Goal: Task Accomplishment & Management: Complete application form

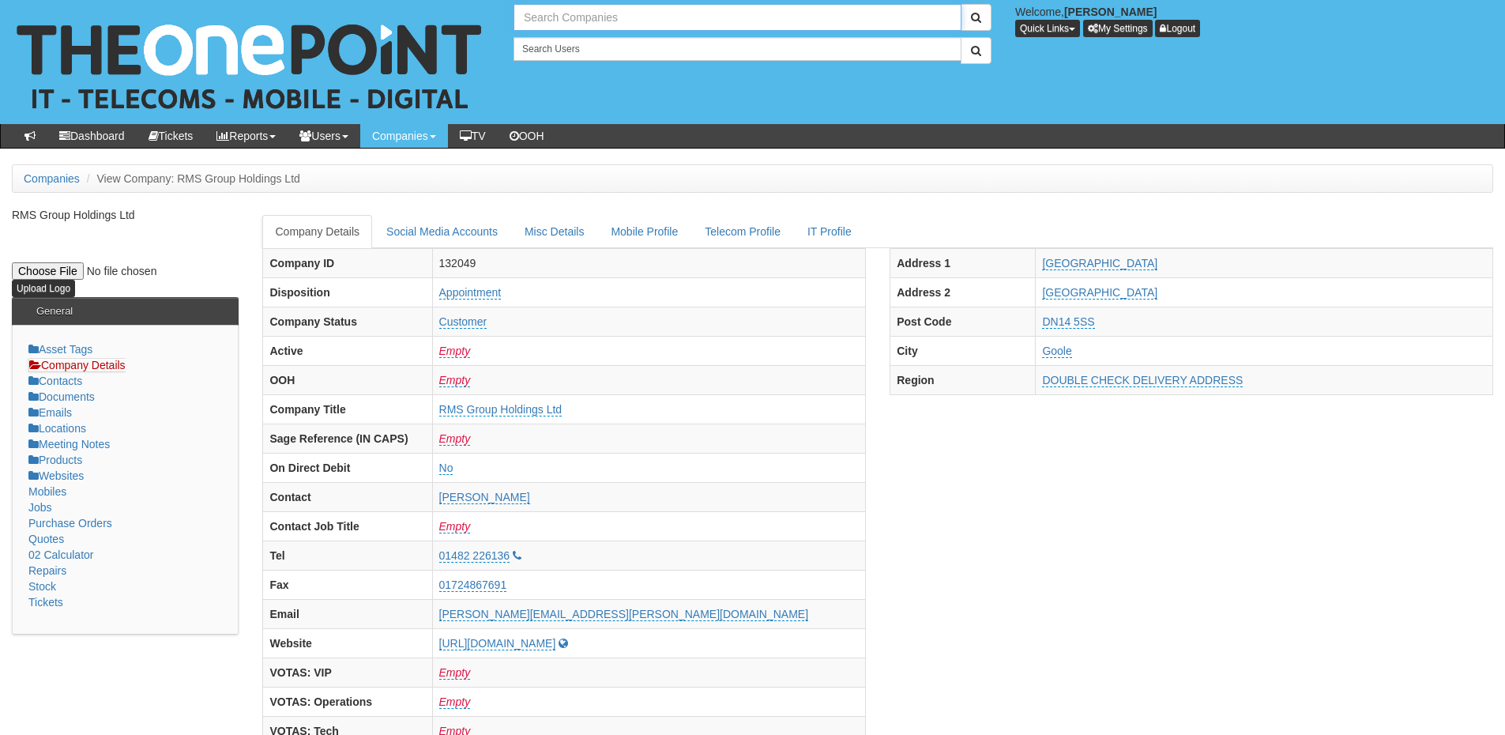
click at [536, 24] on input "text" at bounding box center [737, 17] width 448 height 27
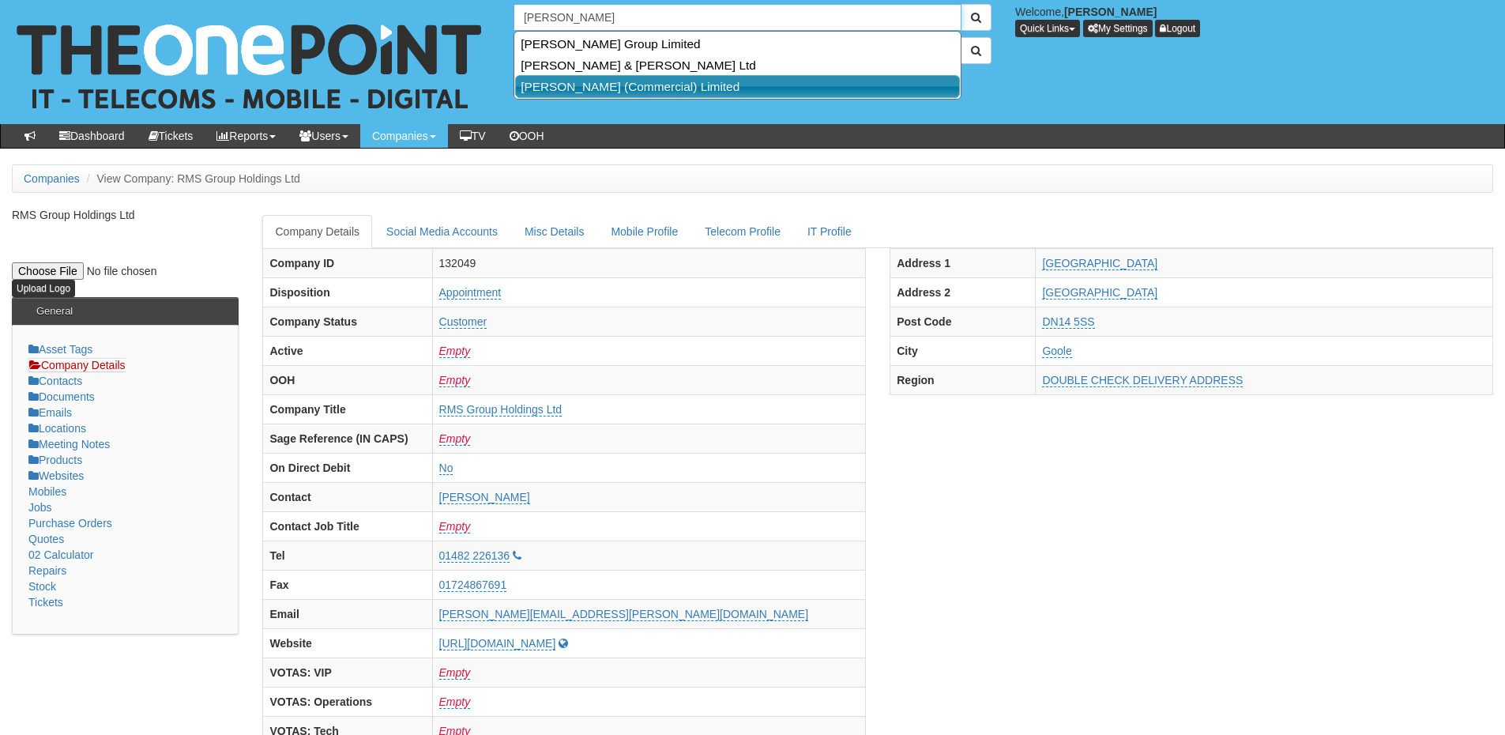
click at [558, 92] on link "Garness Jones (Commercial) Limited" at bounding box center [737, 86] width 445 height 23
type input "Garness Jones (Commercial) Limited"
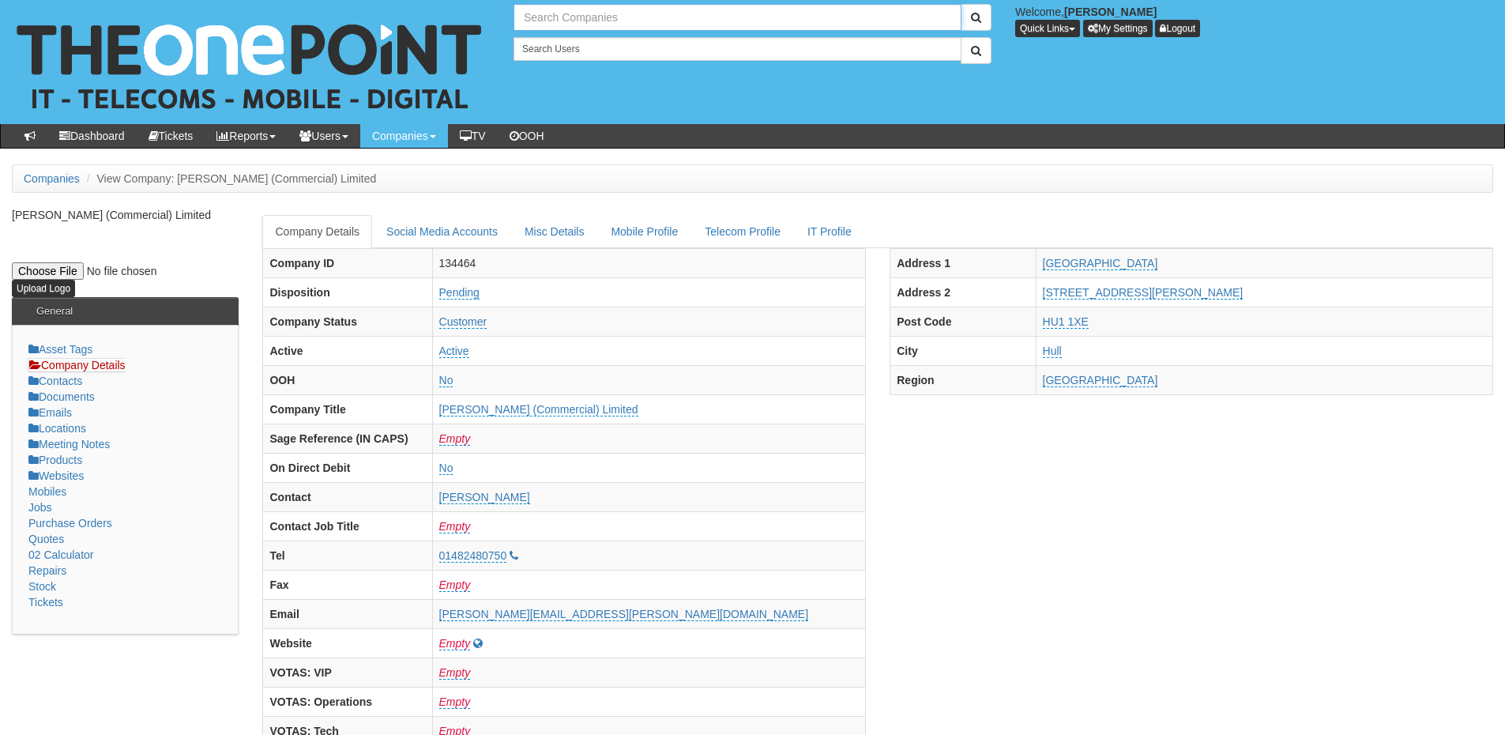
click at [546, 18] on input "text" at bounding box center [737, 17] width 448 height 27
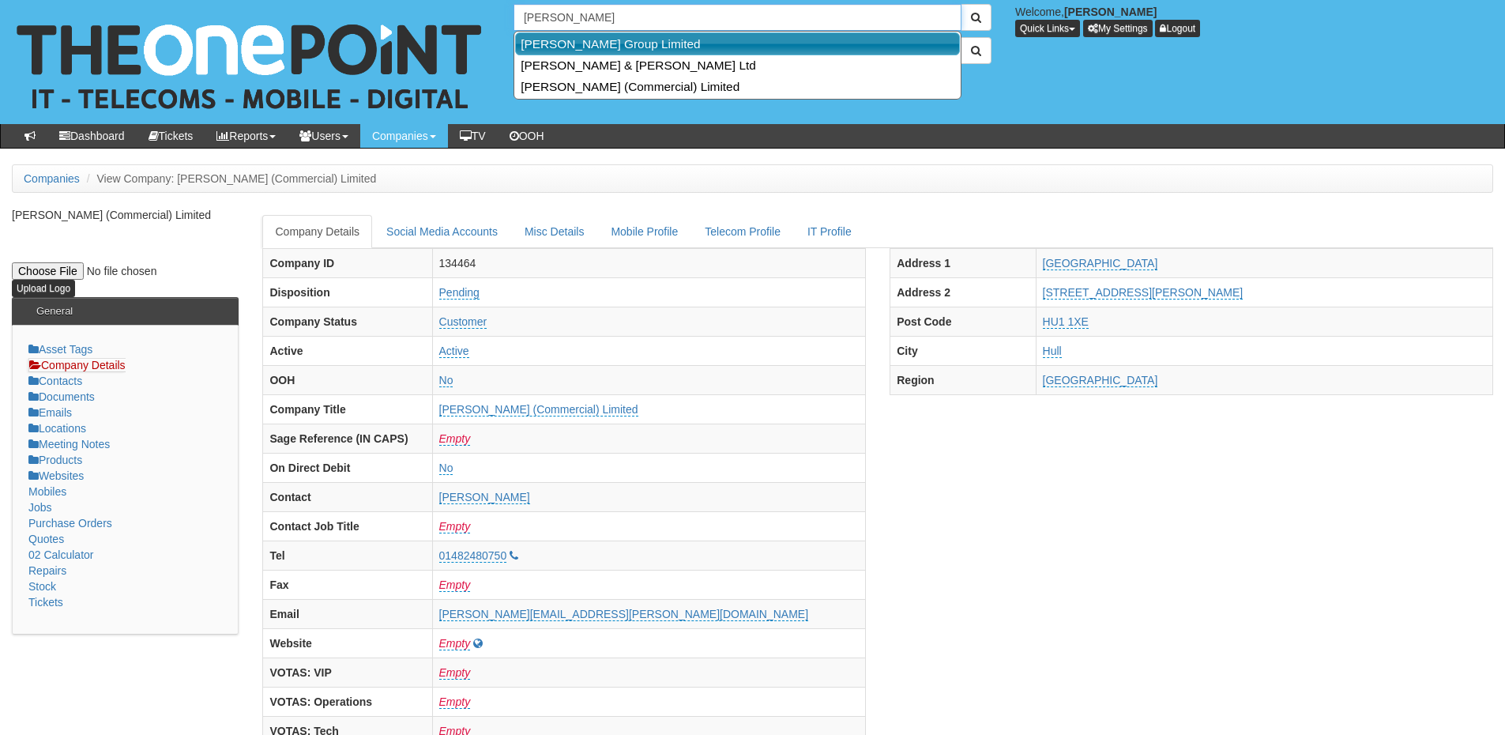
click at [554, 39] on link "[PERSON_NAME] Group Limited" at bounding box center [737, 43] width 445 height 23
type input "[PERSON_NAME] Group Limited"
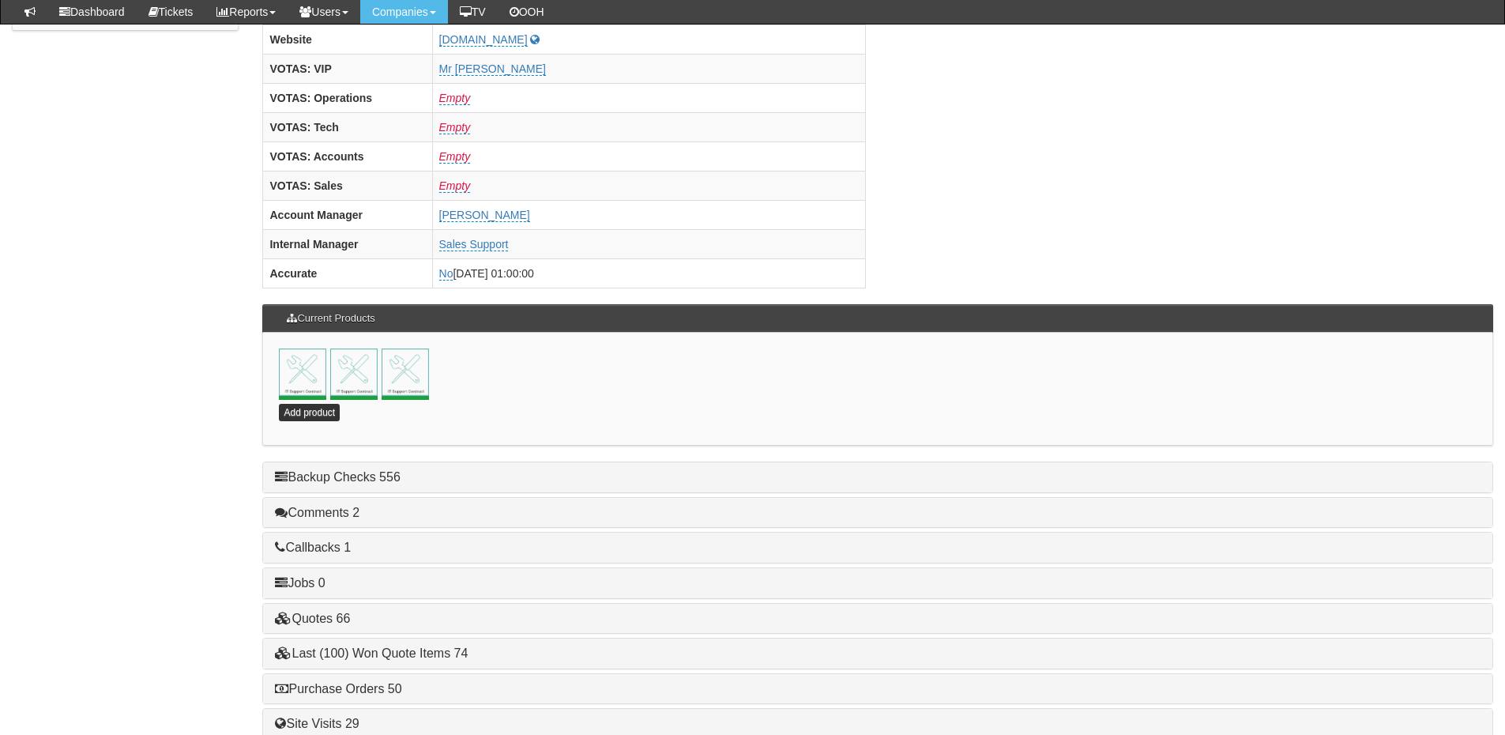
scroll to position [697, 0]
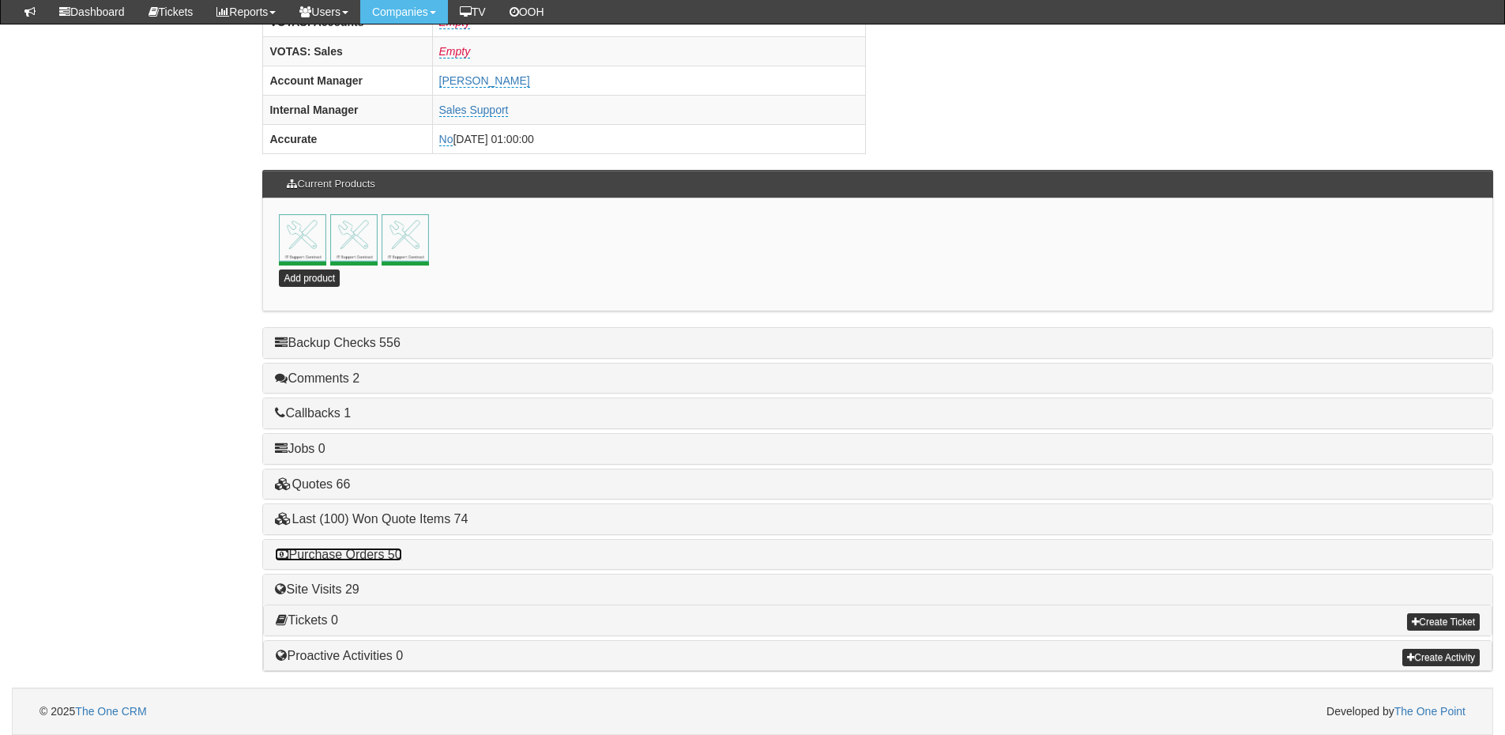
drag, startPoint x: 385, startPoint y: 553, endPoint x: 412, endPoint y: 553, distance: 27.6
click at [385, 553] on link "Purchase Orders 50" at bounding box center [338, 553] width 126 height 13
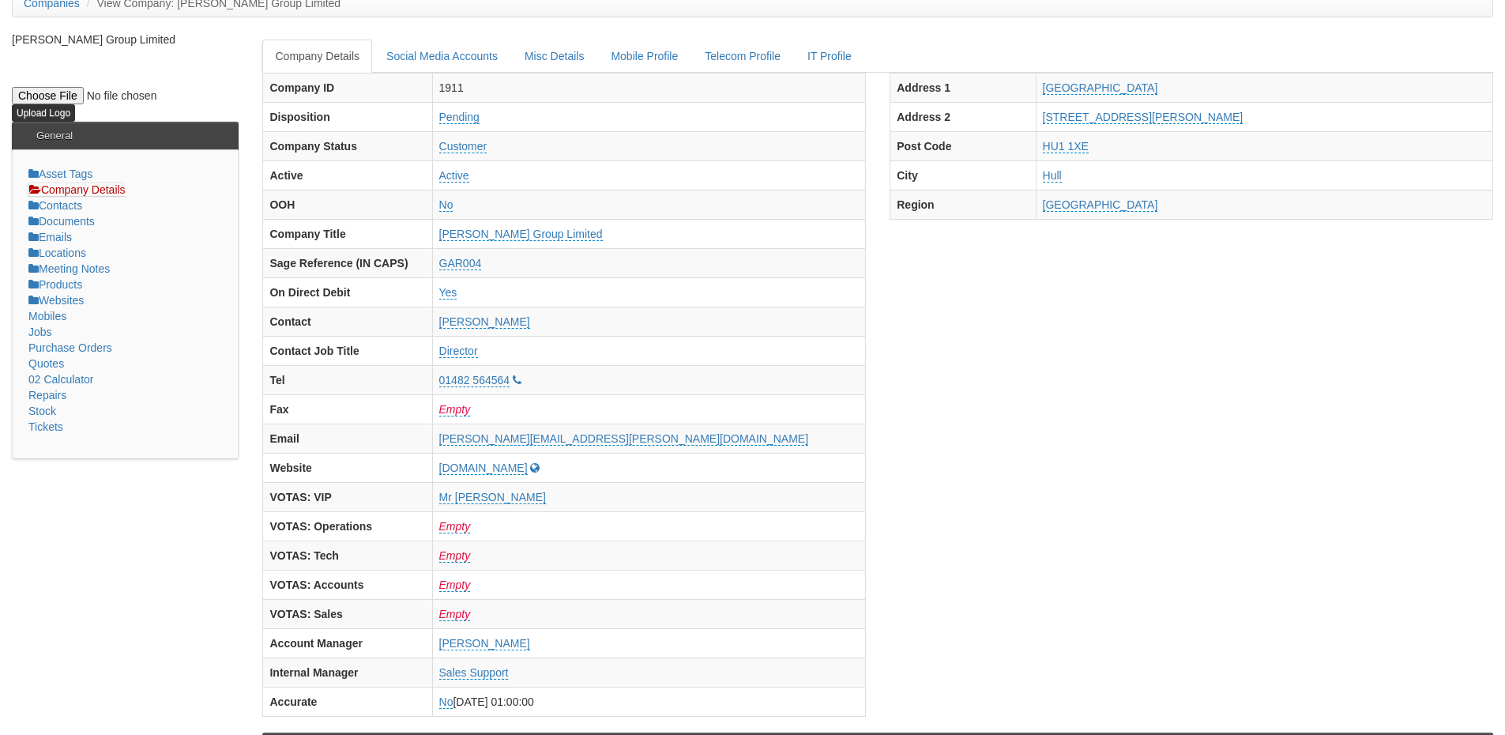
scroll to position [0, 0]
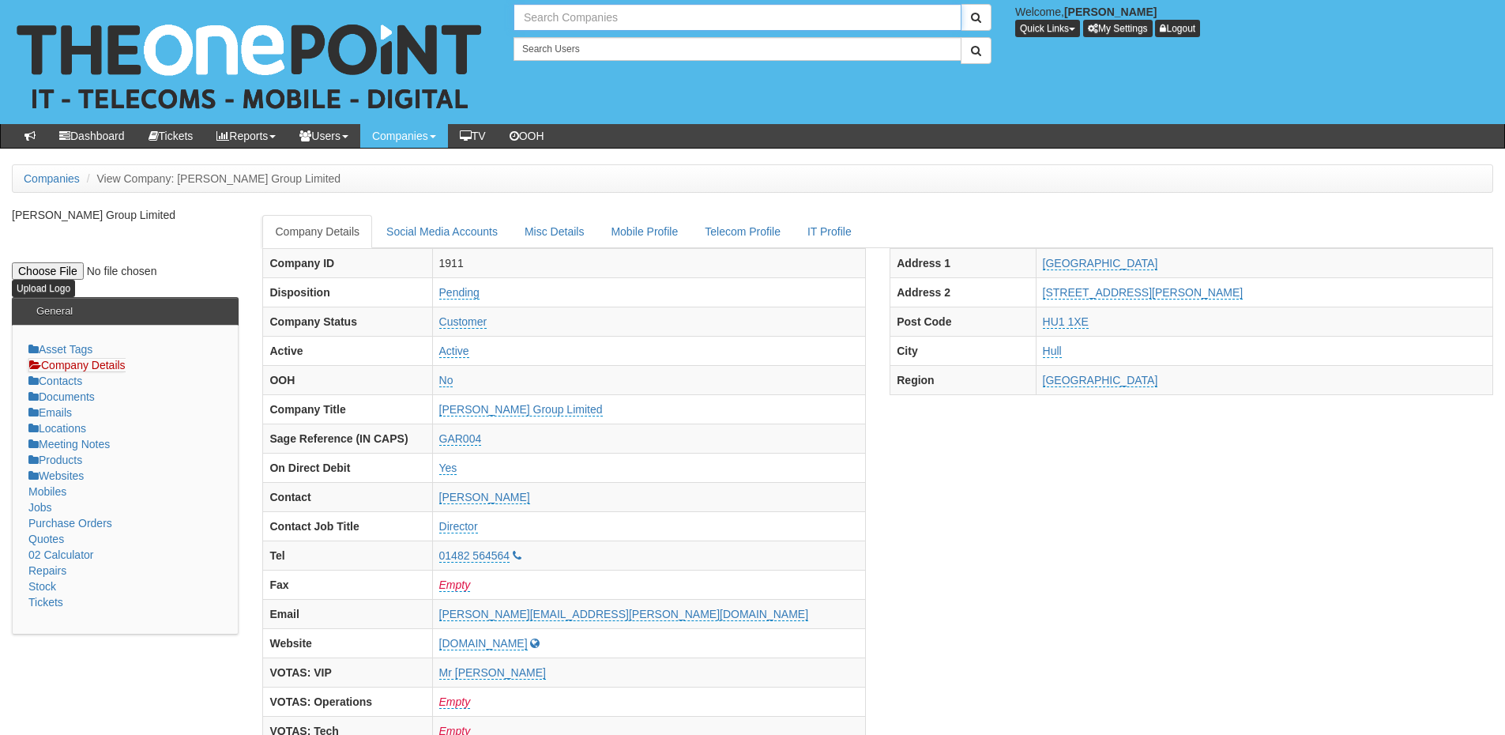
click at [550, 6] on input "text" at bounding box center [737, 17] width 448 height 27
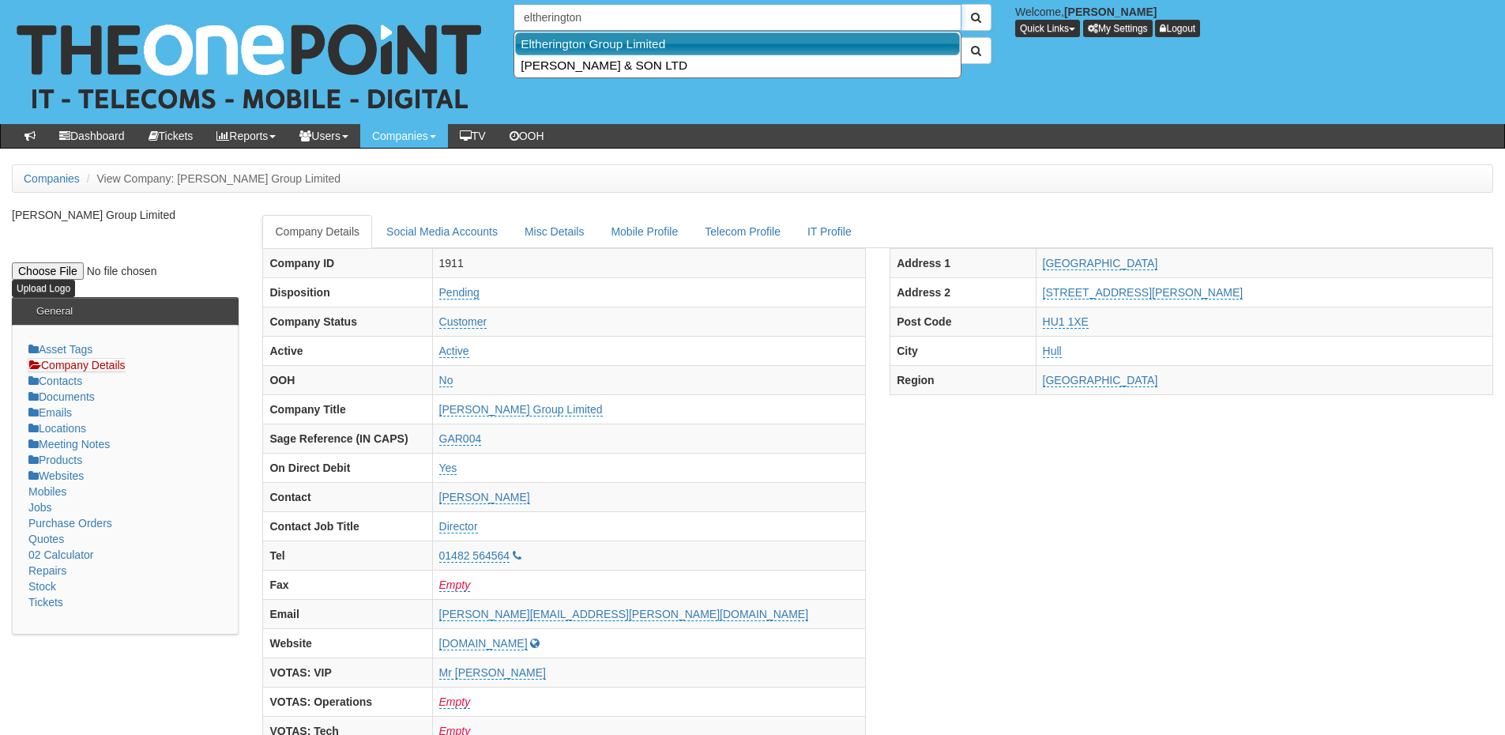
click at [579, 43] on link "Eltherington Group Limited" at bounding box center [737, 43] width 445 height 23
type input "Eltherington Group Limited"
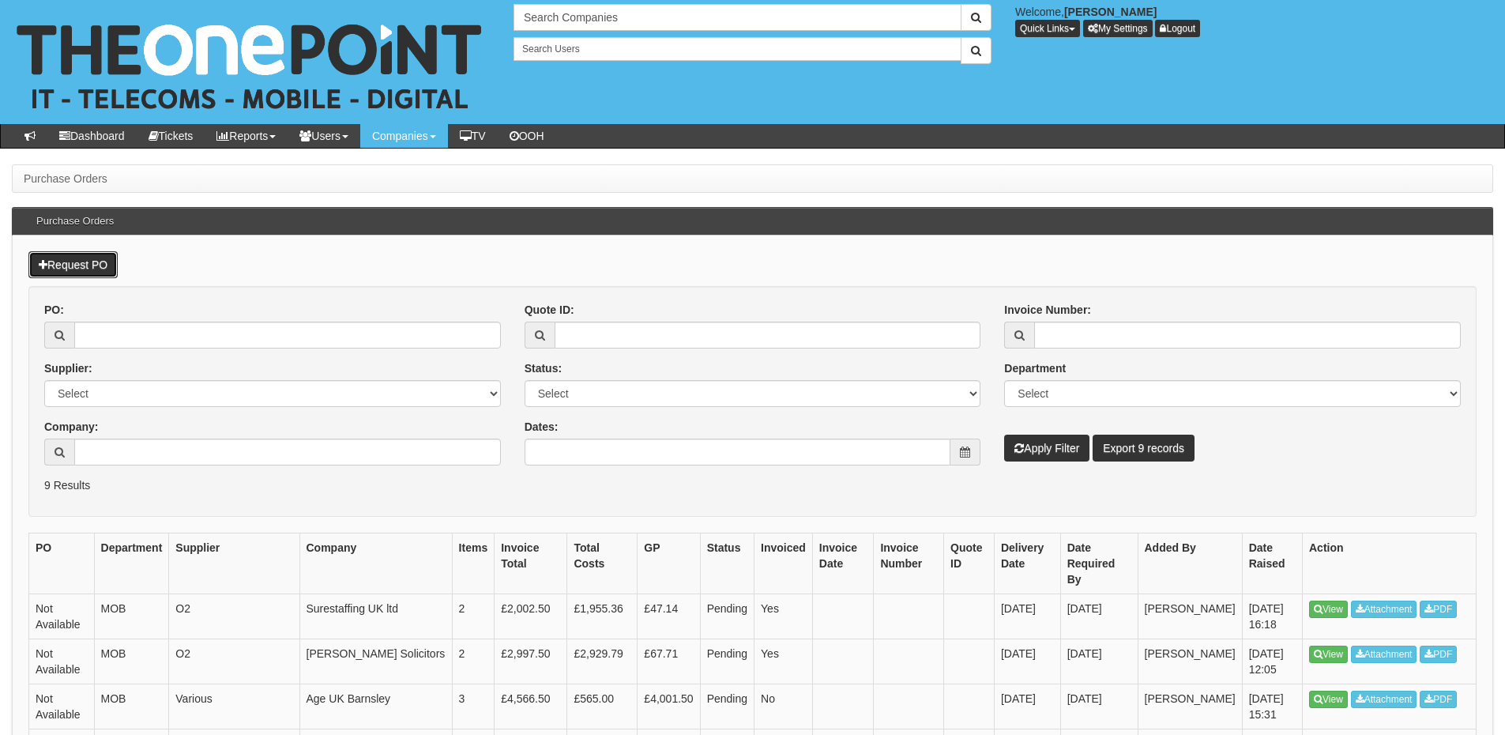
click at [76, 262] on link "Request PO" at bounding box center [72, 264] width 89 height 27
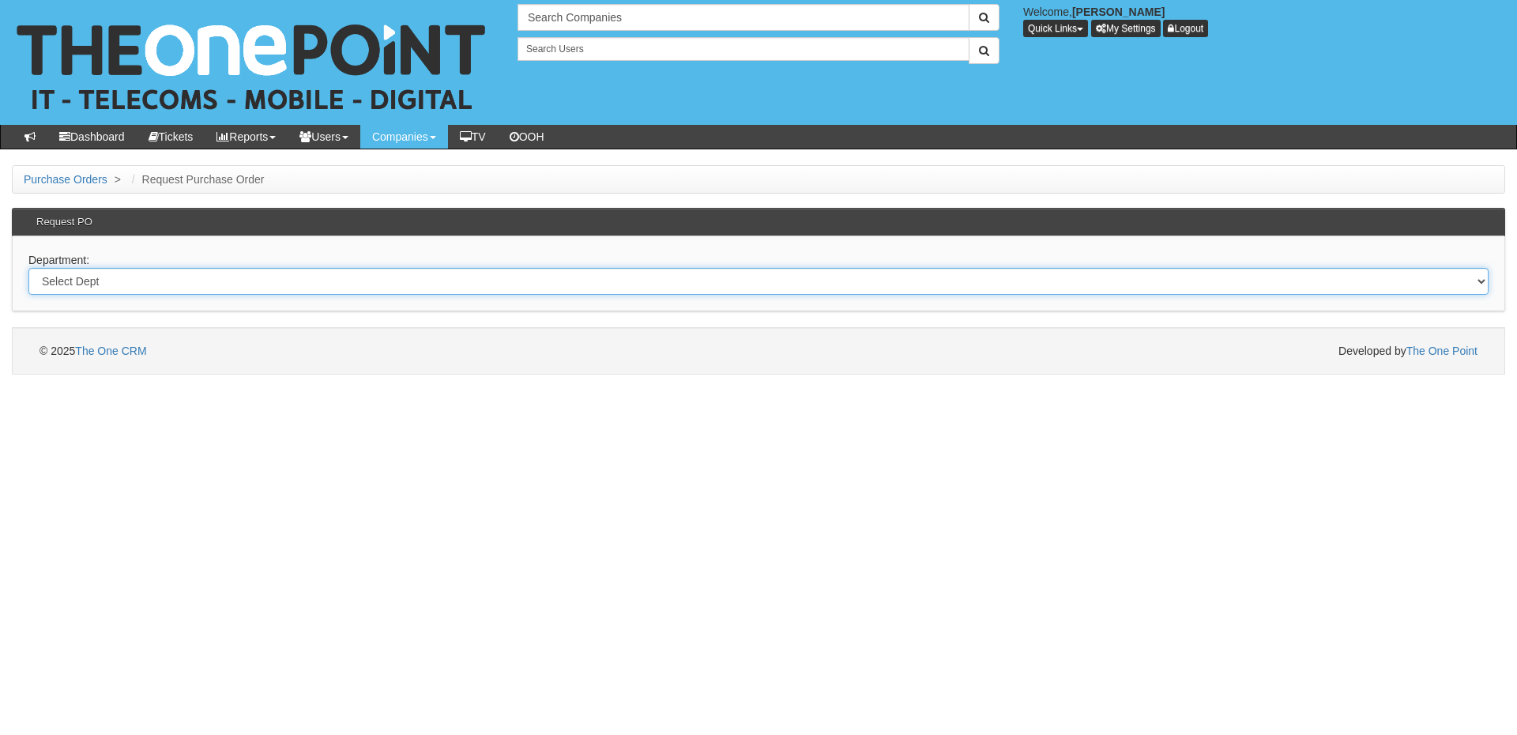
click at [241, 287] on select "Select Dept Digital Internal IT Mobiles Marketing Telecoms" at bounding box center [758, 281] width 1460 height 27
select select "?pipeID=&dept=MOB"
click at [28, 268] on select "Select Dept Digital Internal IT Mobiles Marketing Telecoms" at bounding box center [758, 281] width 1460 height 27
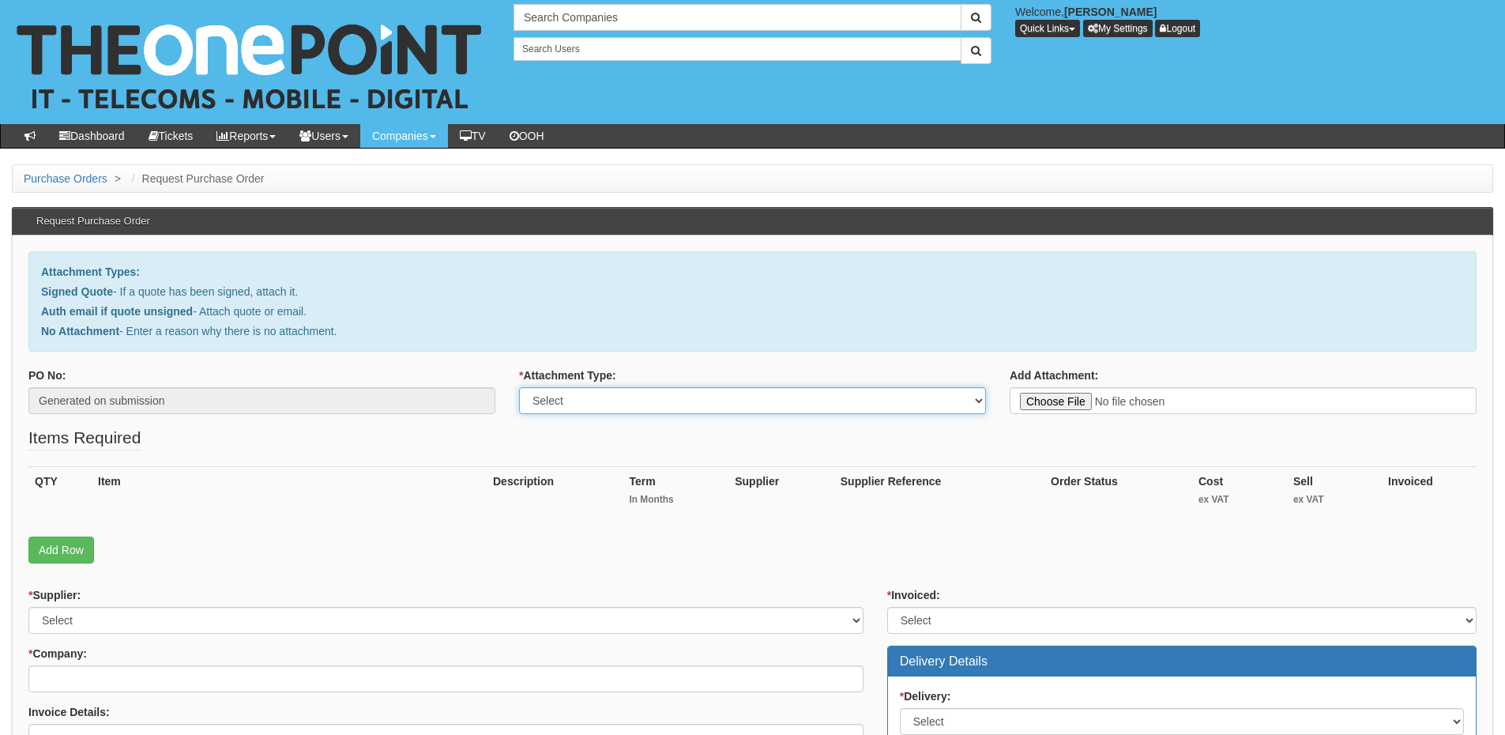
click at [582, 406] on select "Select Signed Quote Auth email with quote if unsigned No Attachment" at bounding box center [752, 400] width 467 height 27
select select "Signed Quote"
click at [519, 387] on select "Select Signed Quote Auth email with quote if unsigned No Attachment" at bounding box center [752, 400] width 467 height 27
type input "C:\fakepath\Pagabo - Ben Upgrade (1).pdf"
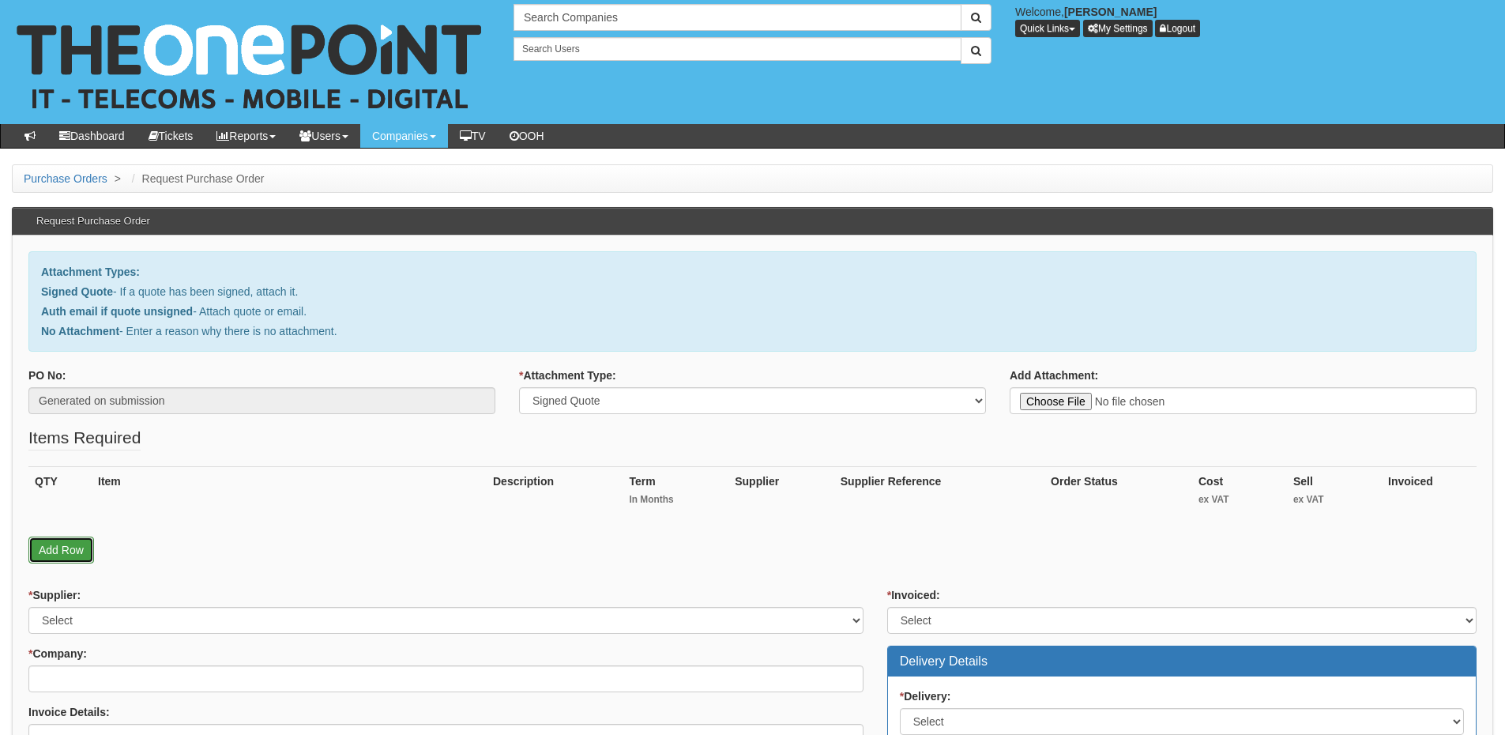
click at [84, 554] on link "Add Row" at bounding box center [61, 549] width 66 height 27
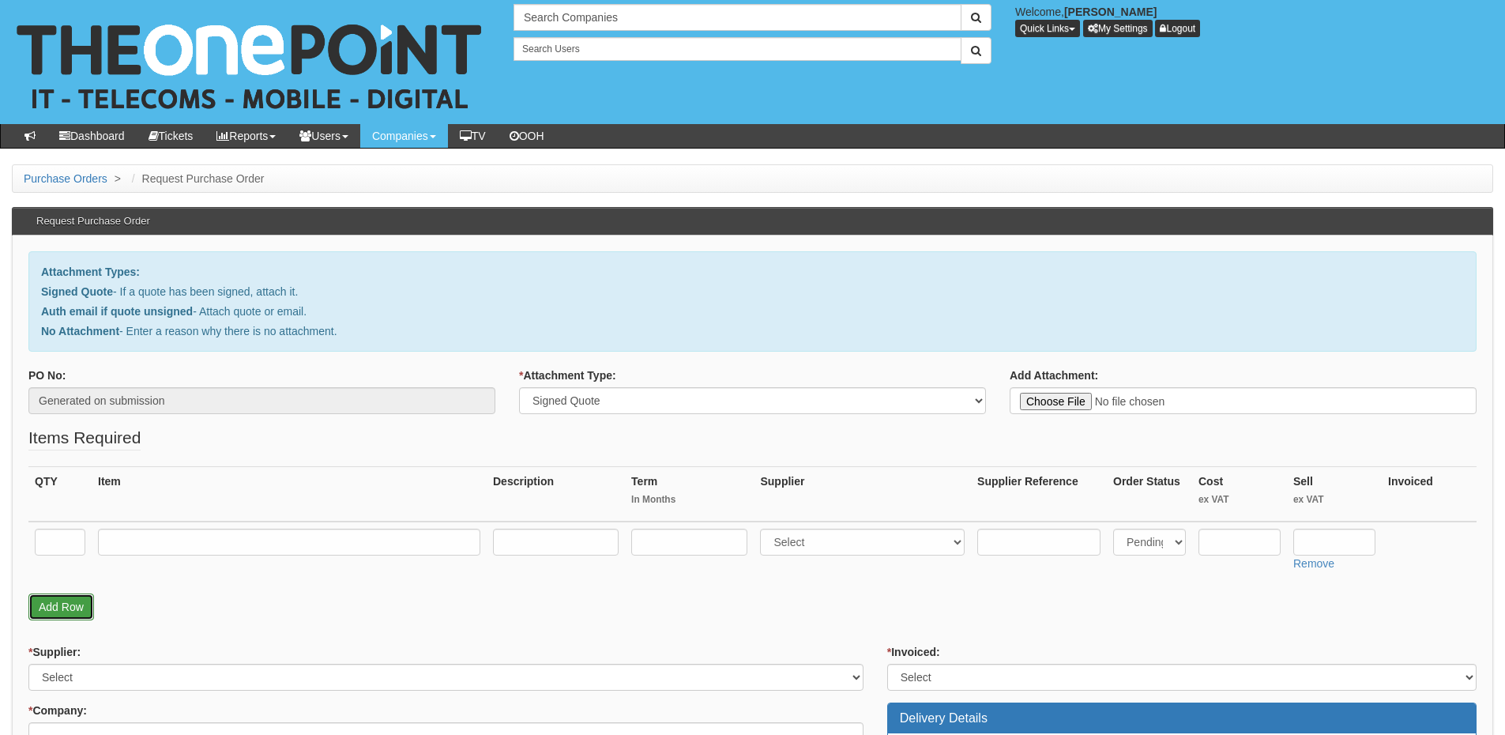
click at [68, 612] on link "Add Row" at bounding box center [61, 606] width 66 height 27
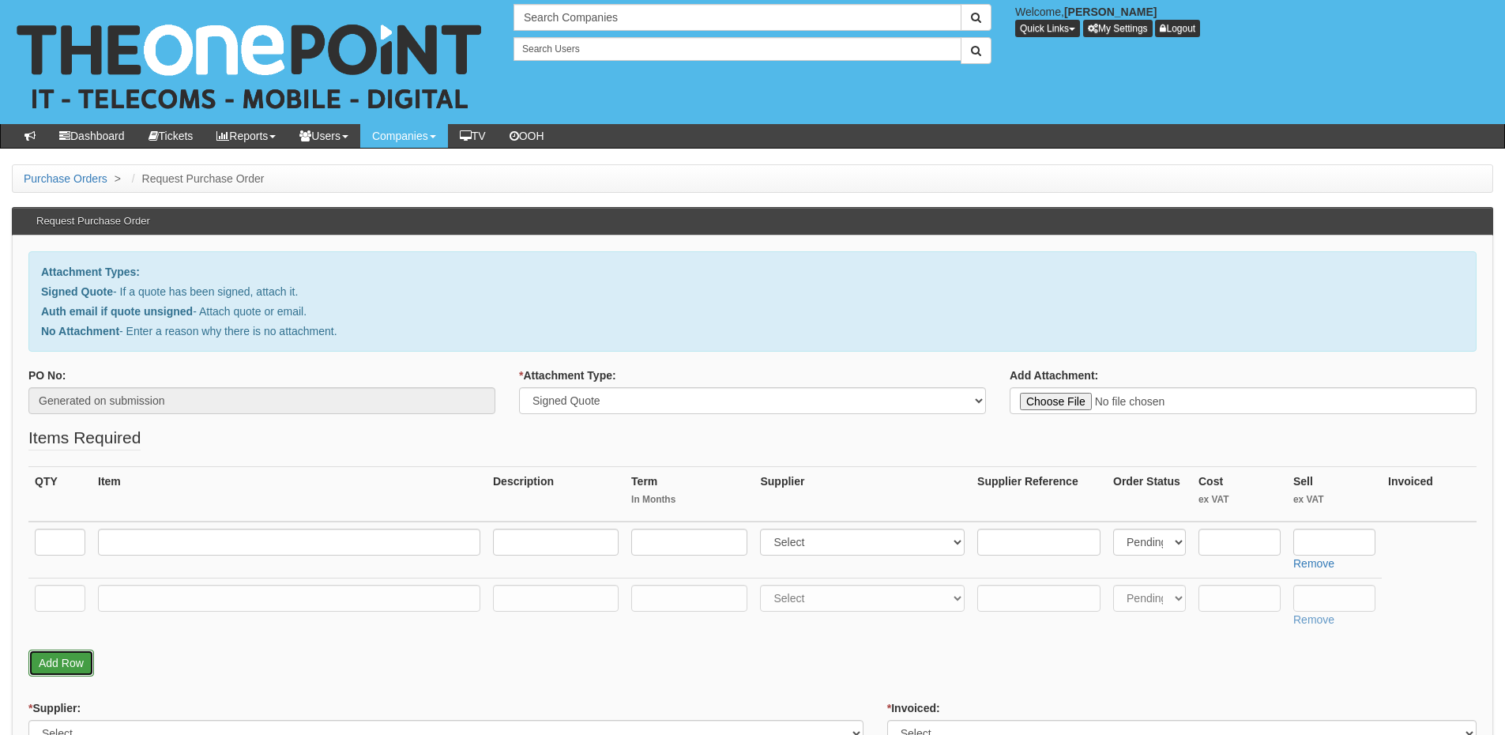
click at [63, 671] on link "Add Row" at bounding box center [61, 662] width 66 height 27
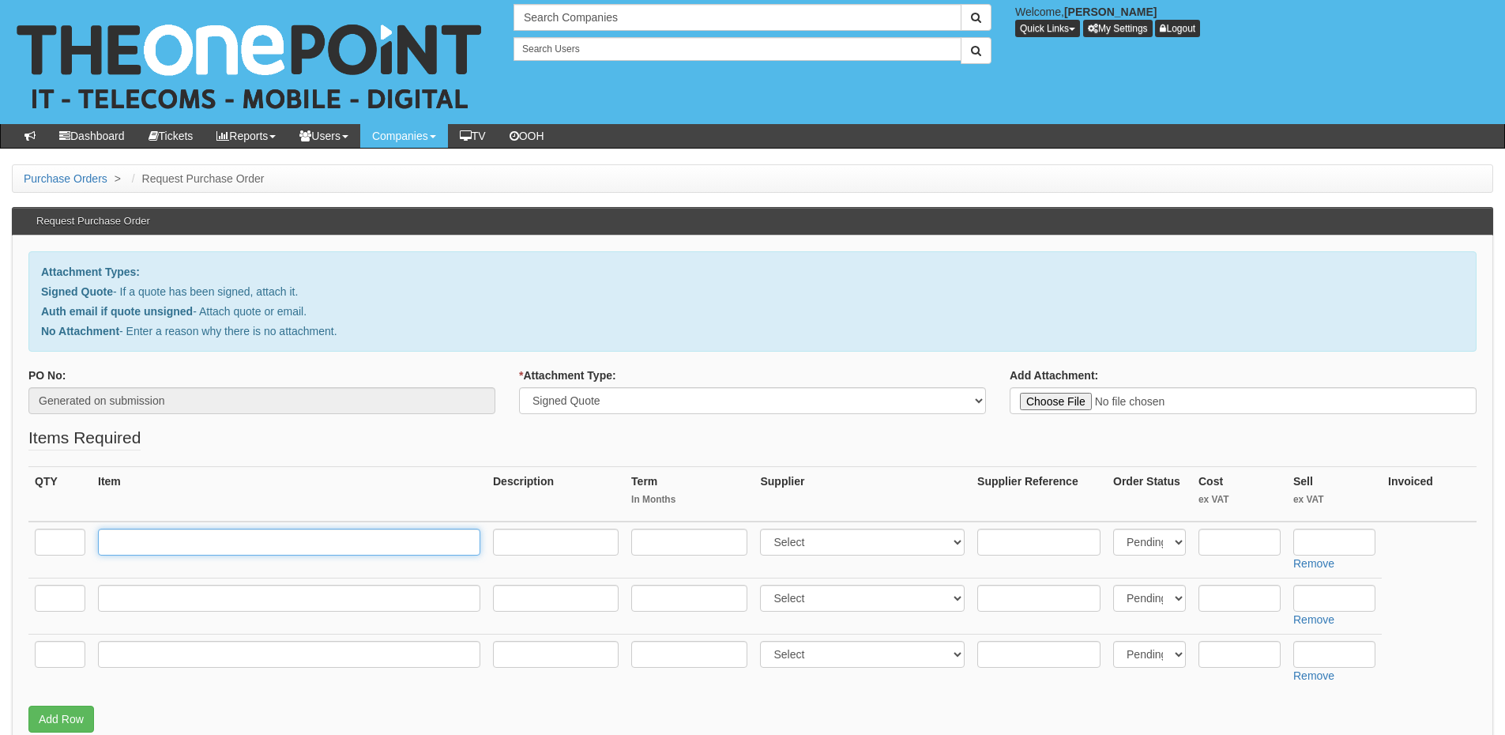
drag, startPoint x: 141, startPoint y: 550, endPoint x: 94, endPoint y: 545, distance: 46.8
click at [141, 550] on input "text" at bounding box center [289, 541] width 382 height 27
paste input "O2 Small Business 50GB"
type input "O2 Small Business 50GB"
click at [67, 543] on input "text" at bounding box center [60, 541] width 51 height 27
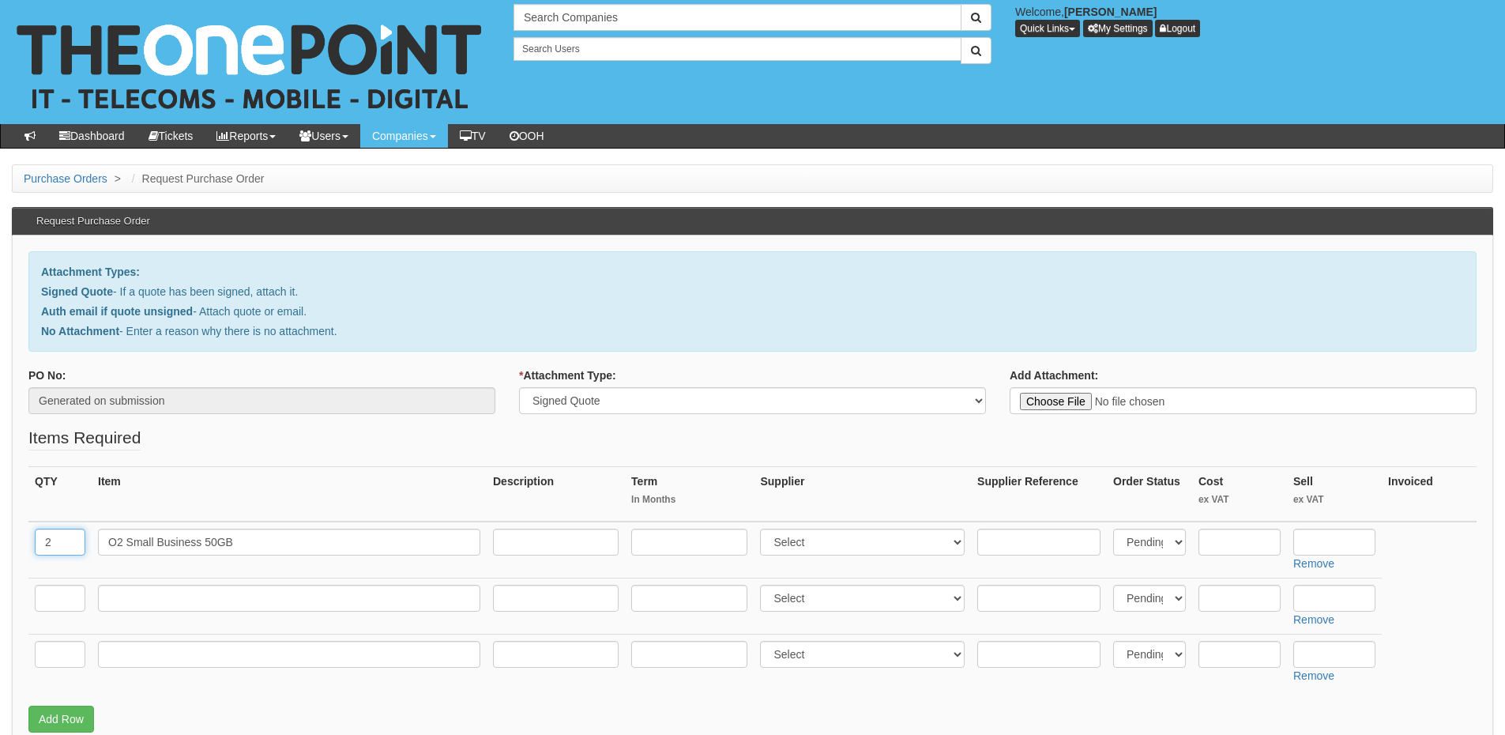
type input "2"
click at [64, 589] on input "text" at bounding box center [60, 598] width 51 height 27
type input "2"
click at [58, 658] on input "text" at bounding box center [60, 654] width 51 height 27
type input "1"
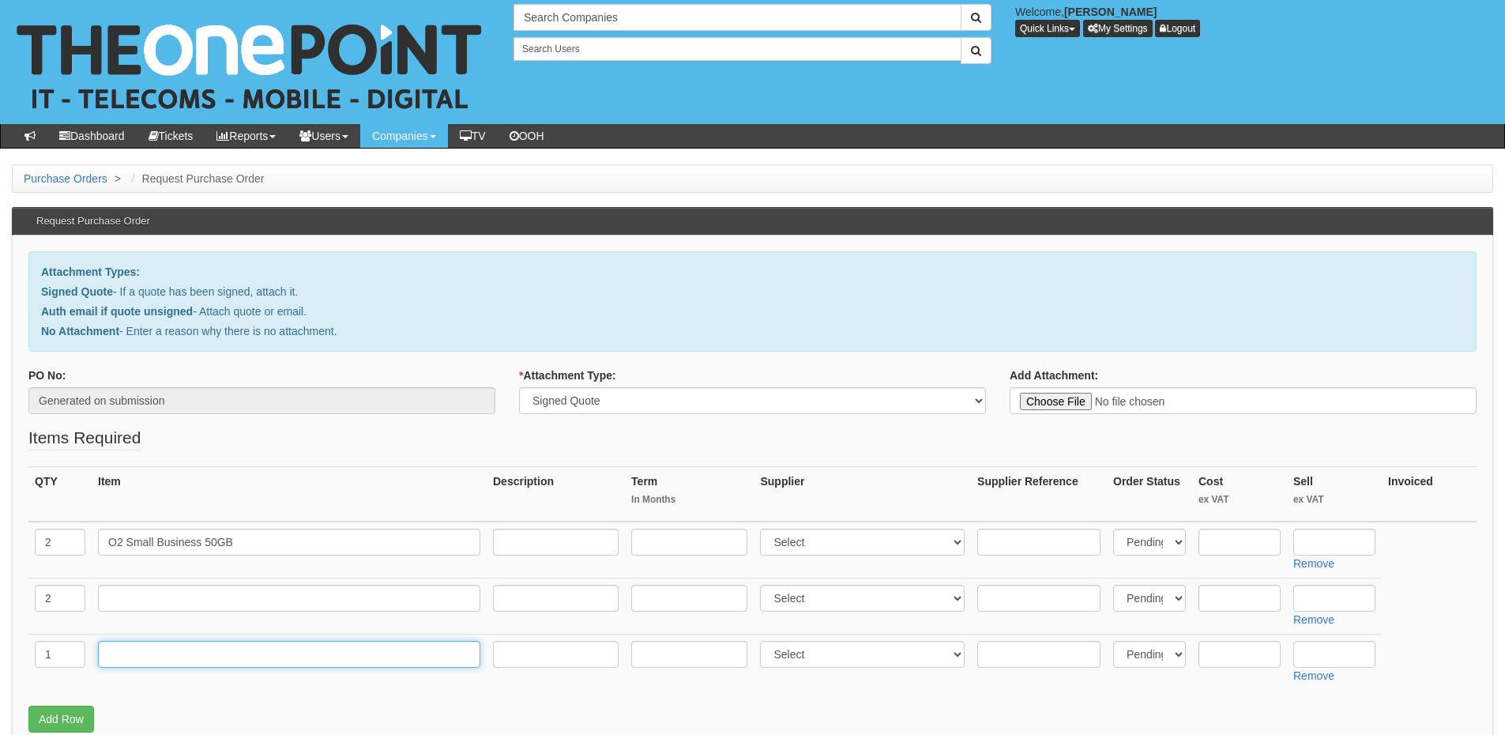
click at [128, 660] on input "text" at bounding box center [289, 654] width 382 height 27
type input "Delivery"
click at [1310, 651] on input "text" at bounding box center [1334, 654] width 82 height 27
type input "12.50"
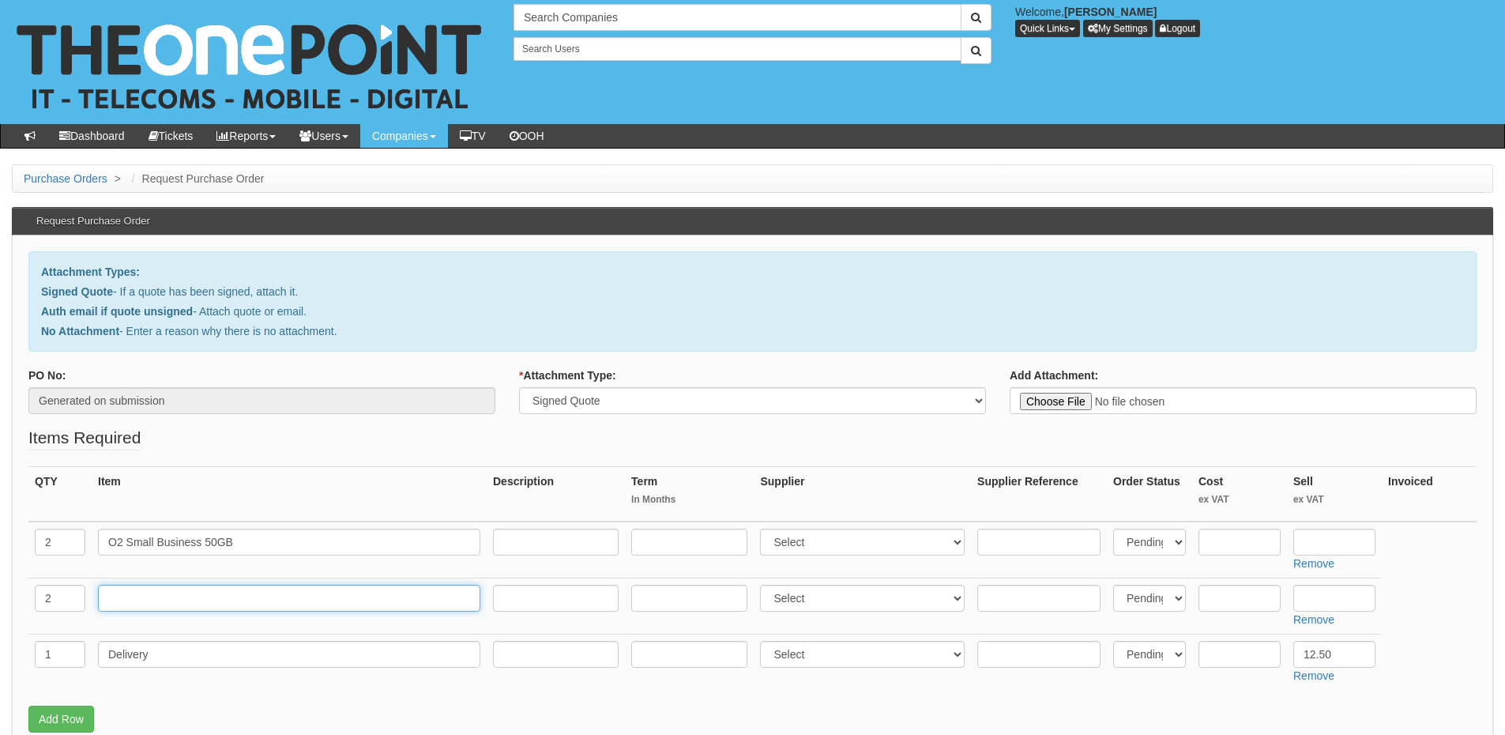
click at [174, 588] on input "text" at bounding box center [289, 598] width 382 height 27
paste input "Apple I Phone SE"
type input "Apple I Phone SE"
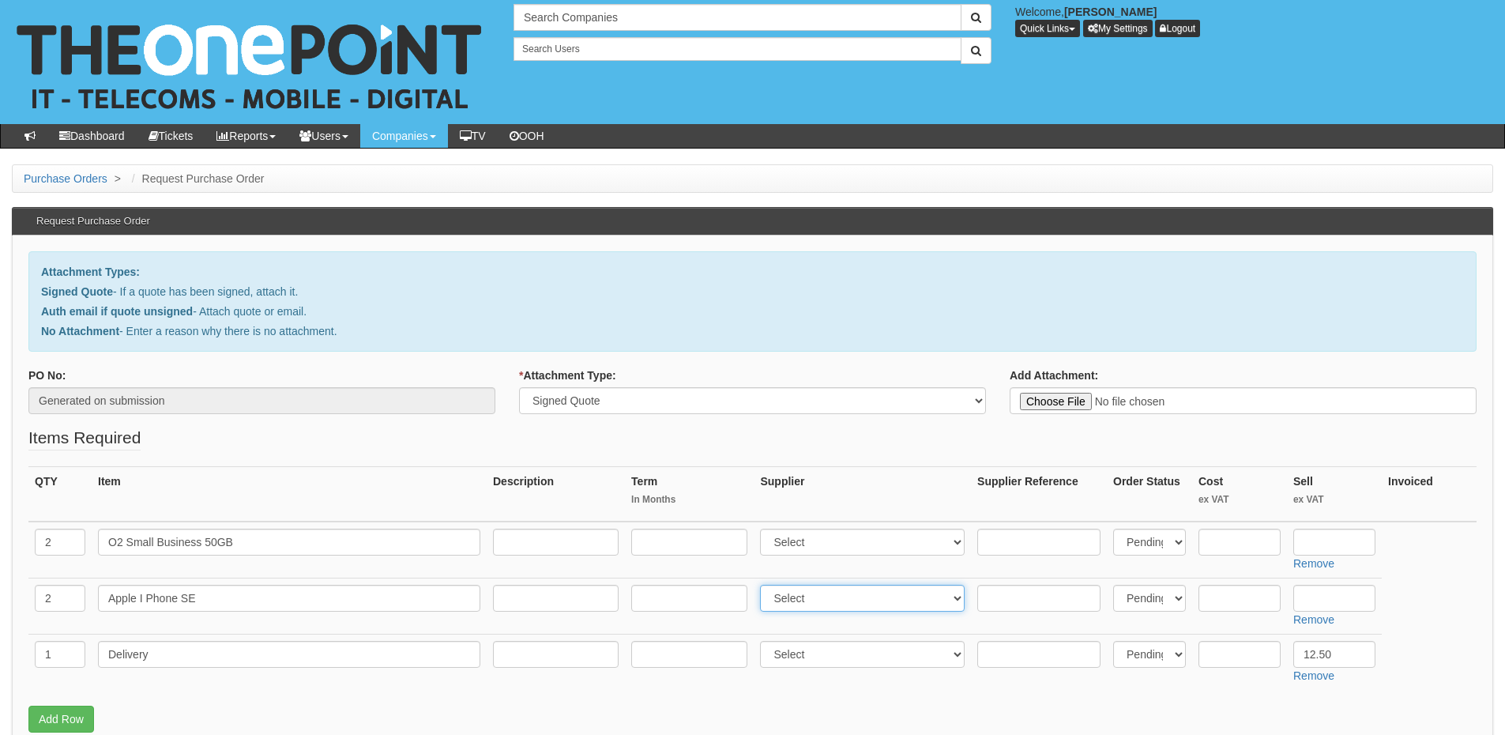
click at [818, 595] on select "Select 123 REG.co.uk 1Password 3 4Gon AA Jones Electric Ltd Abzorb Access Group…" at bounding box center [862, 598] width 205 height 27
select select "54"
click at [764, 585] on select "Select 123 REG.co.uk 1Password 3 4Gon AA Jones Electric Ltd Abzorb Access Group…" at bounding box center [862, 598] width 205 height 27
click at [1237, 596] on input "text" at bounding box center [1239, 598] width 82 height 27
type input "315.88"
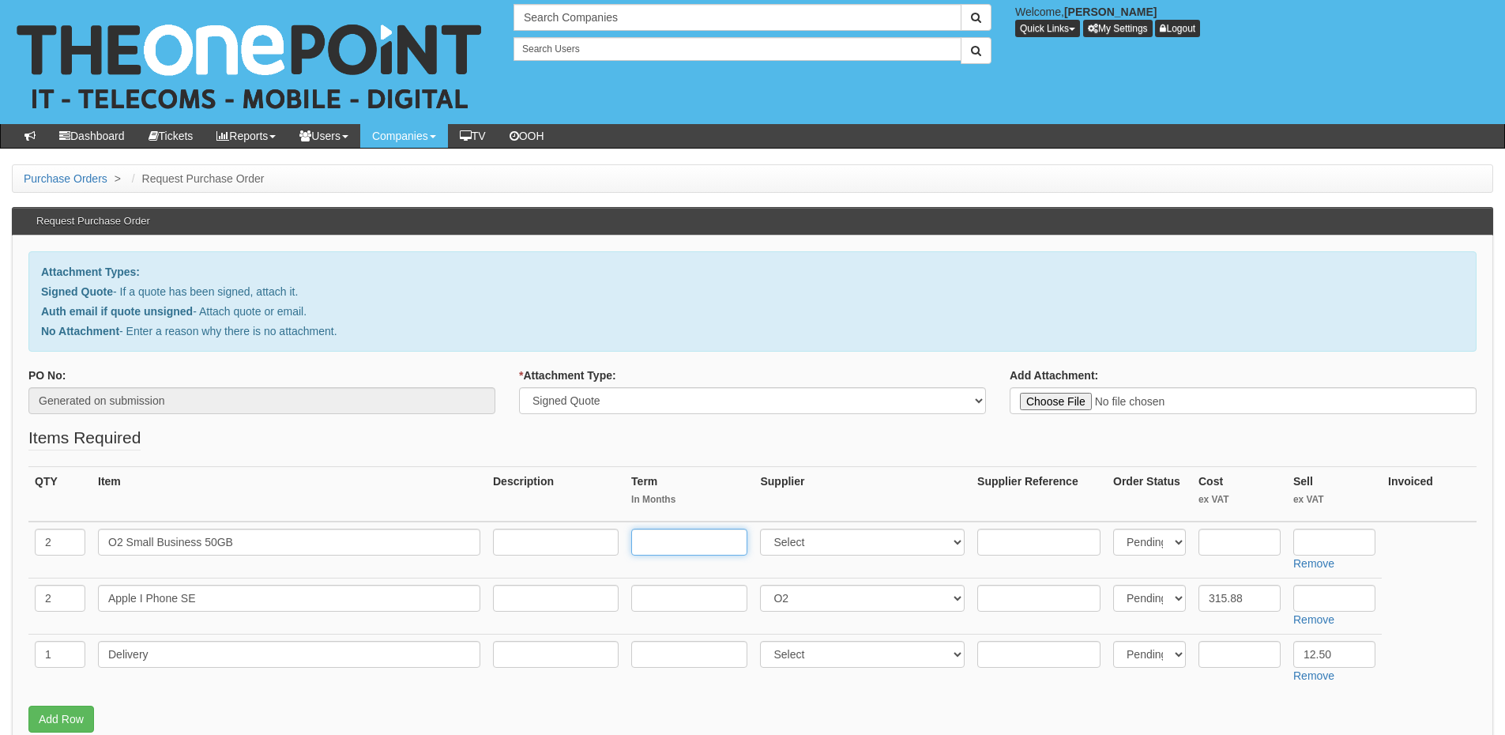
click at [690, 546] on input "text" at bounding box center [689, 541] width 116 height 27
type input "24"
click at [541, 540] on input "text" at bounding box center [556, 541] width 126 height 27
type input "£29 p/m"
click at [1325, 543] on input "text" at bounding box center [1334, 541] width 82 height 27
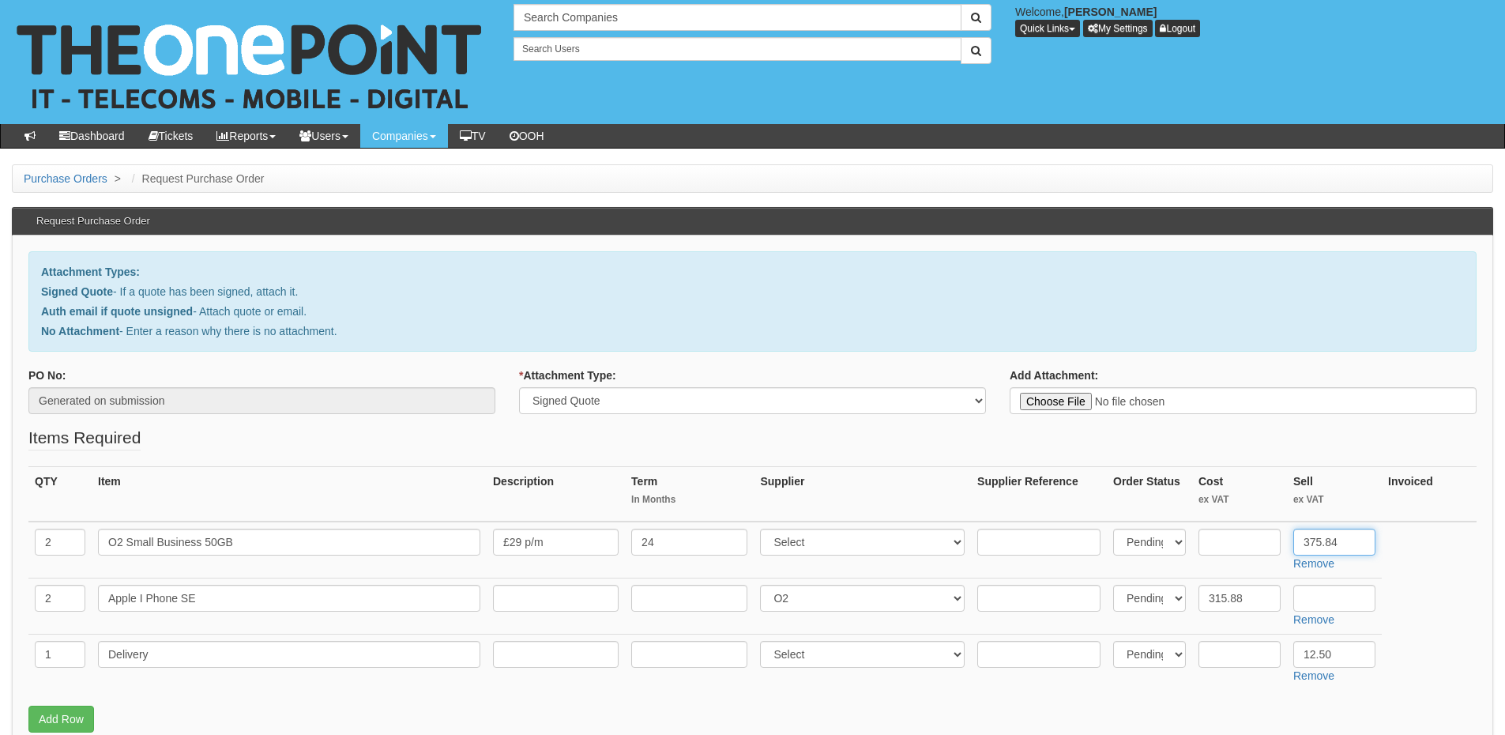
type input "375.84"
click at [823, 543] on select "Select 123 REG.co.uk 1Password 3 4Gon AA Jones Electric Ltd Abzorb Access Group…" at bounding box center [862, 541] width 205 height 27
select select "54"
click at [764, 528] on select "Select 123 REG.co.uk 1Password 3 4Gon AA Jones Electric Ltd Abzorb Access Group…" at bounding box center [862, 541] width 205 height 27
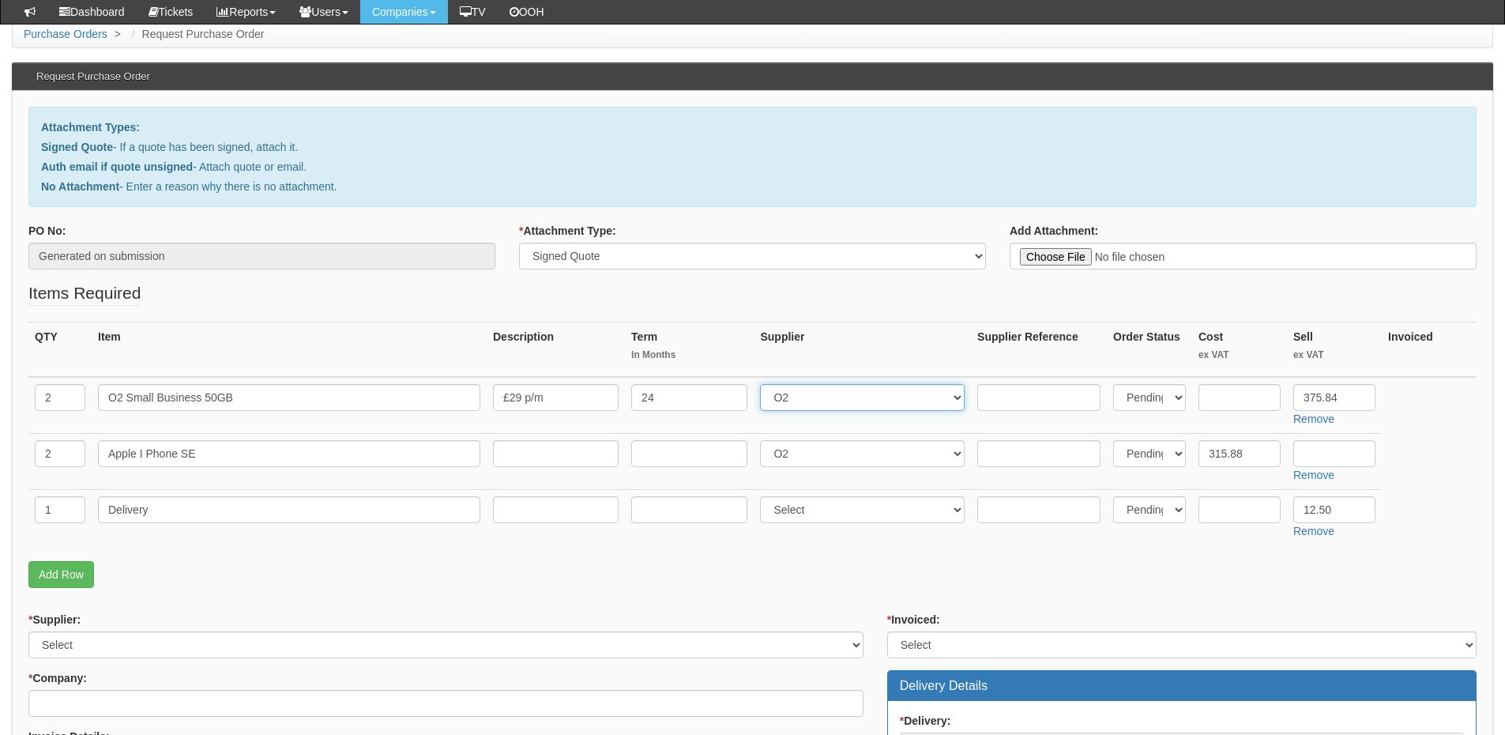
scroll to position [237, 0]
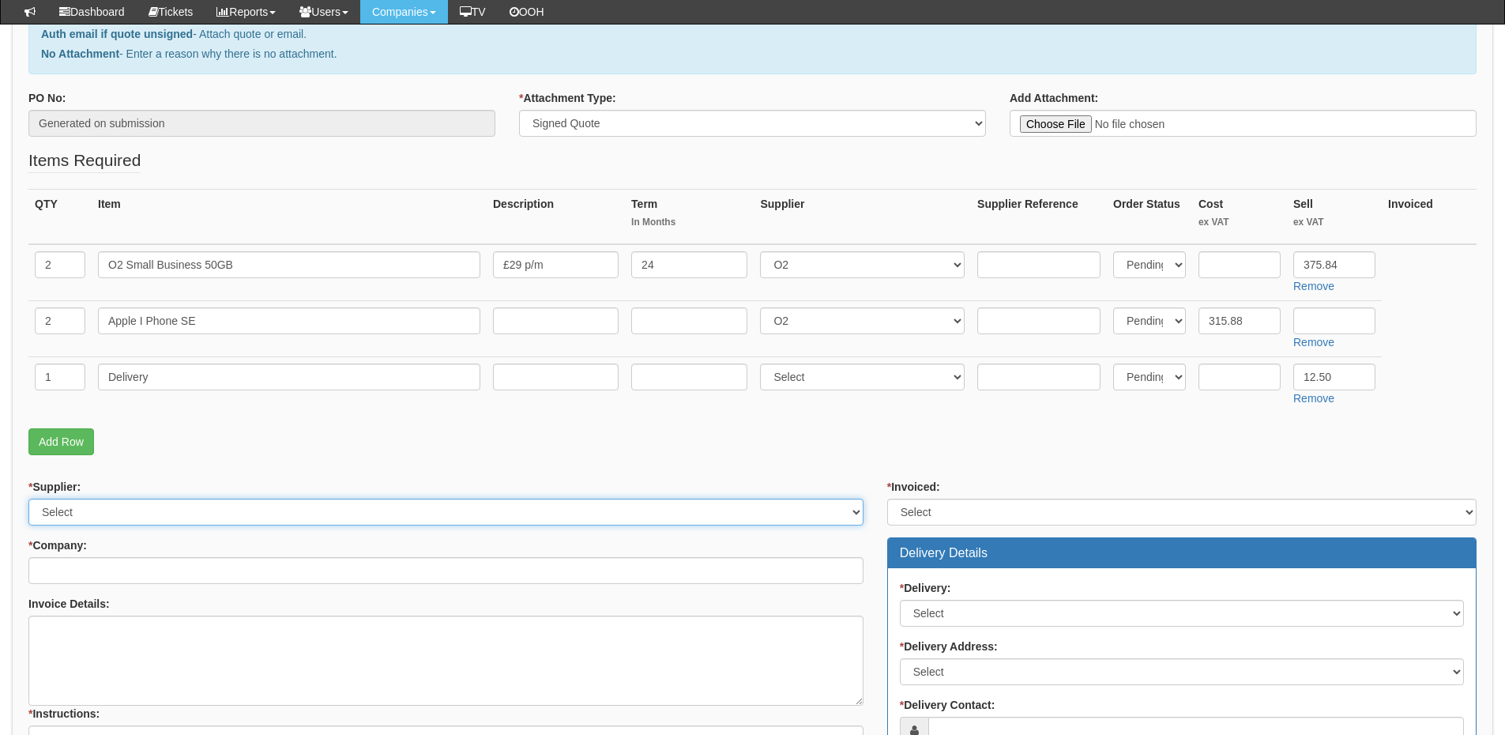
click at [104, 515] on select "Select 123 REG.co.uk 1Password 3 4Gon AA Jones Electric Ltd Abzorb Access Group…" at bounding box center [445, 511] width 835 height 27
select select "54"
click at [28, 498] on select "Select 123 REG.co.uk 1Password 3 4Gon AA Jones Electric Ltd Abzorb Access Group…" at bounding box center [445, 511] width 835 height 27
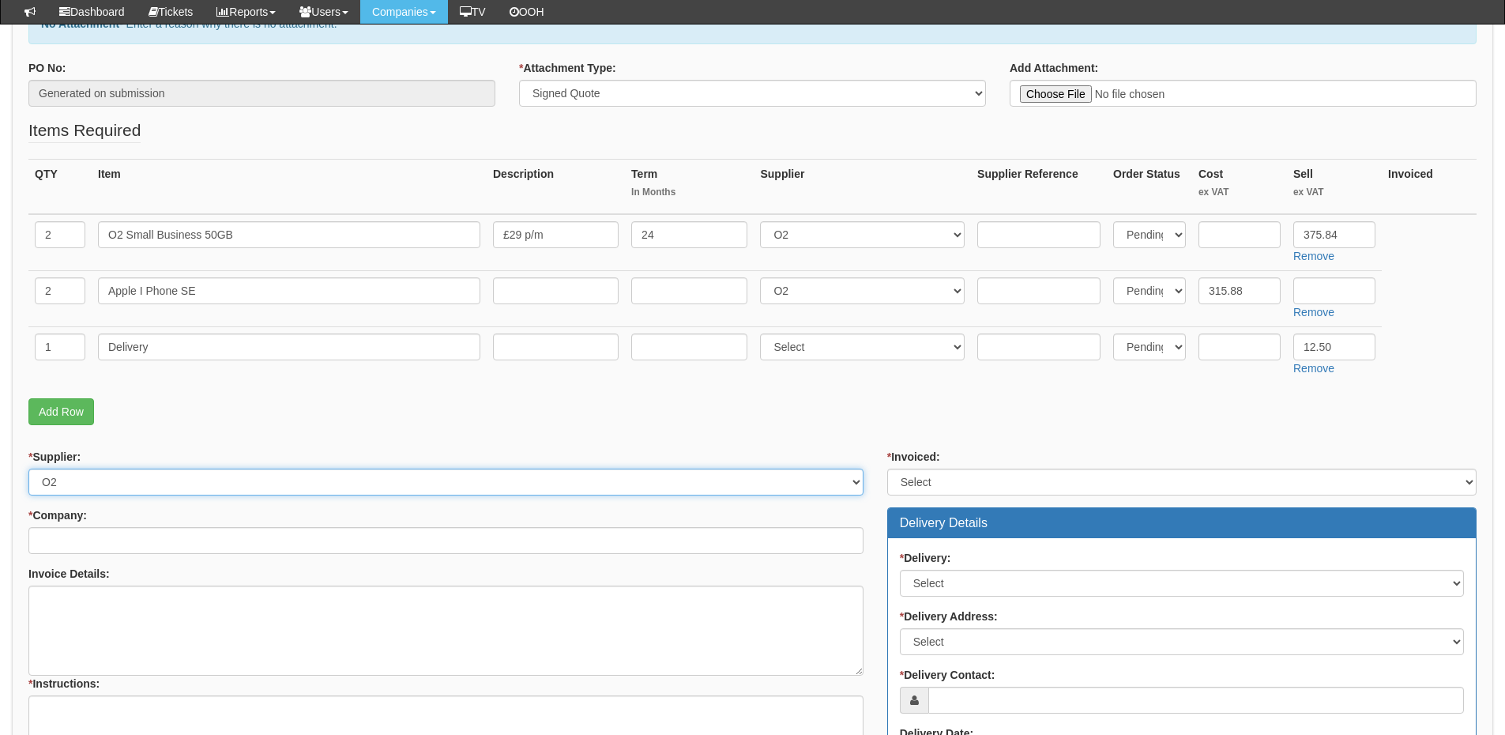
scroll to position [316, 0]
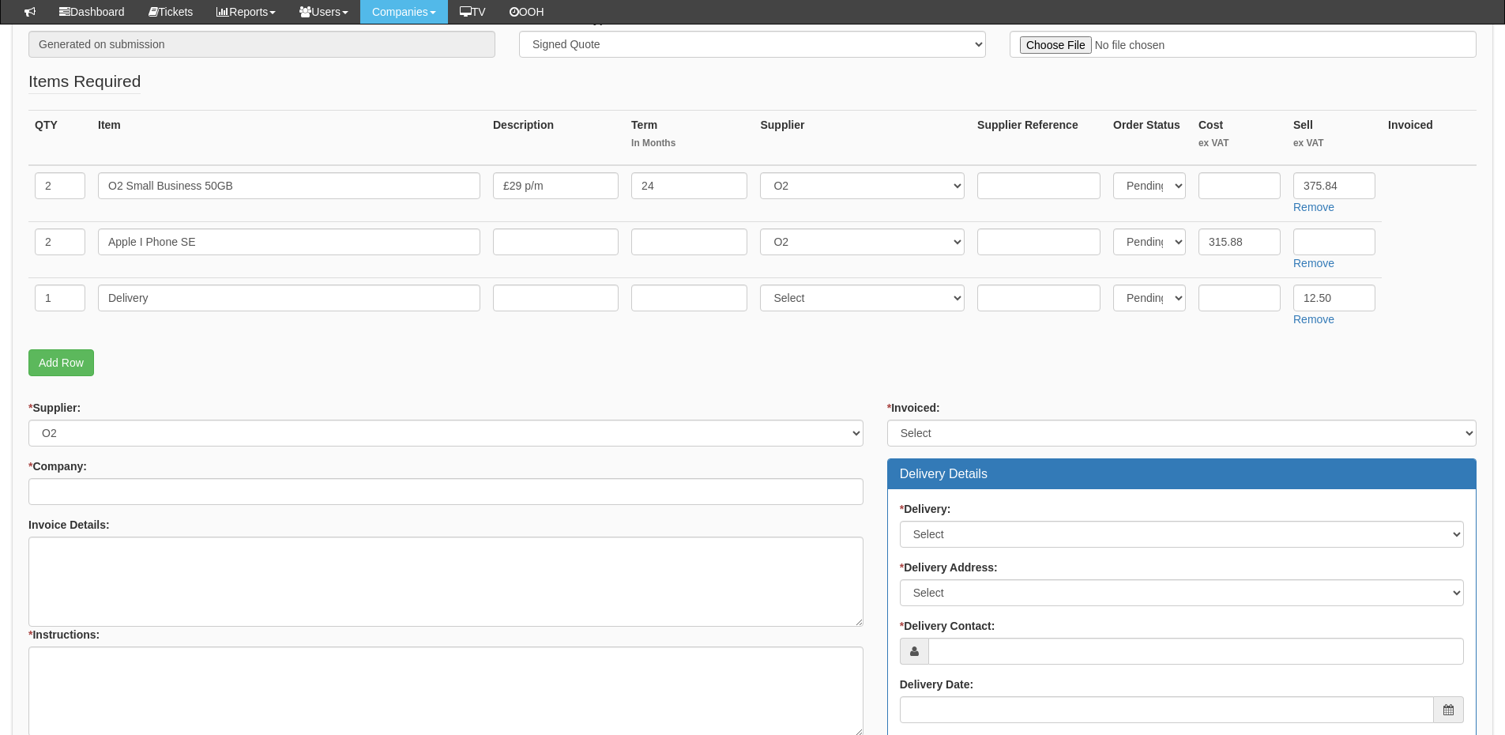
click at [155, 476] on div "* Company:" at bounding box center [445, 481] width 835 height 47
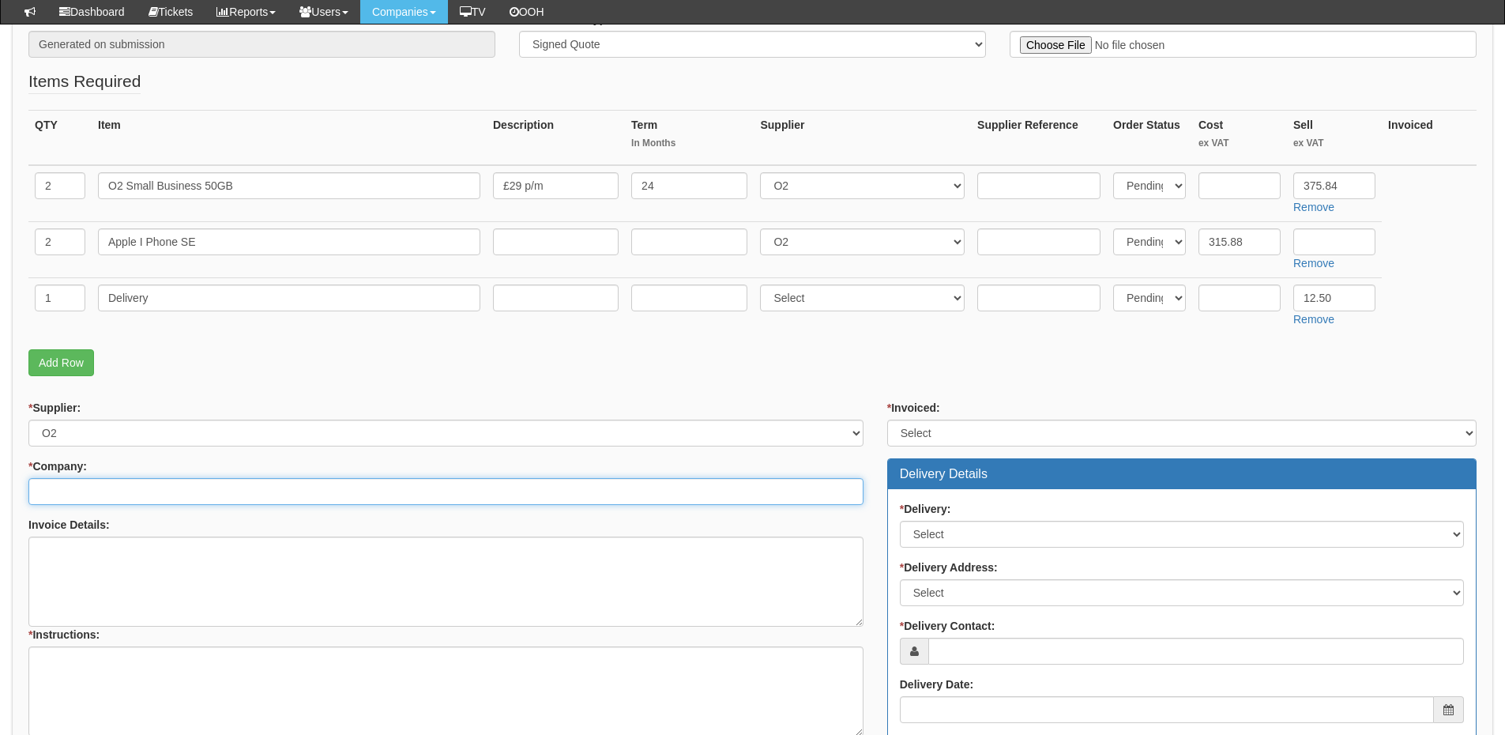
click at [149, 478] on input "* Company:" at bounding box center [445, 491] width 835 height 27
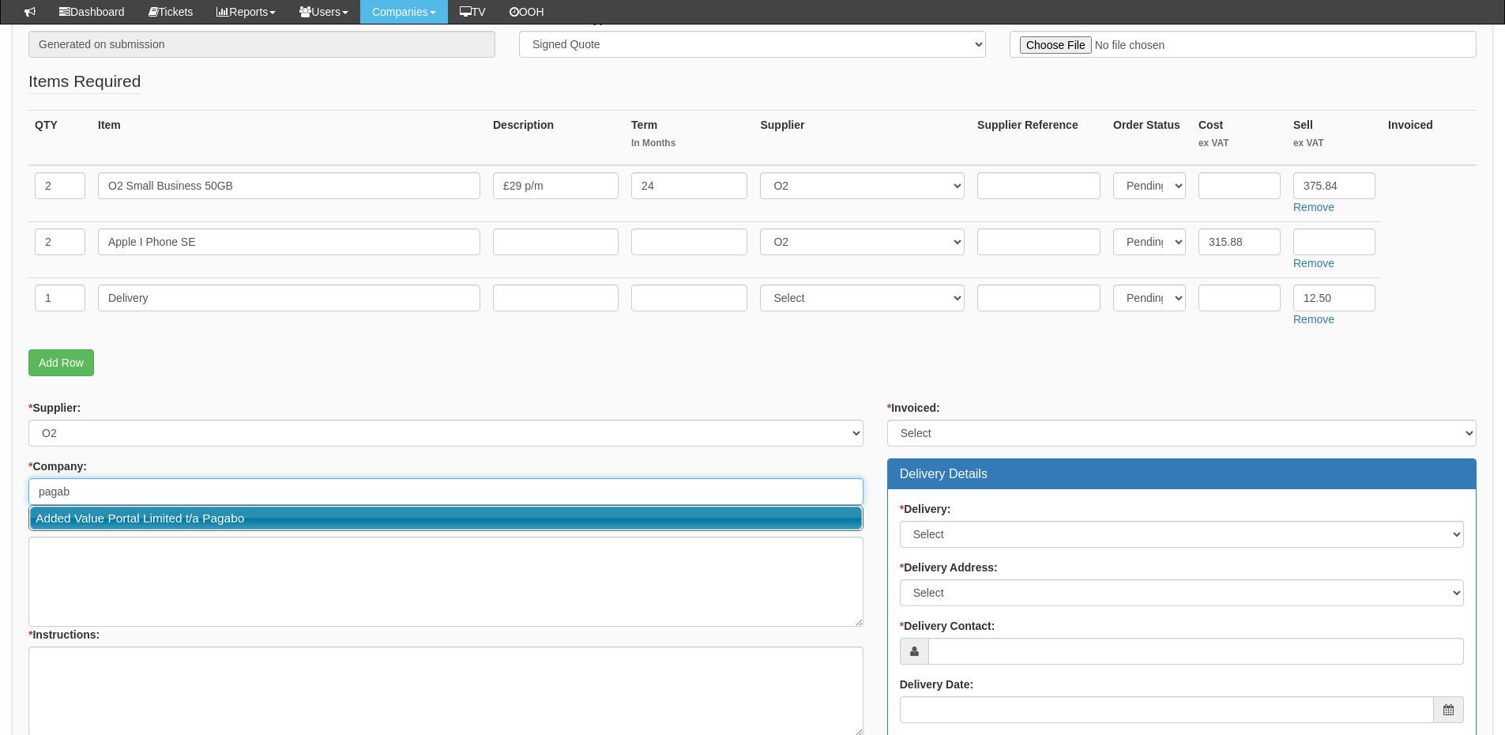
click at [164, 518] on link "Added Value Portal Limited t/a Pagabo" at bounding box center [446, 517] width 832 height 23
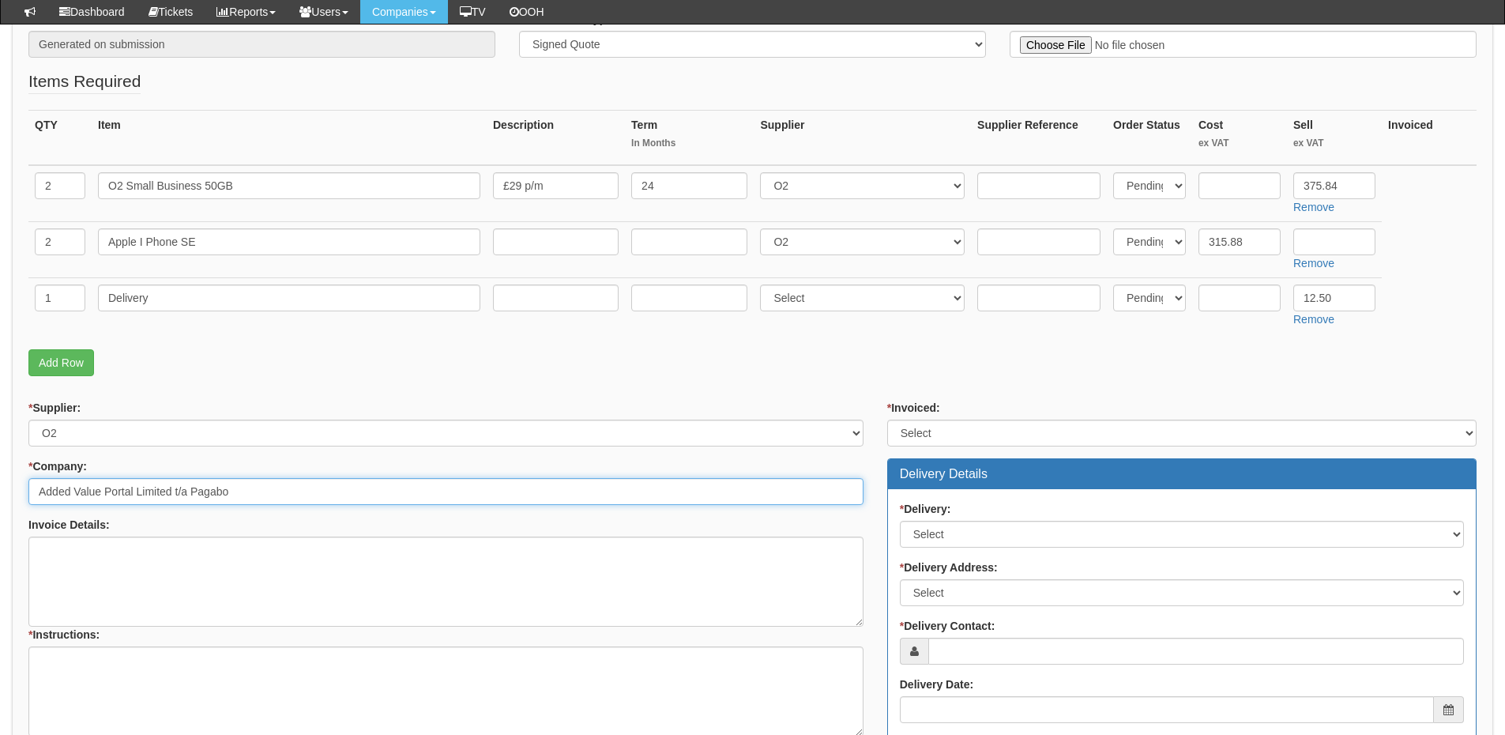
type input "Added Value Portal Limited t/a Pagabo"
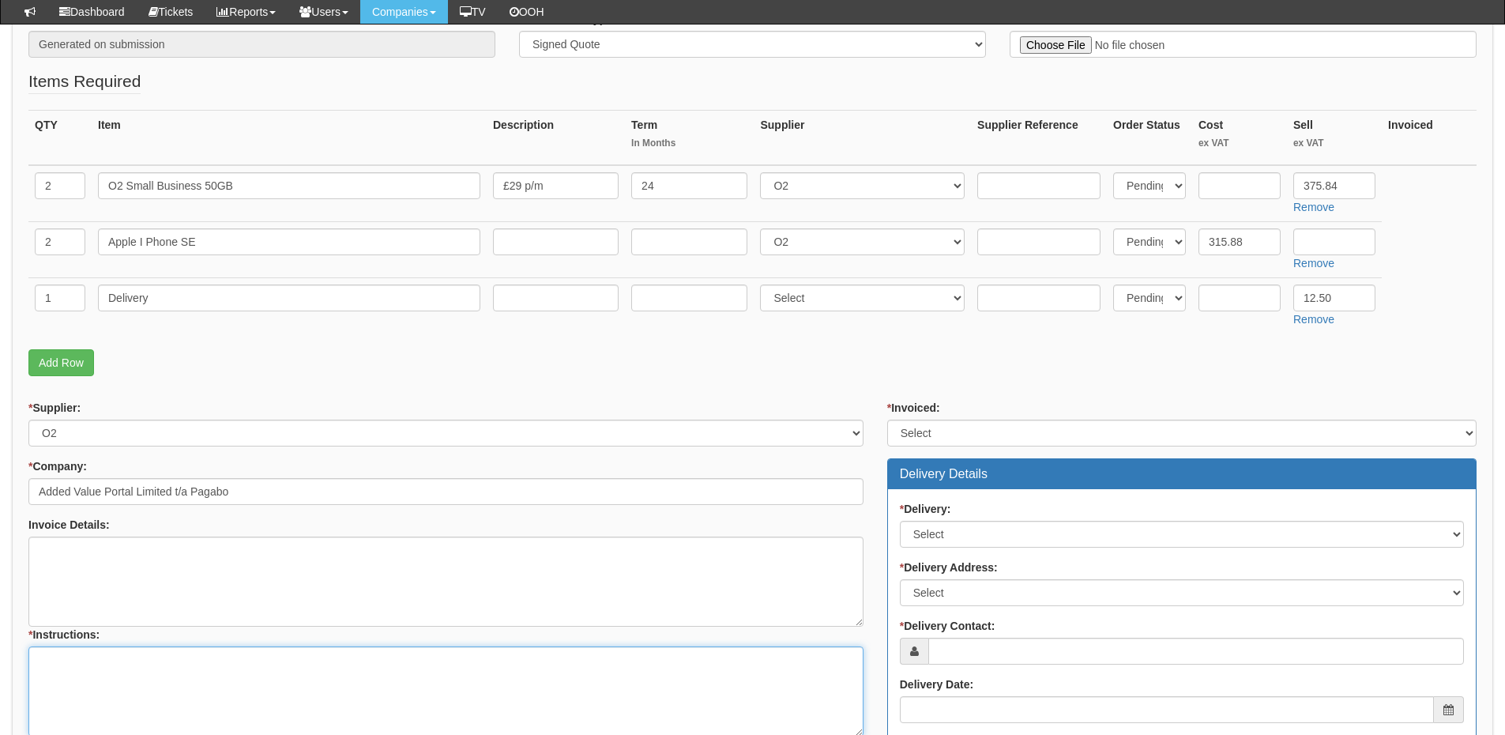
click at [154, 669] on textarea "* Instructions:" at bounding box center [445, 691] width 835 height 90
click at [152, 677] on textarea "* Instructions:" at bounding box center [445, 691] width 835 height 90
type textarea "1x resign and 1x new"
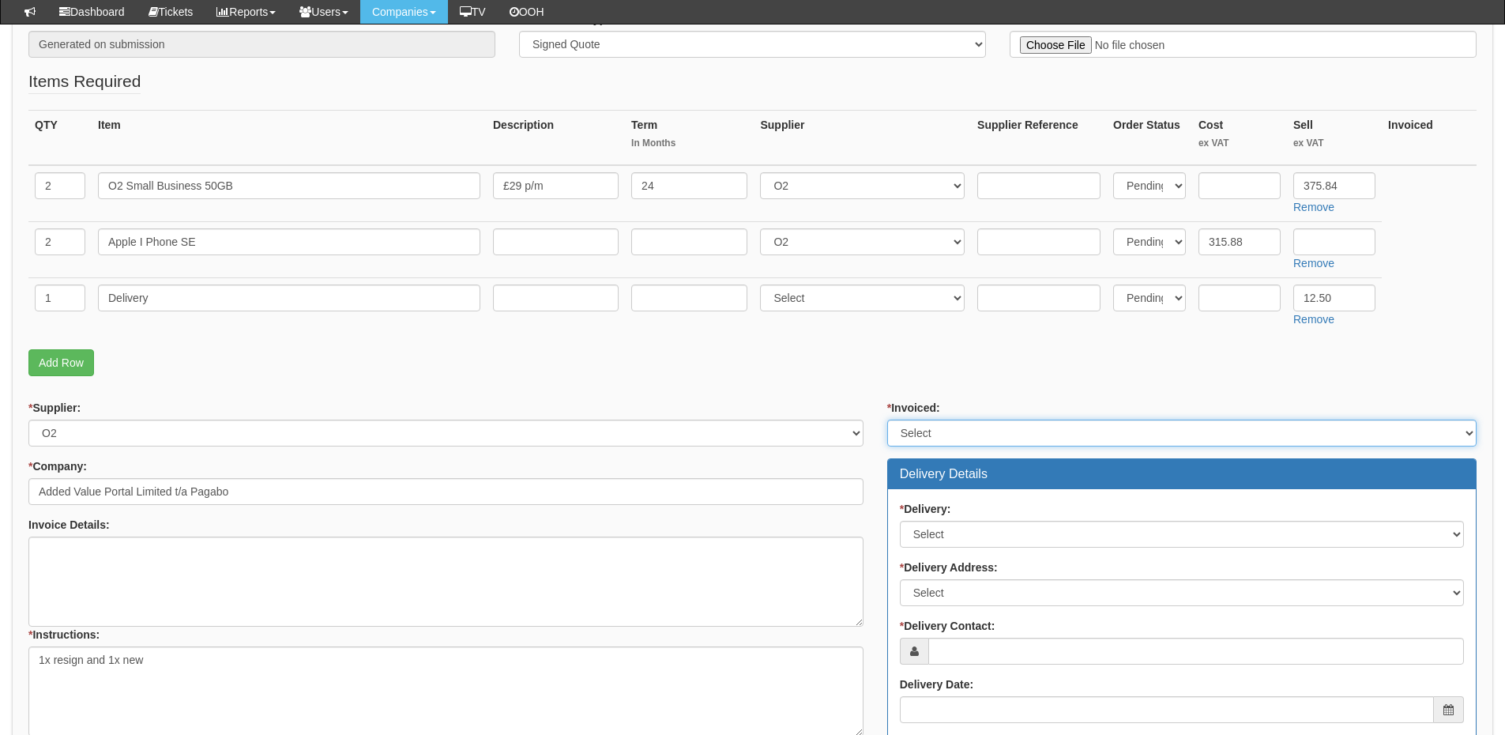
click at [953, 434] on select "Select Yes No N/A STB (part of order)" at bounding box center [1181, 432] width 589 height 27
select select "2"
click at [887, 419] on select "Select Yes No N/A STB (part of order)" at bounding box center [1181, 432] width 589 height 27
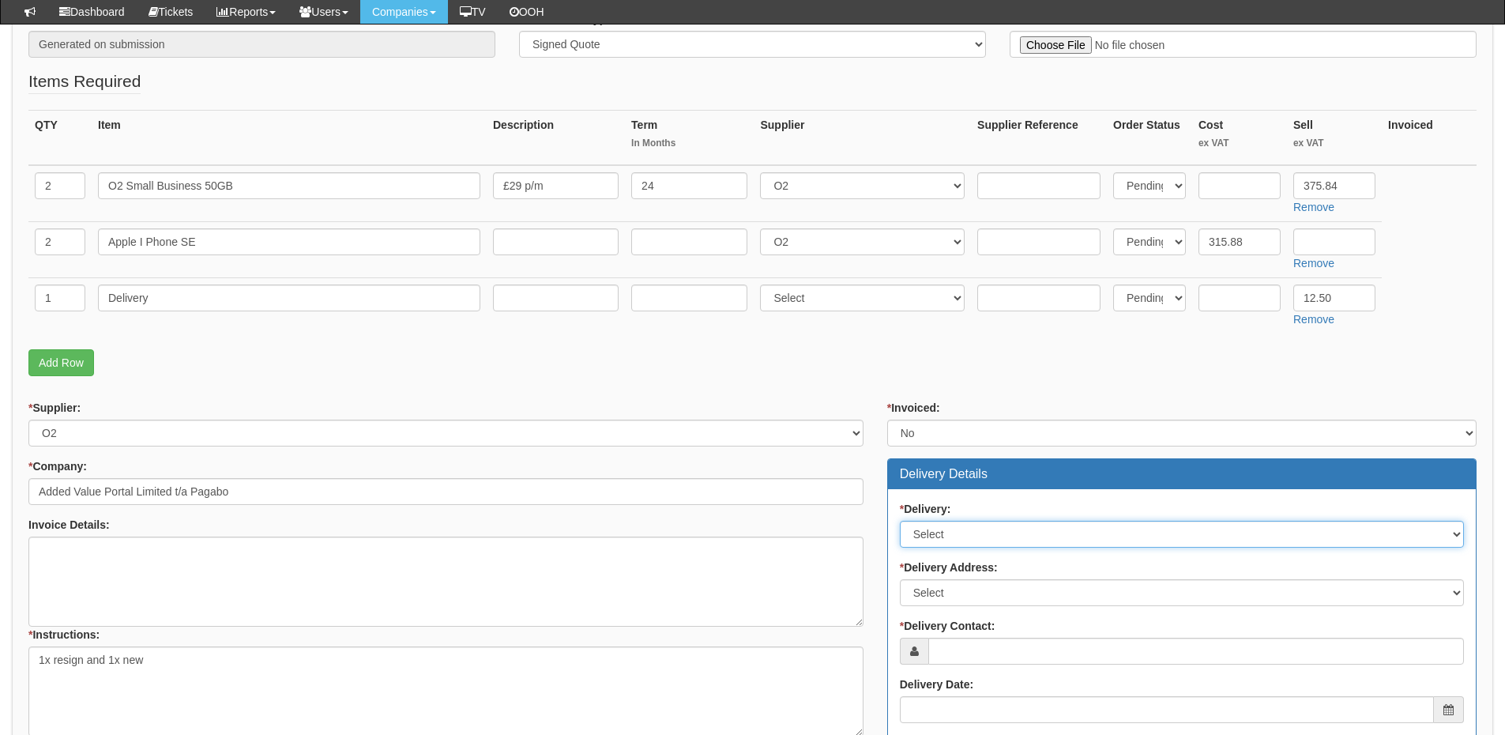
click at [953, 524] on select "Select No Not Applicable Yes" at bounding box center [1182, 534] width 564 height 27
select select "1"
click at [900, 521] on select "Select No Not Applicable Yes" at bounding box center [1182, 534] width 564 height 27
click at [933, 613] on div "* Delivery: Select No Not Applicable Yes * Delivery Address: Select Not Applica…" at bounding box center [1182, 618] width 588 height 258
click at [930, 603] on select "Select Not Applicable Main Address - HU1 1XR Other" at bounding box center [1182, 592] width 564 height 27
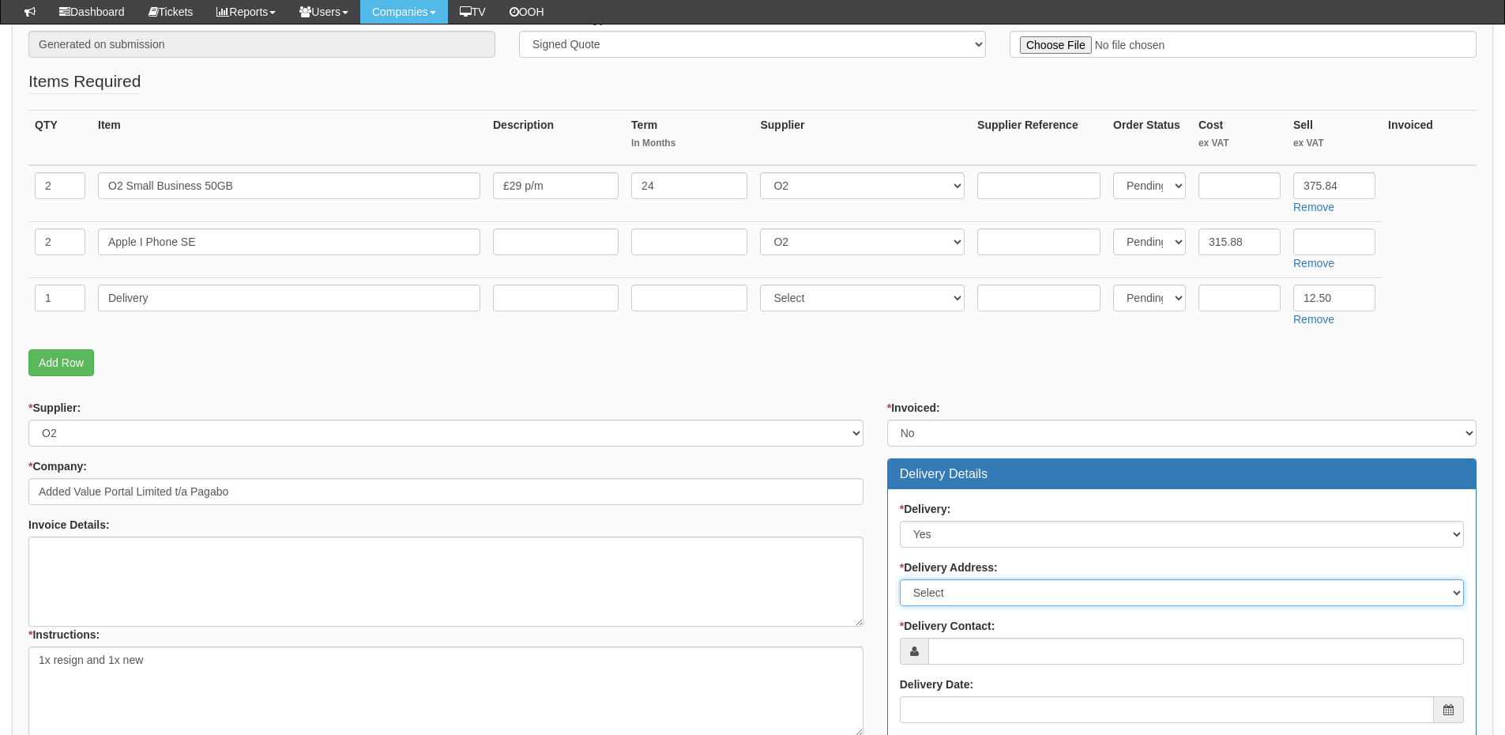
click at [930, 590] on select "Select Not Applicable Main Address - HU1 1XR Other" at bounding box center [1182, 592] width 564 height 27
select select "other"
click at [900, 579] on select "Select Not Applicable Main Address - HU1 1XR Other" at bounding box center [1182, 592] width 564 height 27
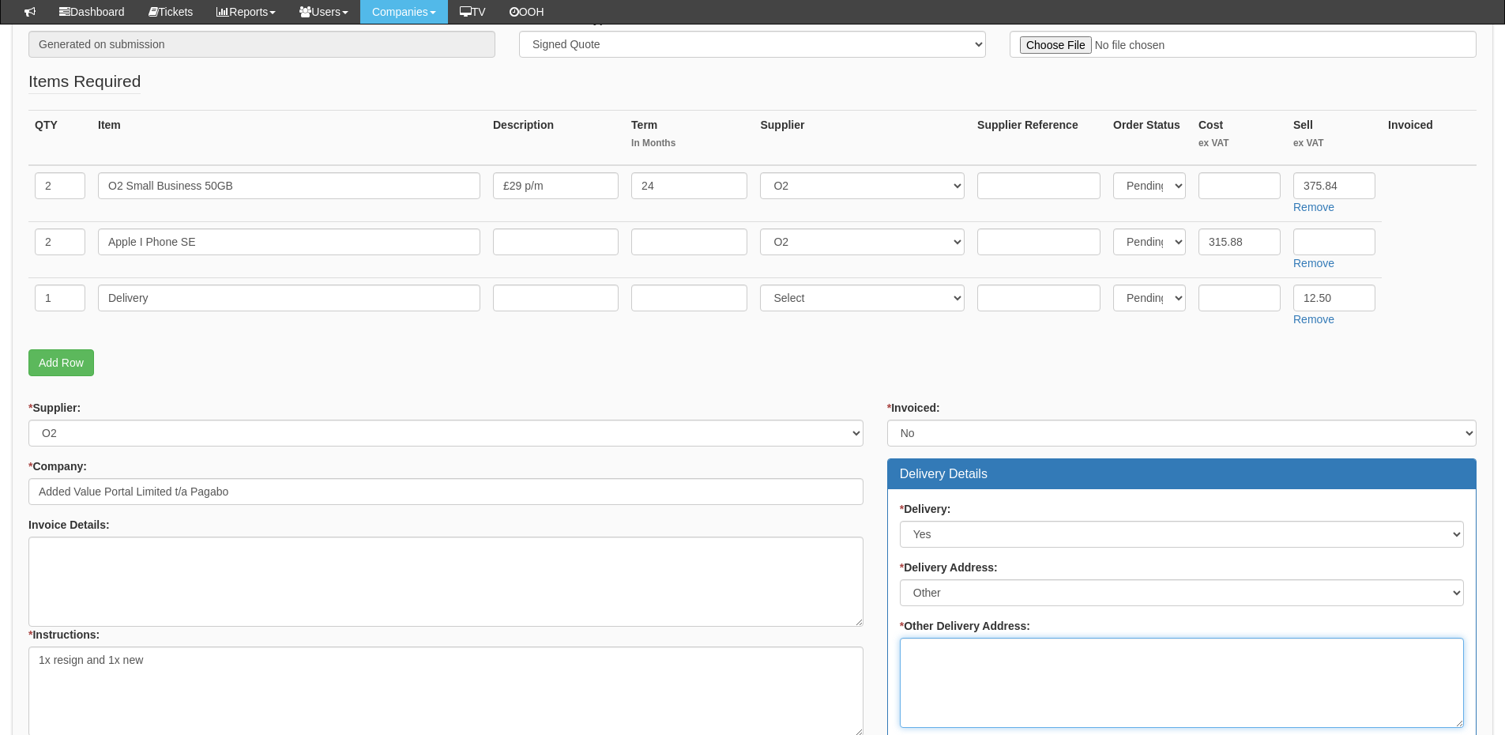
click at [1038, 674] on textarea "* Other Delivery Address:" at bounding box center [1182, 682] width 564 height 90
paste textarea "32 Readshill, Clophill, MK45 4AG"
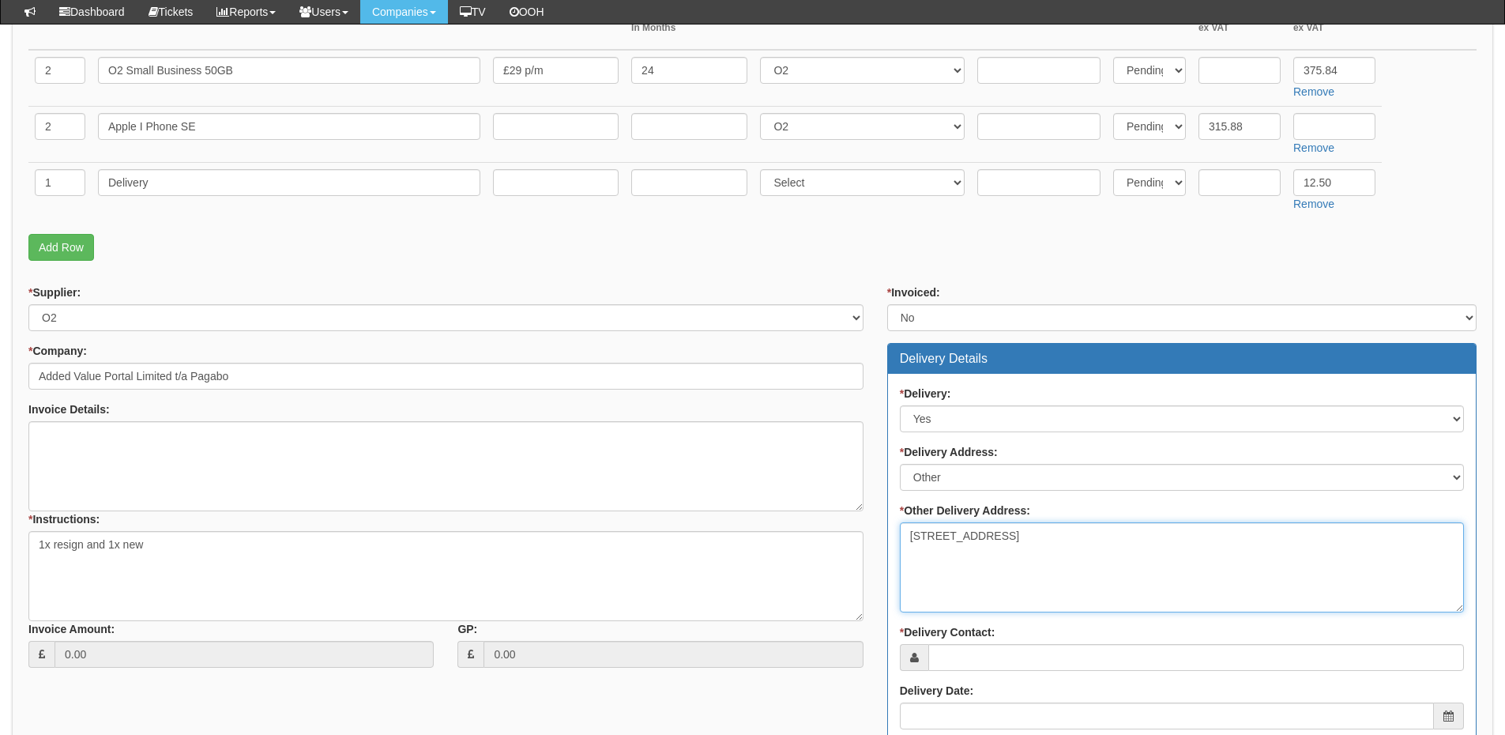
scroll to position [632, 0]
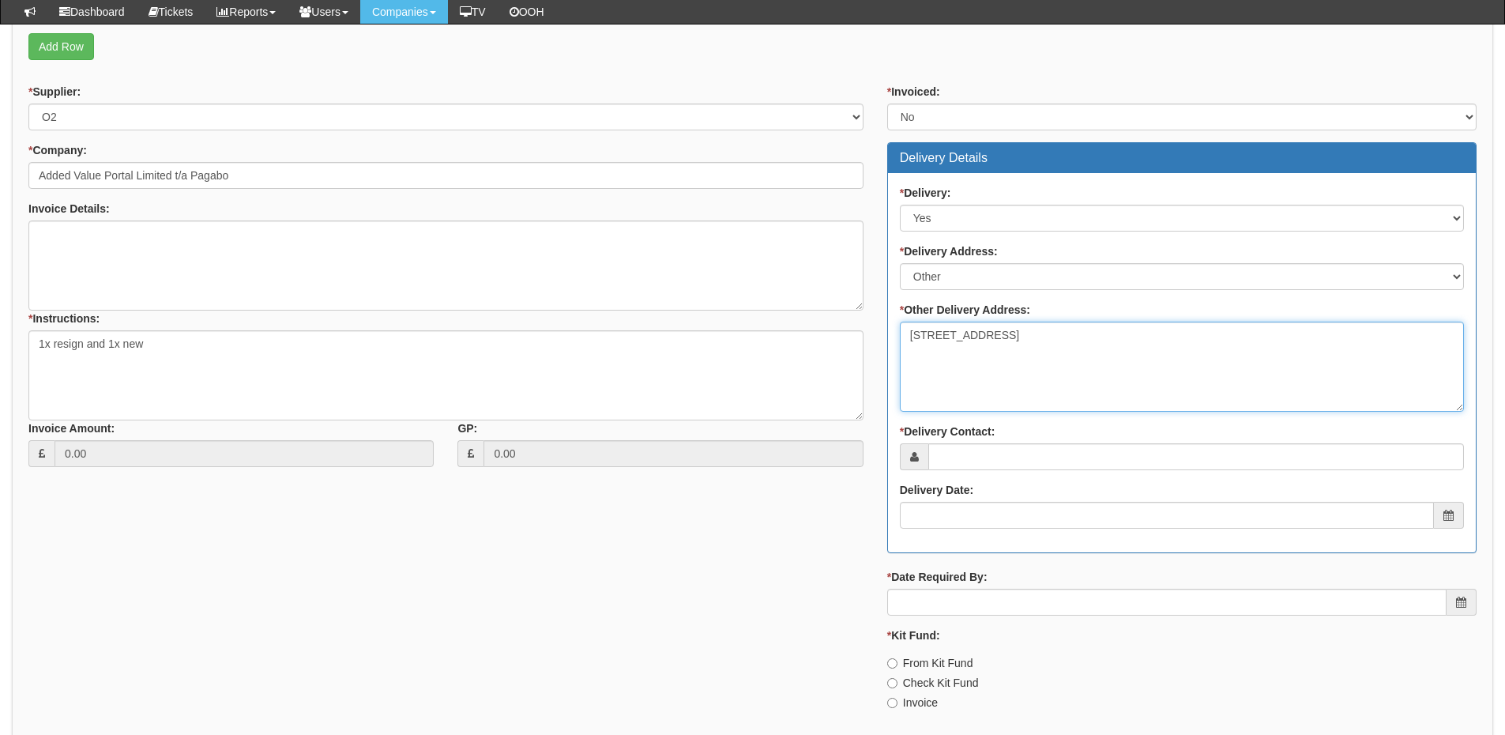
type textarea "32 Readshill, Clophill, MK45 4AG"
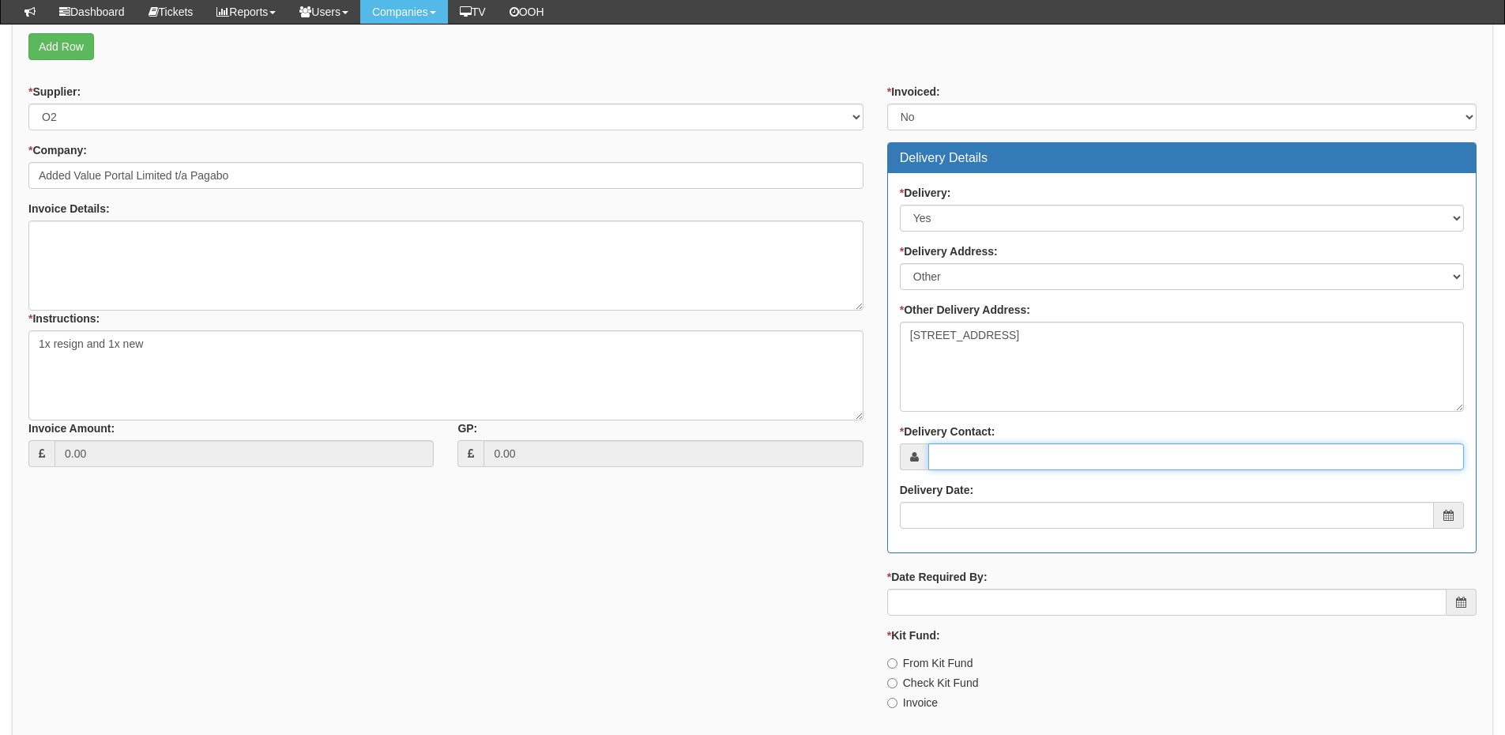
click at [962, 453] on input "* Delivery Contact:" at bounding box center [1196, 456] width 536 height 27
click at [965, 456] on input "* Delivery Contact:" at bounding box center [1196, 456] width 536 height 27
paste input "Ben Jones"
type input "Ben Jones"
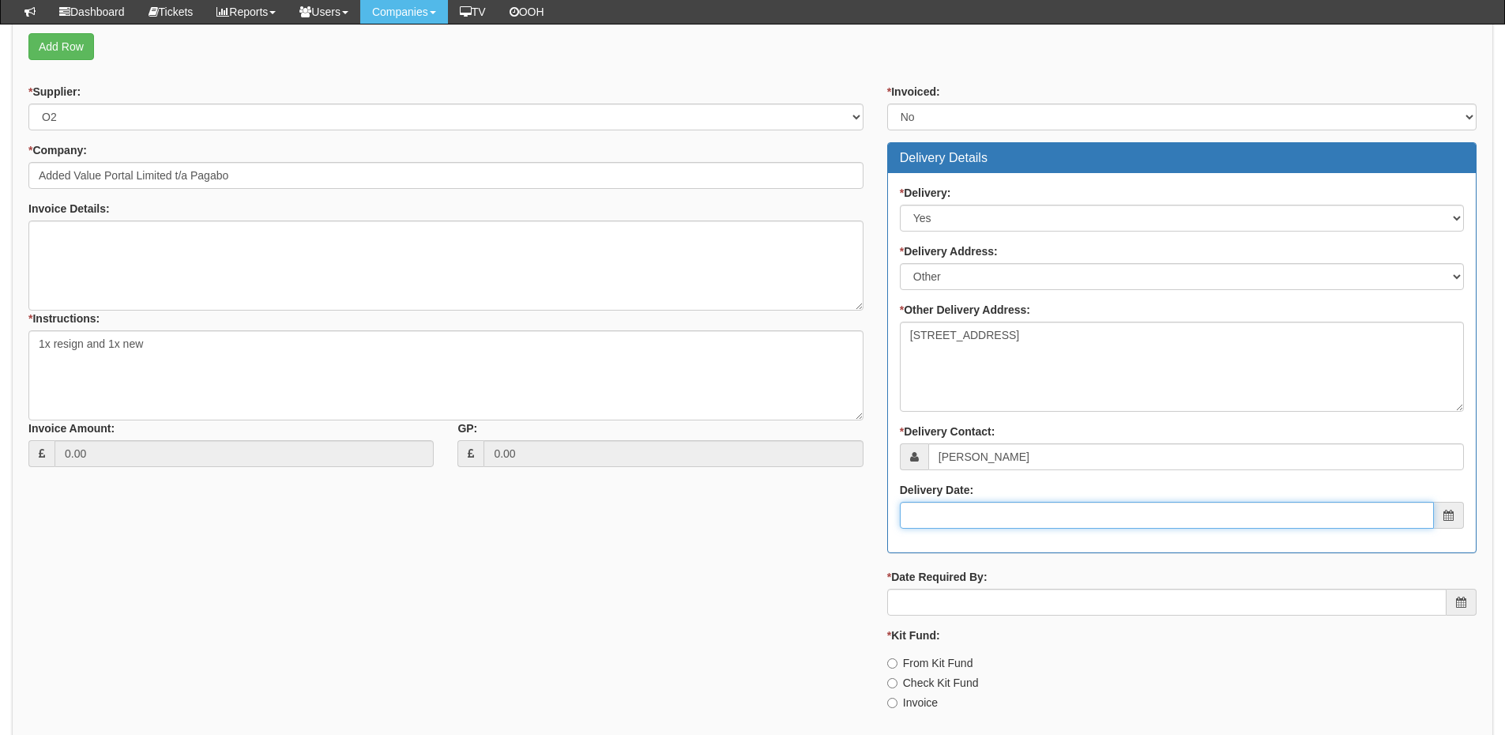
click at [973, 524] on input "Delivery Date:" at bounding box center [1167, 515] width 534 height 27
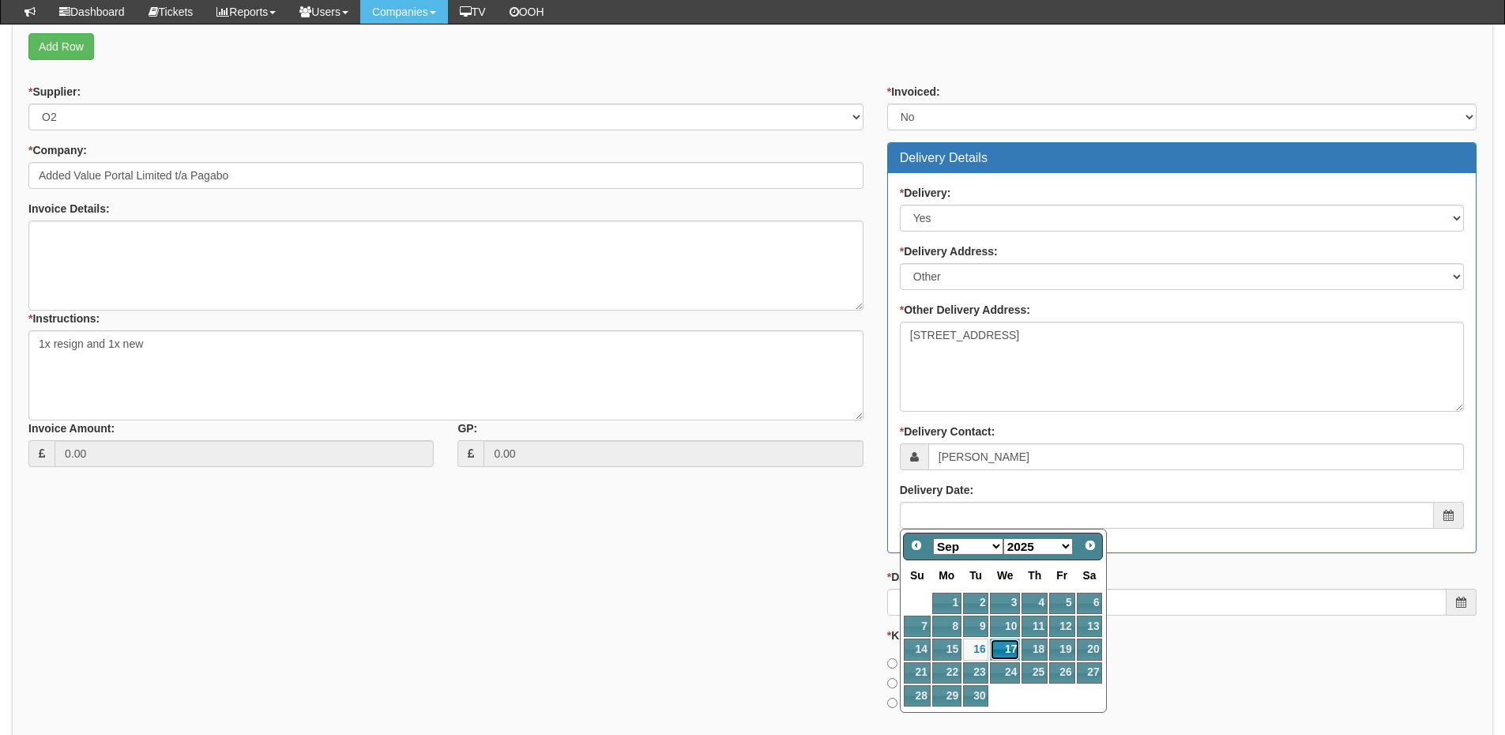
click at [1005, 648] on link "17" at bounding box center [1005, 648] width 30 height 21
type input "[DATE]"
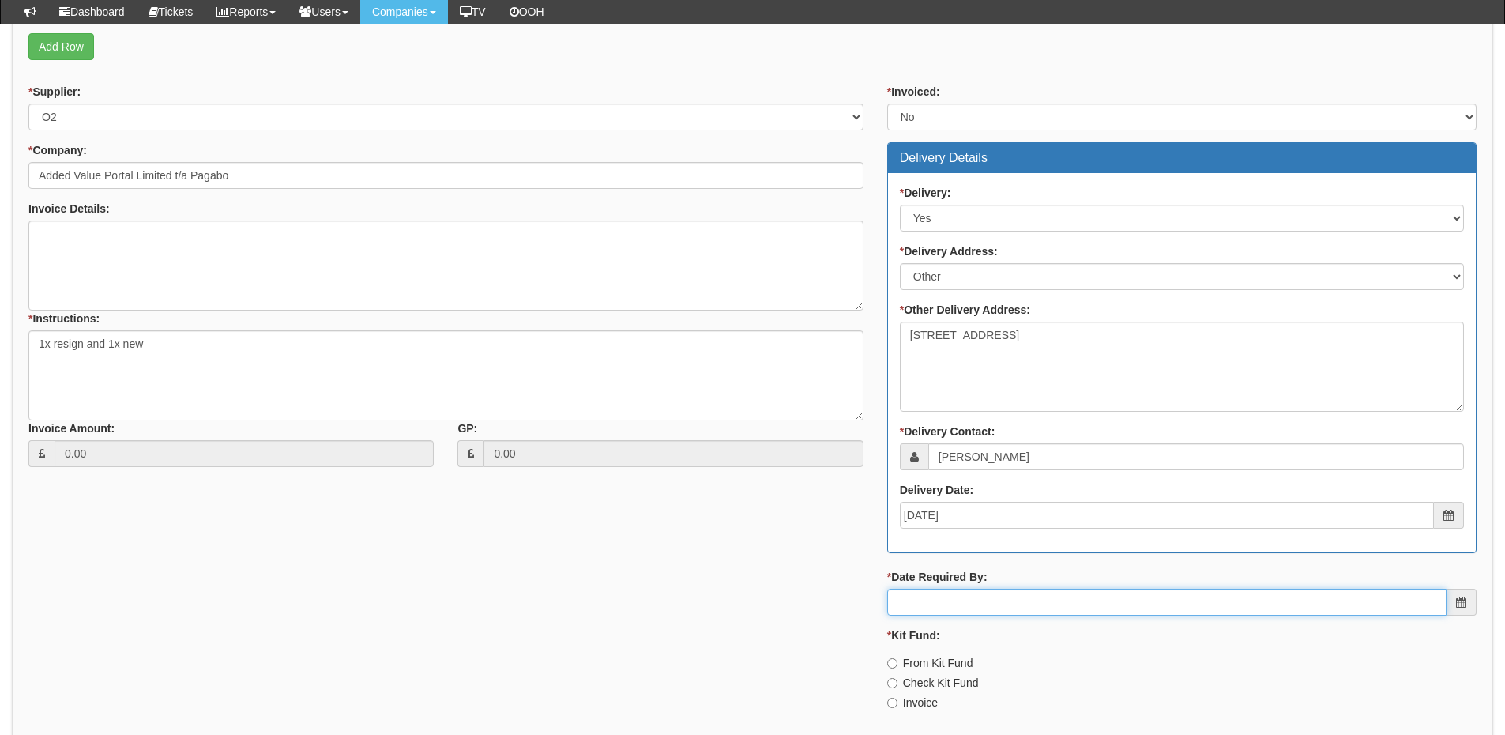
click at [994, 603] on input "* Date Required By:" at bounding box center [1166, 601] width 559 height 27
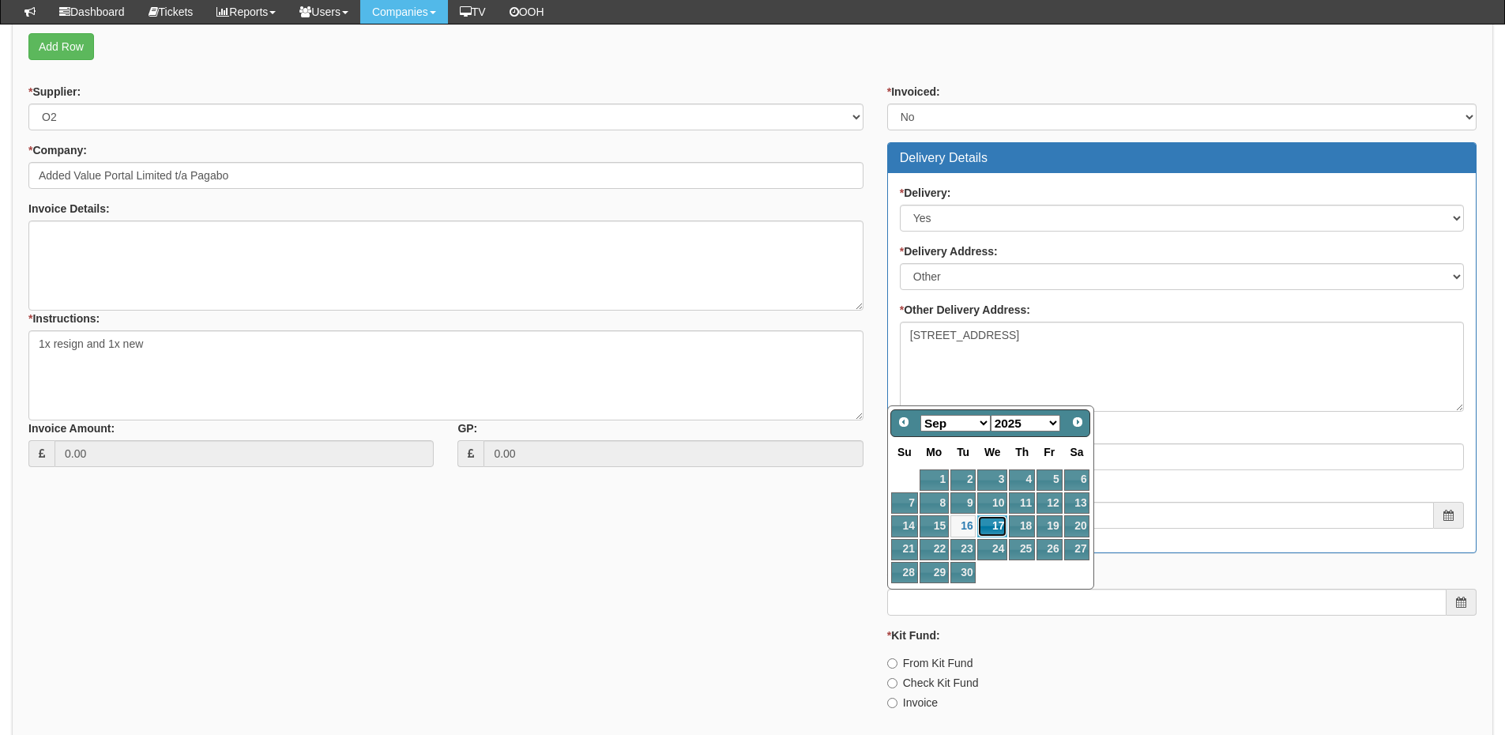
click at [992, 515] on link "17" at bounding box center [992, 525] width 30 height 21
type input "[DATE]"
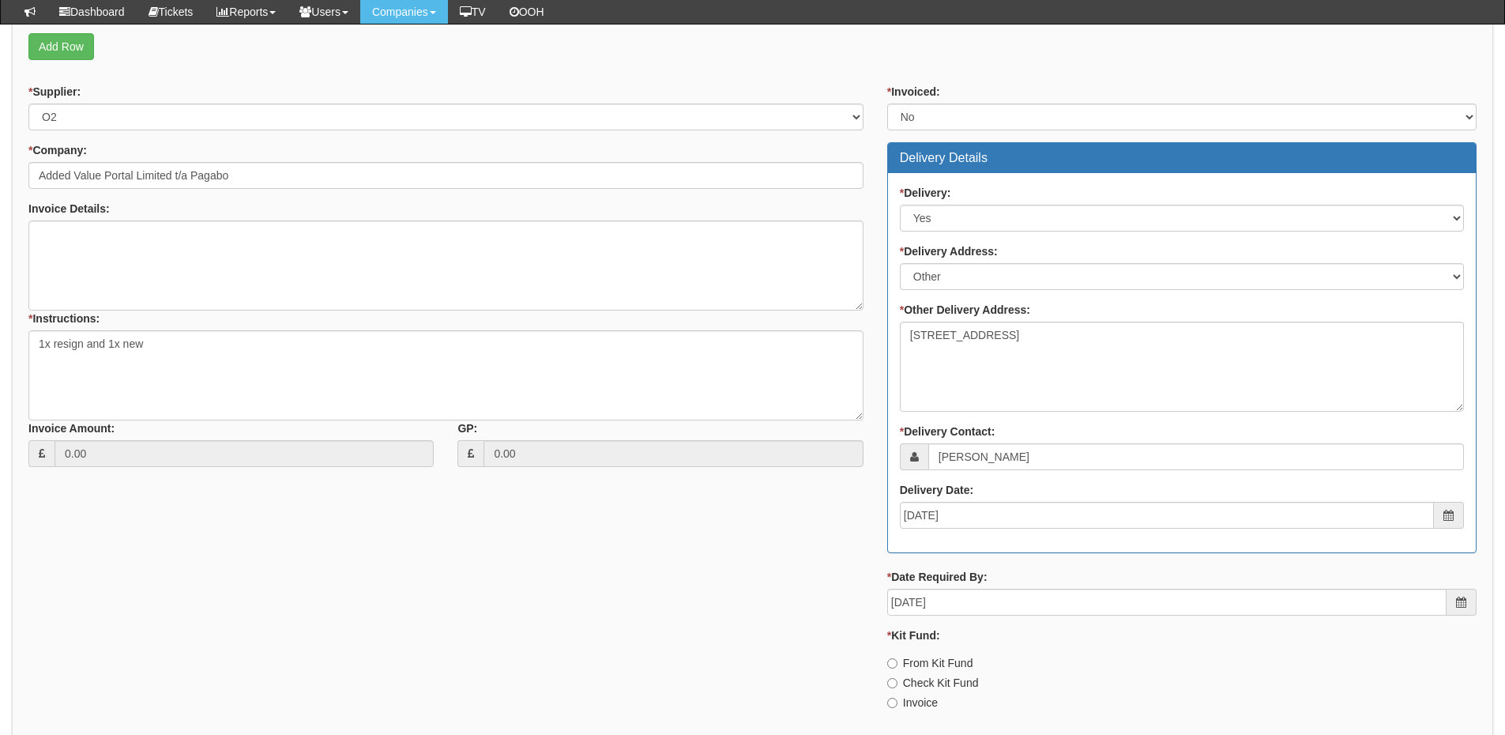
click at [932, 700] on label "Invoice" at bounding box center [912, 702] width 51 height 16
click at [897, 700] on input "Invoice" at bounding box center [892, 702] width 10 height 10
radio input "true"
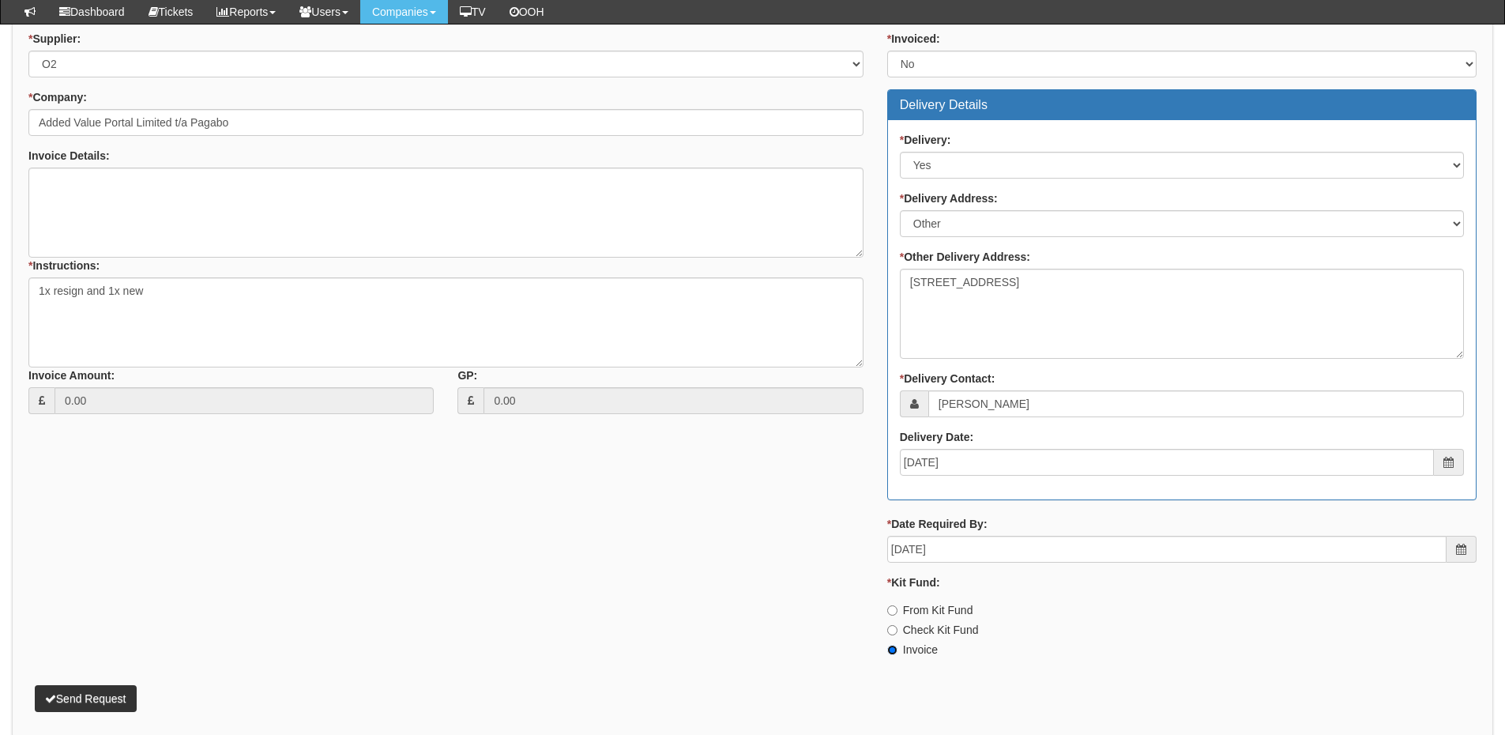
scroll to position [711, 0]
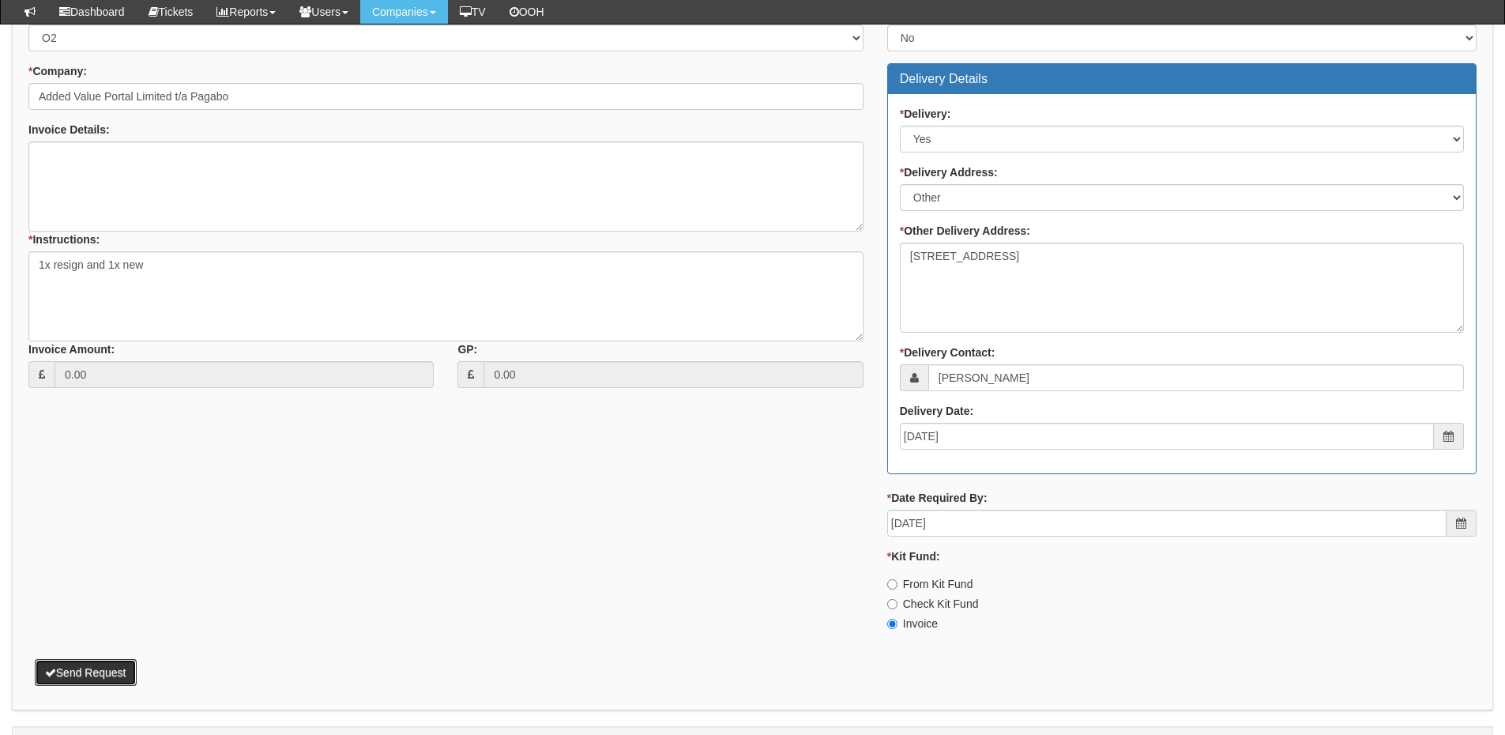
click at [126, 668] on button "Send Request" at bounding box center [86, 672] width 102 height 27
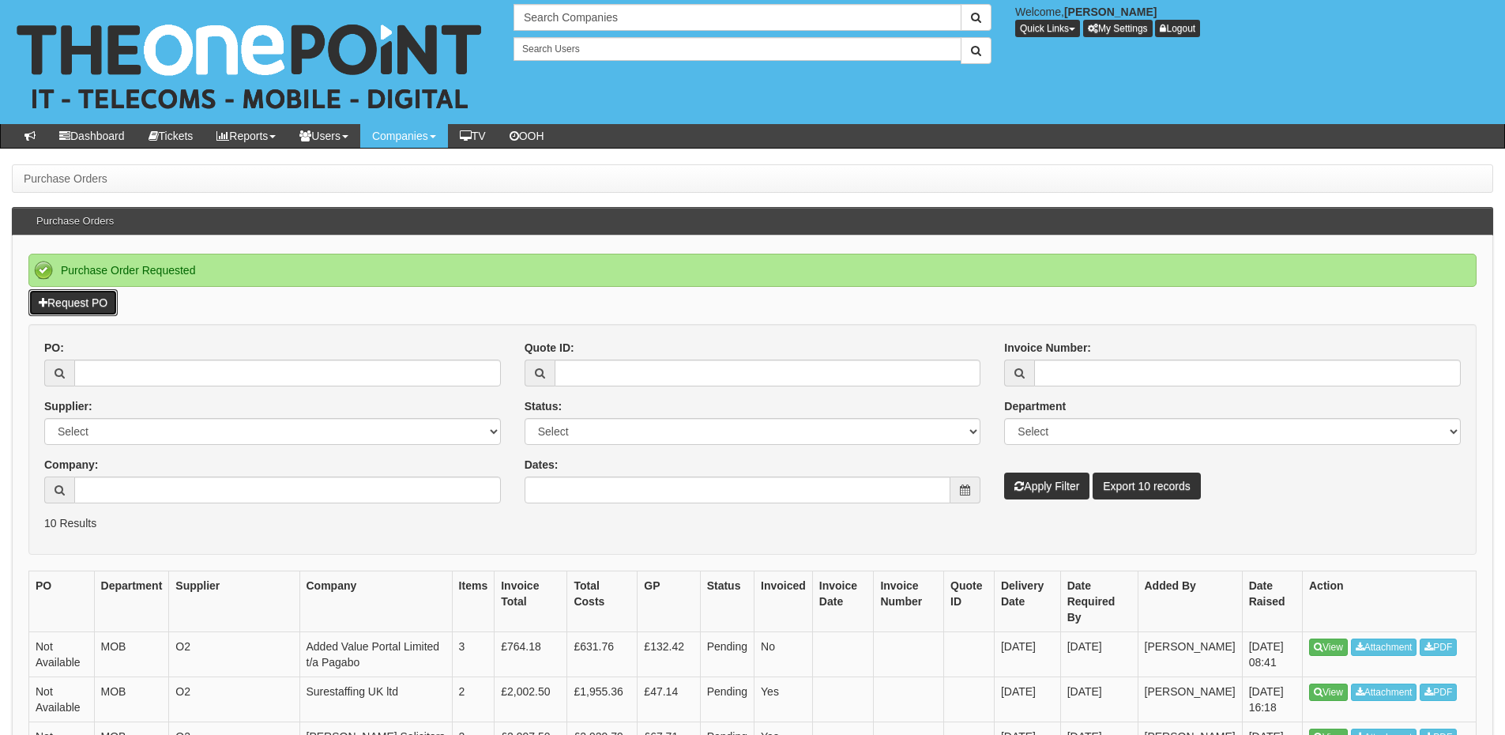
click at [88, 308] on link "Request PO" at bounding box center [72, 302] width 89 height 27
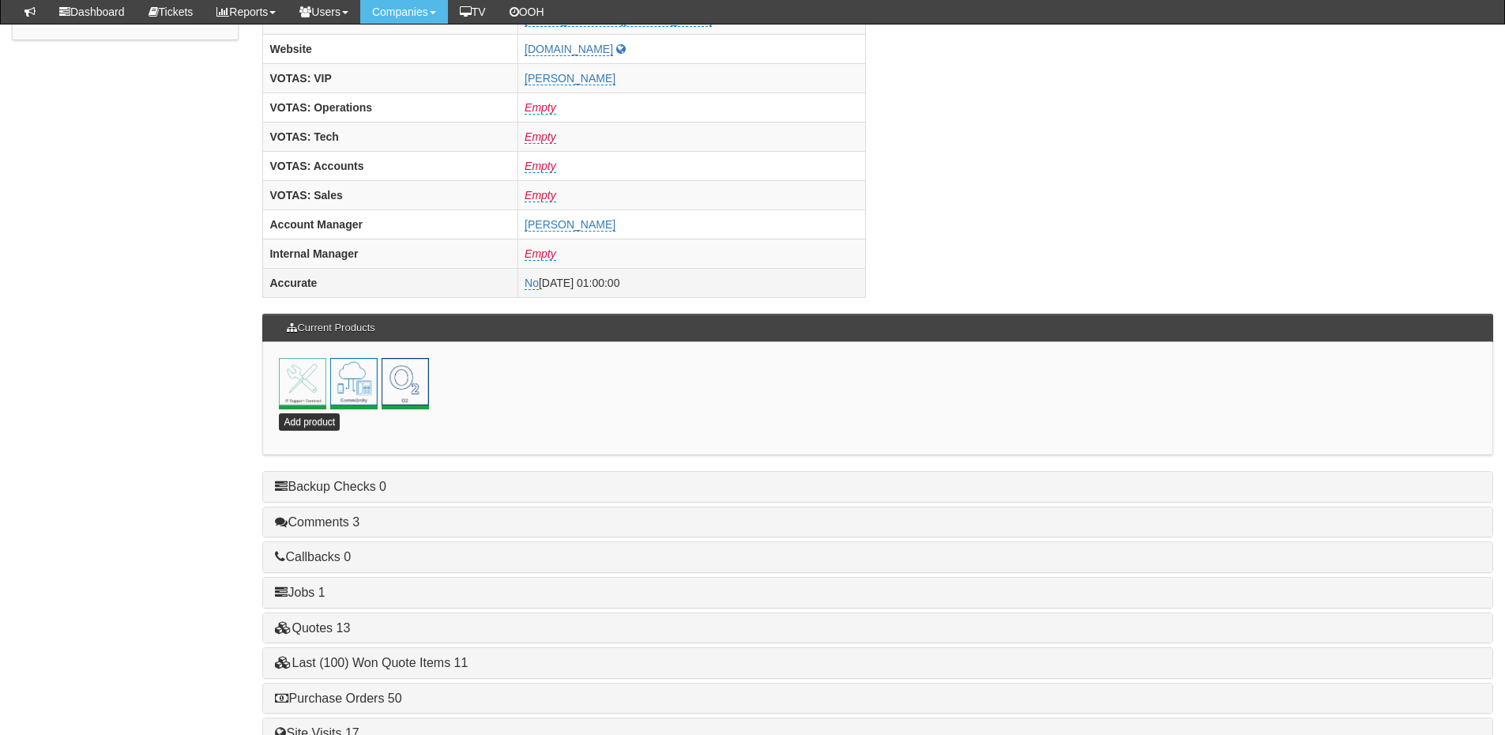
scroll to position [697, 0]
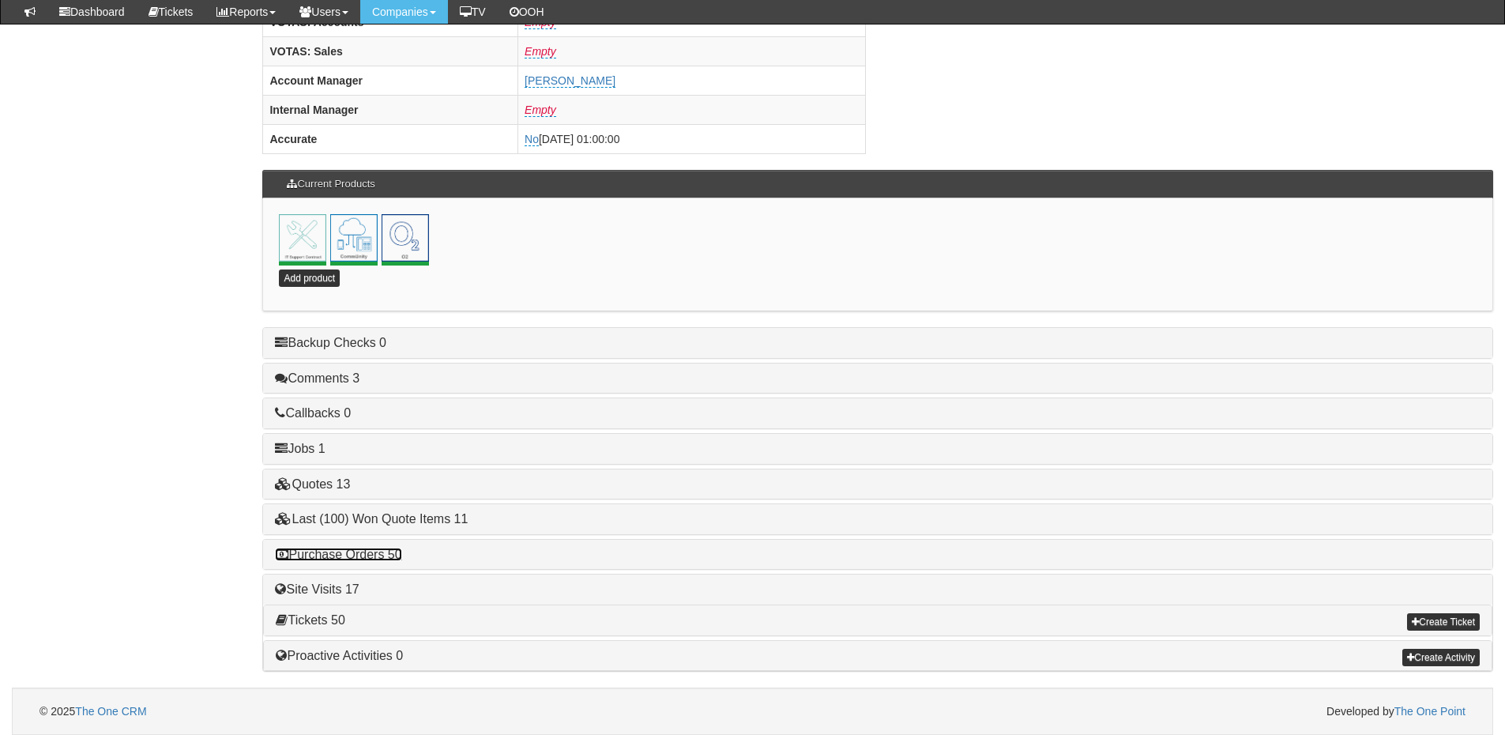
click at [363, 554] on link "Purchase Orders 50" at bounding box center [338, 553] width 126 height 13
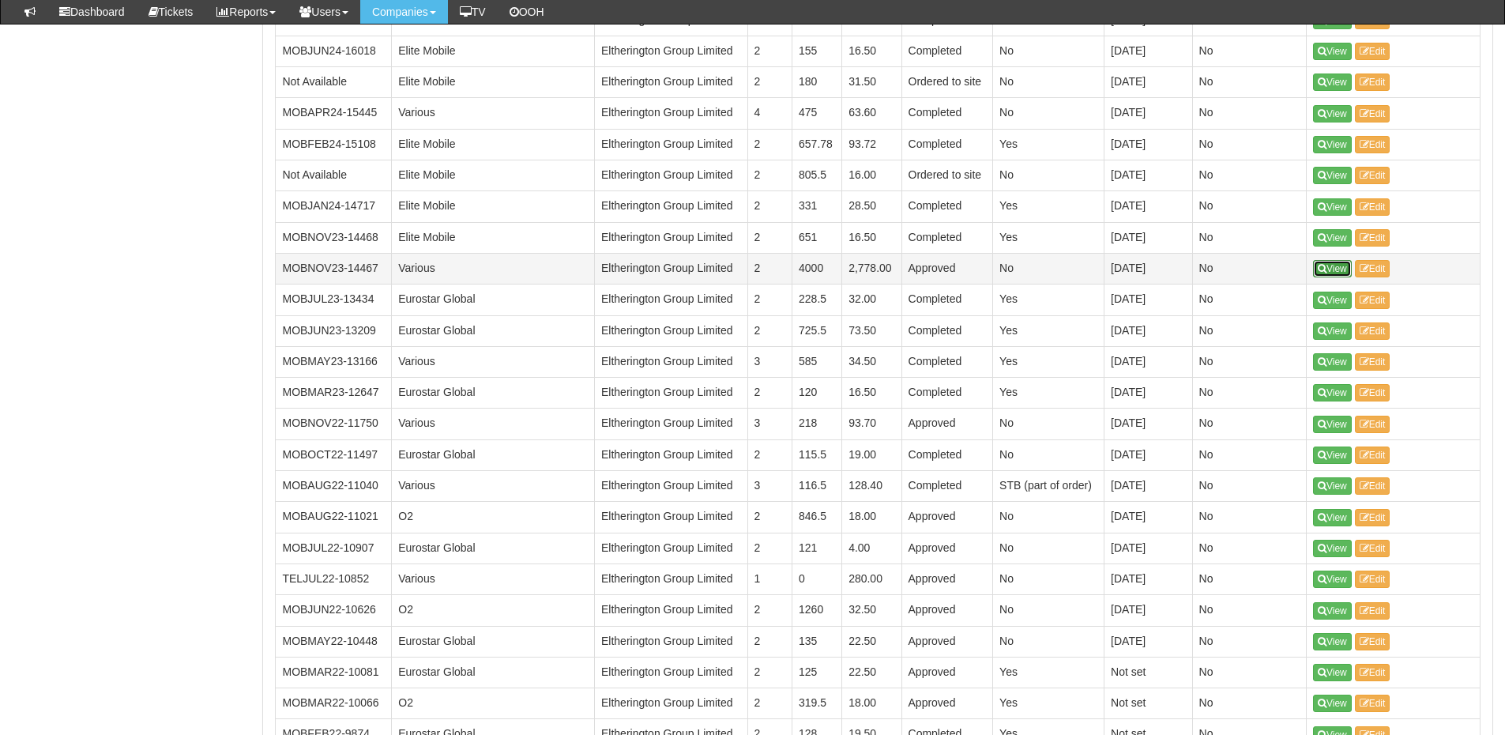
scroll to position [1645, 0]
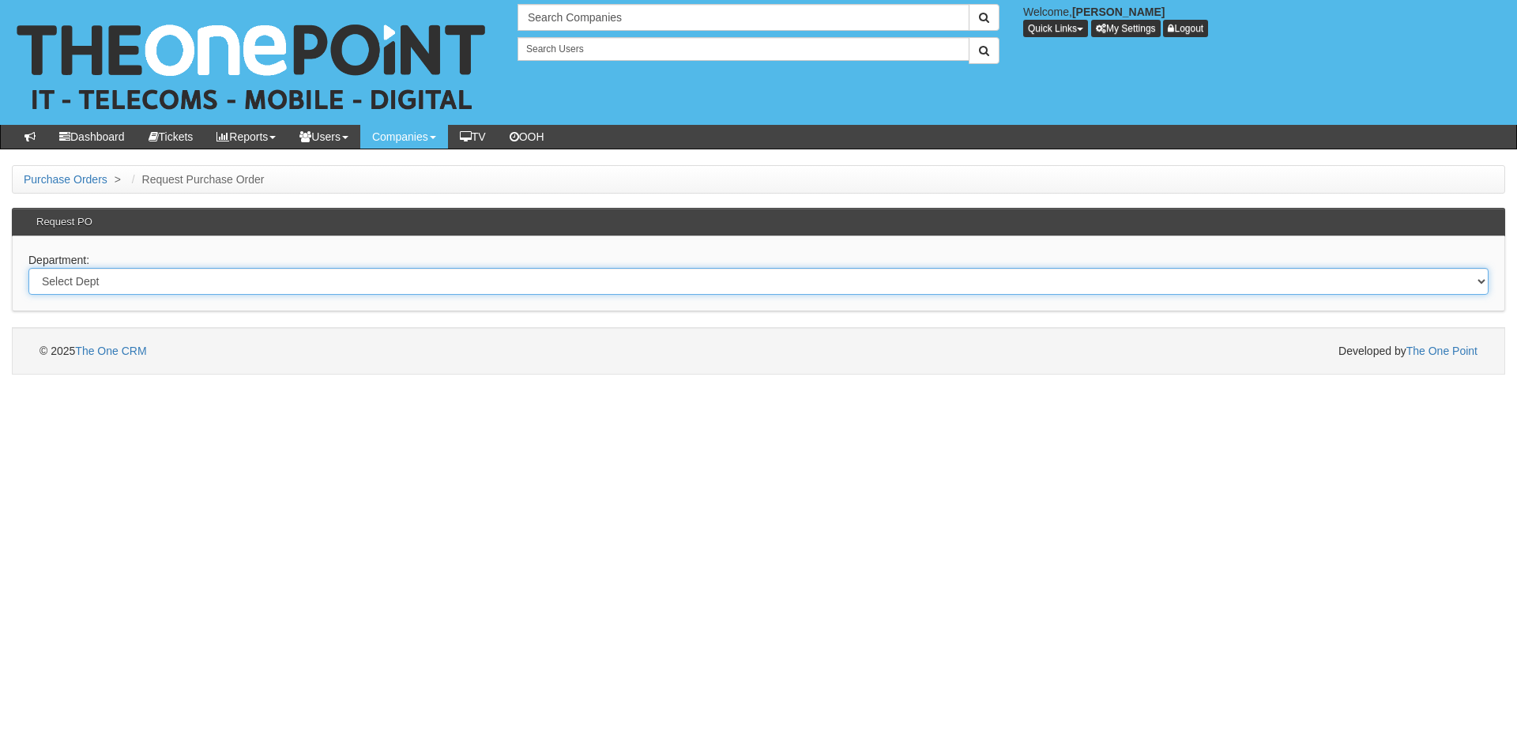
click at [112, 284] on select "Select Dept Digital Internal IT Mobiles Marketing Telecoms" at bounding box center [758, 281] width 1460 height 27
select select "?pipeID=&dept=IT"
click at [28, 268] on select "Select Dept Digital Internal IT Mobiles Marketing Telecoms" at bounding box center [758, 281] width 1460 height 27
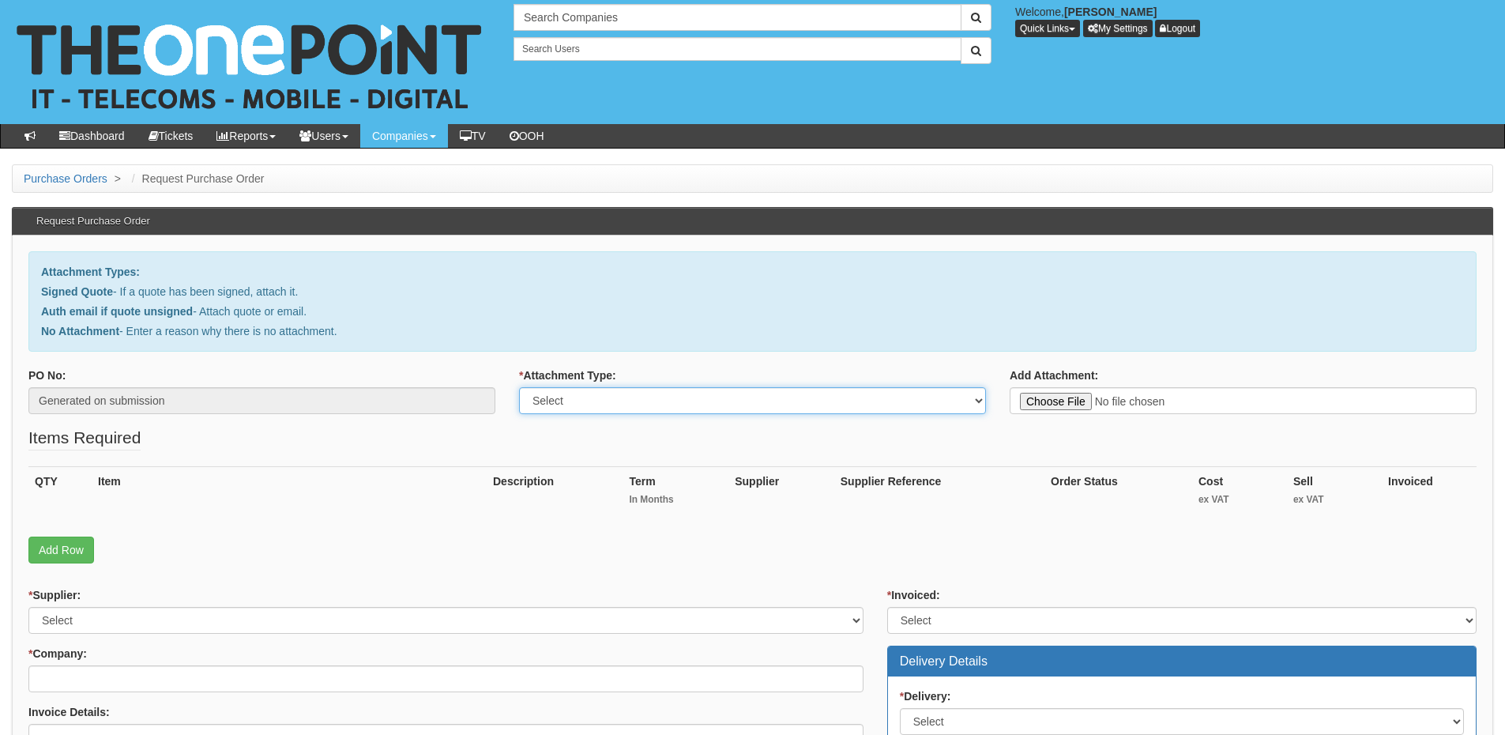
click at [596, 397] on select "Select Signed Quote Auth email with quote if unsigned No Attachment" at bounding box center [752, 400] width 467 height 27
select select "Signed Quote"
click at [519, 387] on select "Select Signed Quote Auth email with quote if unsigned No Attachment" at bounding box center [752, 400] width 467 height 27
type input "C:\fakepath\HEY Smile Foundation - reMarkable & Magic Keyboard.pdf"
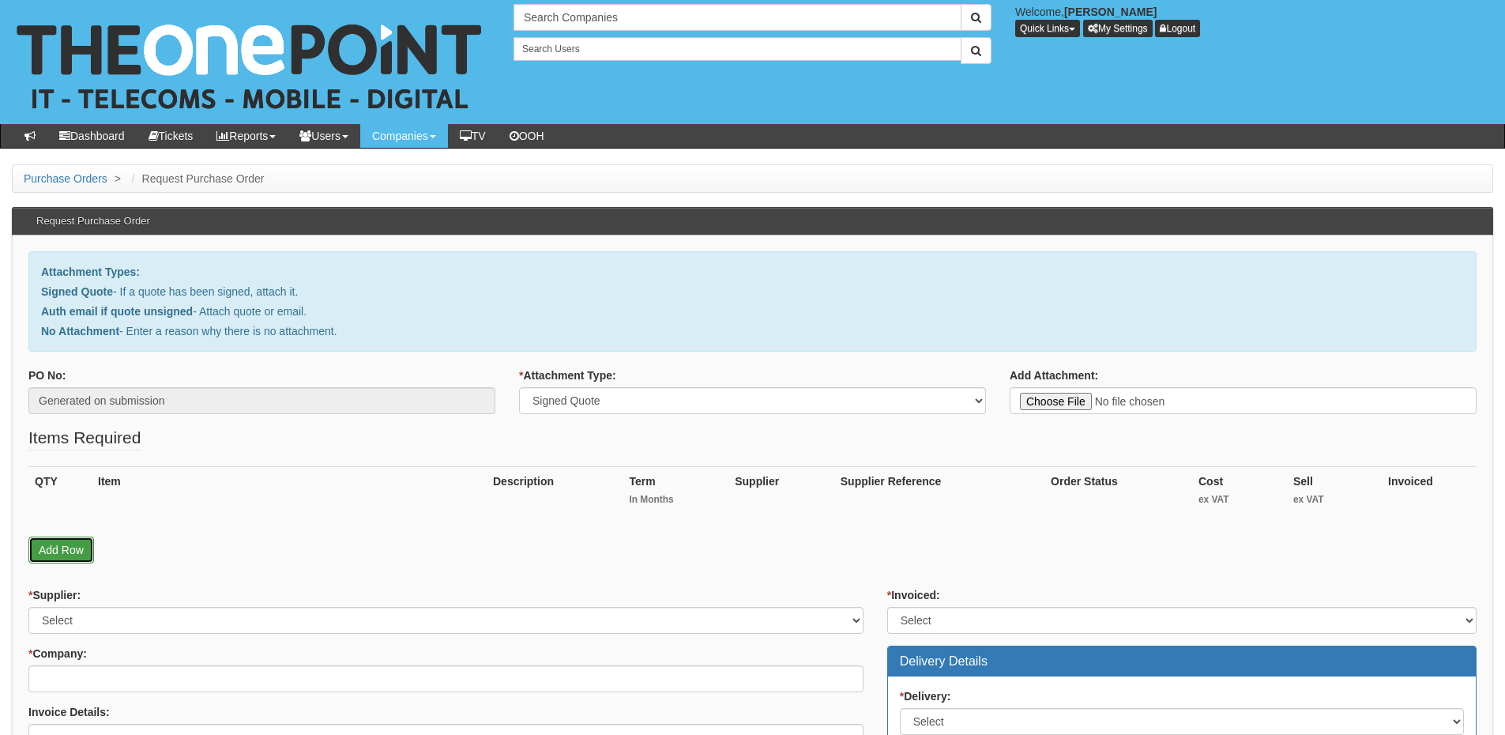
click at [71, 551] on link "Add Row" at bounding box center [61, 549] width 66 height 27
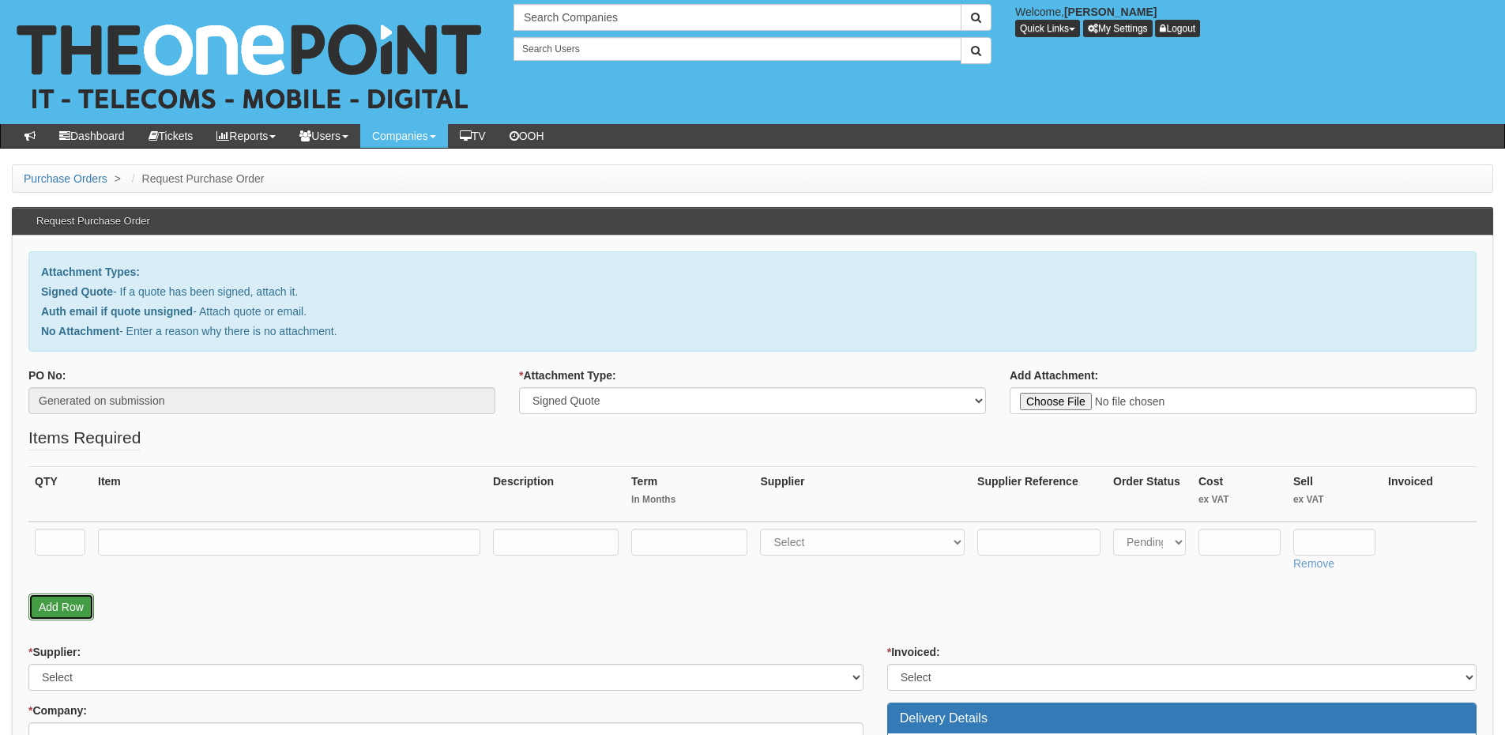
click at [72, 604] on link "Add Row" at bounding box center [61, 606] width 66 height 27
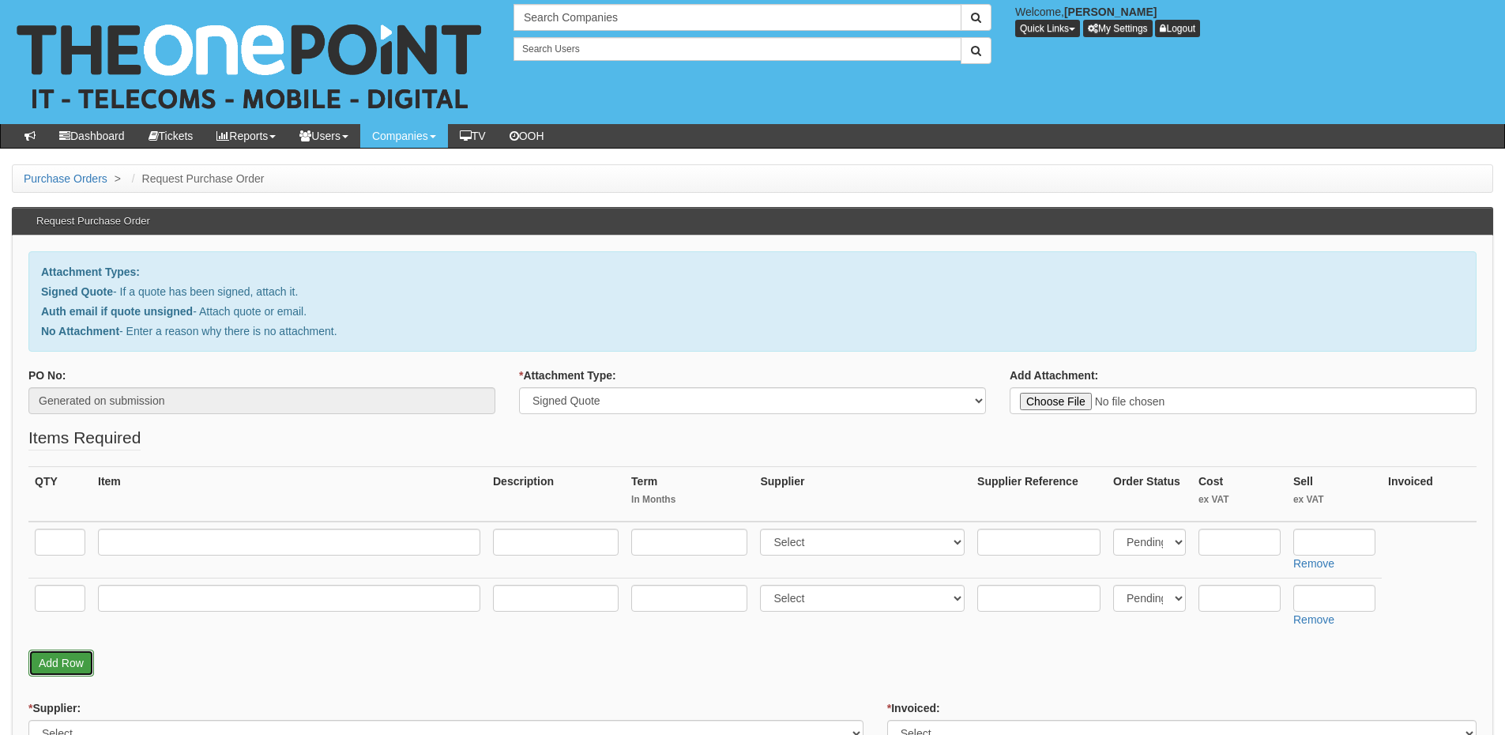
click at [67, 658] on link "Add Row" at bounding box center [61, 662] width 66 height 27
click at [57, 545] on input "text" at bounding box center [60, 541] width 51 height 27
type input "1"
click at [57, 599] on input "text" at bounding box center [60, 598] width 51 height 27
type input "1"
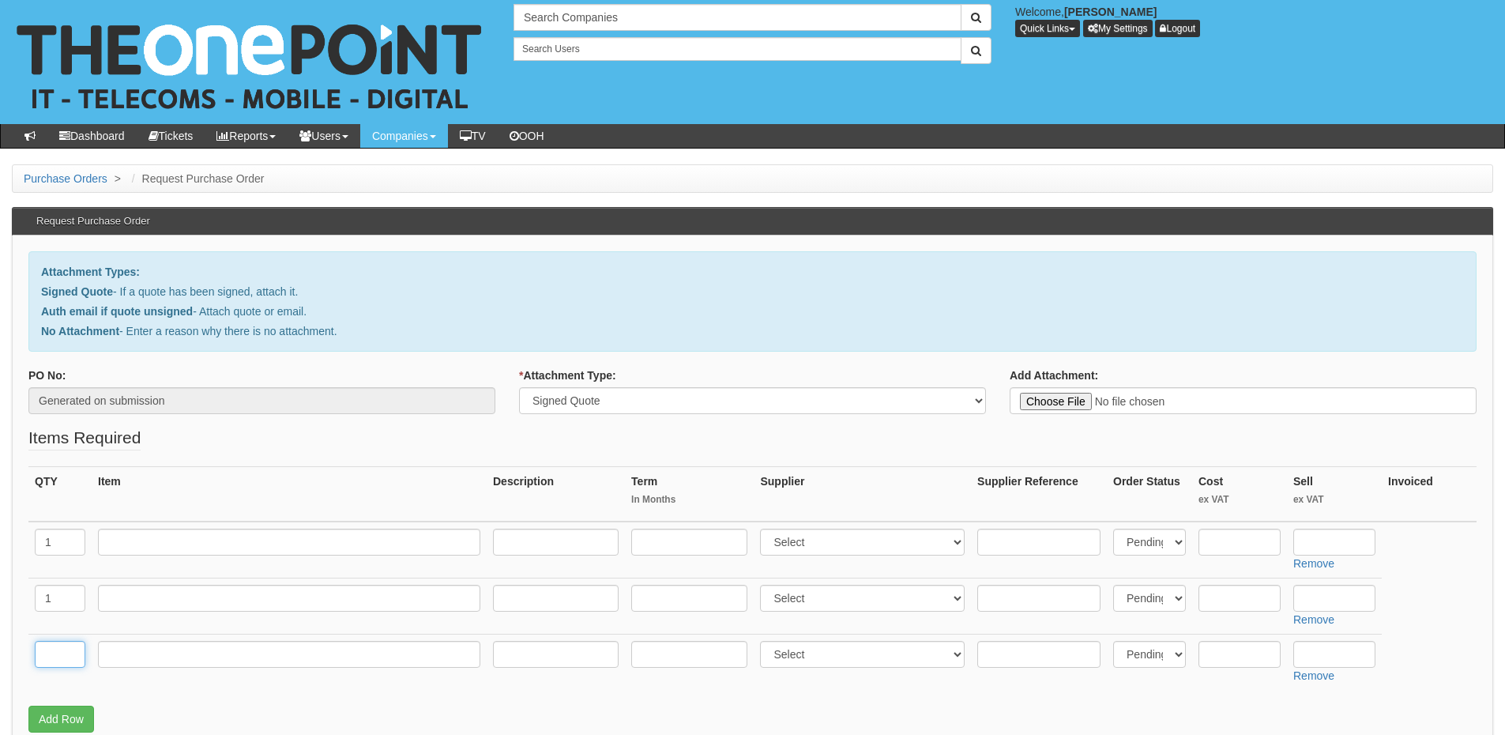
click at [51, 650] on input "text" at bounding box center [60, 654] width 51 height 27
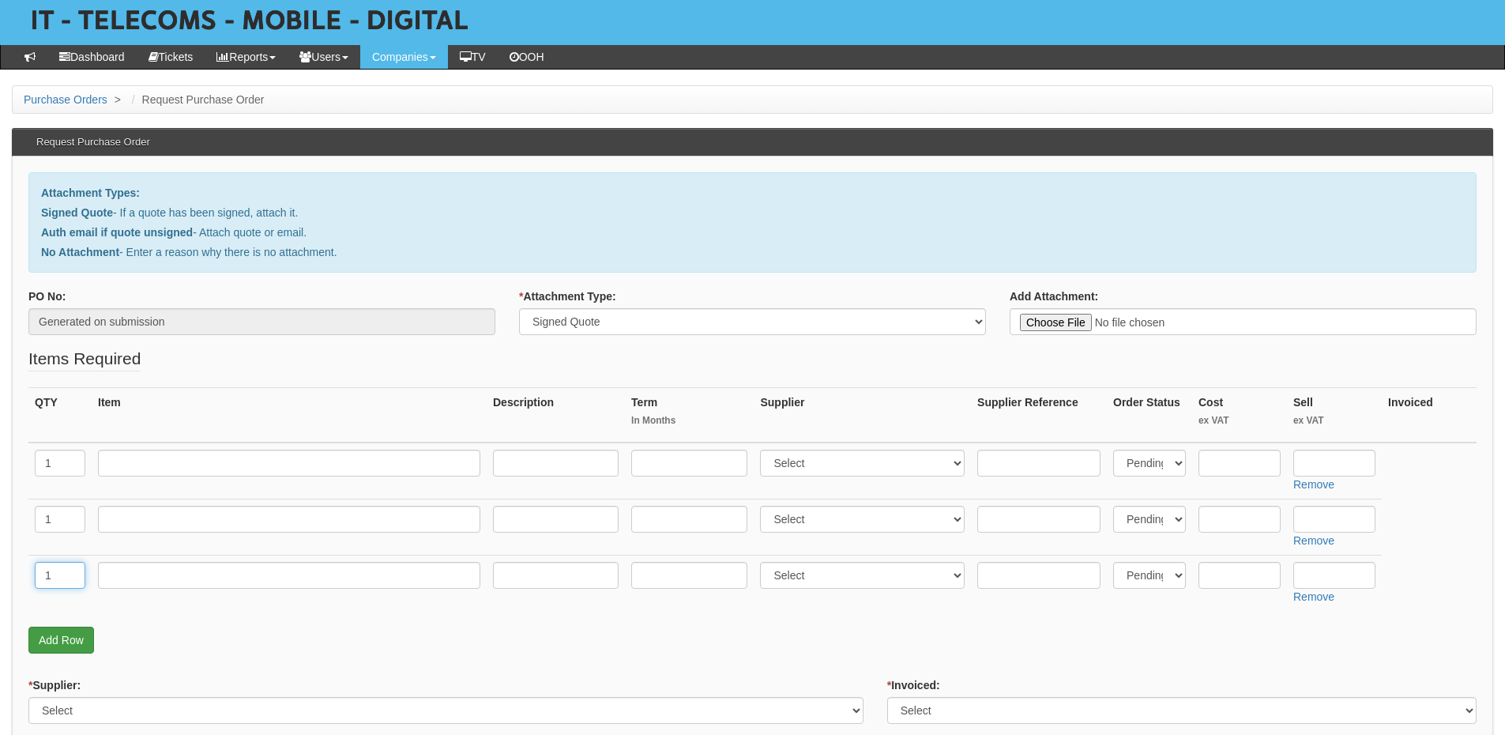
type input "1"
click at [51, 635] on link "Add Row" at bounding box center [61, 639] width 66 height 27
click at [51, 635] on input "text" at bounding box center [60, 631] width 51 height 27
type input "1"
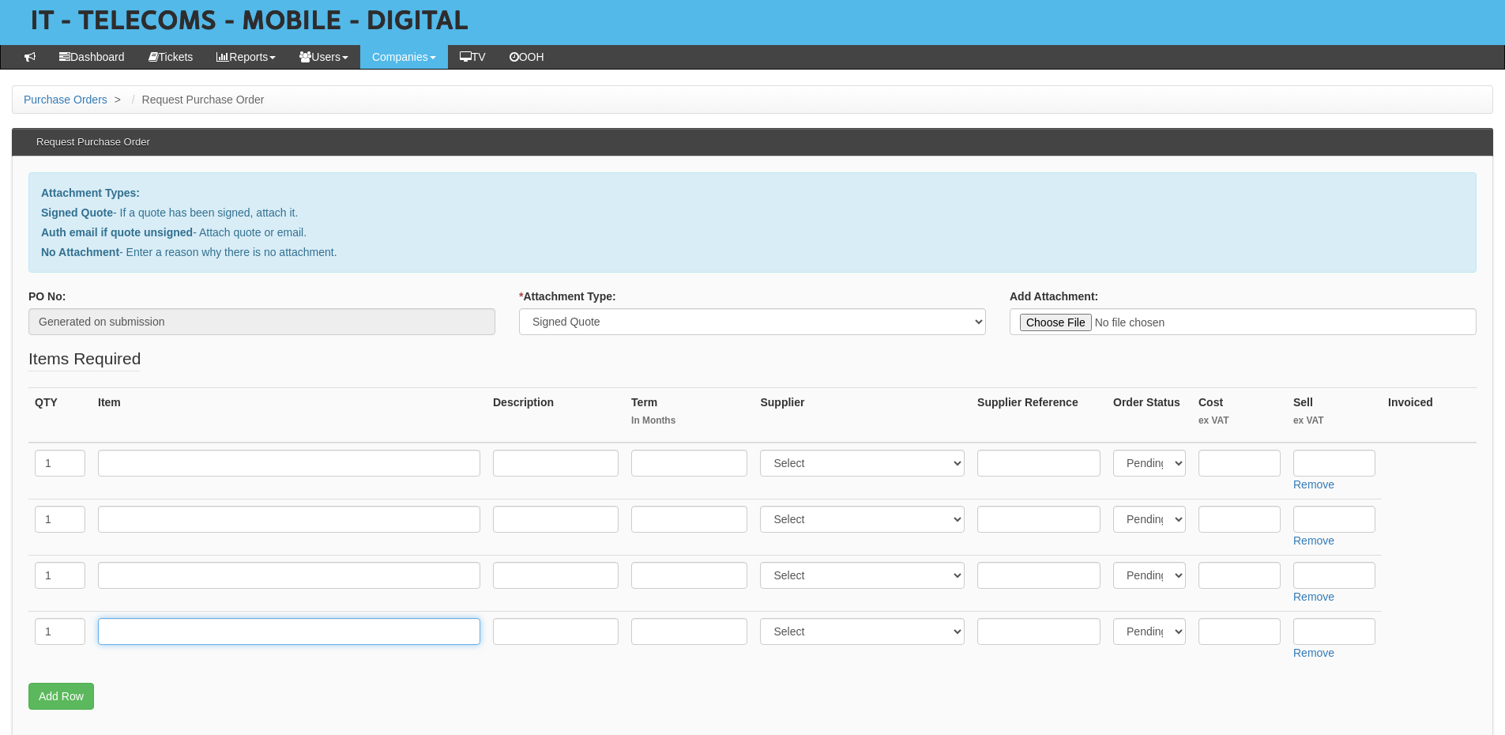
click at [139, 634] on input "text" at bounding box center [289, 631] width 382 height 27
type input "Delivery"
click at [1325, 626] on input "text" at bounding box center [1334, 631] width 82 height 27
type input "12.50"
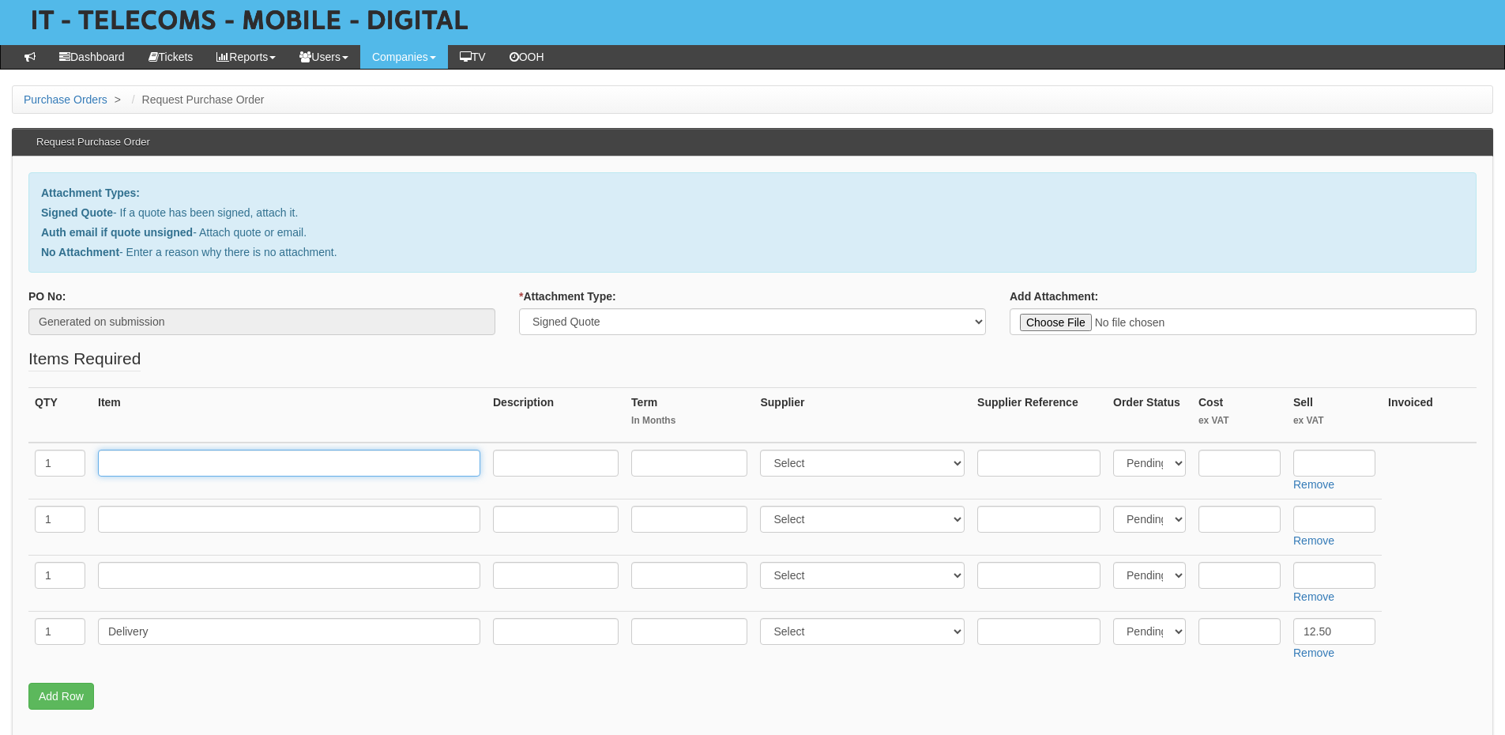
click at [226, 459] on input "text" at bounding box center [289, 462] width 382 height 27
paste input "reMarkable 2"
type input "reMarkable 2"
click at [538, 459] on input "text" at bounding box center [556, 462] width 126 height 27
paste input "USB-A to USB-C Cable & 9x replacement marker tips included"
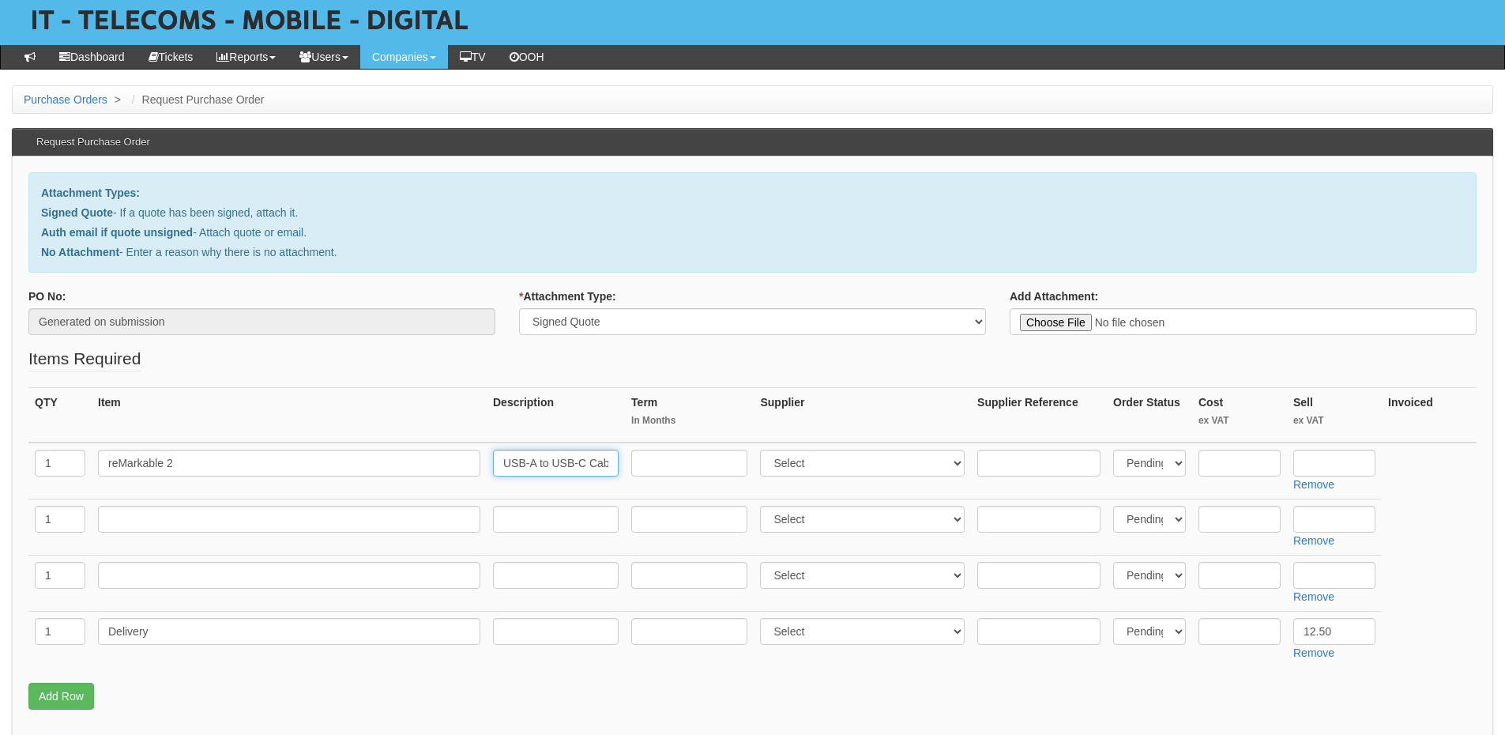
scroll to position [0, 202]
type input "USB-A to USB-C Cable & 9x replacement marker tips included"
click at [821, 465] on select "Select 123 REG.co.uk 1Password 3 4Gon AA Jones Electric Ltd Abzorb Access Group…" at bounding box center [862, 462] width 205 height 27
select select "124"
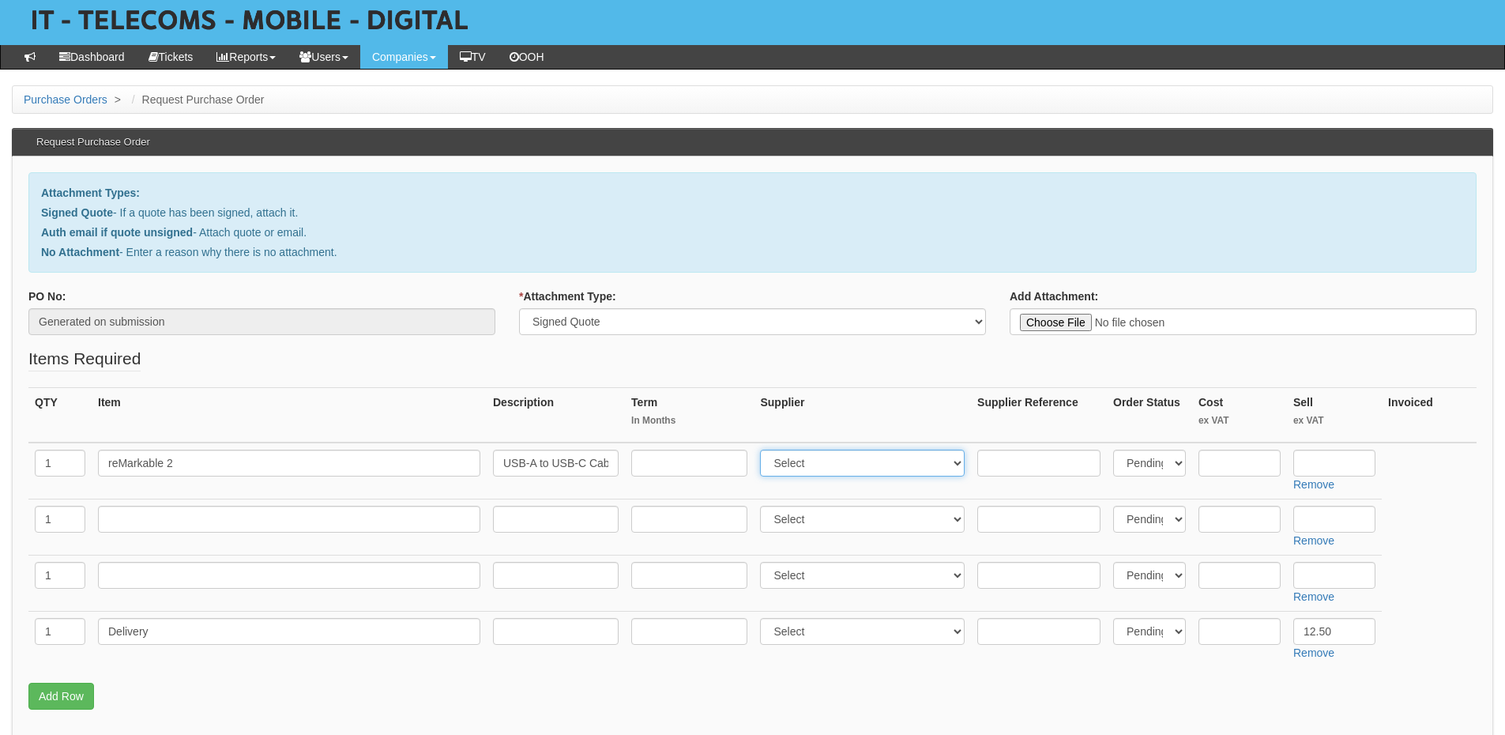
click at [764, 449] on select "Select 123 REG.co.uk 1Password 3 4Gon AA Jones Electric Ltd Abzorb Access Group…" at bounding box center [862, 462] width 205 height 27
click at [1247, 458] on input "text" at bounding box center [1239, 462] width 82 height 27
click at [1306, 467] on input "text" at bounding box center [1334, 462] width 82 height 27
type input "372.50"
click at [198, 517] on input "text" at bounding box center [289, 519] width 382 height 27
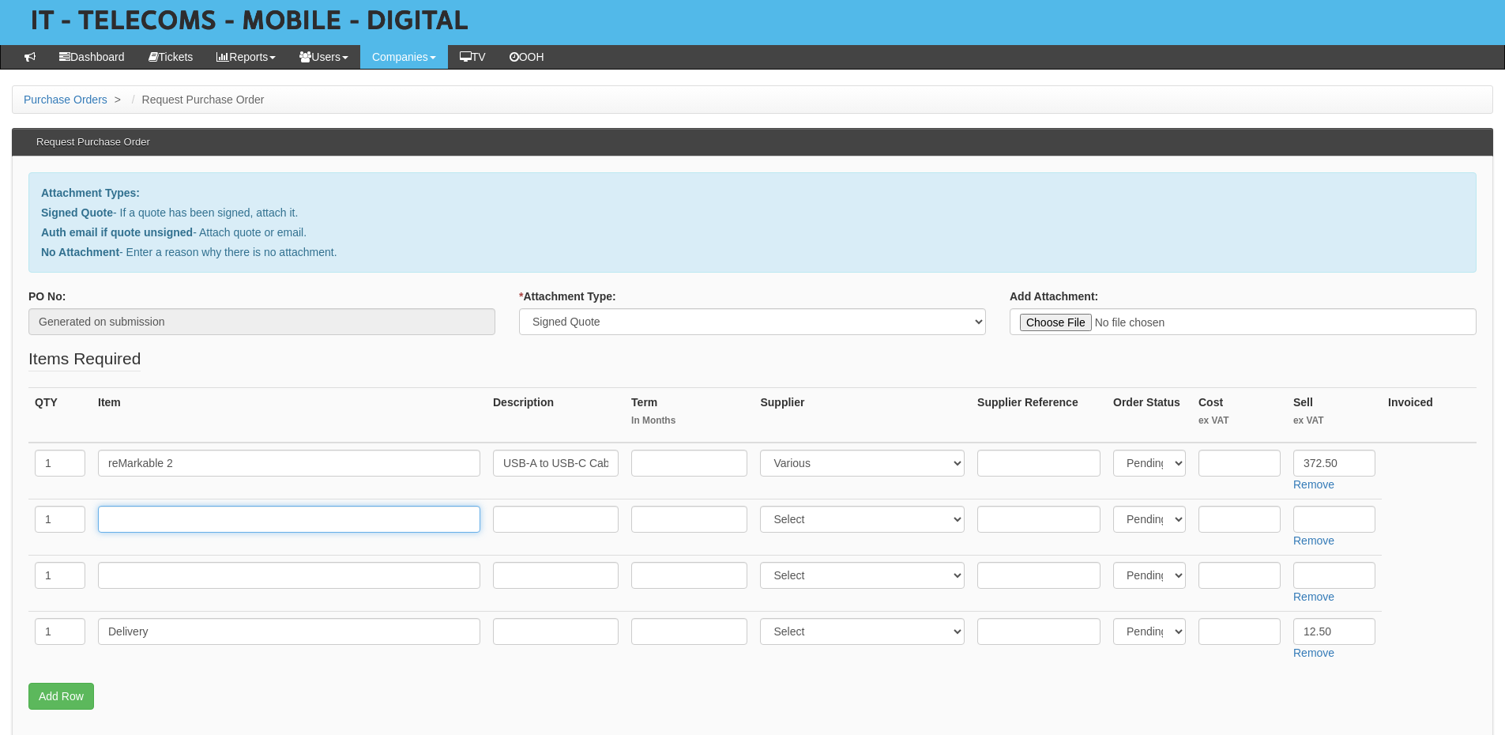
click at [169, 512] on input "text" at bounding box center [289, 519] width 382 height 27
paste input "Magic mouse 2 Wireless"
type input "Magic mouse 2 Wireless"
click at [164, 573] on input "text" at bounding box center [289, 575] width 382 height 27
paste input "Magic Extended Keyboard - Refurbished"
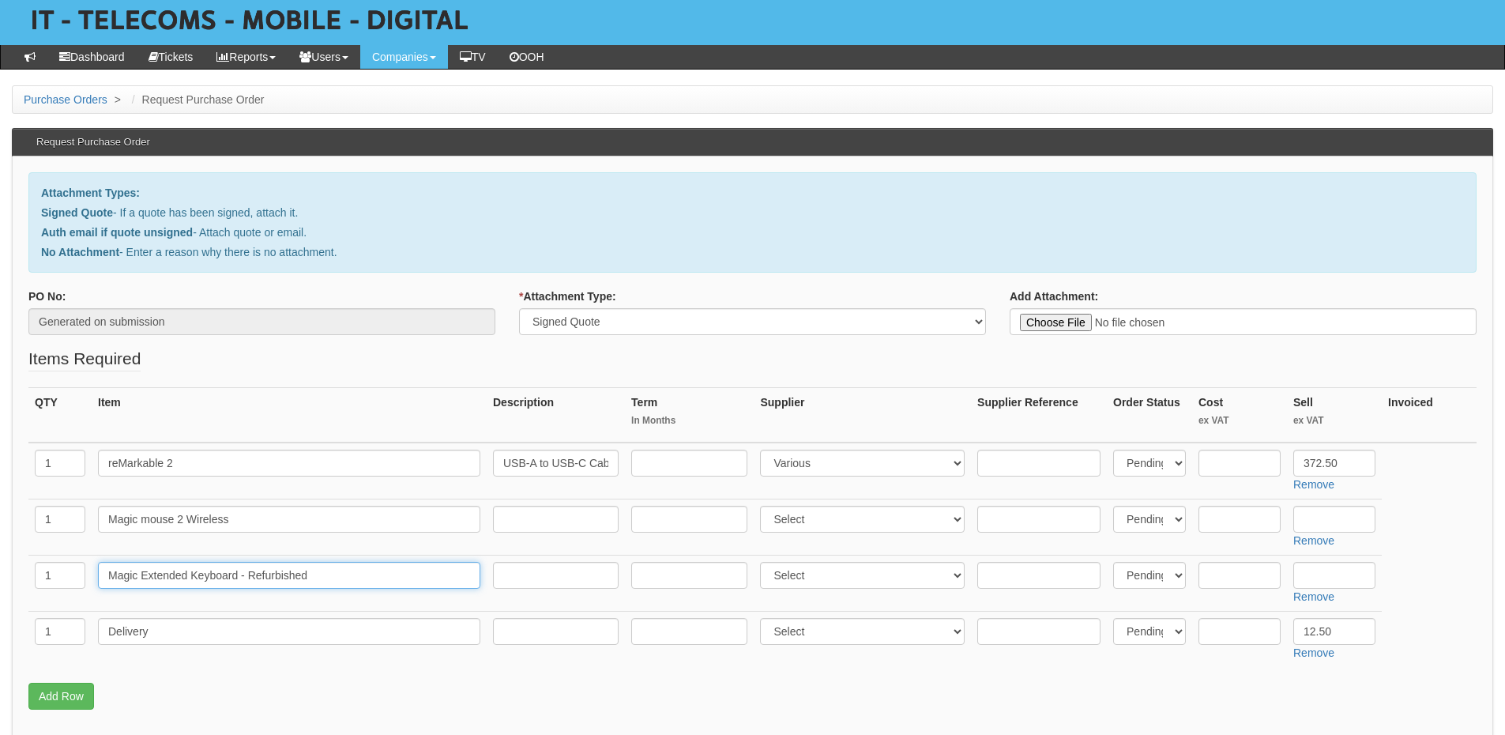
type input "Magic Extended Keyboard - Refurbished"
click at [817, 514] on select "Select 123 REG.co.uk 1Password 3 4Gon AA Jones Electric Ltd Abzorb Access Group…" at bounding box center [862, 519] width 205 height 27
select select "124"
click at [764, 506] on select "Select 123 REG.co.uk 1Password 3 4Gon AA Jones Electric Ltd Abzorb Access Group…" at bounding box center [862, 519] width 205 height 27
click at [806, 573] on select "Select 123 REG.co.uk 1Password 3 4Gon AA Jones Electric Ltd Abzorb Access Group…" at bounding box center [862, 575] width 205 height 27
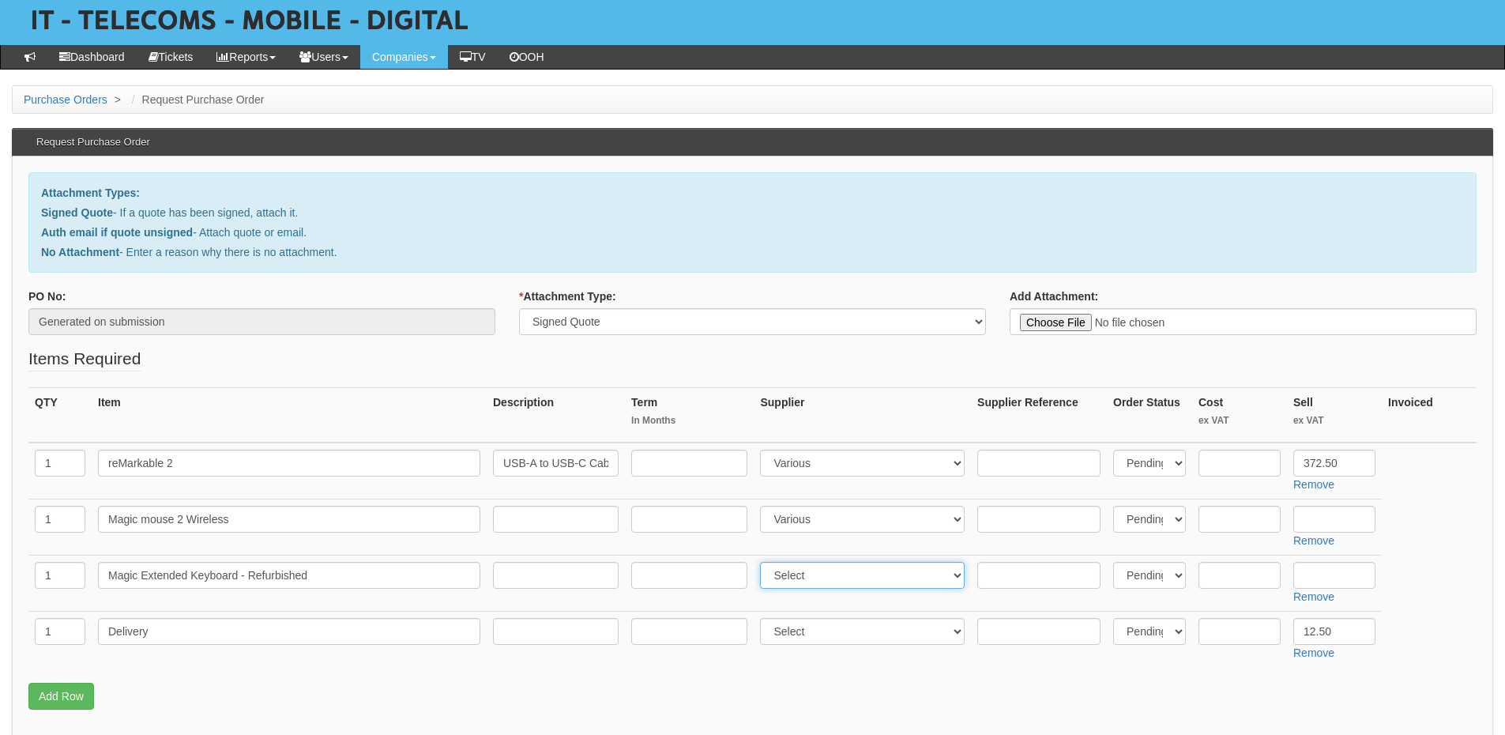
select select "124"
click at [764, 562] on select "Select 123 REG.co.uk 1Password 3 4Gon AA Jones Electric Ltd Abzorb Access Group…" at bounding box center [862, 575] width 205 height 27
drag, startPoint x: 499, startPoint y: 460, endPoint x: 646, endPoint y: 460, distance: 146.9
click at [646, 460] on tr "1 reMarkable 2 USB-A to USB-C Cable & 9x replacement marker tips included Selec…" at bounding box center [752, 470] width 1448 height 57
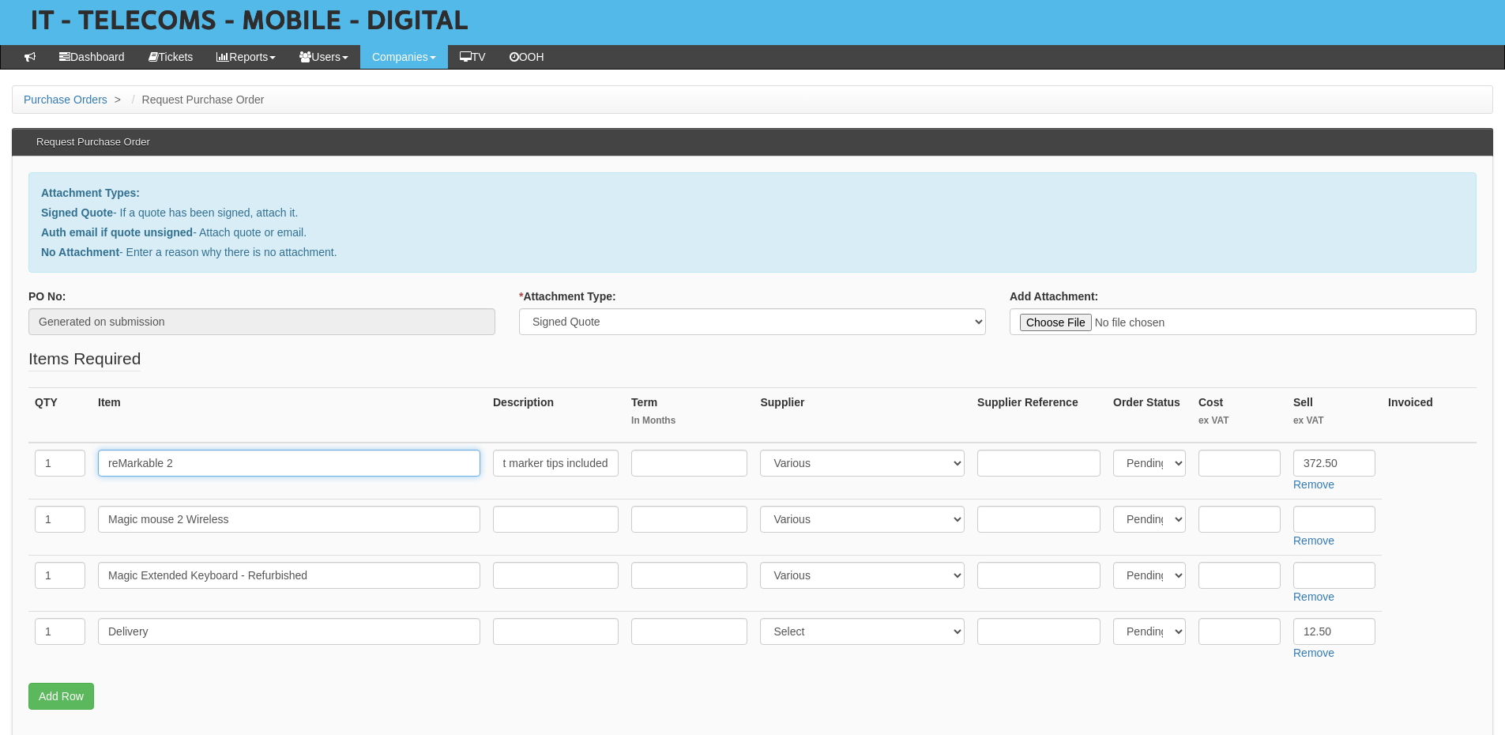
scroll to position [0, 0]
click at [286, 461] on input "reMarkable 2" at bounding box center [289, 462] width 382 height 27
paste input "USB-A to USB-C Cable & 9x replacement marker tips included"
type input "reMarkable 2 - USB-A to USB-C Cable & 9x replacement marker tips included"
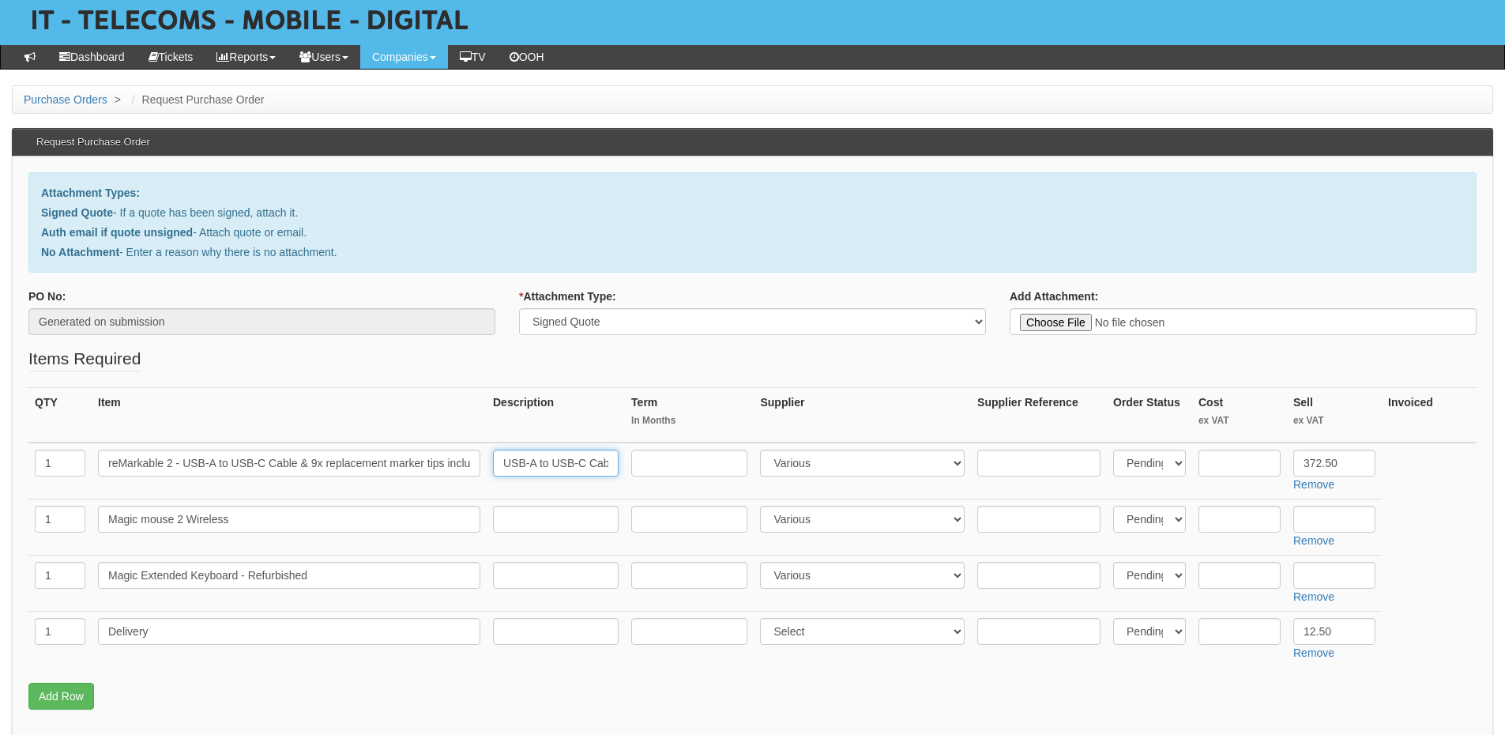
scroll to position [0, 202]
drag, startPoint x: 505, startPoint y: 464, endPoint x: 642, endPoint y: 467, distance: 137.5
click at [642, 467] on tr "1 reMarkable 2 - USB-A to USB-C Cable & 9x replacement marker tips included USB…" at bounding box center [752, 470] width 1448 height 57
click at [1349, 518] on input "text" at bounding box center [1334, 519] width 82 height 27
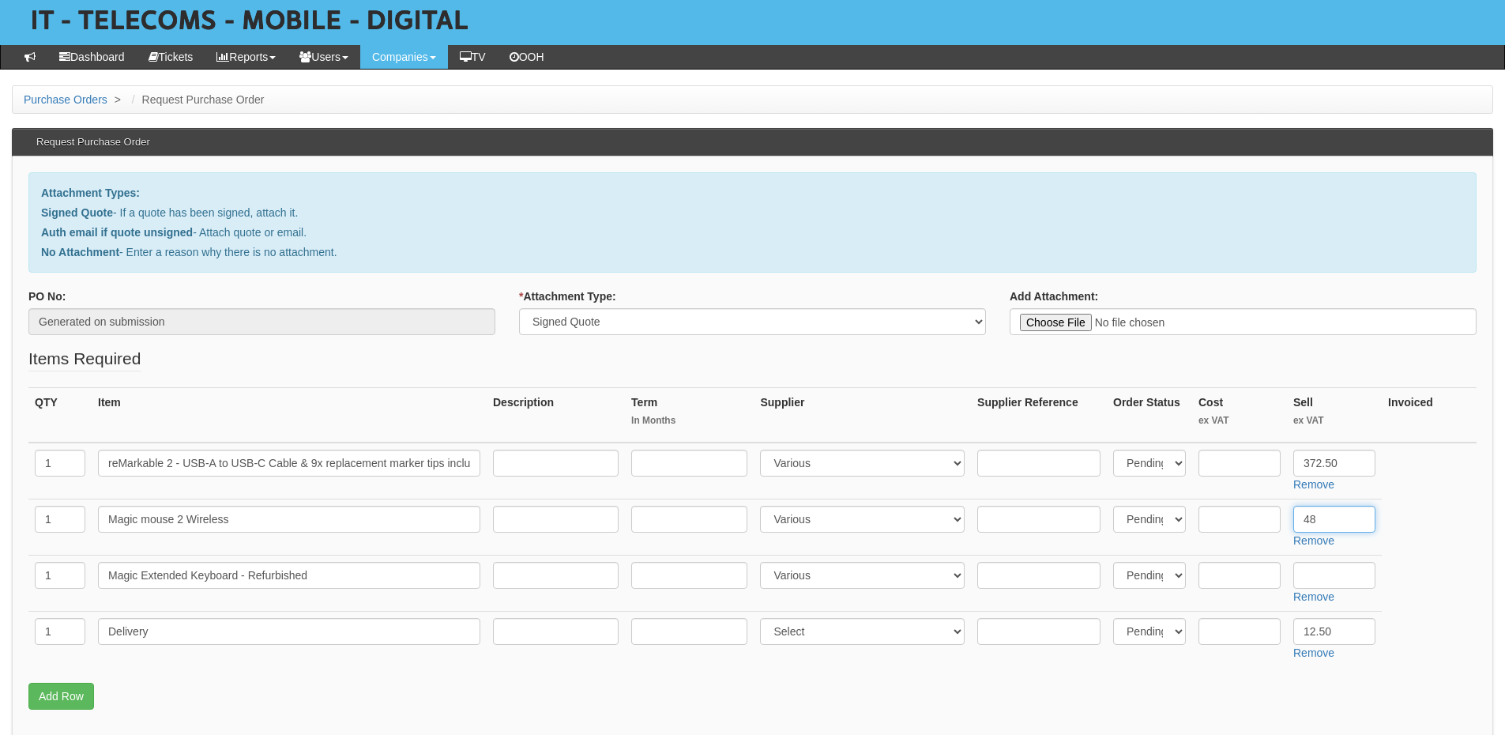
type input "48"
click at [1360, 577] on input "text" at bounding box center [1334, 575] width 82 height 27
type input "55"
click at [567, 515] on input "text" at bounding box center [556, 519] width 126 height 27
paste input "https://www.backmarket.co.uk/en-gb/p/magic-mouse-2/1bd5155c-5e7d-4d38-955c-4b79…"
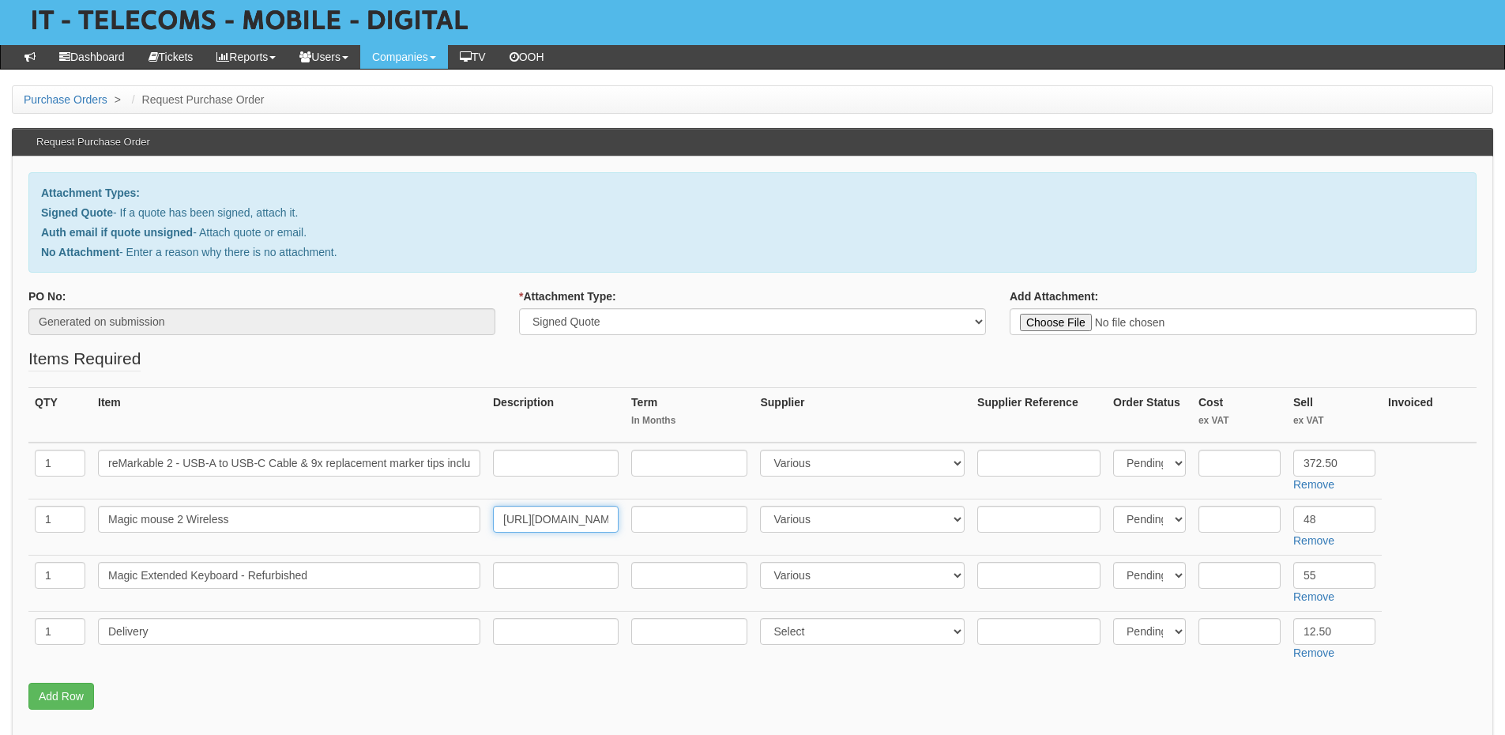
scroll to position [0, 454]
type input "https://www.backmarket.co.uk/en-gb/p/magic-mouse-2/1bd5155c-5e7d-4d38-955c-4b79…"
click at [1263, 520] on input "text" at bounding box center [1239, 519] width 82 height 27
type input "46"
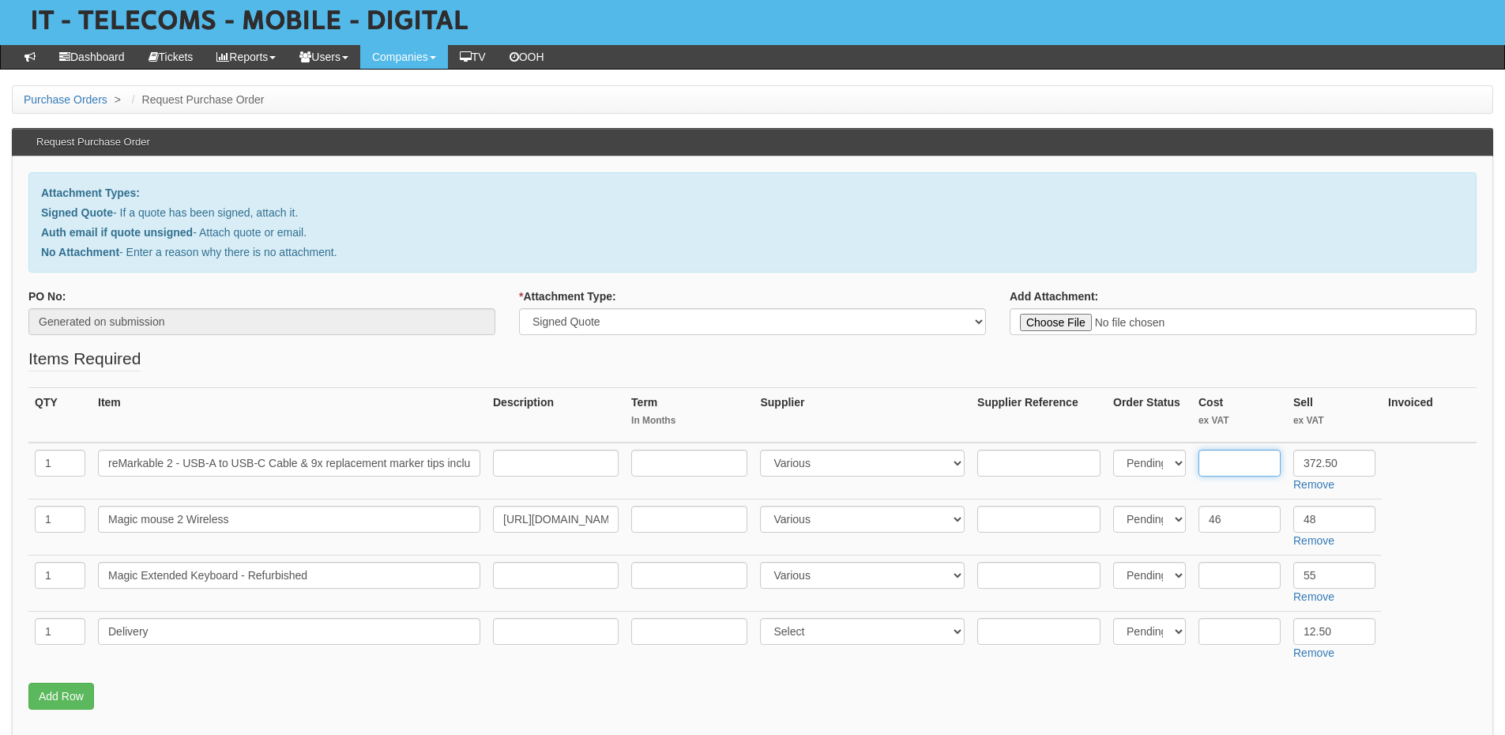
click at [1233, 462] on input "text" at bounding box center [1239, 462] width 82 height 27
type input "357.50"
click at [552, 462] on input "text" at bounding box center [556, 462] width 126 height 27
paste input "https://remarkable.com/configure/remarkable-2?selected=RM110&selected=RM212"
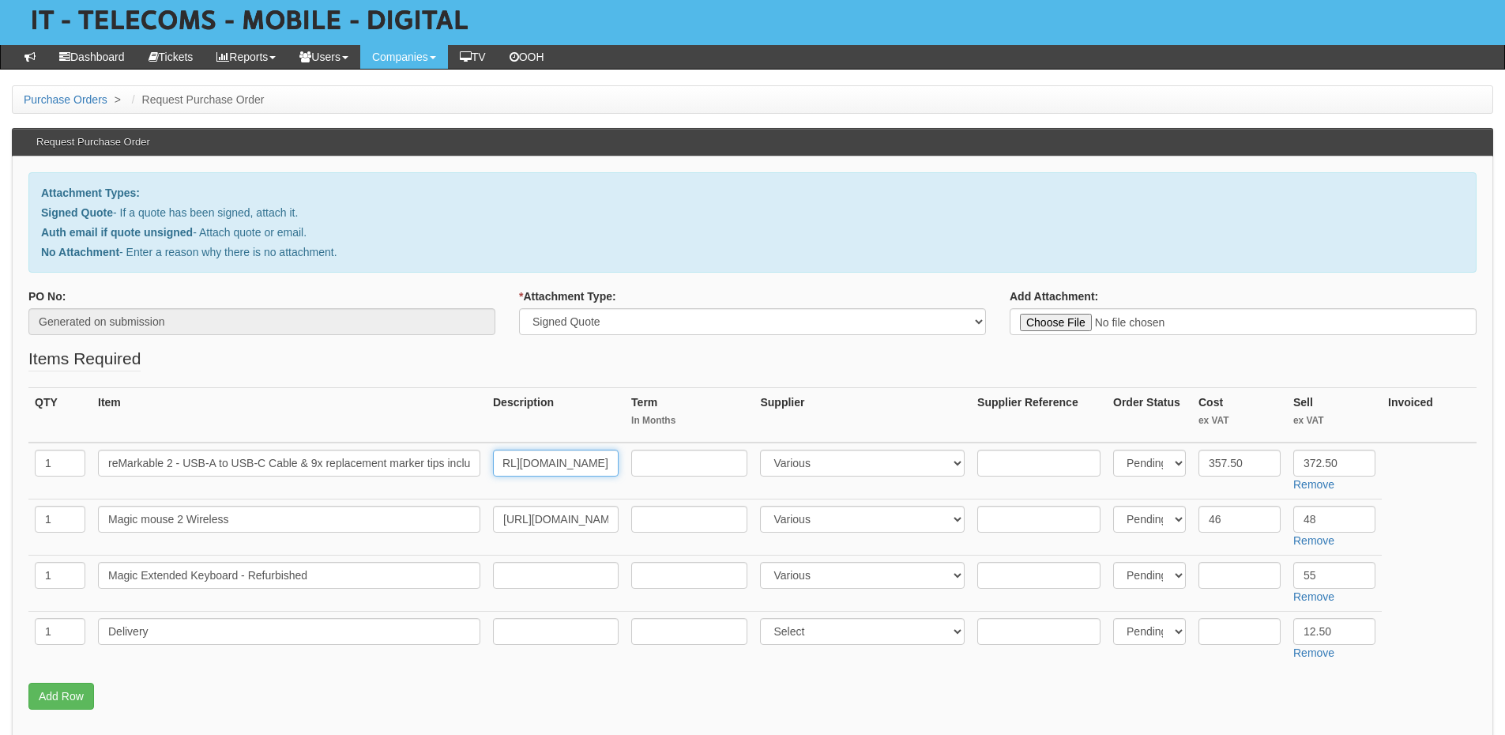
type input "https://remarkable.com/configure/remarkable-2?selected=RM110&selected=RM212"
click at [573, 579] on input "text" at bounding box center [556, 575] width 126 height 27
paste input "https://macfinder.co.uk/product/refurbished-magic-keyboard-silver/?gad_source=1…"
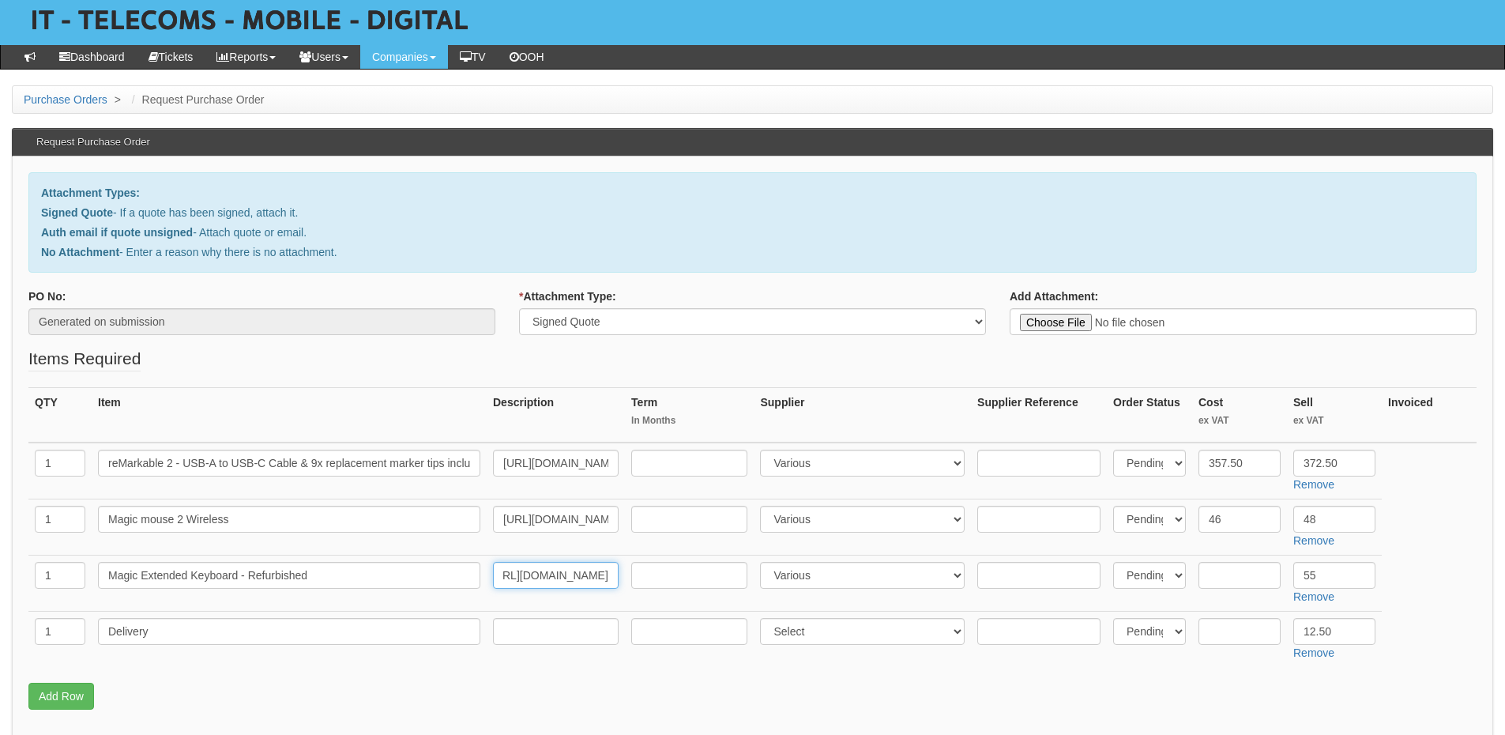
type input "https://macfinder.co.uk/product/refurbished-magic-keyboard-silver/?gad_source=1…"
click at [1220, 575] on input "text" at bounding box center [1239, 575] width 82 height 27
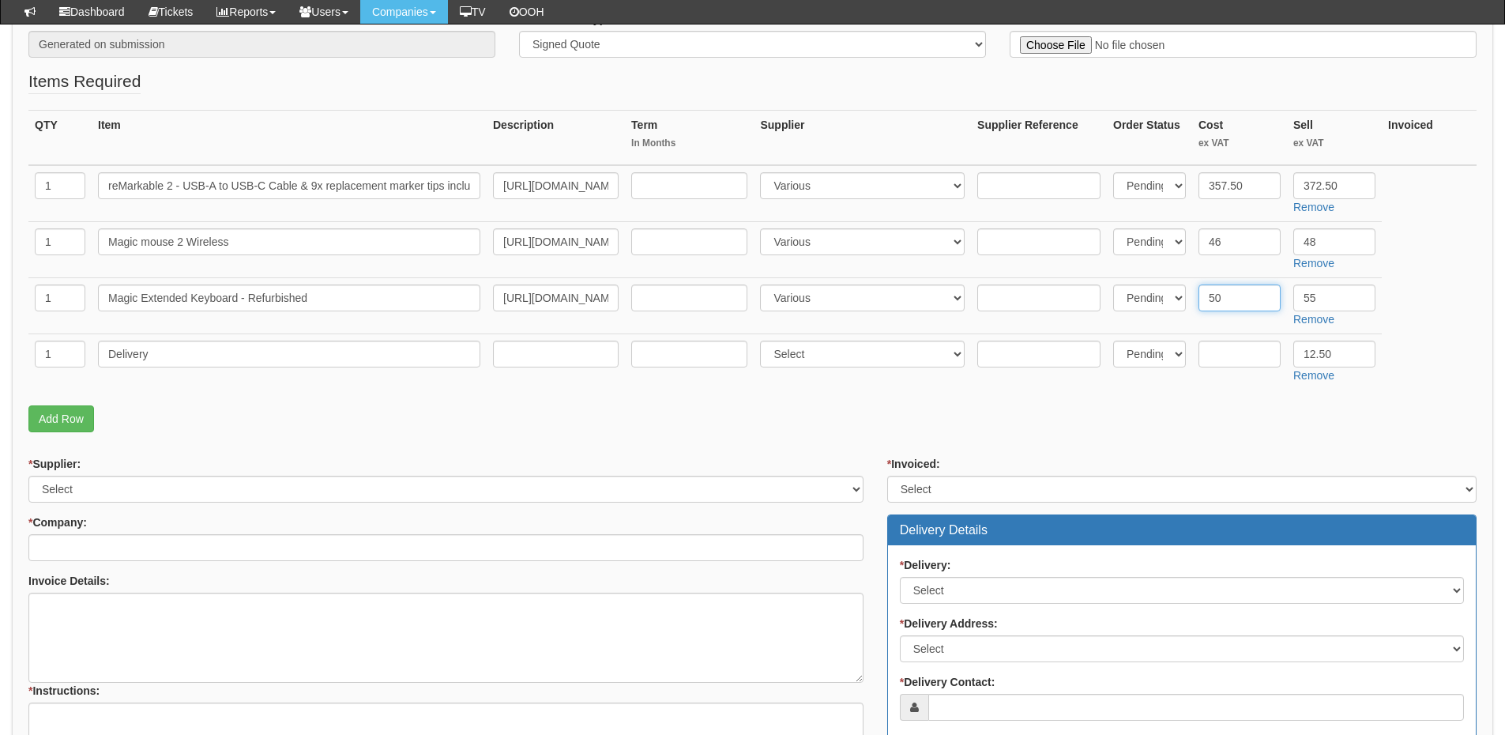
type input "50"
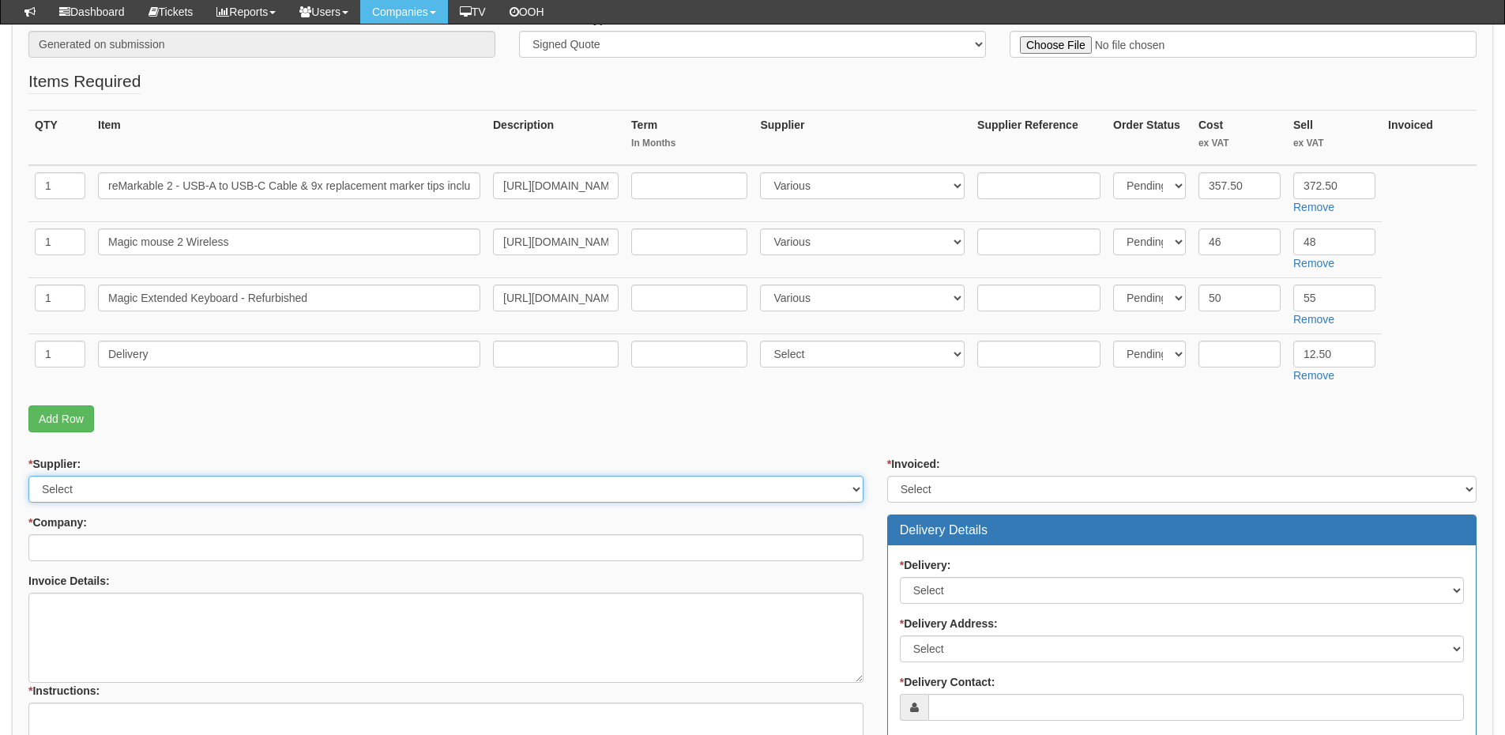
click at [167, 487] on select "Select 123 REG.co.uk 1Password 3 4Gon AA Jones Electric Ltd Abzorb Access Group…" at bounding box center [445, 489] width 835 height 27
select select "124"
click at [28, 476] on select "Select 123 REG.co.uk 1Password 3 4Gon AA Jones Electric Ltd Abzorb Access Group…" at bounding box center [445, 489] width 835 height 27
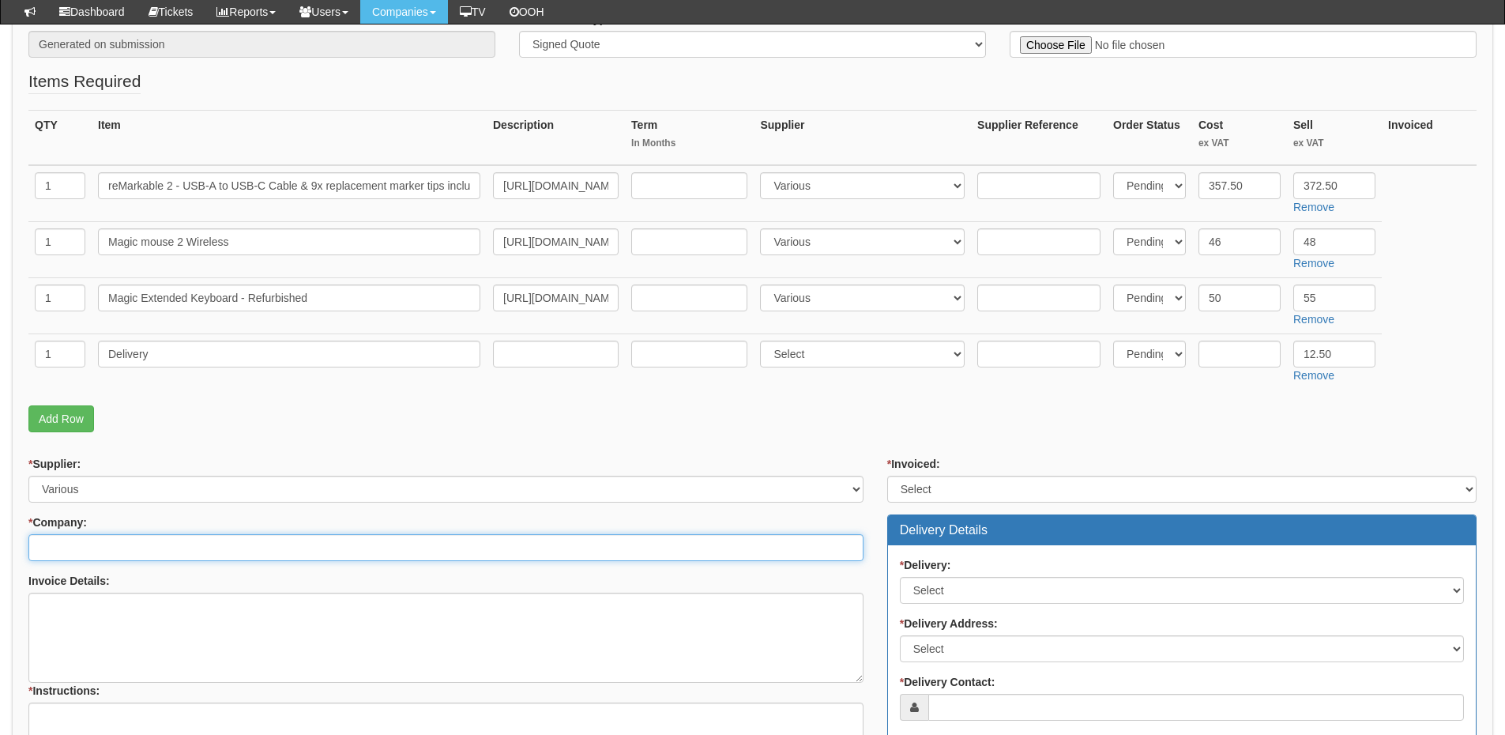
click at [156, 550] on input "* Company:" at bounding box center [445, 547] width 835 height 27
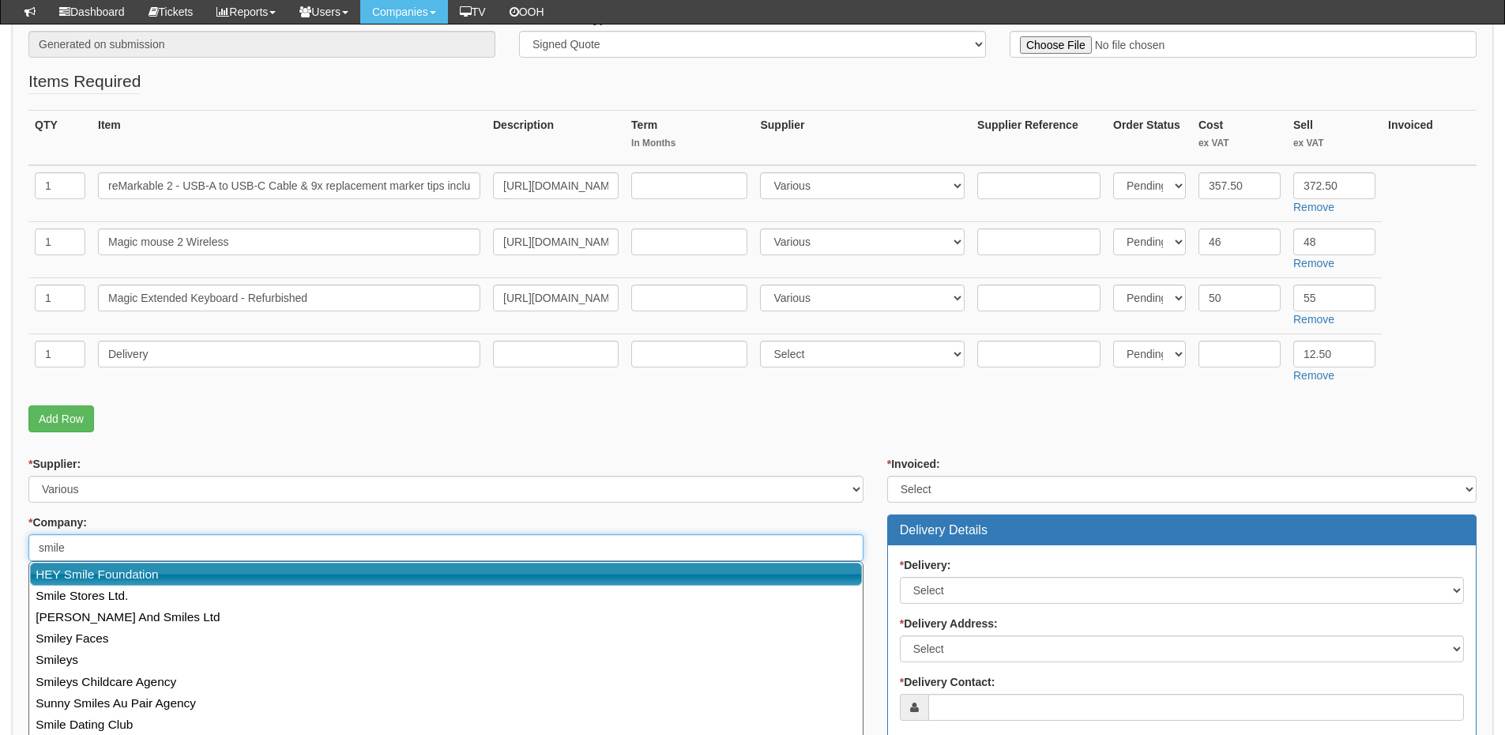
click at [154, 573] on link "HEY Smile Foundation" at bounding box center [446, 573] width 832 height 23
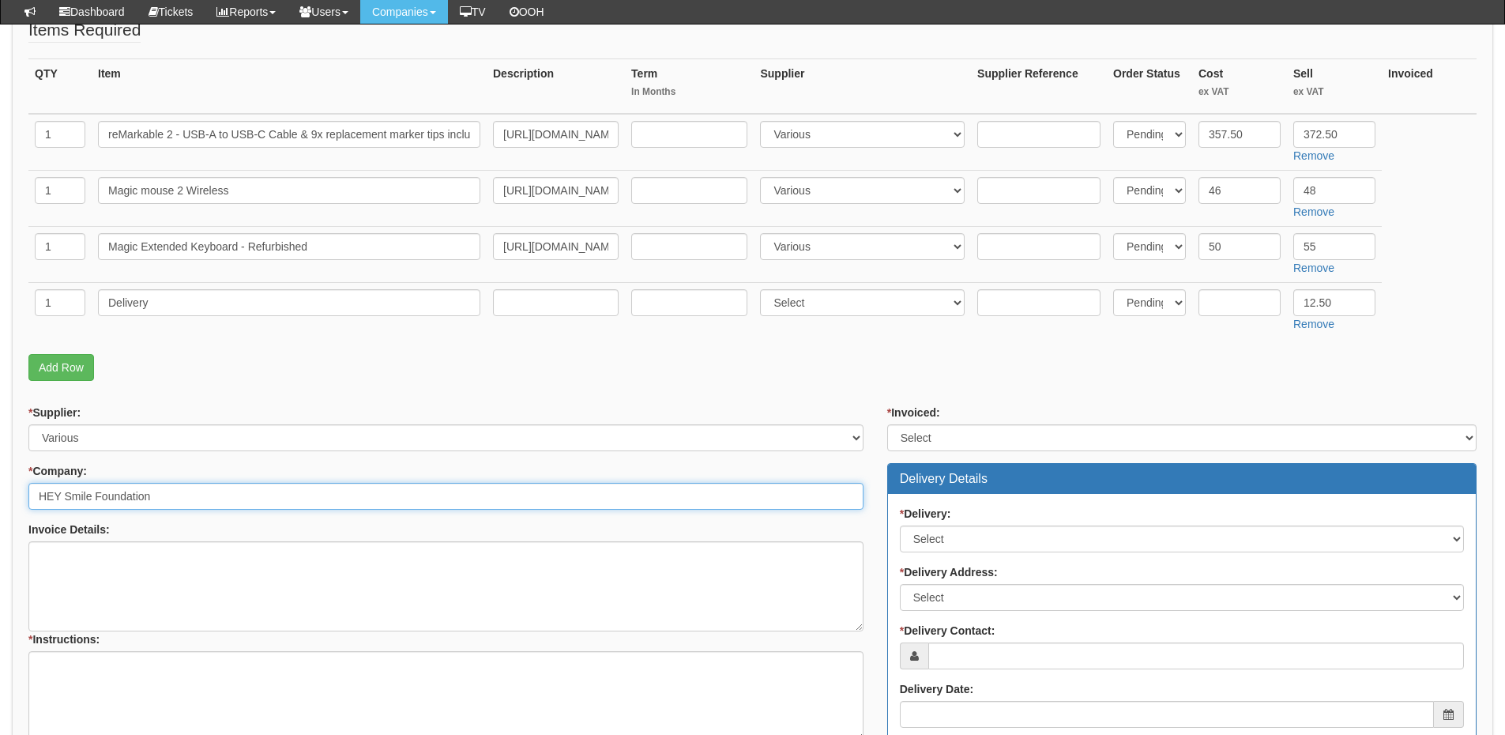
scroll to position [395, 0]
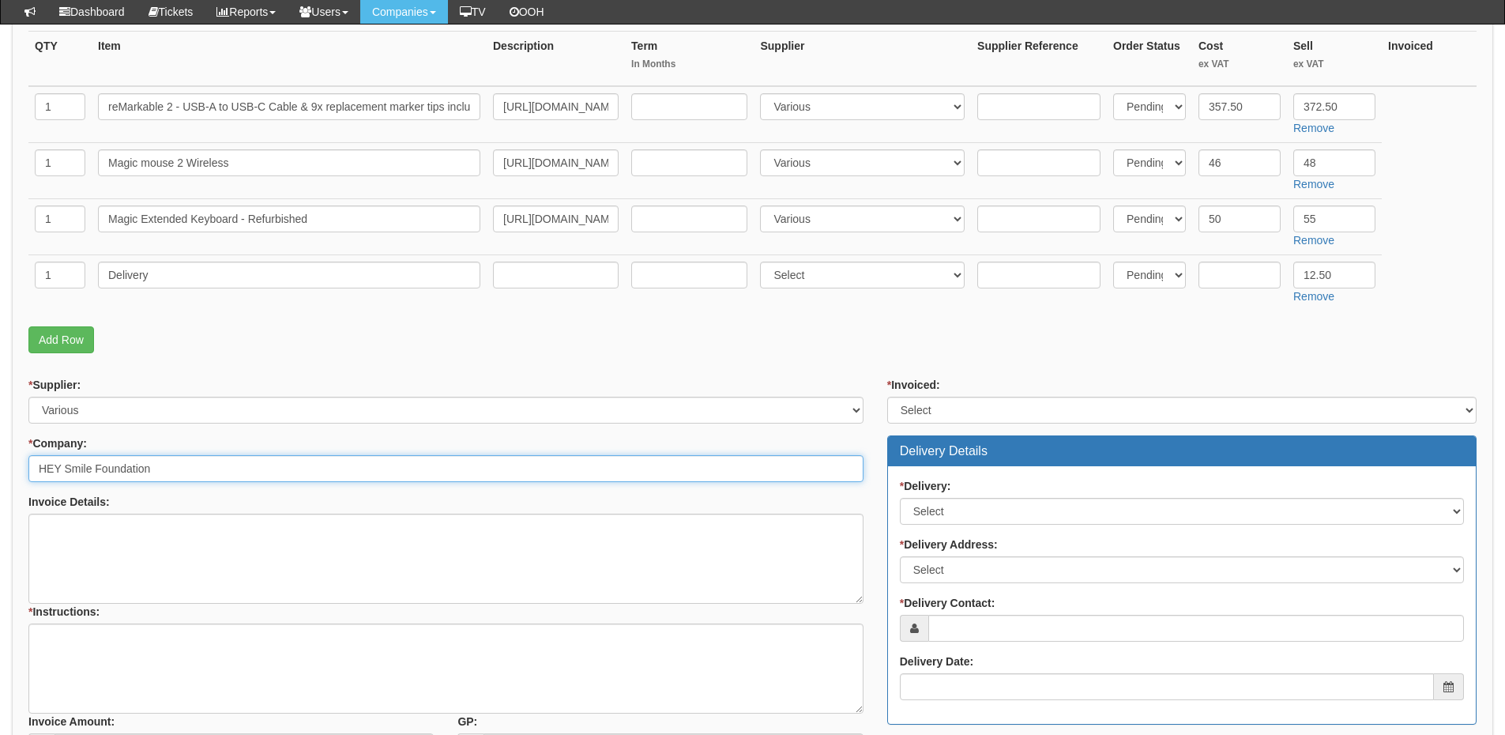
type input "HEY Smile Foundation"
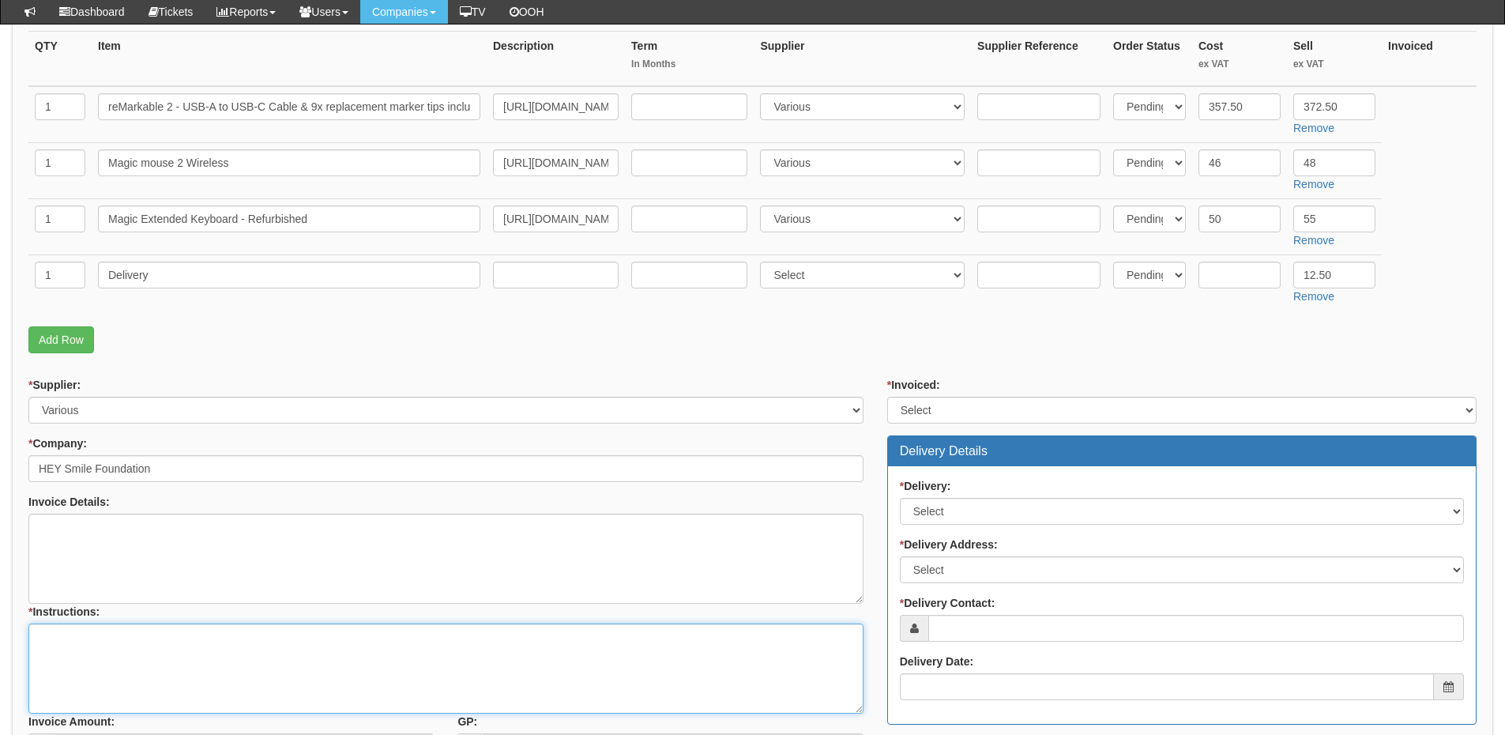
click at [165, 639] on textarea "* Instructions:" at bounding box center [445, 668] width 835 height 90
type textarea "Hardware only"
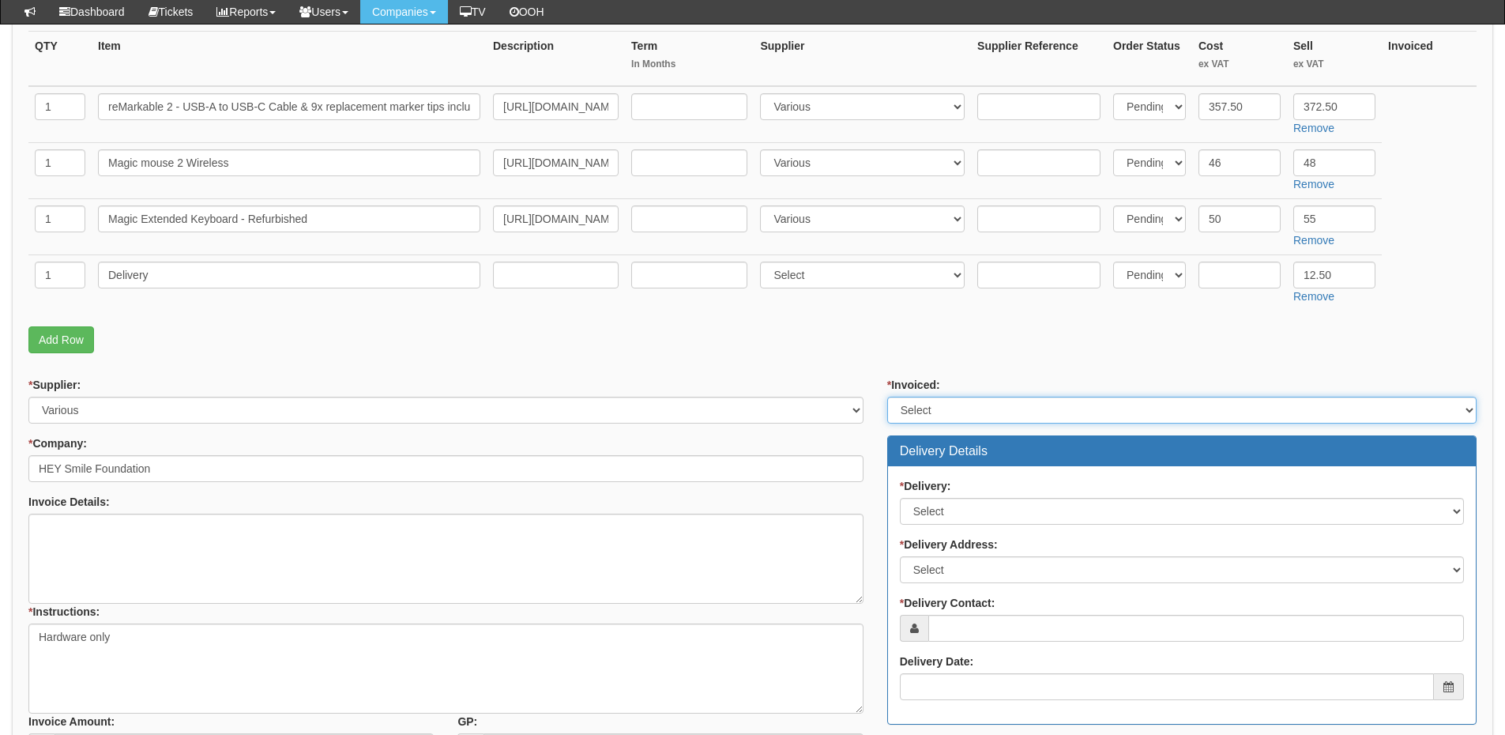
click at [925, 419] on select "Select Yes No N/A STB (part of order)" at bounding box center [1181, 410] width 589 height 27
select select "2"
click at [887, 397] on select "Select Yes No N/A STB (part of order)" at bounding box center [1181, 410] width 589 height 27
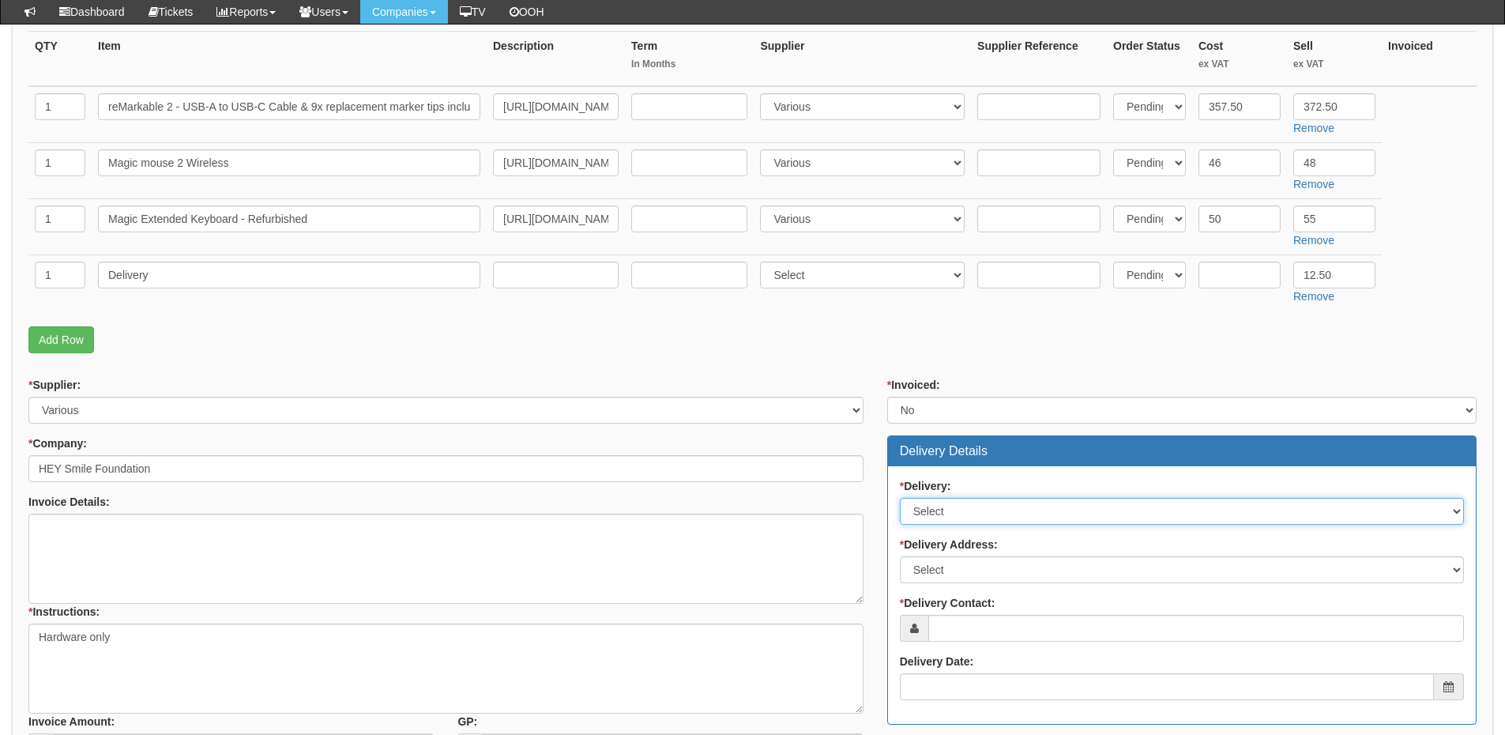
drag, startPoint x: 951, startPoint y: 510, endPoint x: 951, endPoint y: 521, distance: 11.1
click at [951, 510] on select "Select No Not Applicable Yes" at bounding box center [1182, 511] width 564 height 27
select select "1"
click at [900, 498] on select "Select No Not Applicable Yes" at bounding box center [1182, 511] width 564 height 27
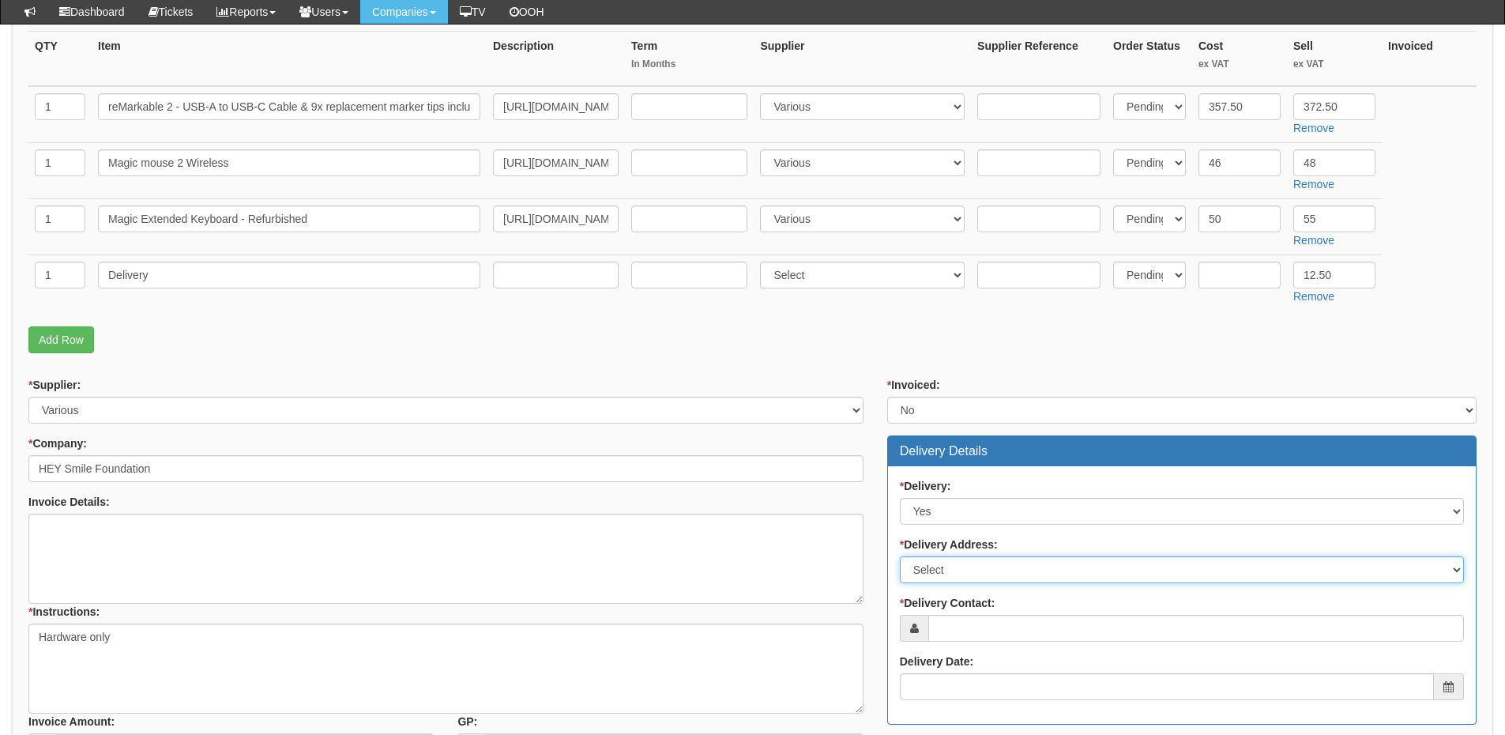
click at [945, 580] on select "Select Not Applicable Main Address - HU1 3AE Other" at bounding box center [1182, 569] width 564 height 27
select select "company_main_address"
click at [900, 556] on select "Select Not Applicable Main Address - HU1 3AE Other" at bounding box center [1182, 569] width 564 height 27
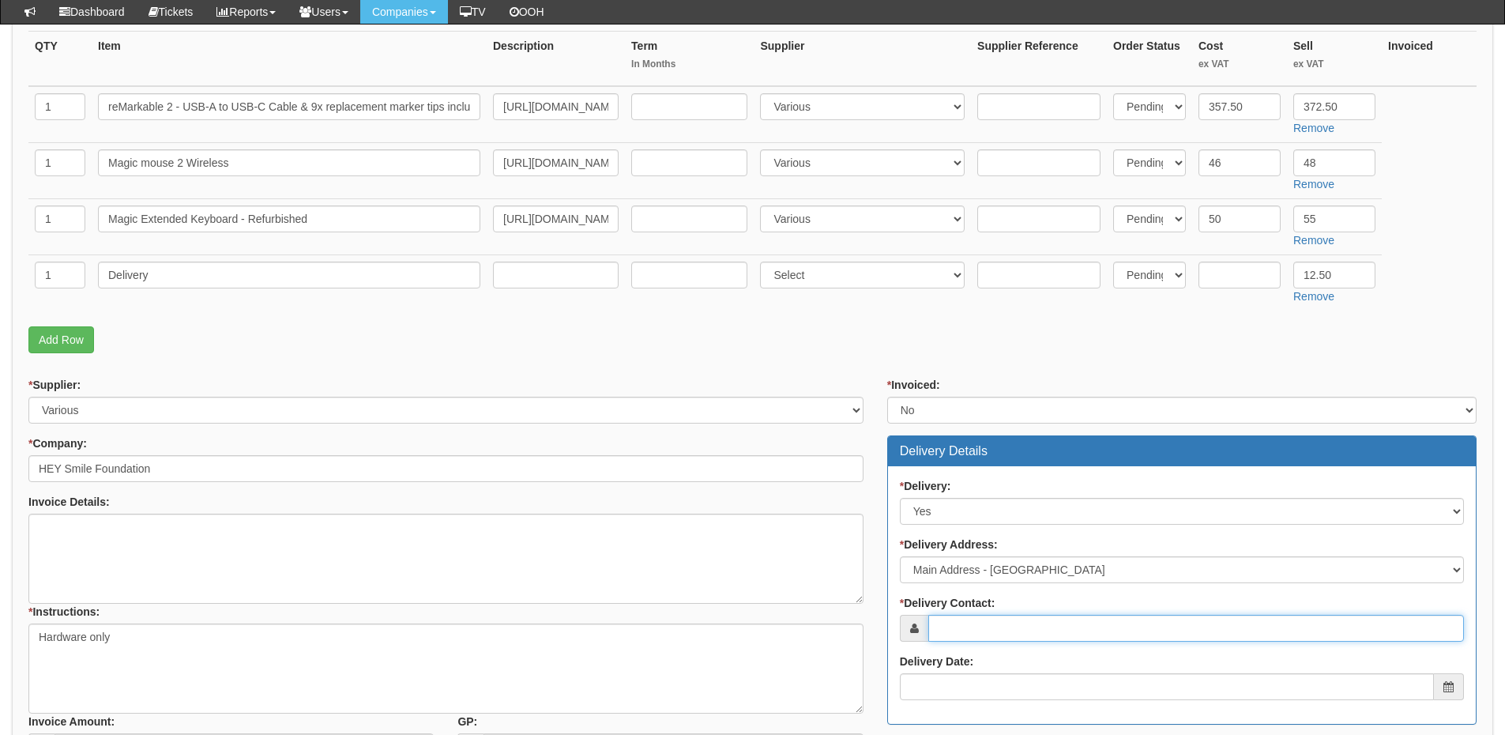
click at [961, 626] on input "* Delivery Contact:" at bounding box center [1196, 628] width 536 height 27
click at [969, 621] on input "* Delivery Contact:" at bounding box center [1196, 628] width 536 height 27
paste input "Alice Edmondson"
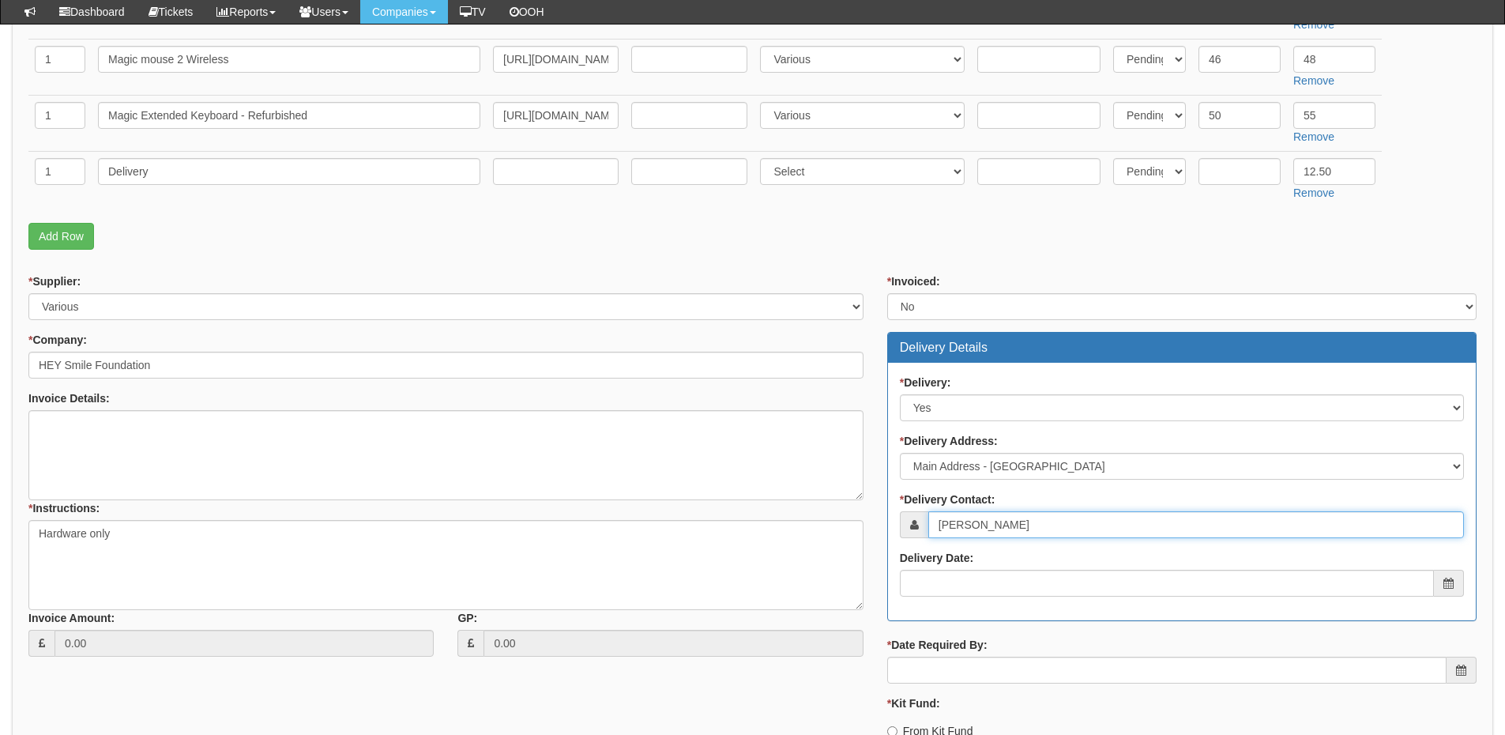
scroll to position [632, 0]
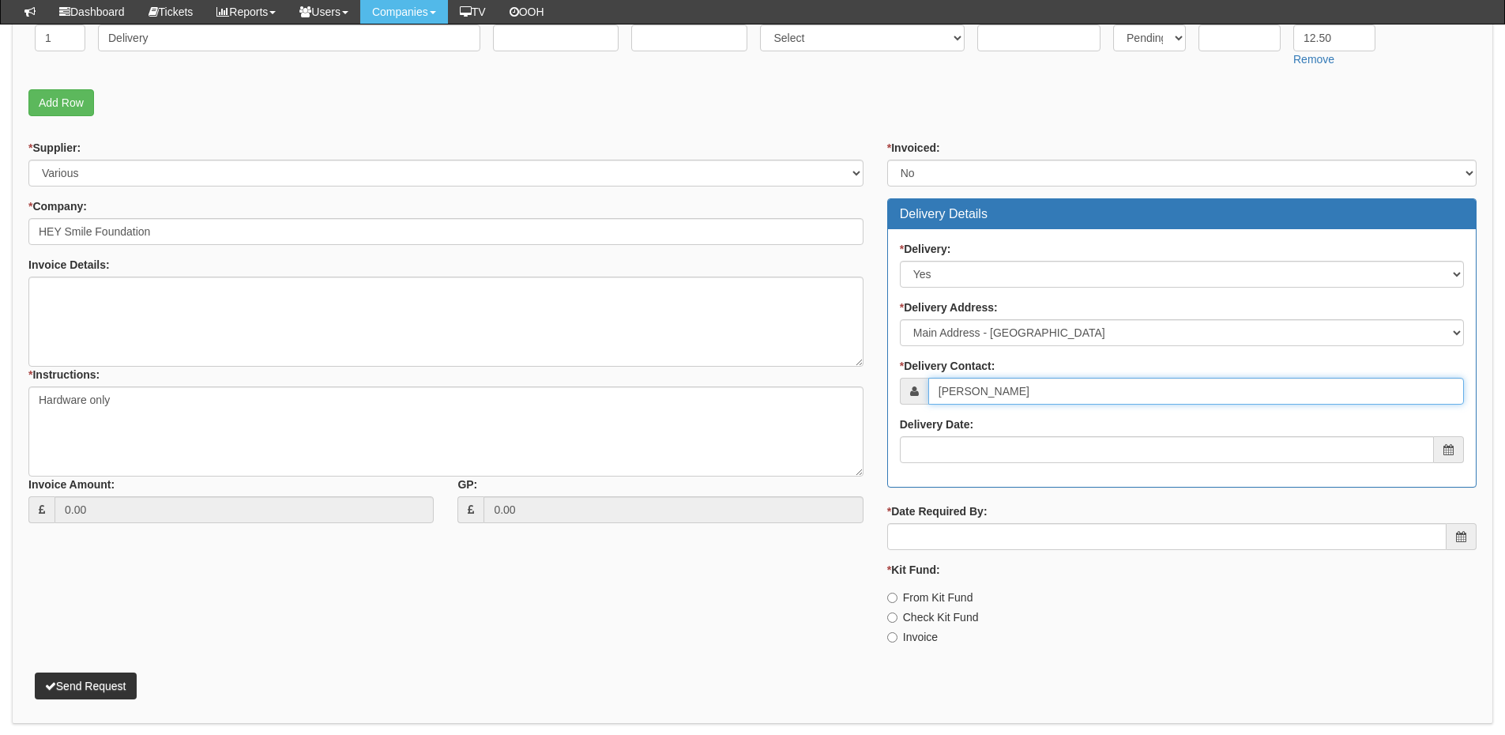
type input "Alice Edmondson"
click at [973, 429] on label "Delivery Date:" at bounding box center [936, 424] width 73 height 16
click at [973, 436] on input "Delivery Date:" at bounding box center [1167, 449] width 534 height 27
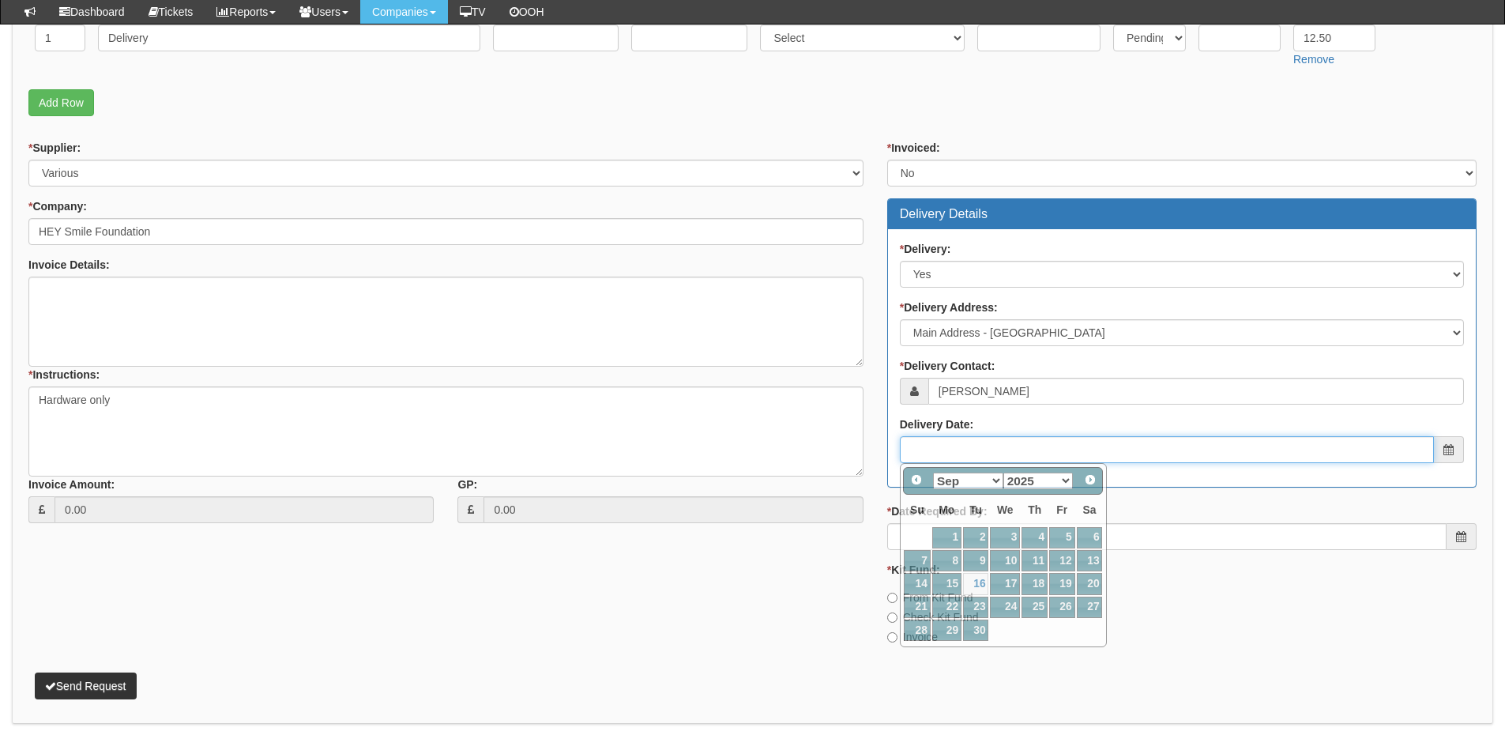
click at [988, 448] on input "Delivery Date:" at bounding box center [1167, 449] width 534 height 27
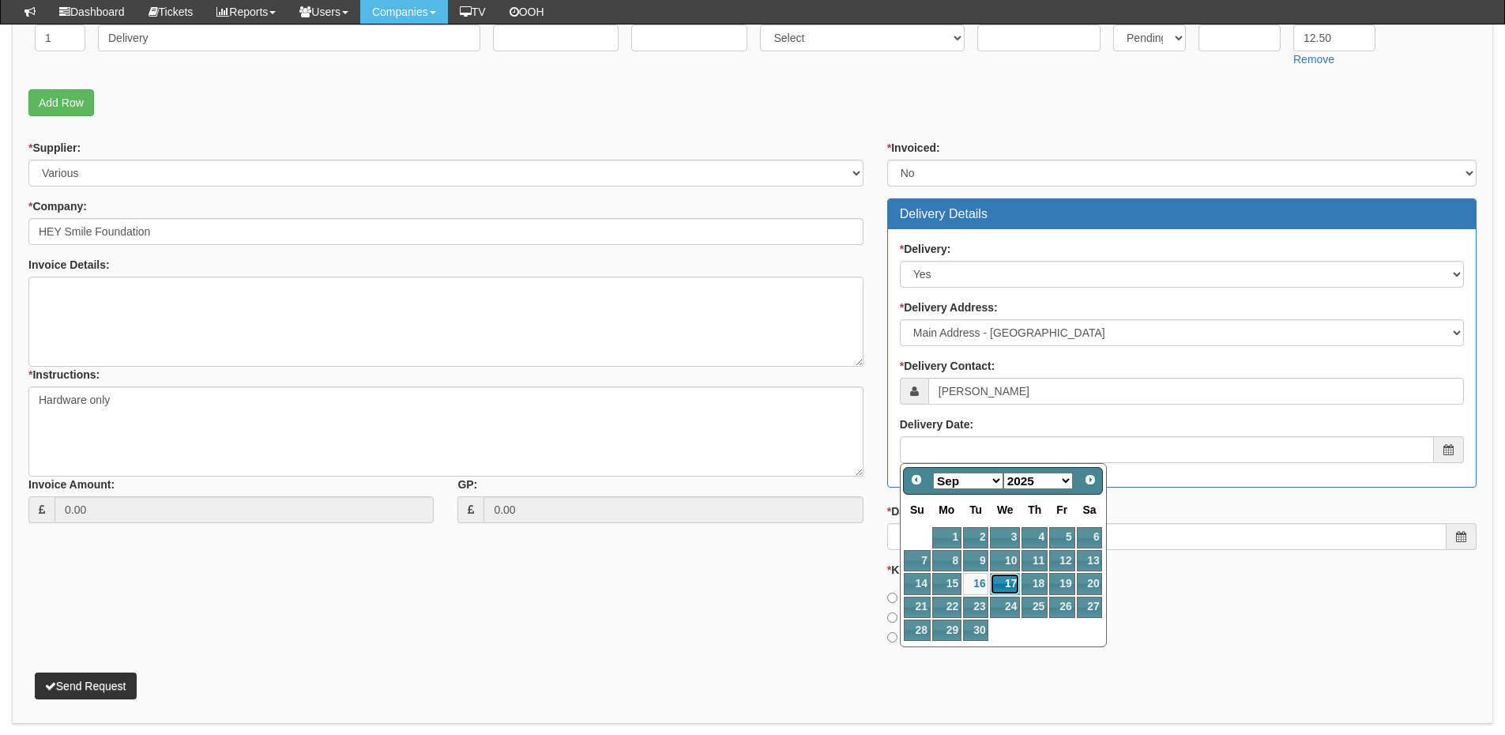
click at [1008, 584] on link "17" at bounding box center [1005, 583] width 30 height 21
type input "2025-09-17"
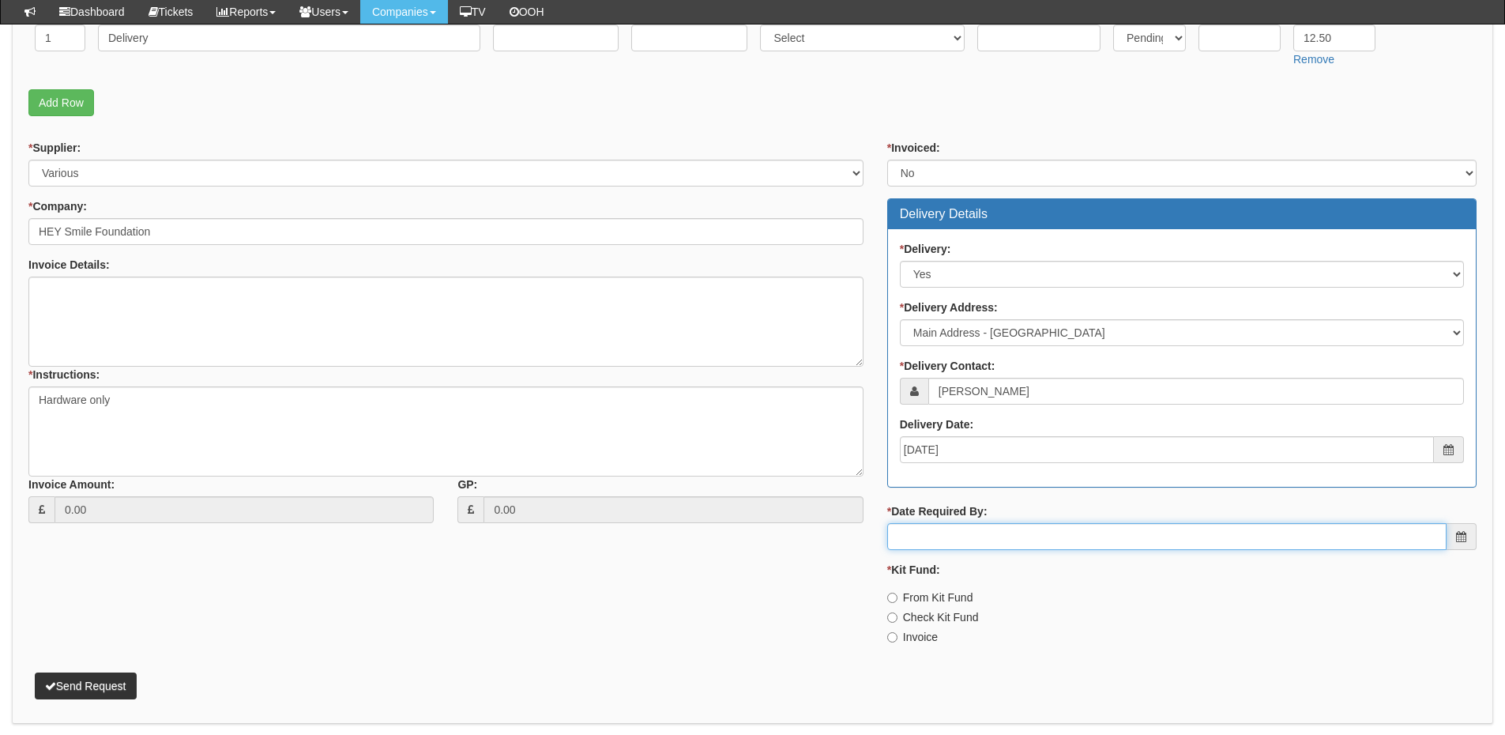
click at [996, 537] on input "* Date Required By:" at bounding box center [1166, 536] width 559 height 27
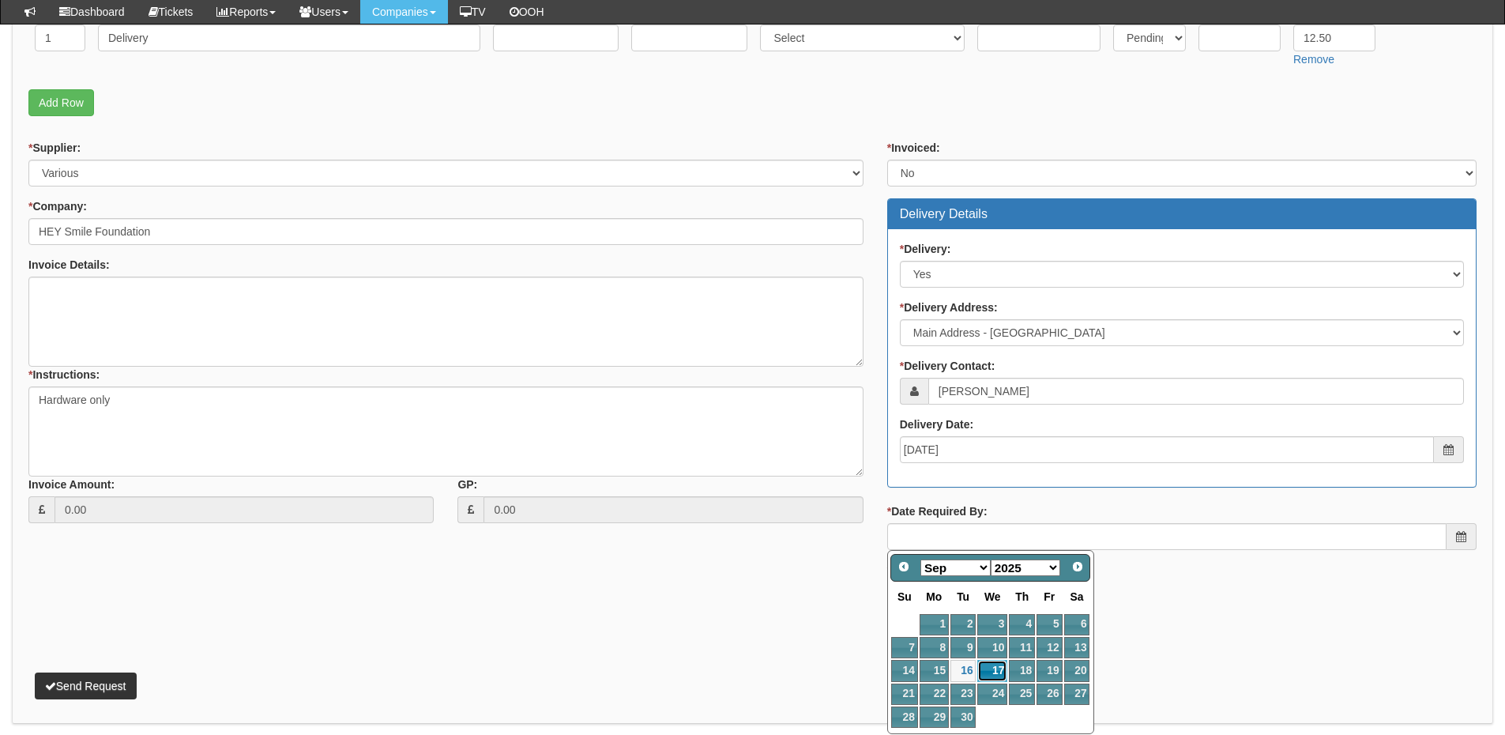
click at [999, 667] on link "17" at bounding box center [992, 670] width 30 height 21
type input "2025-09-17"
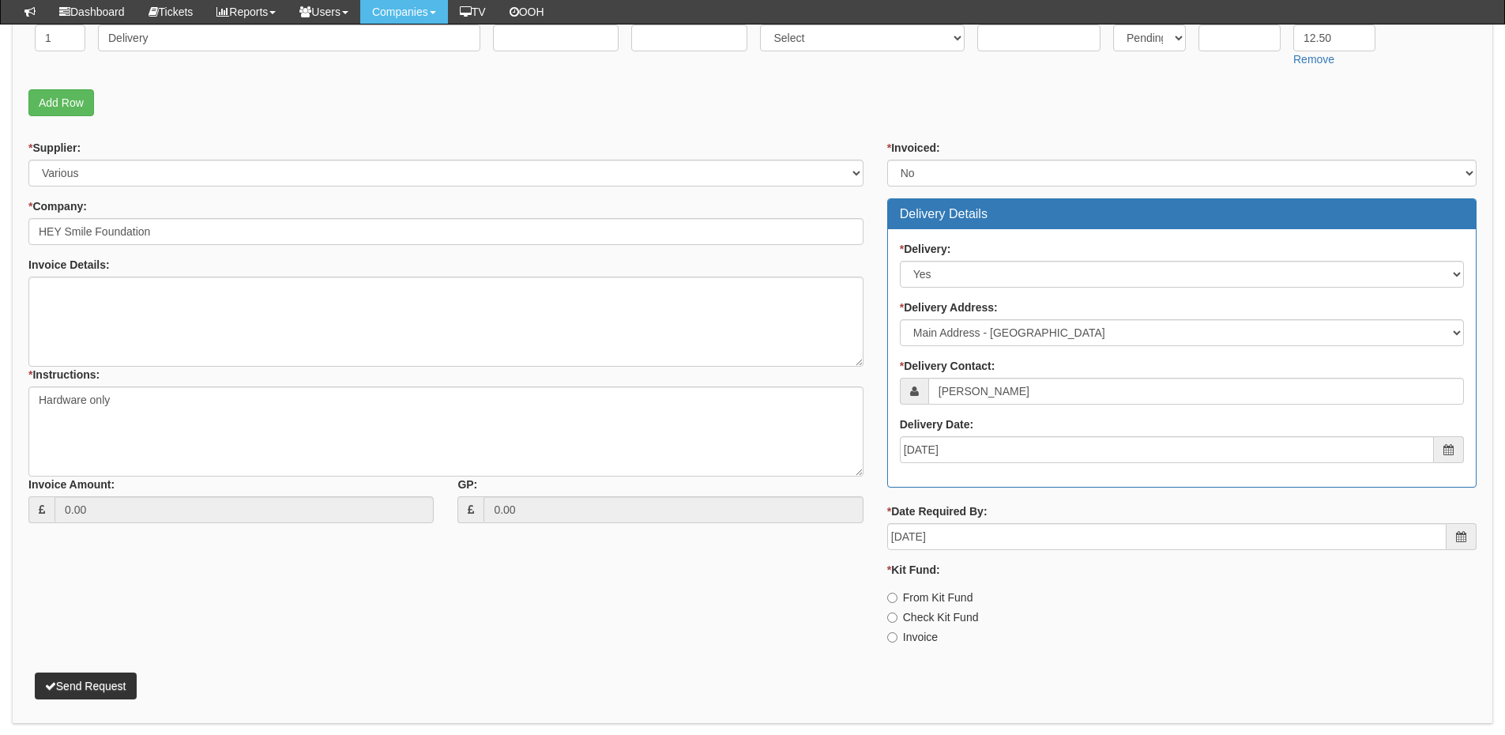
click at [908, 637] on label "Invoice" at bounding box center [912, 637] width 51 height 16
click at [897, 637] on input "Invoice" at bounding box center [892, 637] width 10 height 10
radio input "true"
click at [903, 593] on label "From Kit Fund" at bounding box center [930, 597] width 86 height 16
click at [897, 593] on input "From Kit Fund" at bounding box center [892, 597] width 10 height 10
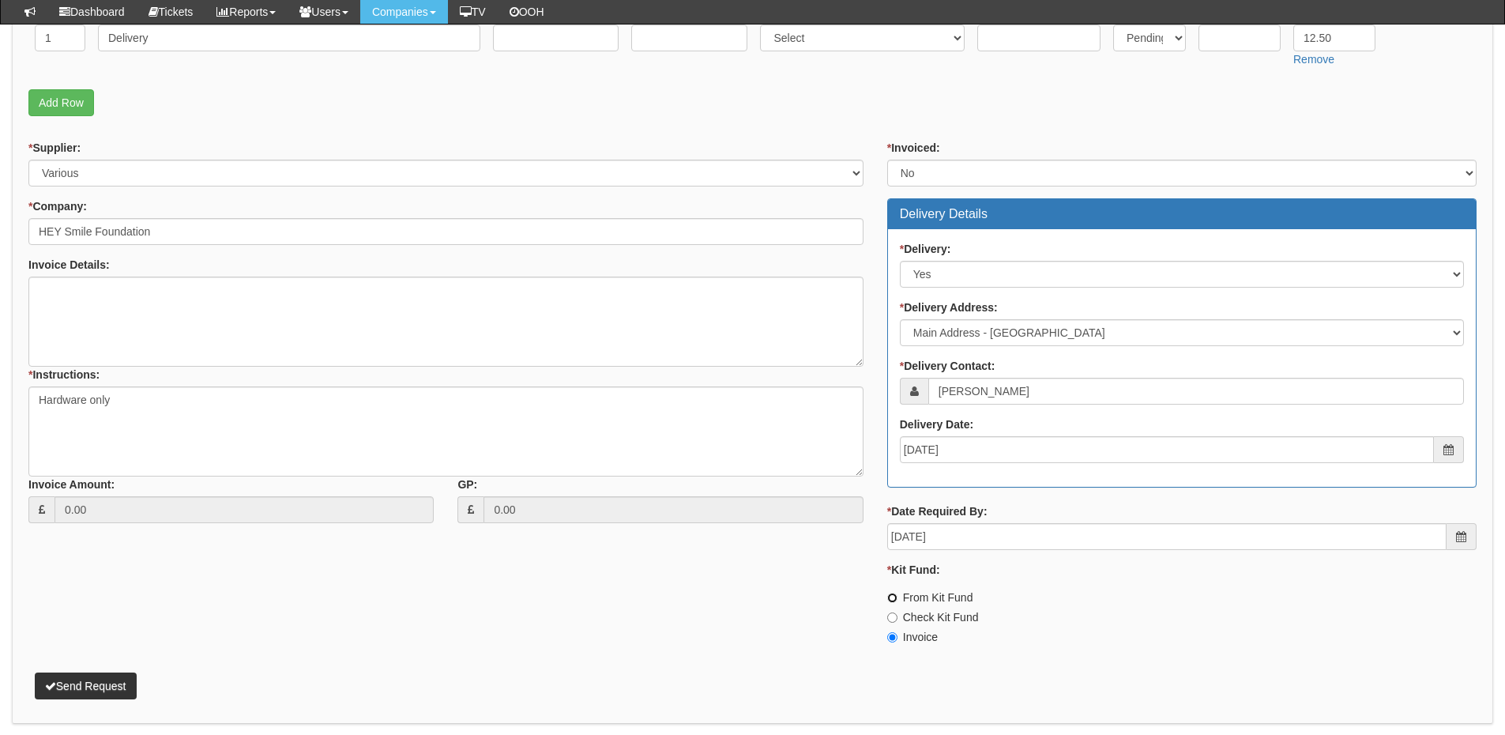
radio input "true"
click at [111, 688] on button "Send Request" at bounding box center [86, 685] width 102 height 27
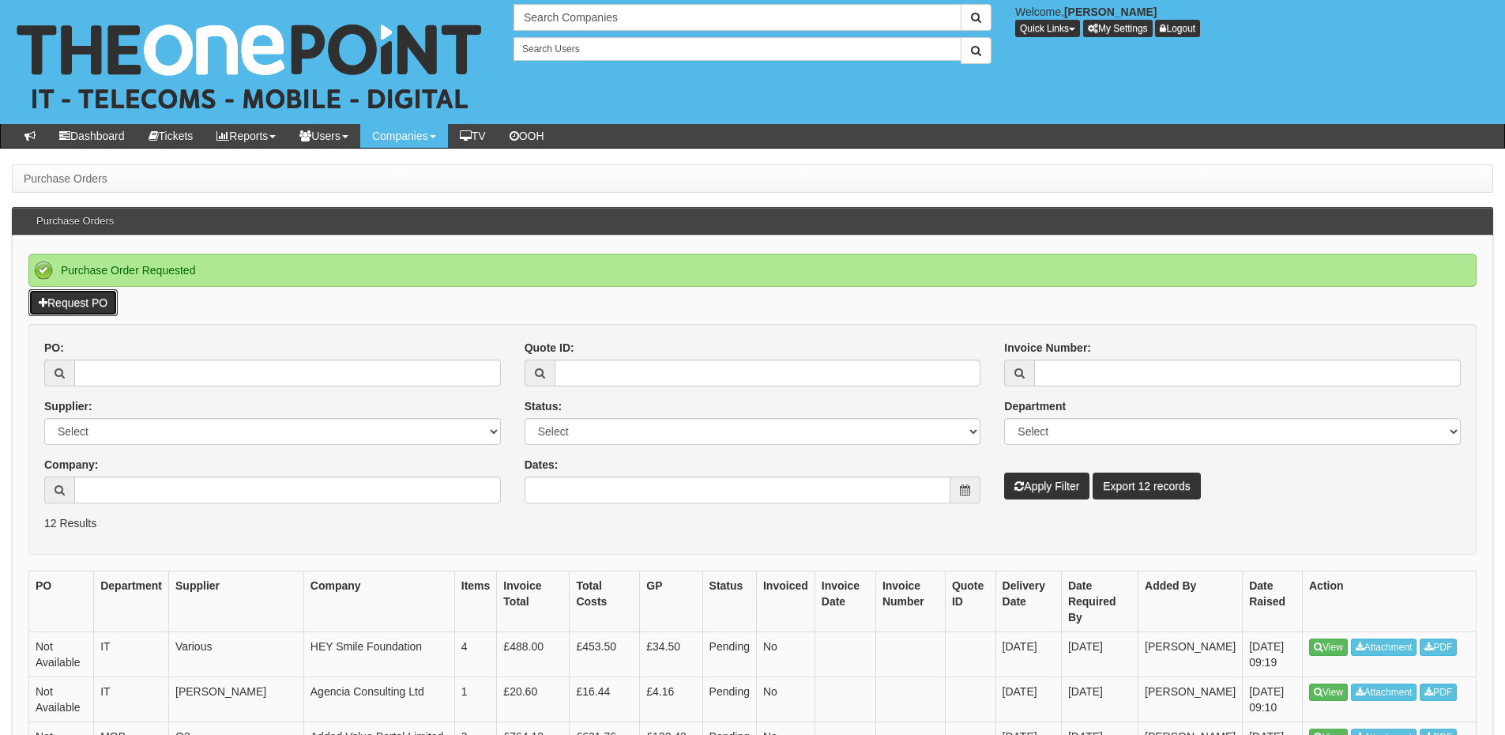
click at [111, 299] on link "Request PO" at bounding box center [72, 302] width 89 height 27
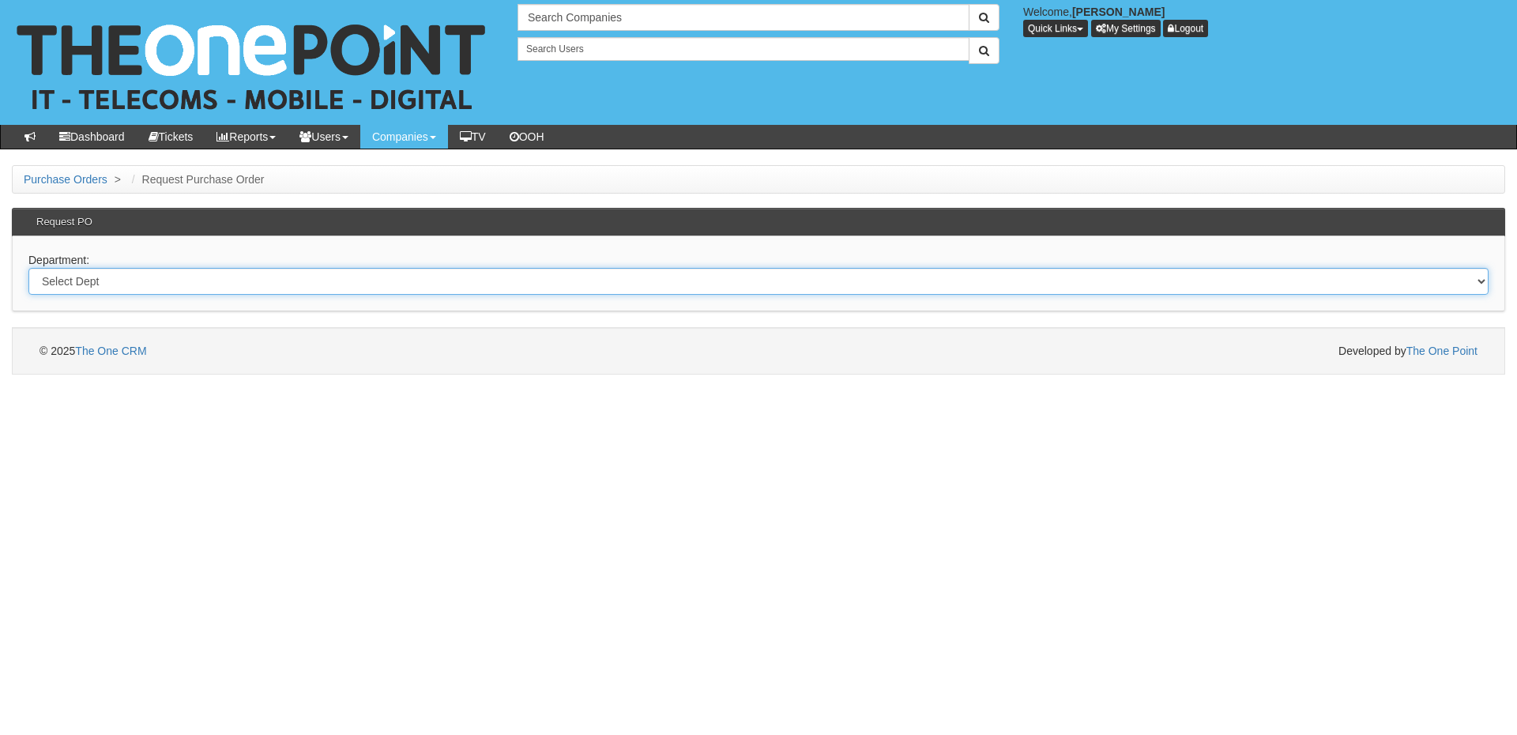
drag, startPoint x: 173, startPoint y: 279, endPoint x: 169, endPoint y: 294, distance: 15.5
click at [173, 279] on select "Select Dept Digital Internal IT Mobiles Marketing Telecoms" at bounding box center [758, 281] width 1460 height 27
select select "?pipeID=&dept=MOB"
click at [28, 268] on select "Select Dept Digital Internal IT Mobiles Marketing Telecoms" at bounding box center [758, 281] width 1460 height 27
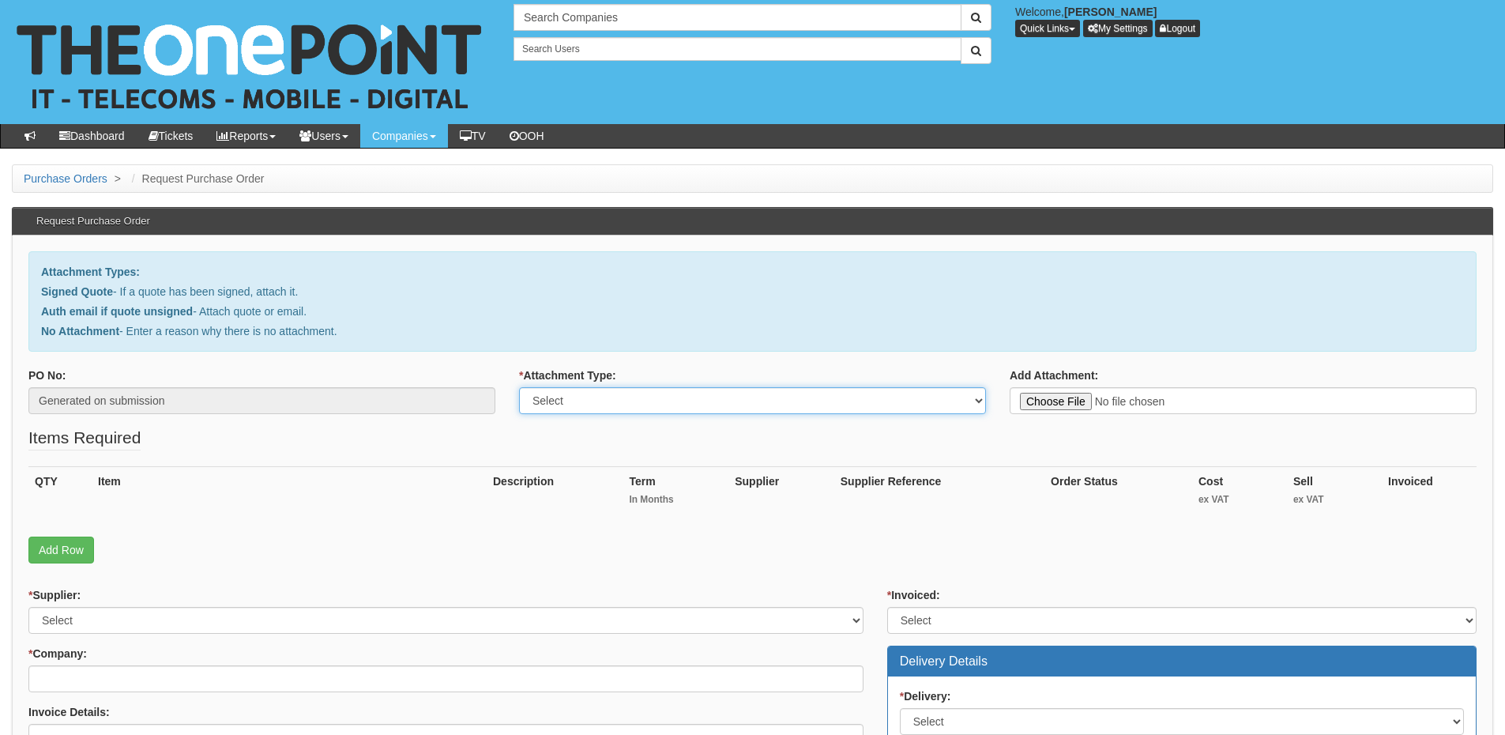
click at [544, 404] on select "Select Signed Quote Auth email with quote if unsigned No Attachment" at bounding box center [752, 400] width 467 height 27
select select "Signed Quote"
click at [519, 387] on select "Select Signed Quote Auth email with quote if unsigned No Attachment" at bounding box center [752, 400] width 467 height 27
type input "C:\fakepath\YBG Group - Handset (1).pdf"
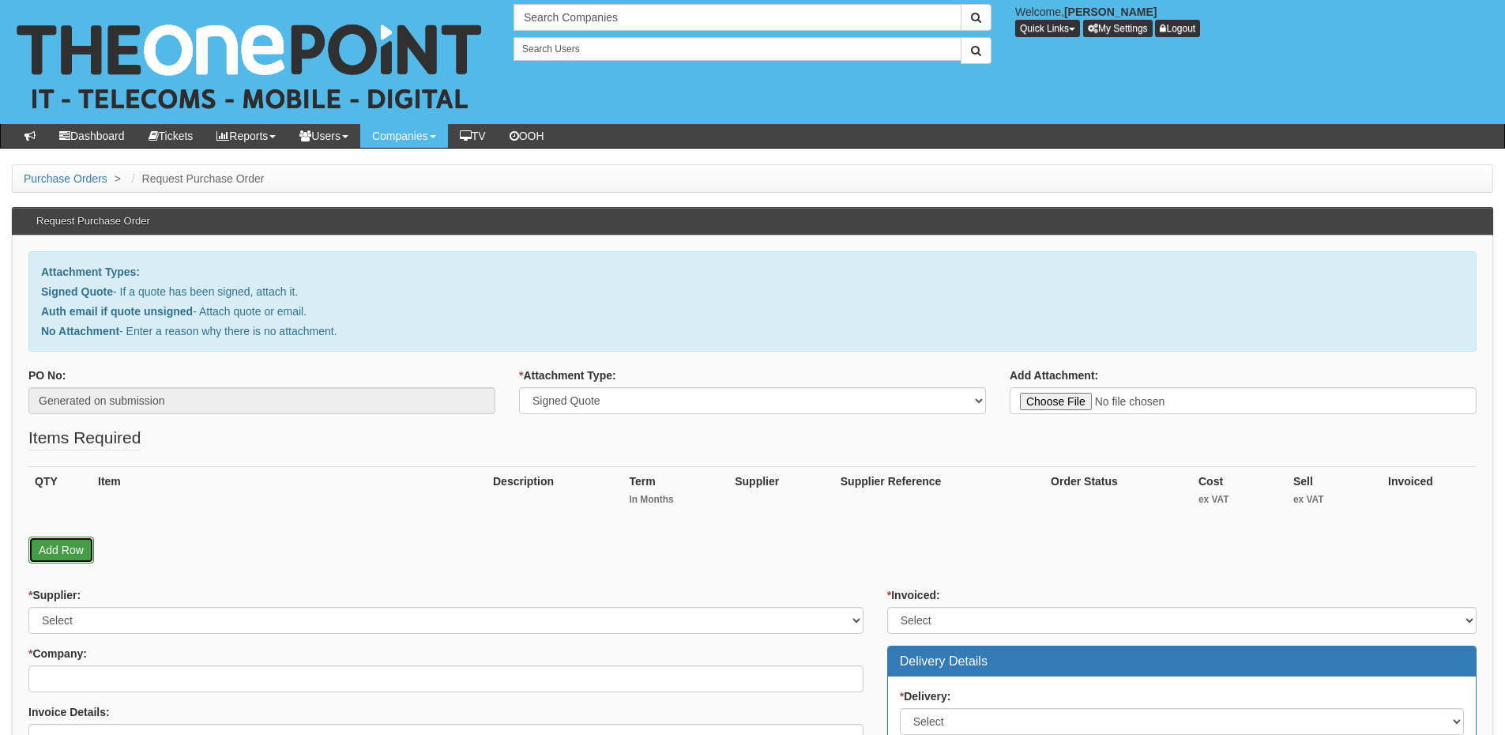
click at [73, 558] on link "Add Row" at bounding box center [61, 549] width 66 height 27
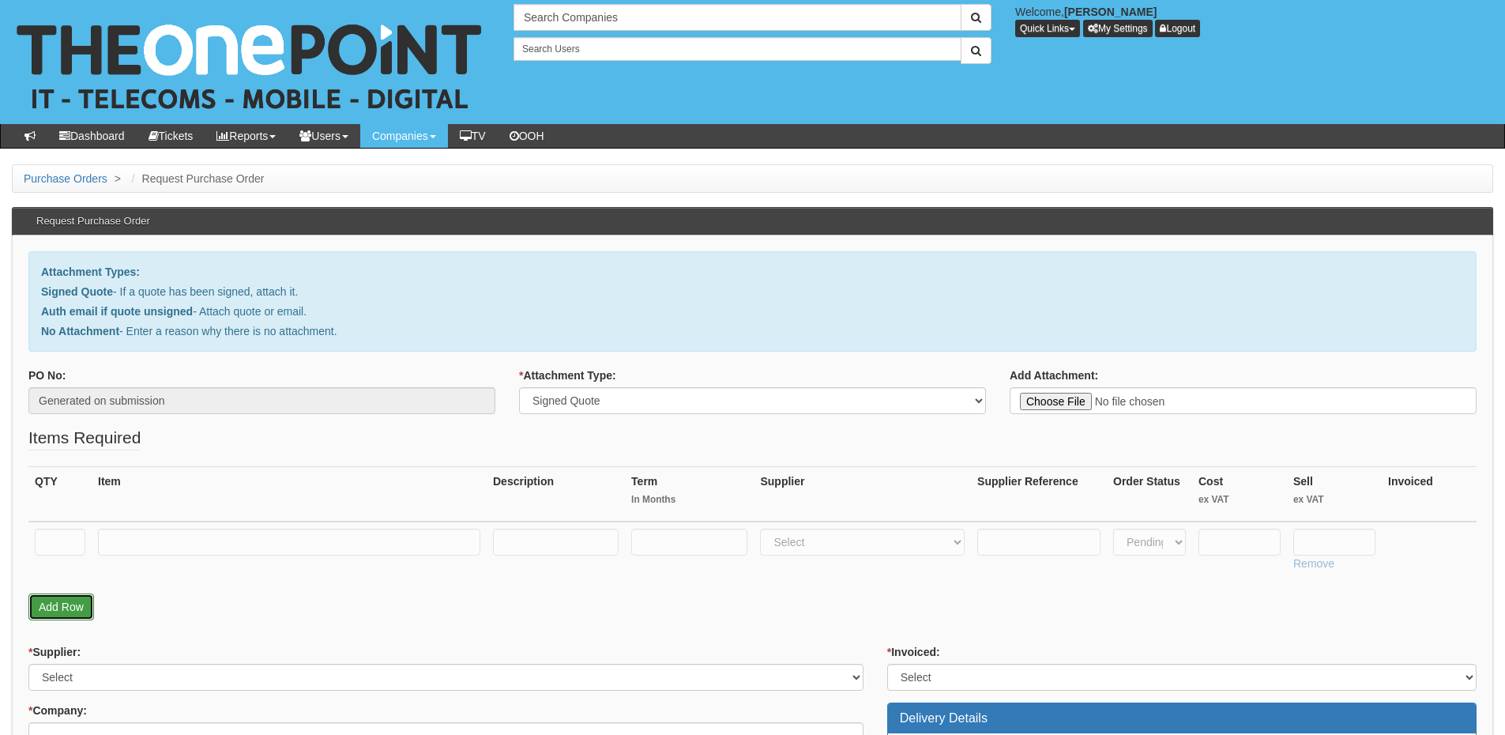
click at [73, 617] on link "Add Row" at bounding box center [61, 606] width 66 height 27
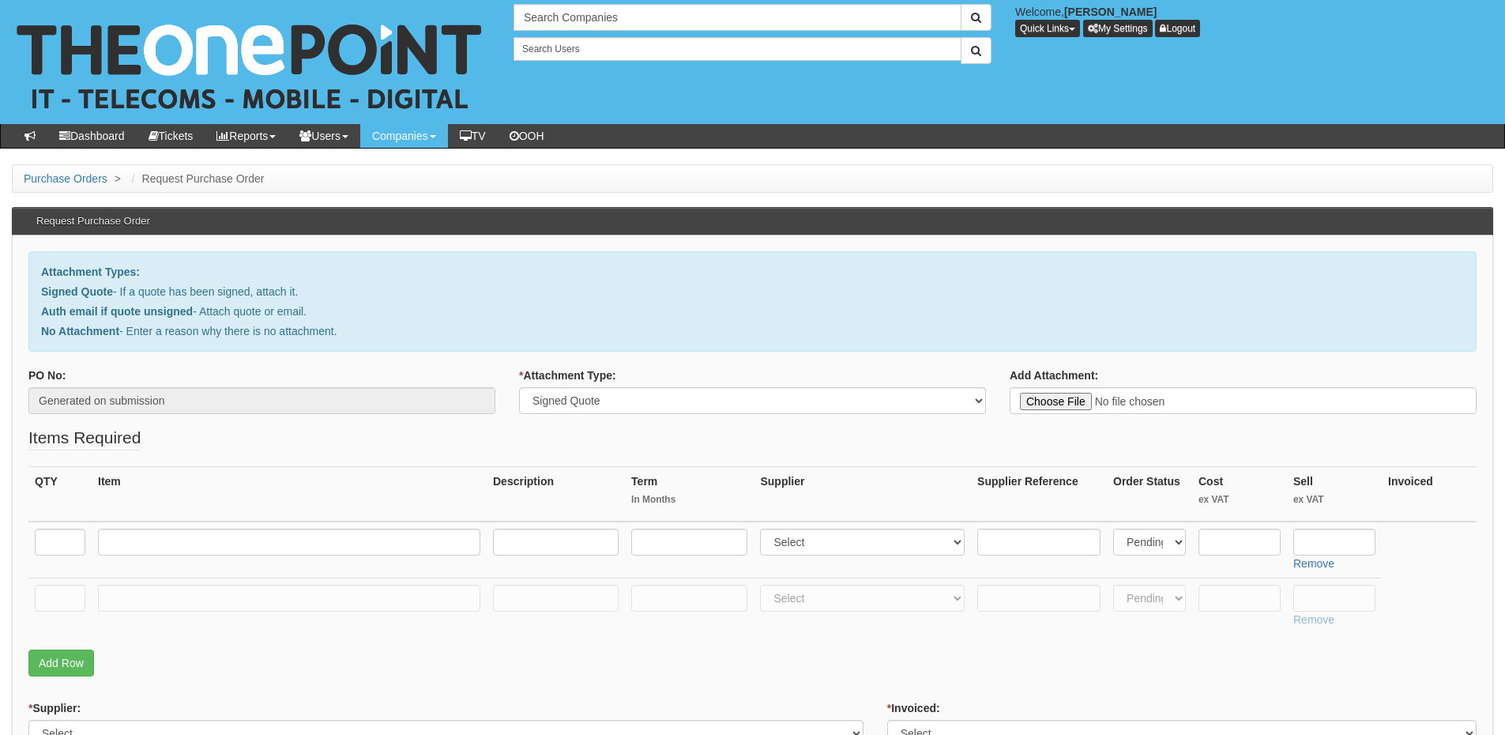
click at [55, 557] on td at bounding box center [59, 549] width 63 height 57
click at [55, 545] on input "text" at bounding box center [60, 541] width 51 height 27
type input "1"
click at [66, 603] on input "text" at bounding box center [60, 598] width 51 height 27
type input "1"
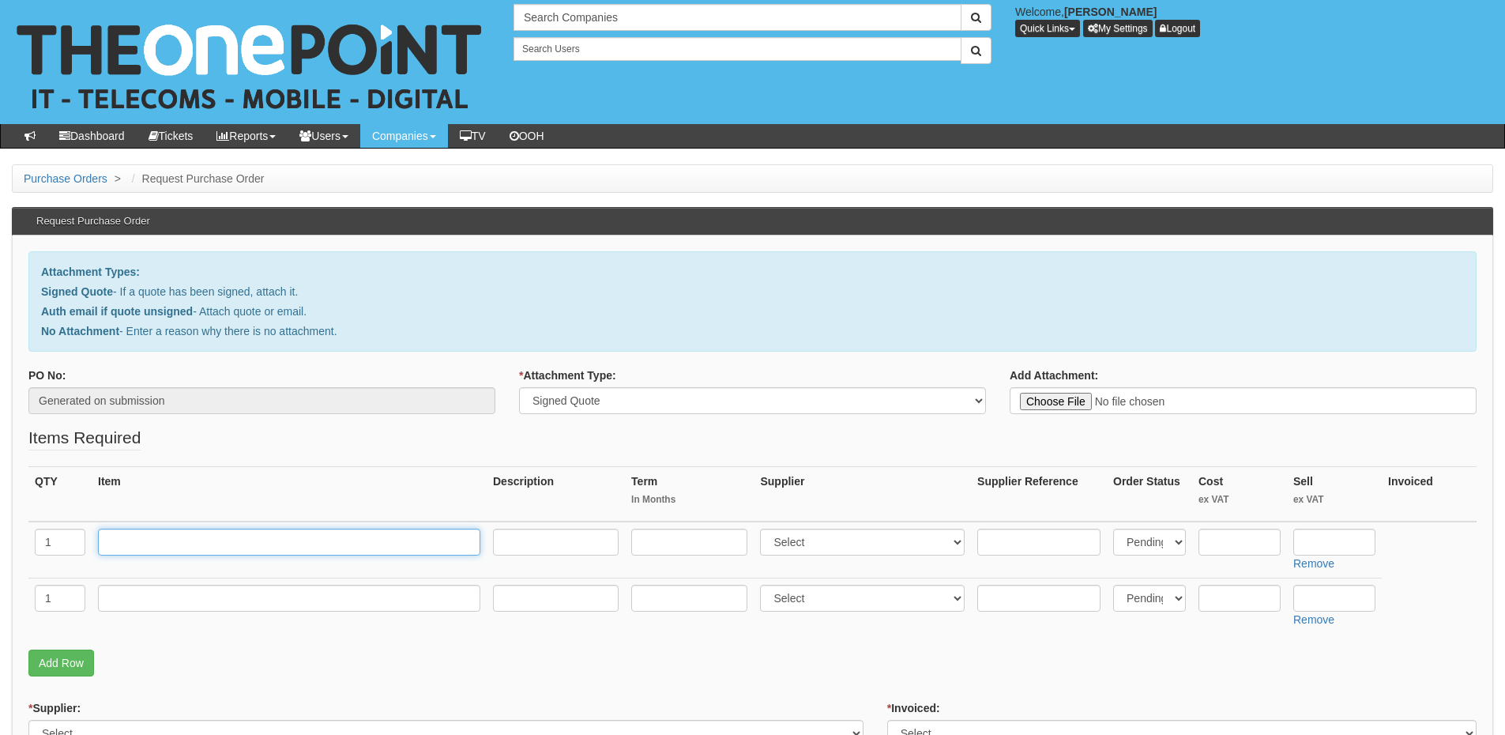
click at [122, 547] on input "text" at bounding box center [289, 541] width 382 height 27
click at [300, 550] on input "text" at bounding box center [289, 541] width 382 height 27
paste input "Apple I Phone 16 Plus 128GB Midnight."
type input "Apple I Phone 16 Plus 128GB Midnight"
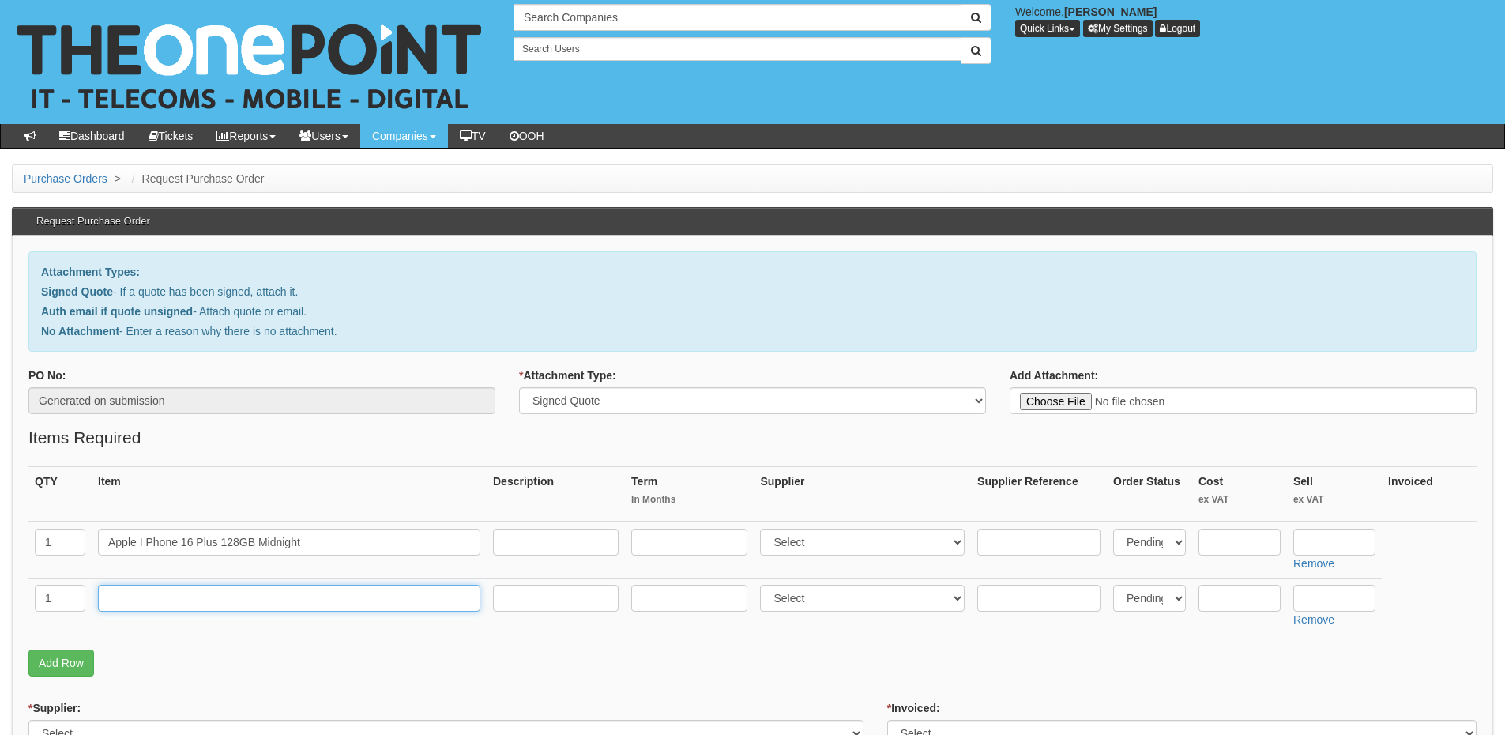
click at [182, 606] on input "text" at bounding box center [289, 598] width 382 height 27
type input "Delivery"
click at [1305, 599] on input "text" at bounding box center [1334, 598] width 82 height 27
type input "12.50"
click at [1312, 554] on input "text" at bounding box center [1334, 541] width 82 height 27
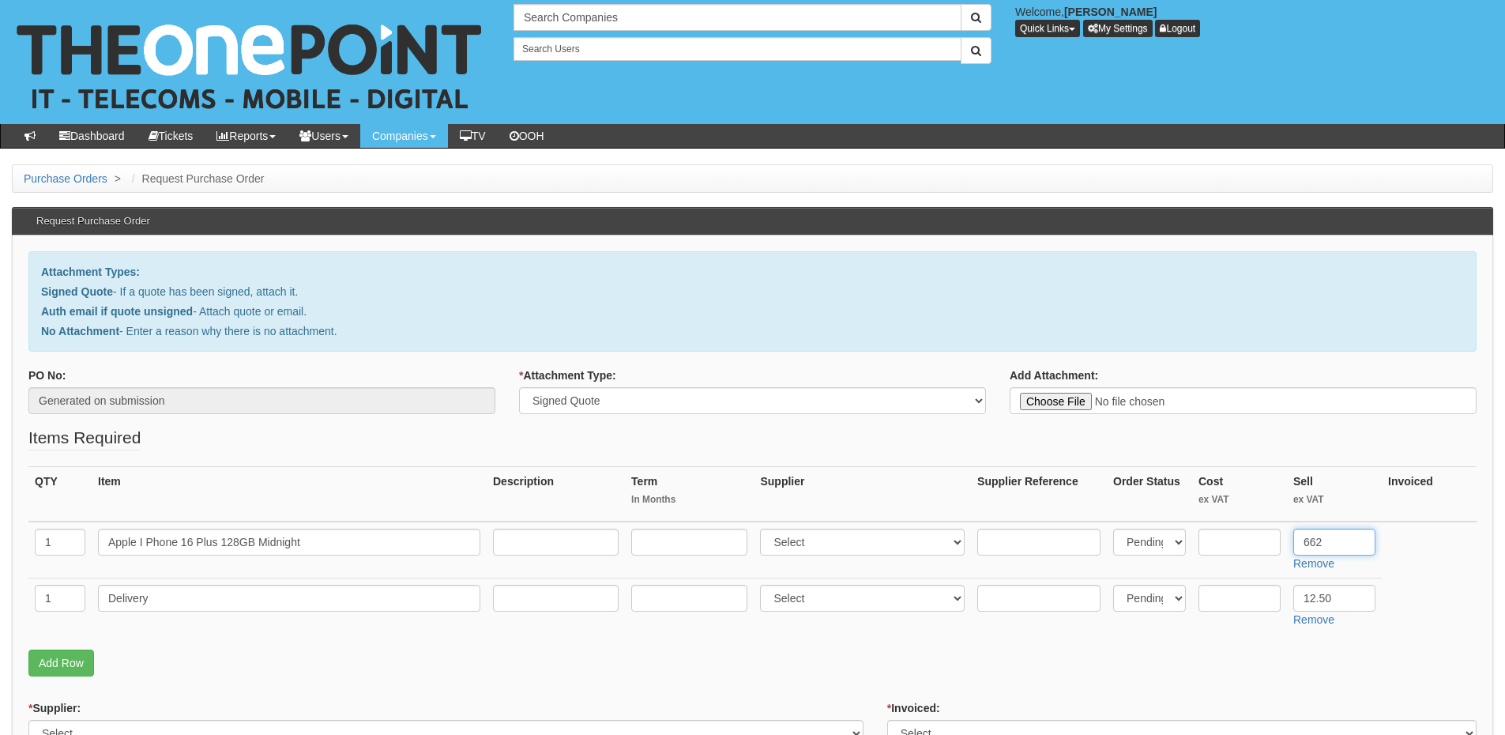
type input "662"
click at [837, 537] on select "Select 123 REG.co.uk 1Password 3 4Gon AA Jones Electric Ltd Abzorb Access Group…" at bounding box center [862, 541] width 205 height 27
select select "260"
click at [764, 528] on select "Select 123 REG.co.uk 1Password 3 4Gon AA Jones Electric Ltd Abzorb Access Group…" at bounding box center [862, 541] width 205 height 27
click at [1216, 532] on input "text" at bounding box center [1239, 541] width 82 height 27
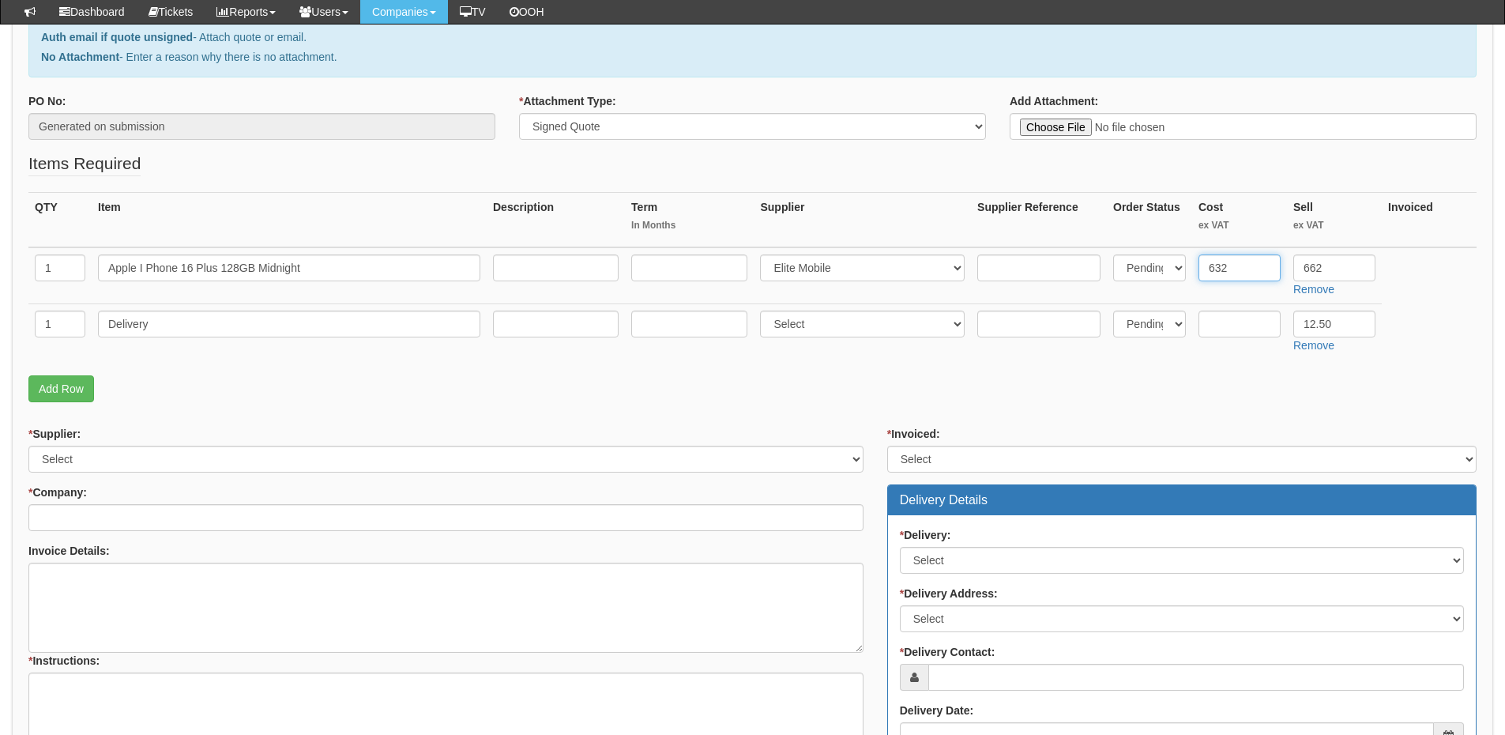
scroll to position [237, 0]
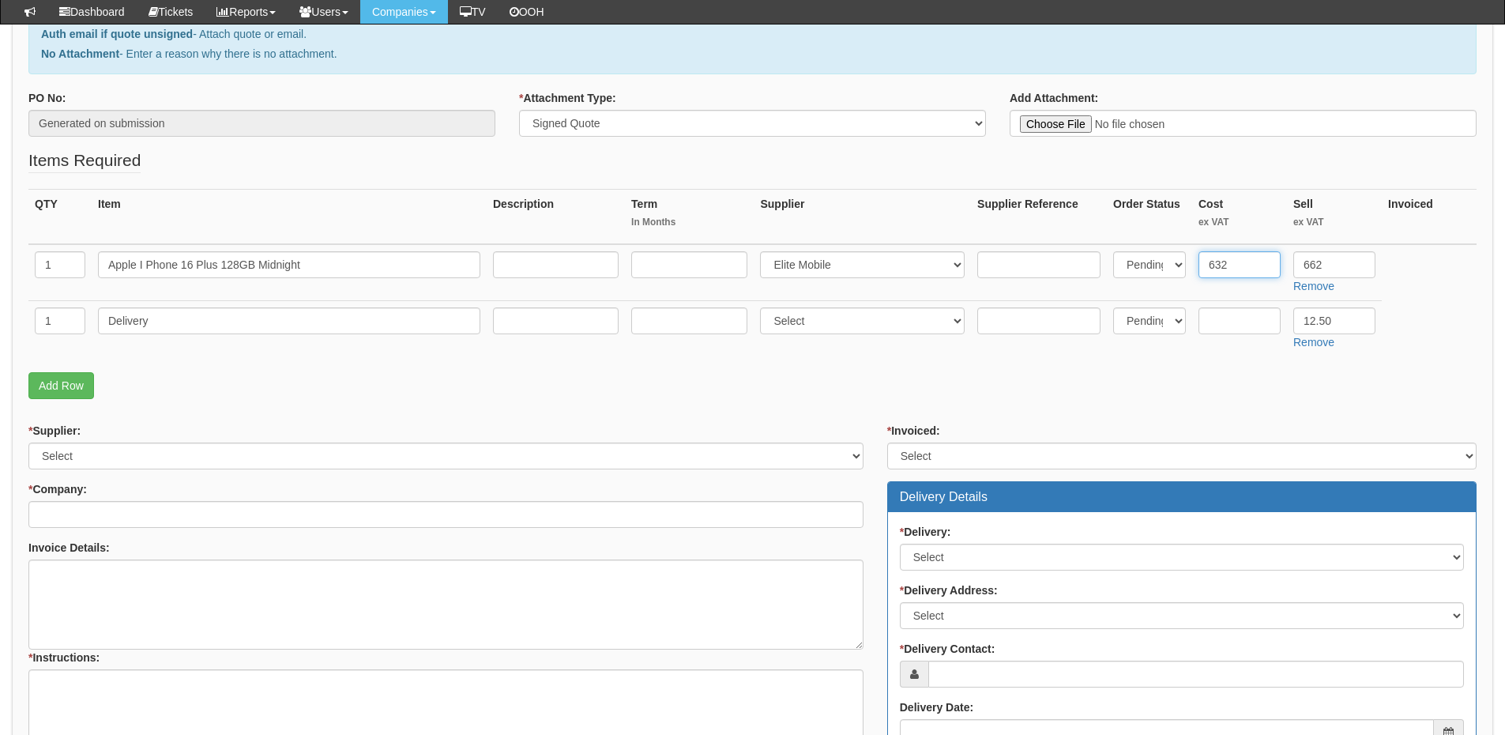
type input "632"
click at [214, 458] on select "Select 123 REG.co.uk 1Password 3 4Gon AA Jones Electric Ltd Abzorb Access Group…" at bounding box center [445, 455] width 835 height 27
select select "260"
click at [28, 442] on select "Select 123 REG.co.uk 1Password 3 4Gon AA Jones Electric Ltd Abzorb Access Group…" at bounding box center [445, 455] width 835 height 27
click at [188, 524] on input "* Company:" at bounding box center [445, 514] width 835 height 27
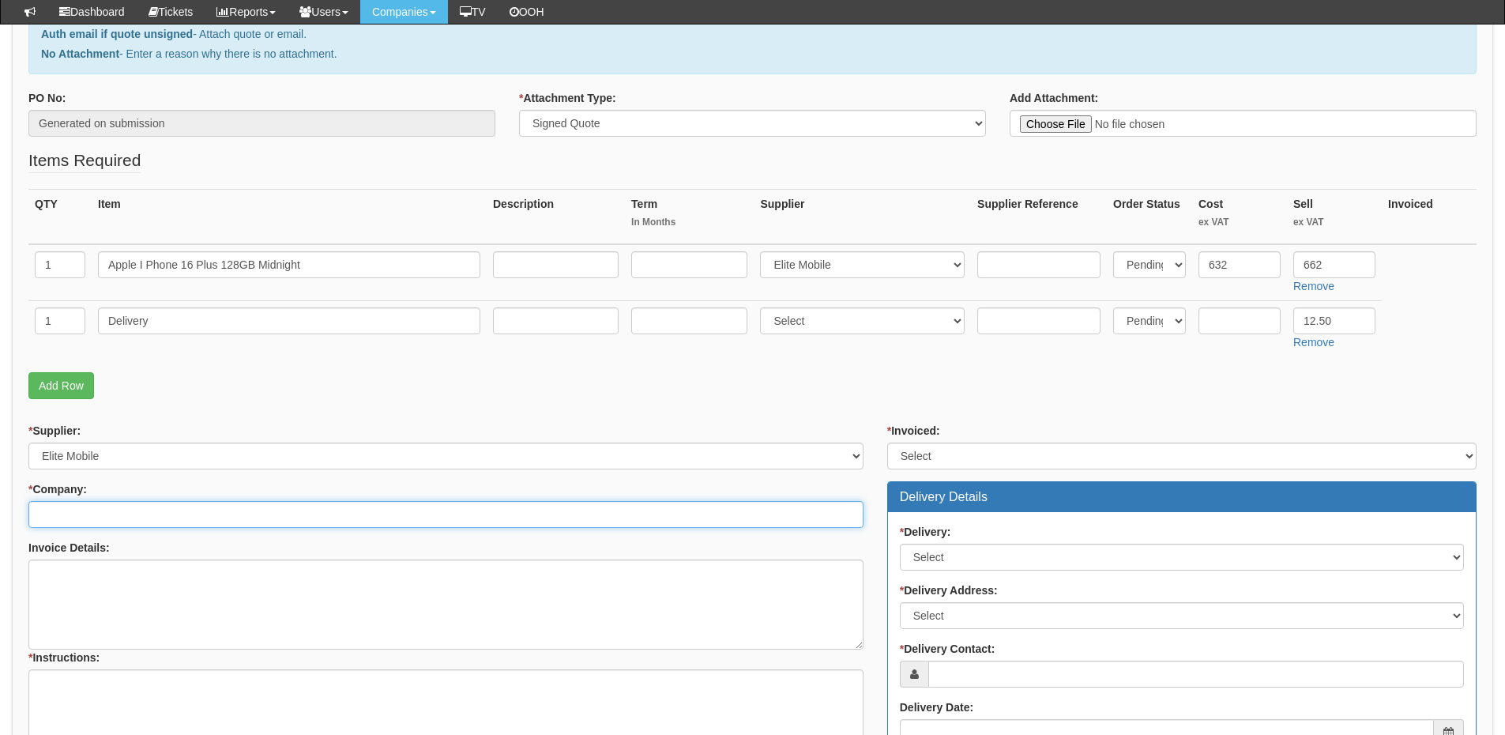
click at [212, 516] on input "* Company:" at bounding box center [445, 514] width 835 height 27
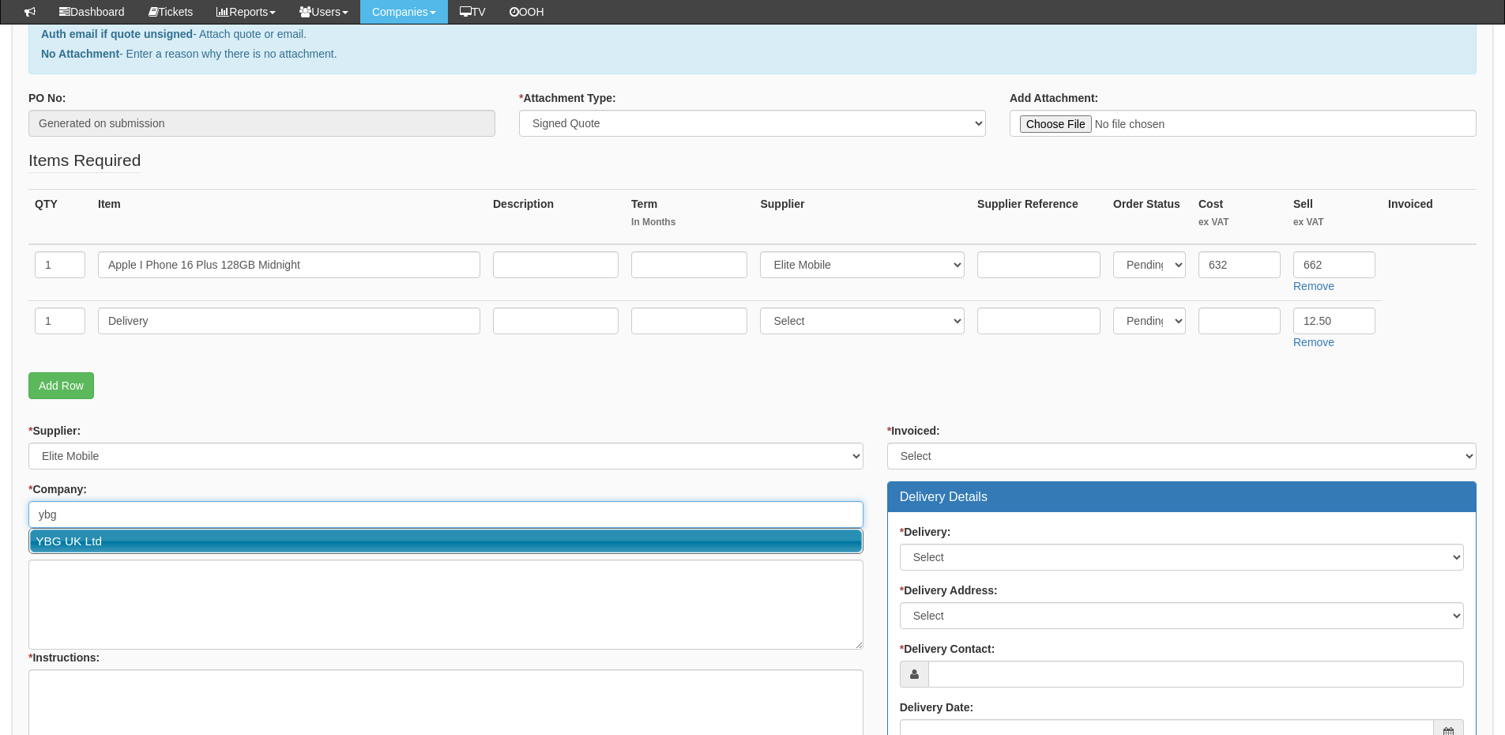
click at [173, 541] on link "YBG UK Ltd" at bounding box center [446, 540] width 832 height 23
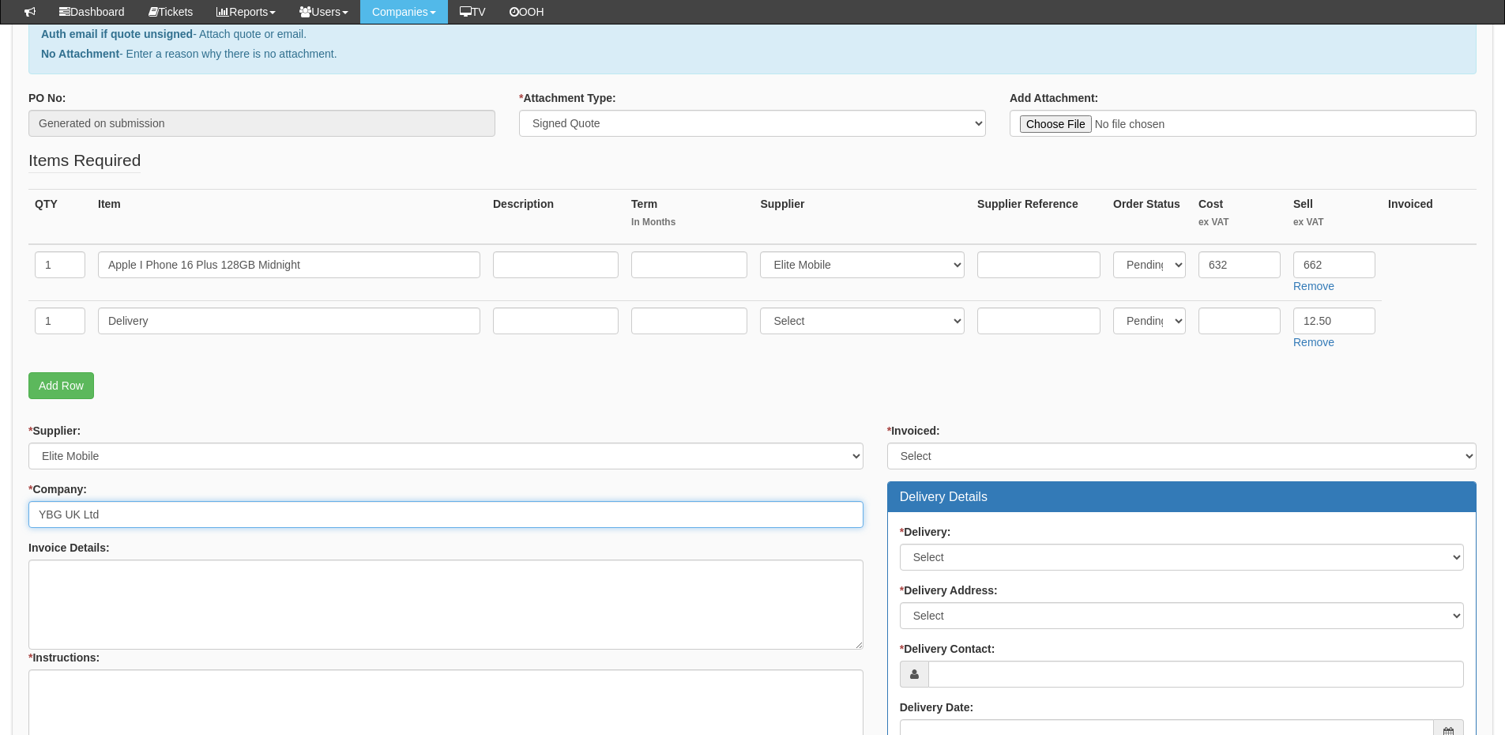
type input "YBG UK Ltd"
drag, startPoint x: 935, startPoint y: 446, endPoint x: 934, endPoint y: 464, distance: 18.2
click at [935, 446] on select "Select Yes No N/A STB (part of order)" at bounding box center [1181, 455] width 589 height 27
select select "2"
click at [887, 442] on select "Select Yes No N/A STB (part of order)" at bounding box center [1181, 455] width 589 height 27
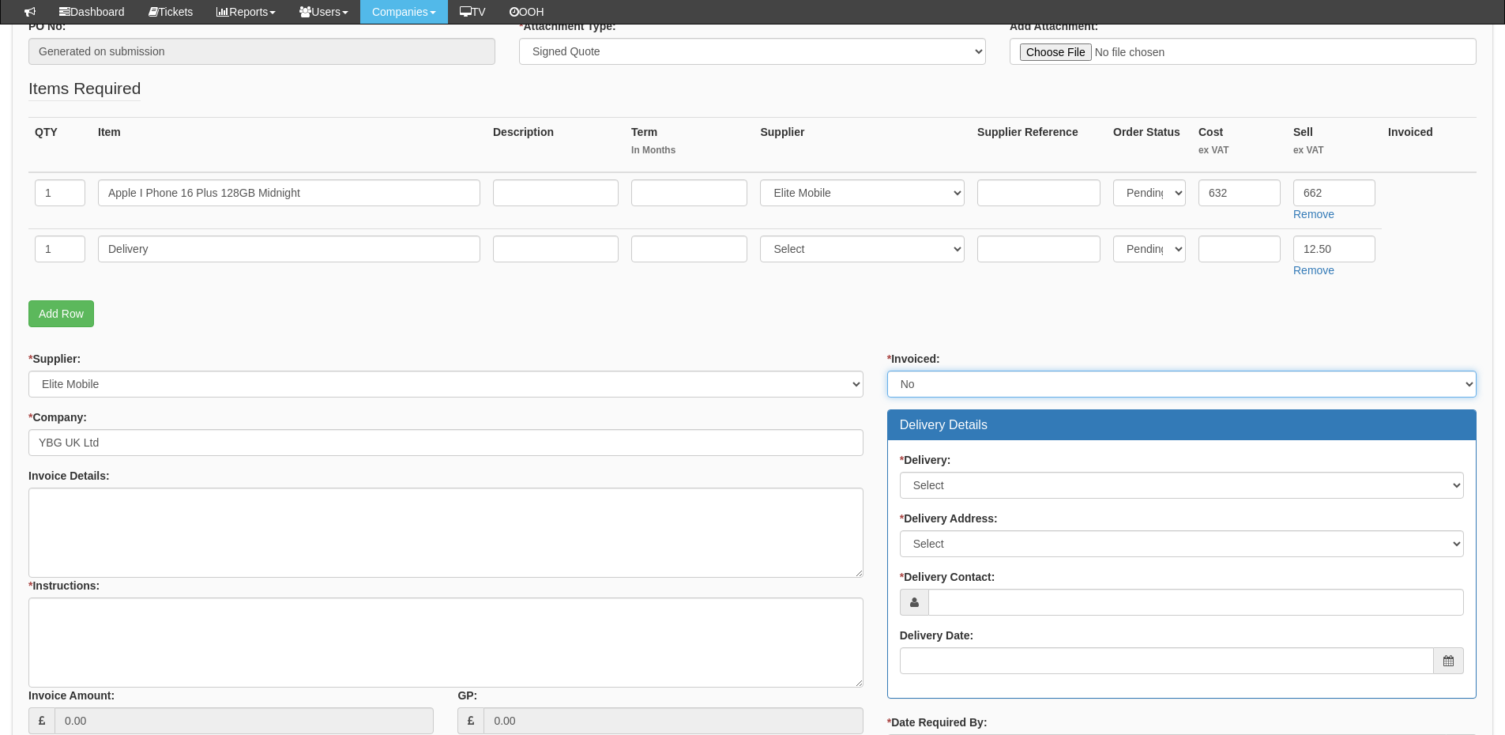
scroll to position [395, 0]
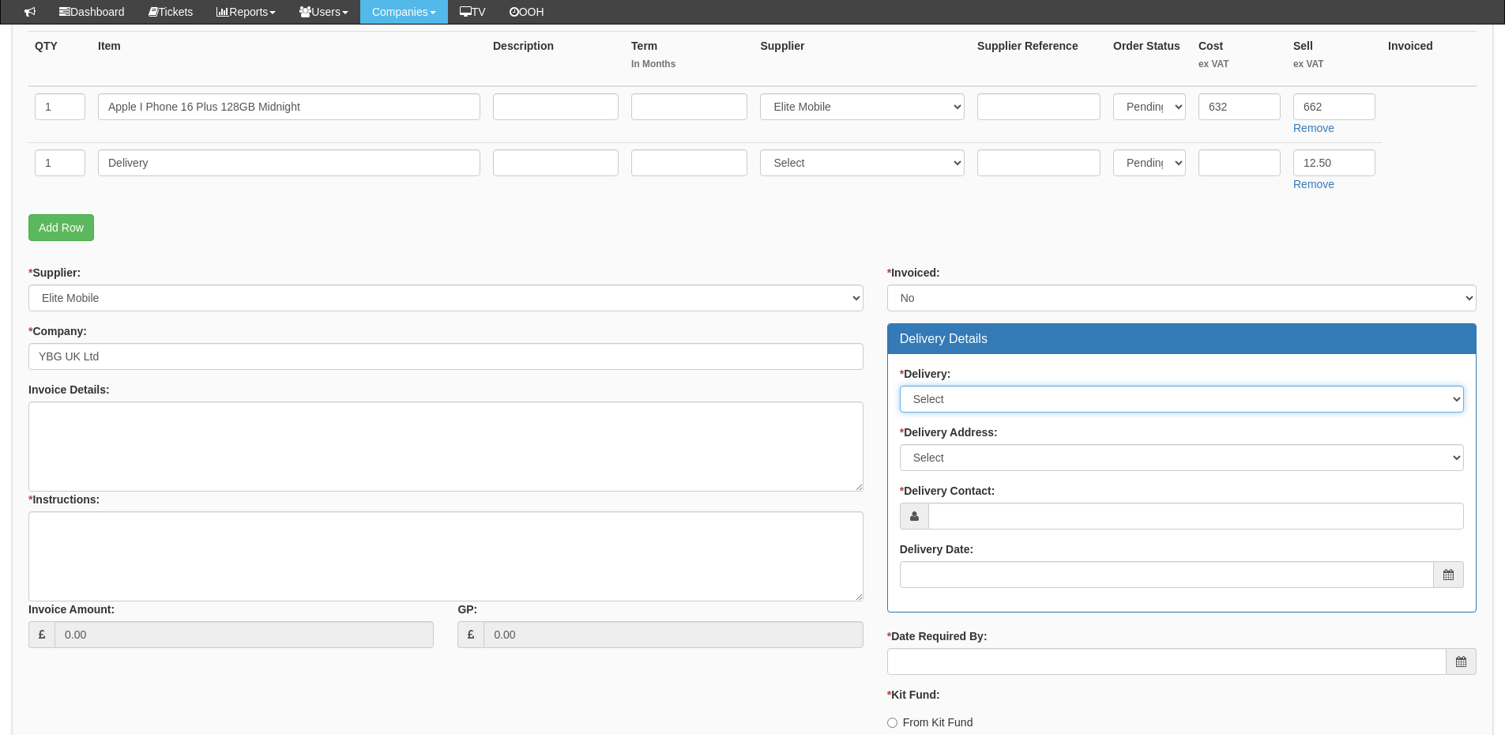
click at [945, 402] on select "Select No Not Applicable Yes" at bounding box center [1182, 398] width 564 height 27
select select "1"
click at [900, 385] on select "Select No Not Applicable Yes" at bounding box center [1182, 398] width 564 height 27
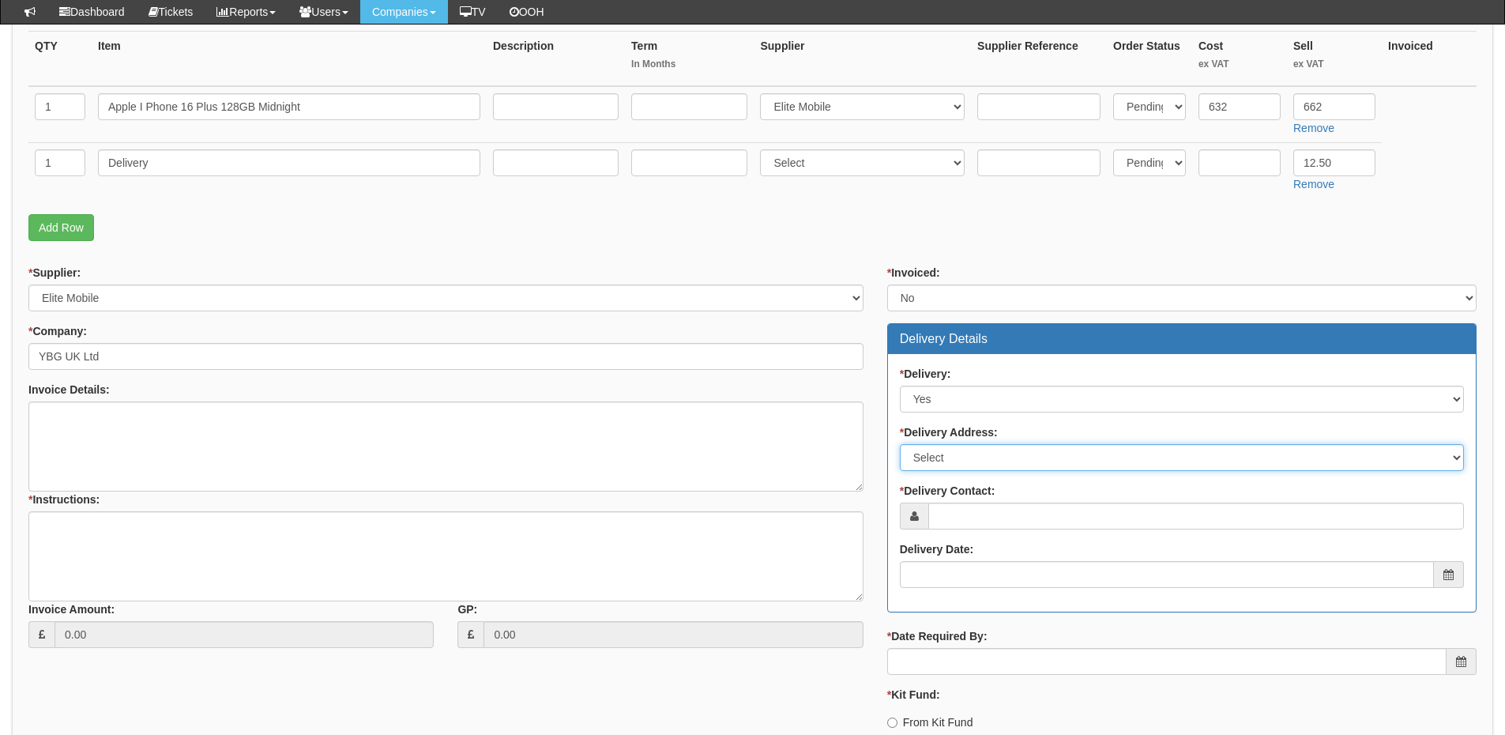
drag, startPoint x: 991, startPoint y: 445, endPoint x: 984, endPoint y: 467, distance: 22.2
click at [991, 445] on select "Select Not Applicable Main Address - HD7 4PG Other" at bounding box center [1182, 457] width 564 height 27
select select "company_main_address"
click at [900, 444] on select "Select Not Applicable Main Address - HD7 4PG Other" at bounding box center [1182, 457] width 564 height 27
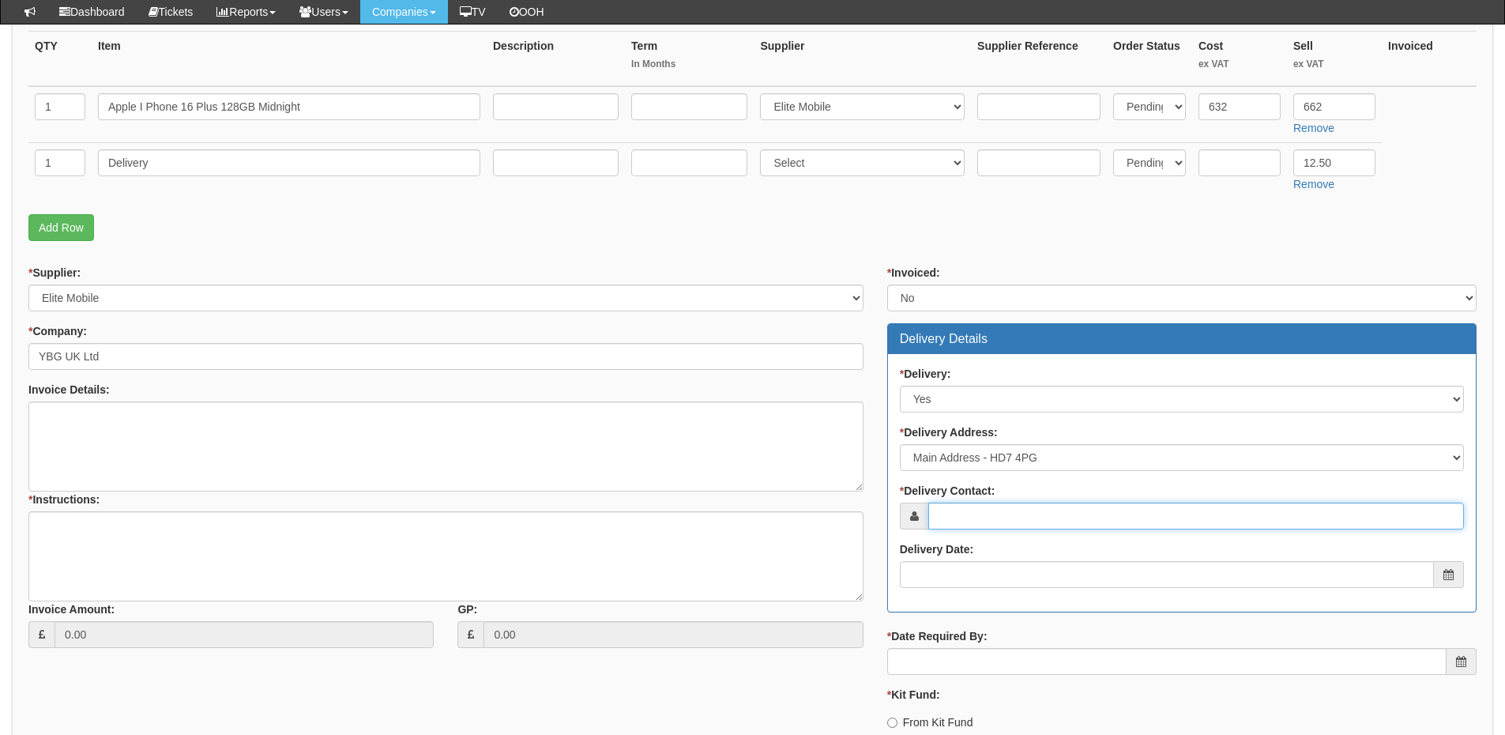
click at [968, 523] on input "* Delivery Contact:" at bounding box center [1196, 515] width 536 height 27
click at [970, 521] on input "* Delivery Contact:" at bounding box center [1196, 515] width 536 height 27
paste input "Paul Scott"
type input "Paul Scott"
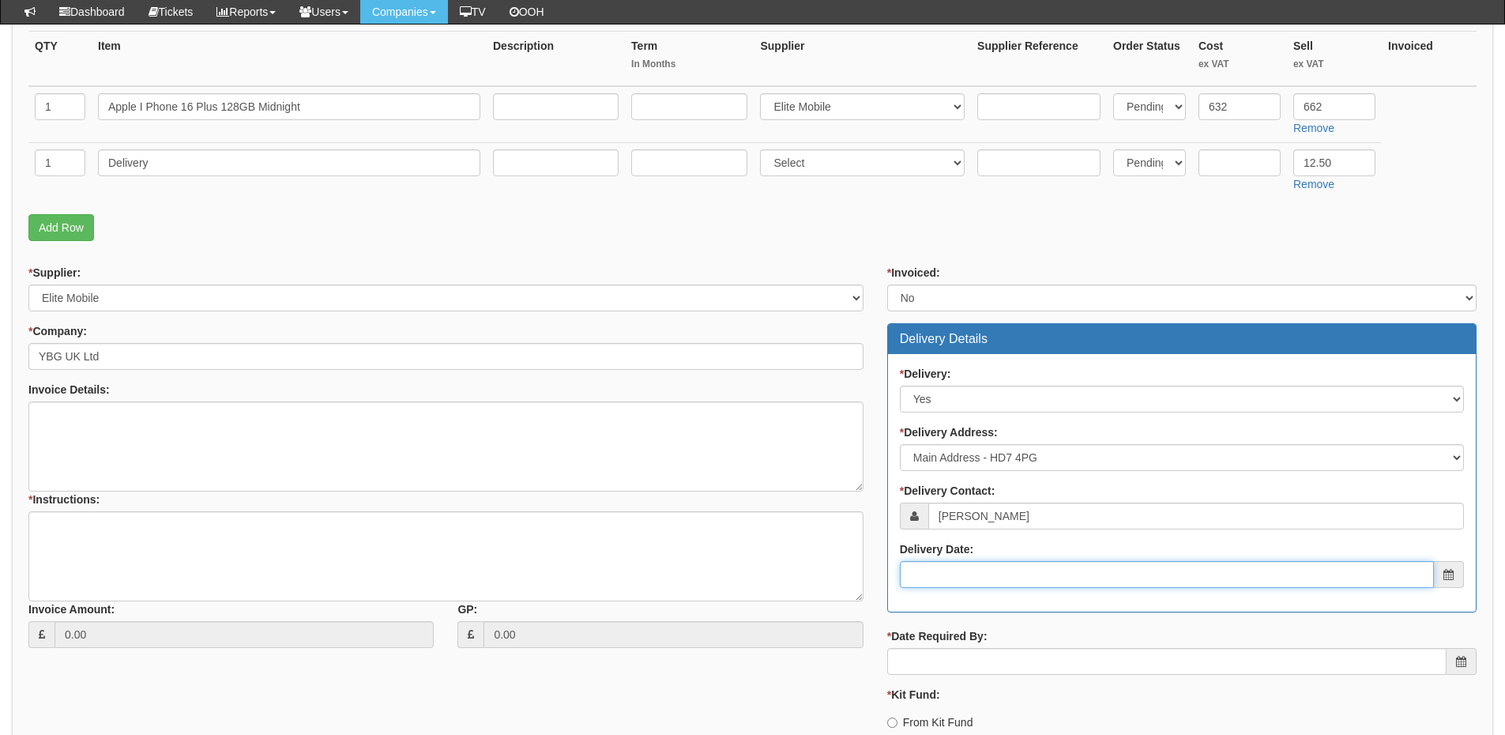
click at [979, 574] on input "Delivery Date:" at bounding box center [1167, 574] width 534 height 27
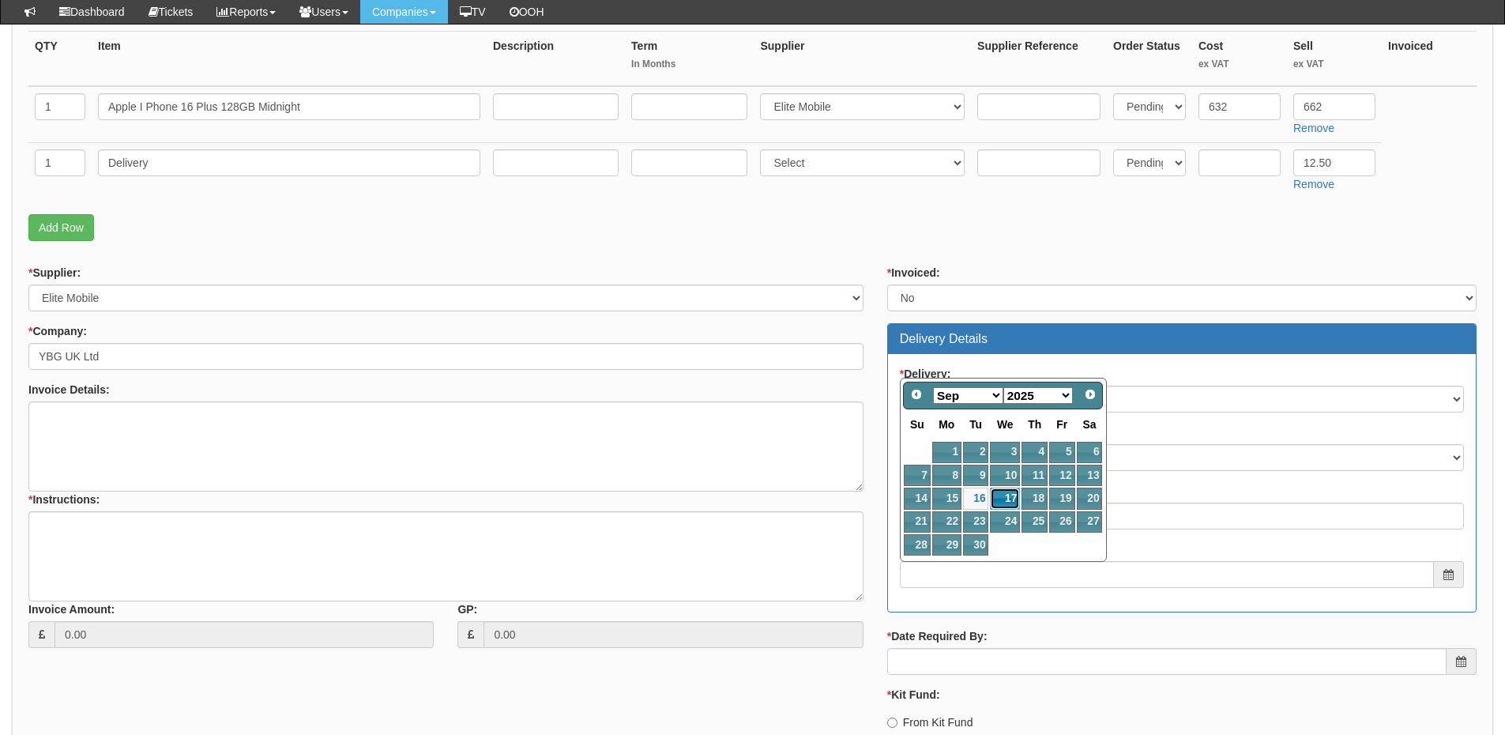
click at [1010, 493] on link "17" at bounding box center [1005, 497] width 30 height 21
type input "2025-09-17"
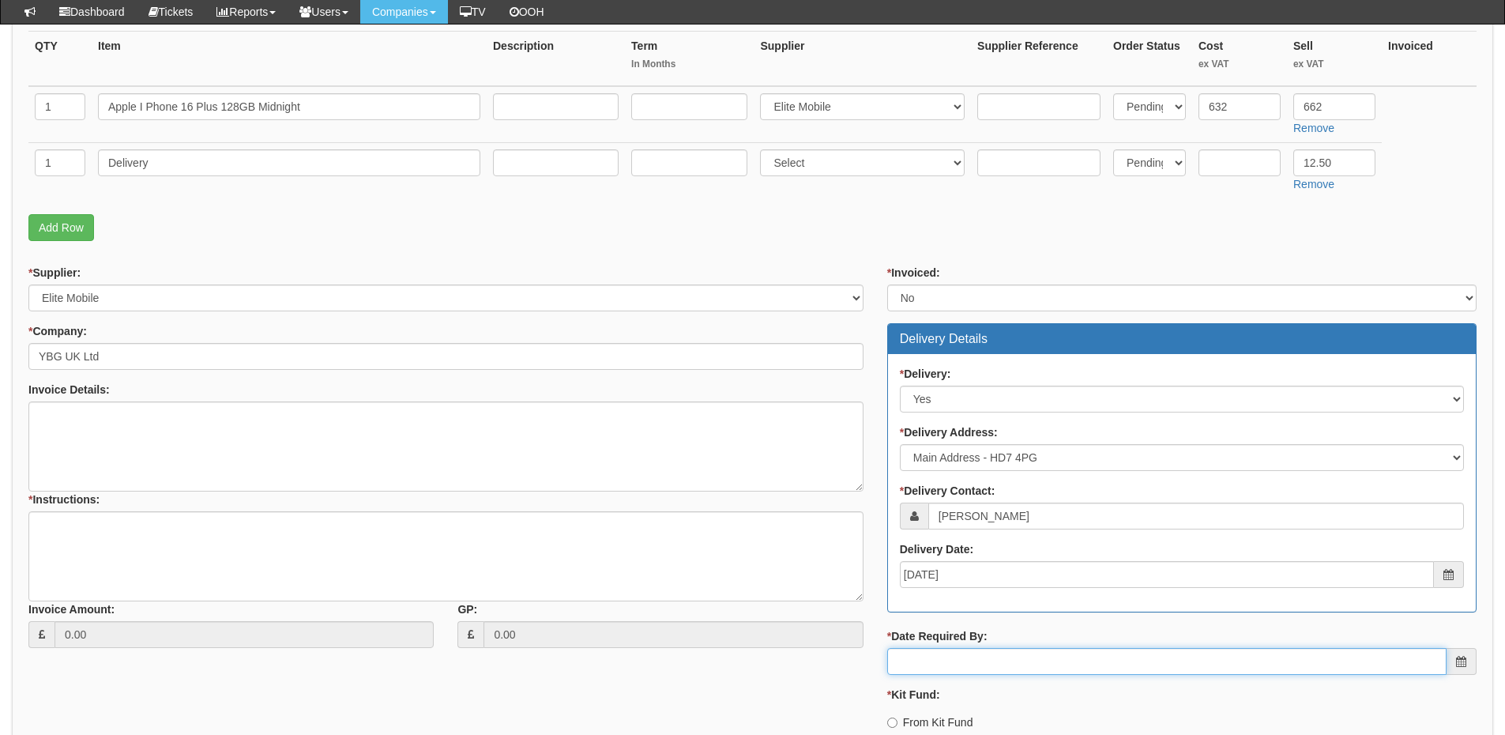
click at [977, 660] on input "* Date Required By:" at bounding box center [1166, 661] width 559 height 27
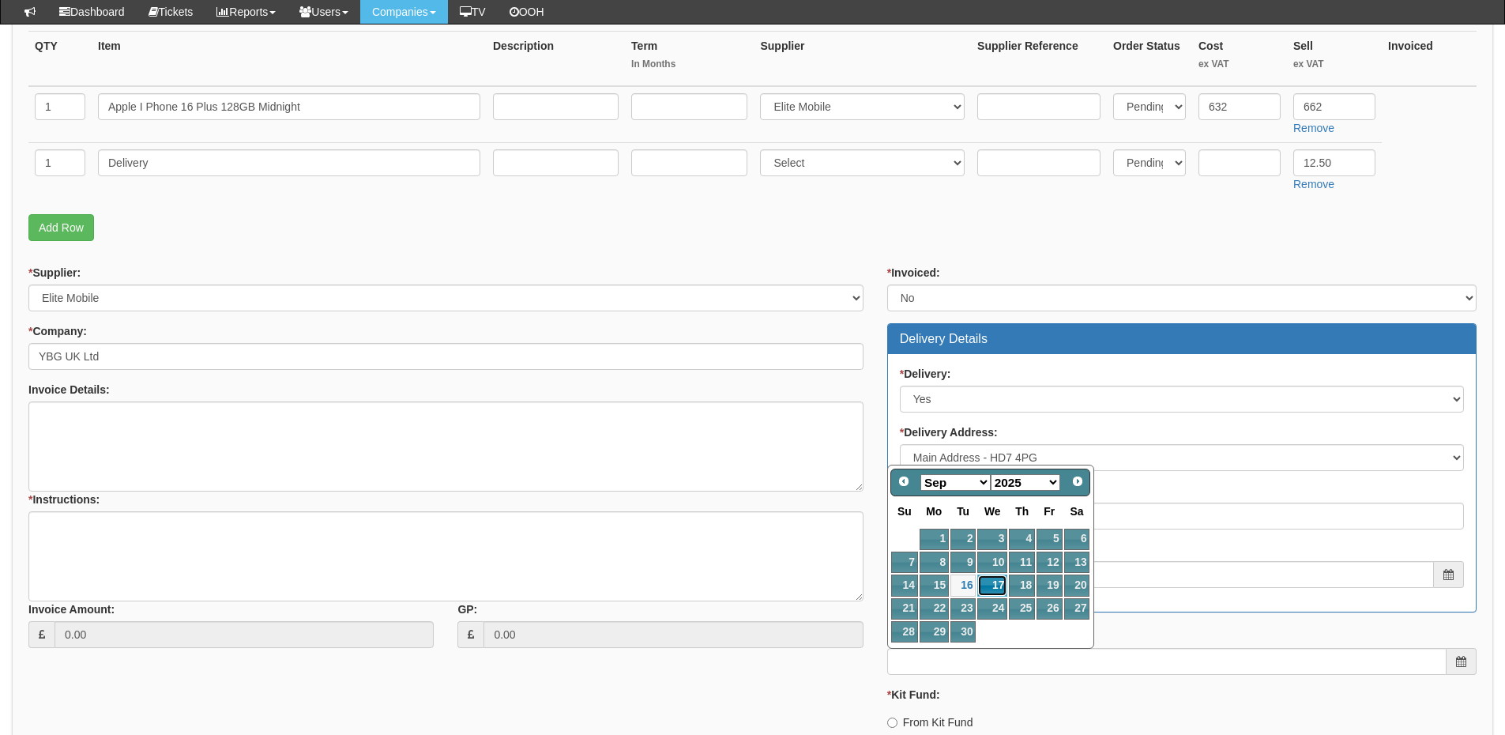
click at [987, 585] on link "17" at bounding box center [992, 584] width 30 height 21
type input "2025-09-17"
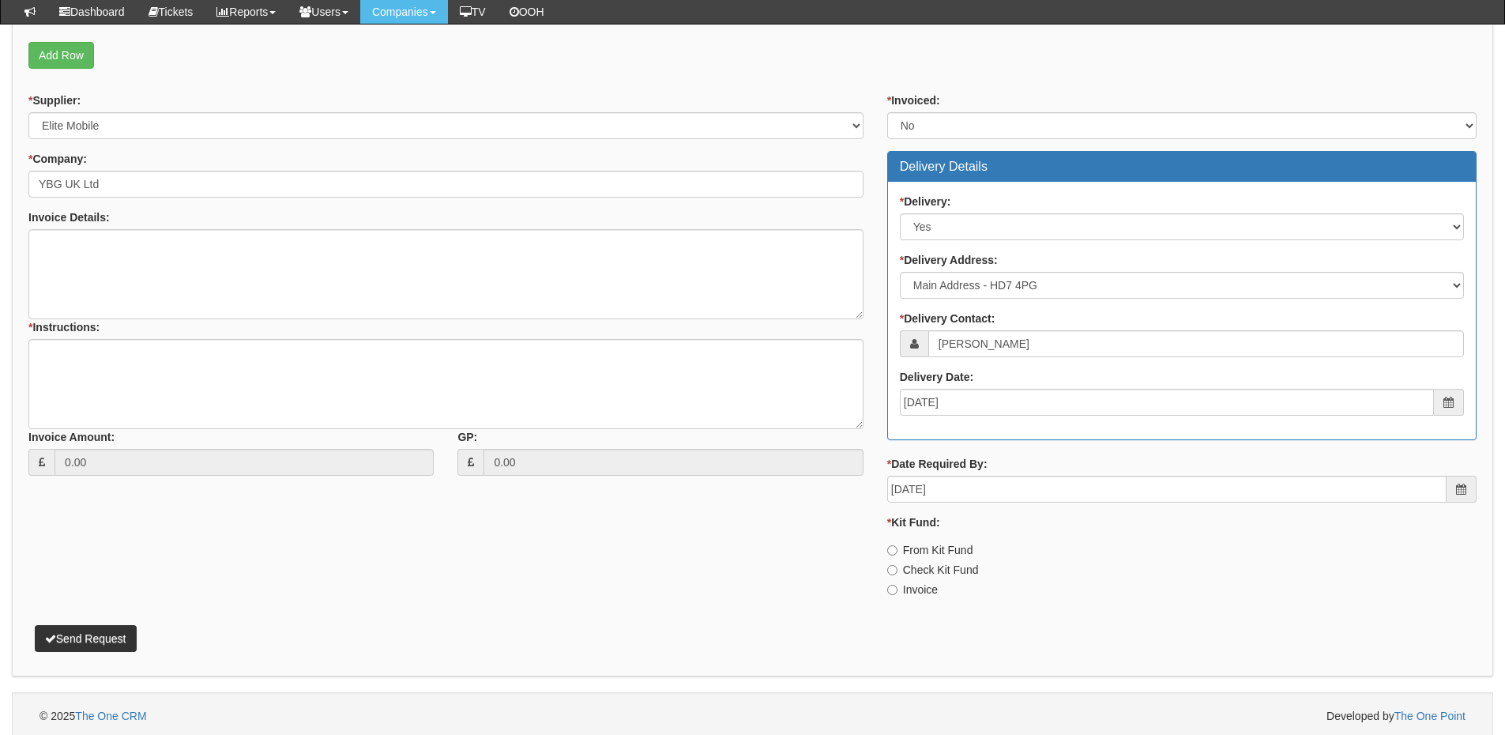
scroll to position [572, 0]
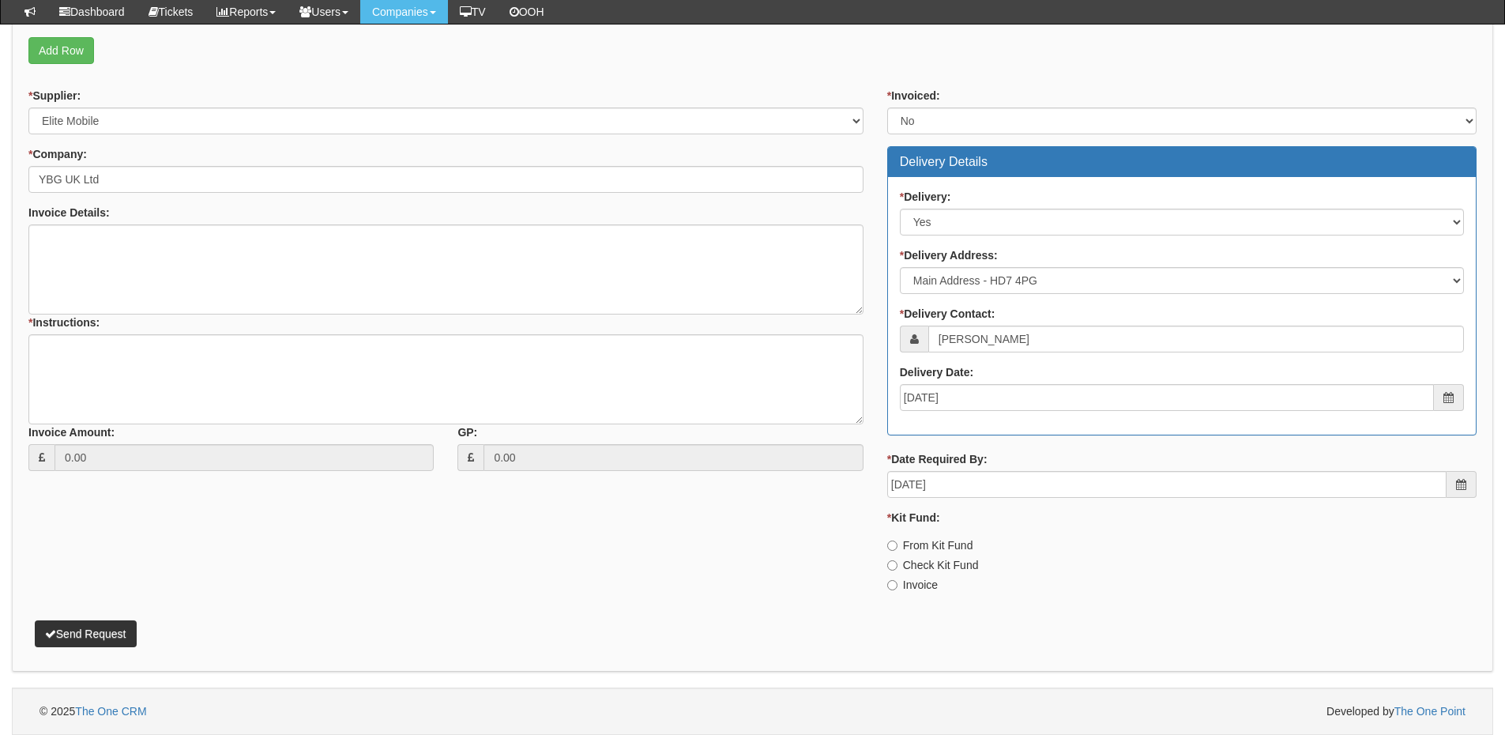
click at [914, 562] on label "Check Kit Fund" at bounding box center [933, 565] width 92 height 16
click at [897, 562] on input "Check Kit Fund" at bounding box center [892, 565] width 10 height 10
radio input "true"
click at [164, 372] on textarea "* Instructions:" at bounding box center [445, 379] width 835 height 90
type textarea "Hardware only"
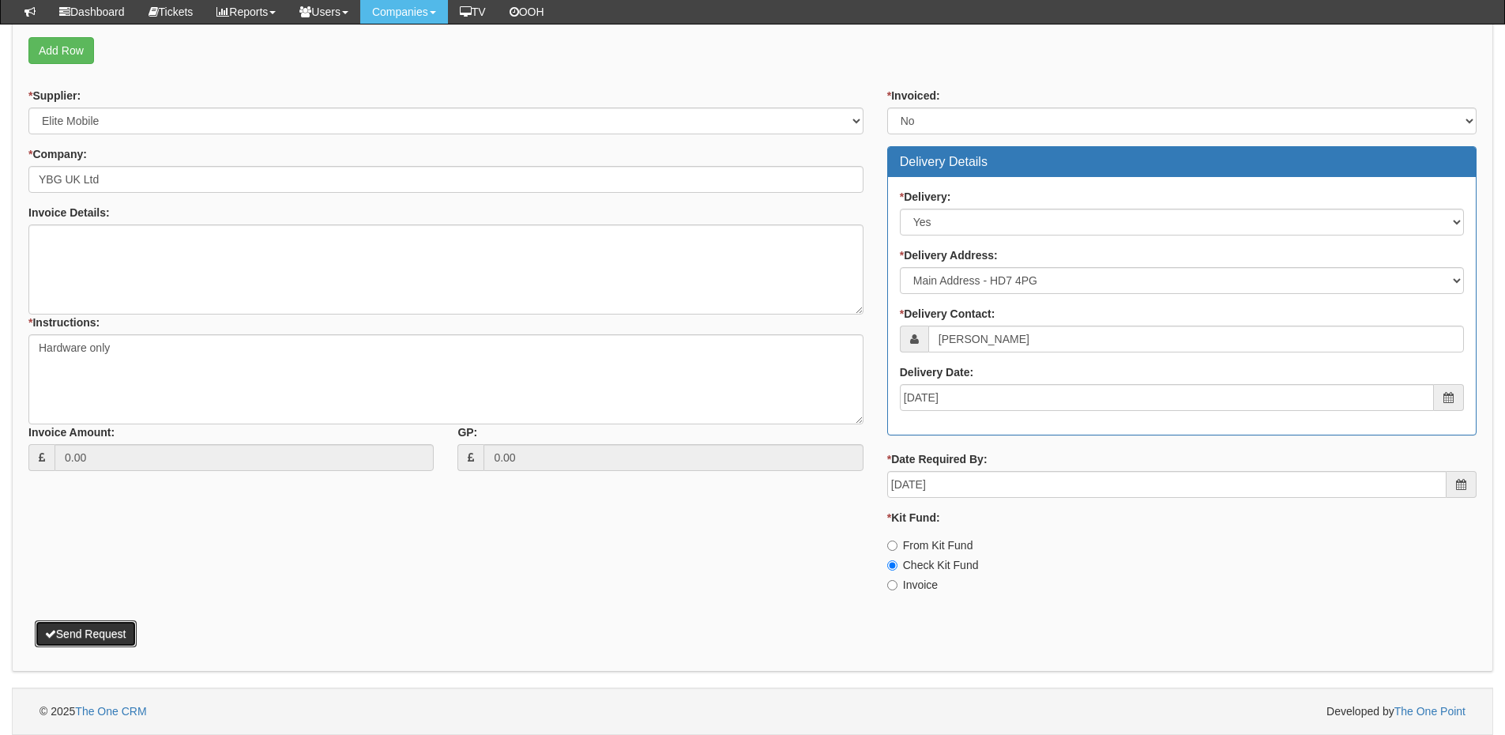
click at [130, 632] on button "Send Request" at bounding box center [86, 633] width 102 height 27
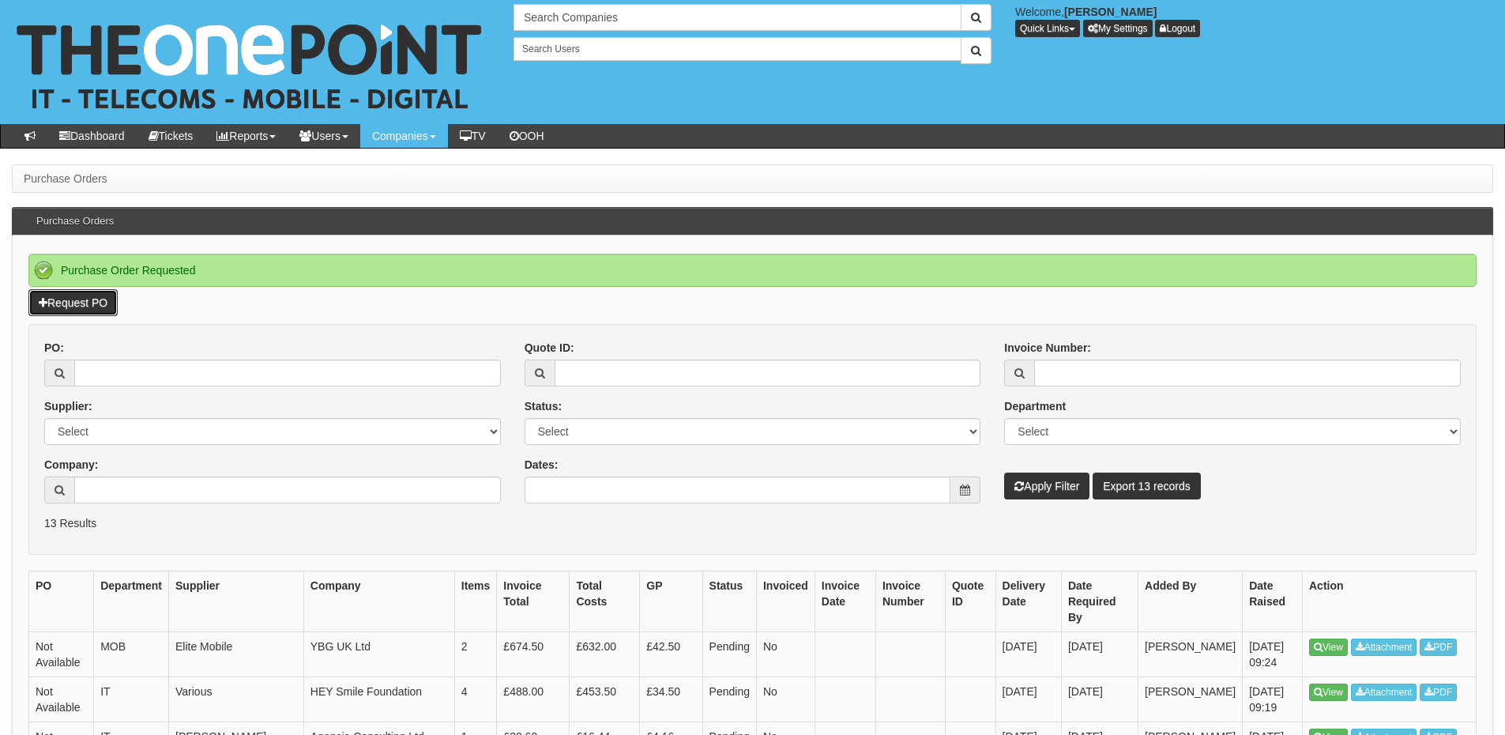
click at [101, 299] on link "Request PO" at bounding box center [72, 302] width 89 height 27
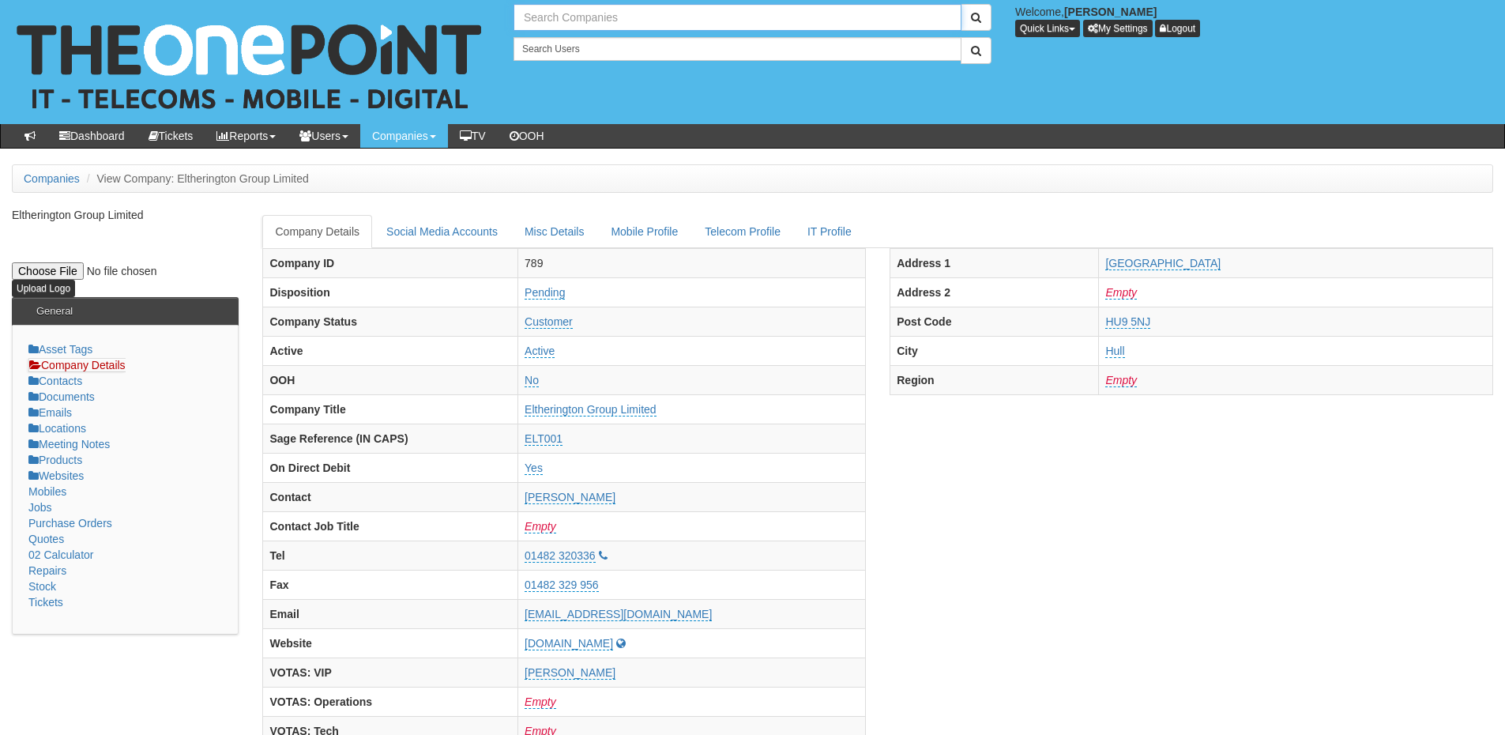
click at [601, 20] on input "text" at bounding box center [737, 17] width 448 height 27
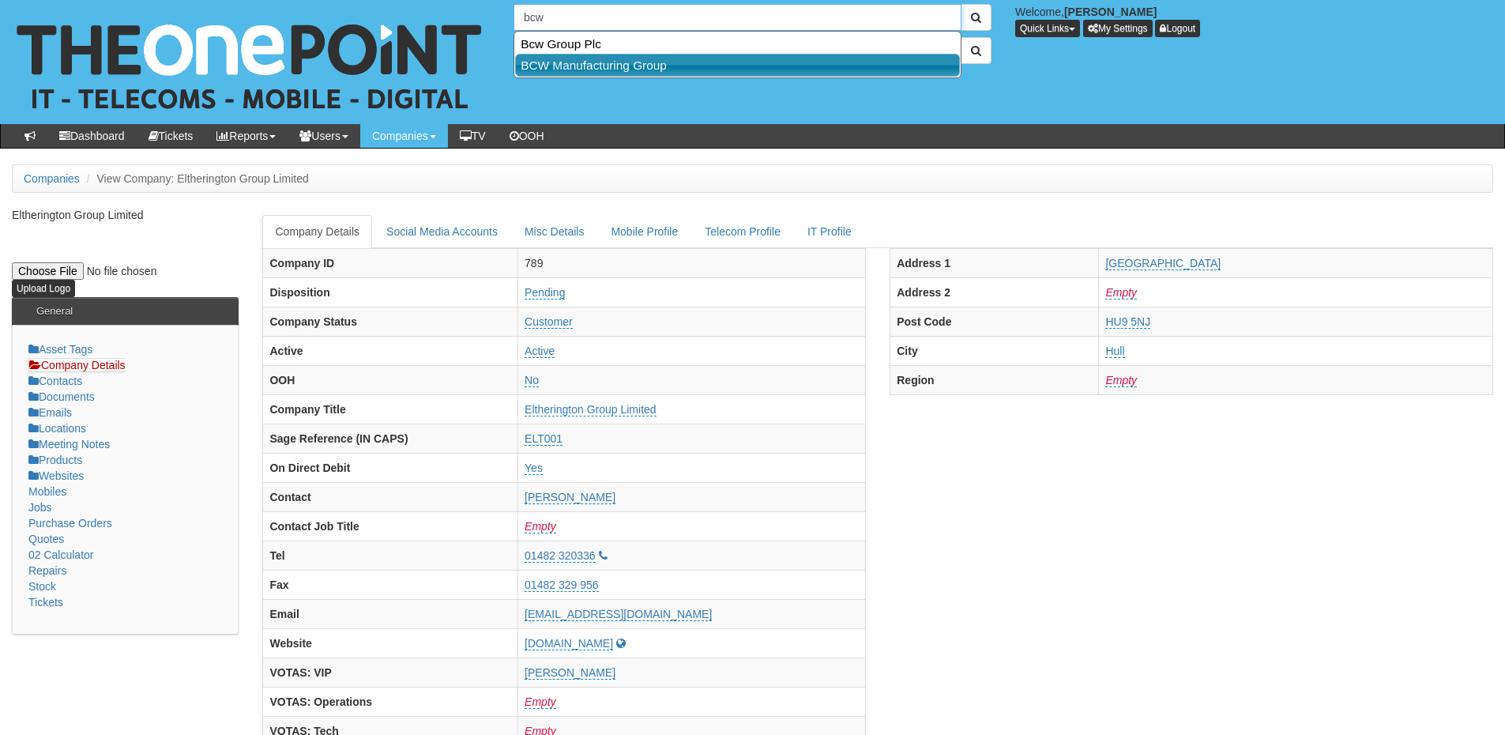
click at [590, 56] on link "BCW Manufacturing Group" at bounding box center [737, 65] width 445 height 23
type input "BCW Manufacturing Group"
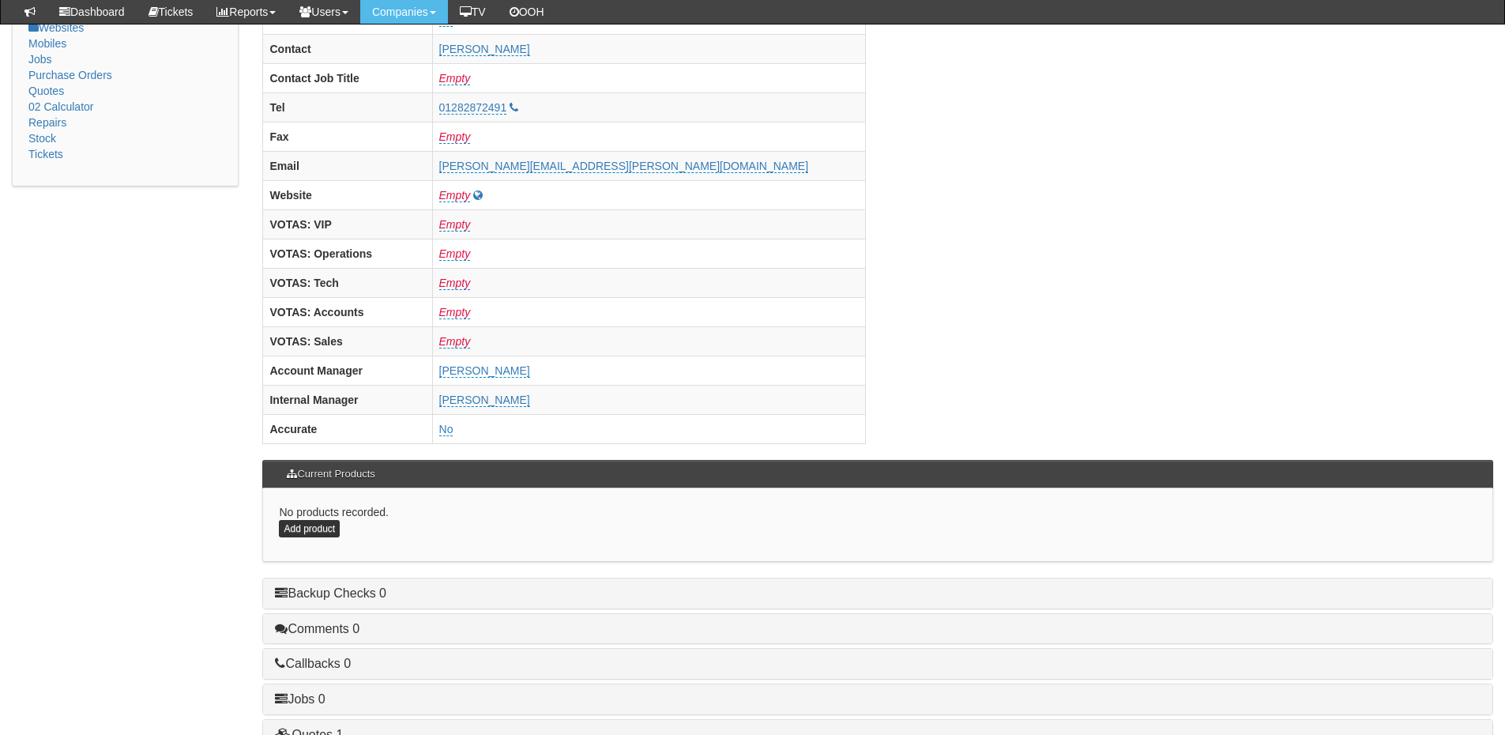
scroll to position [553, 0]
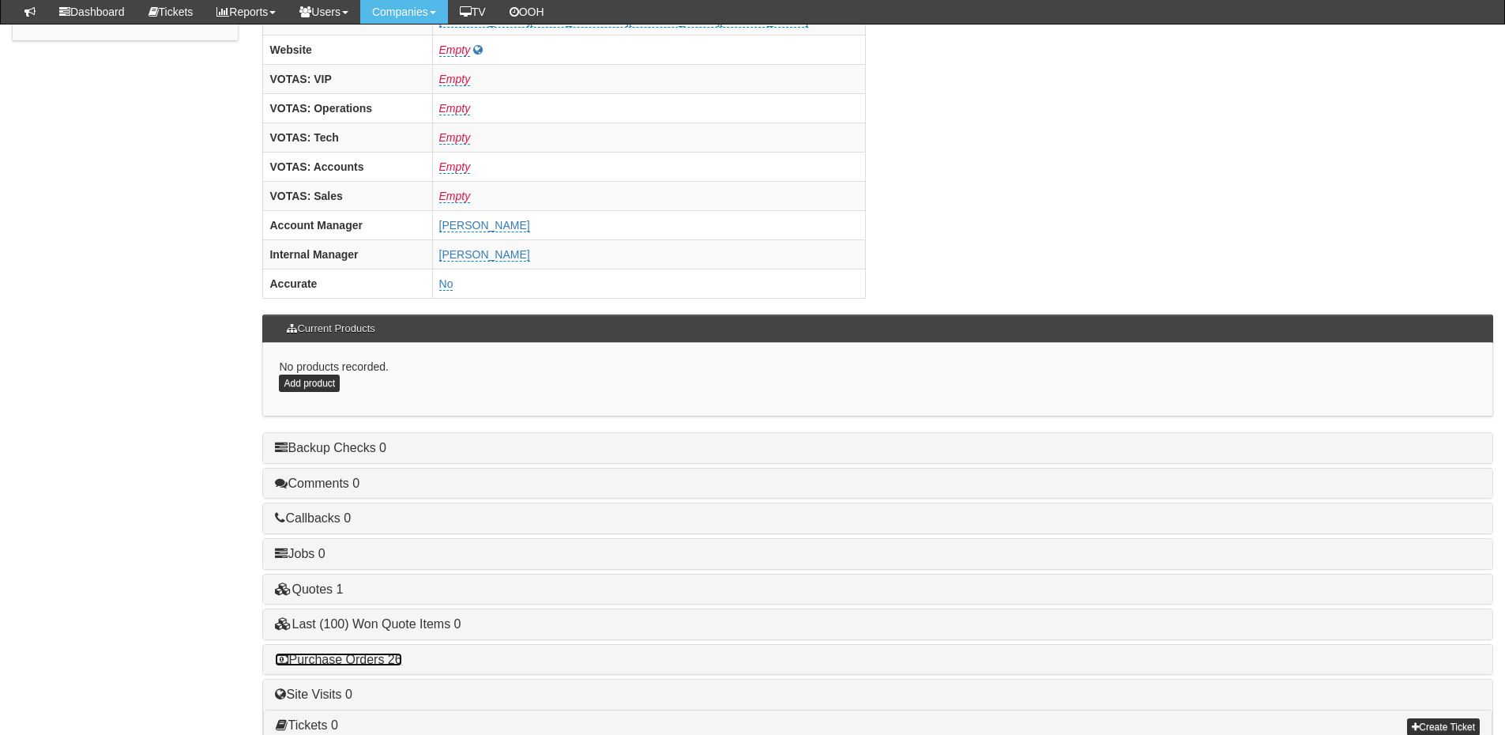
click at [385, 661] on link "Purchase Orders 26" at bounding box center [338, 658] width 126 height 13
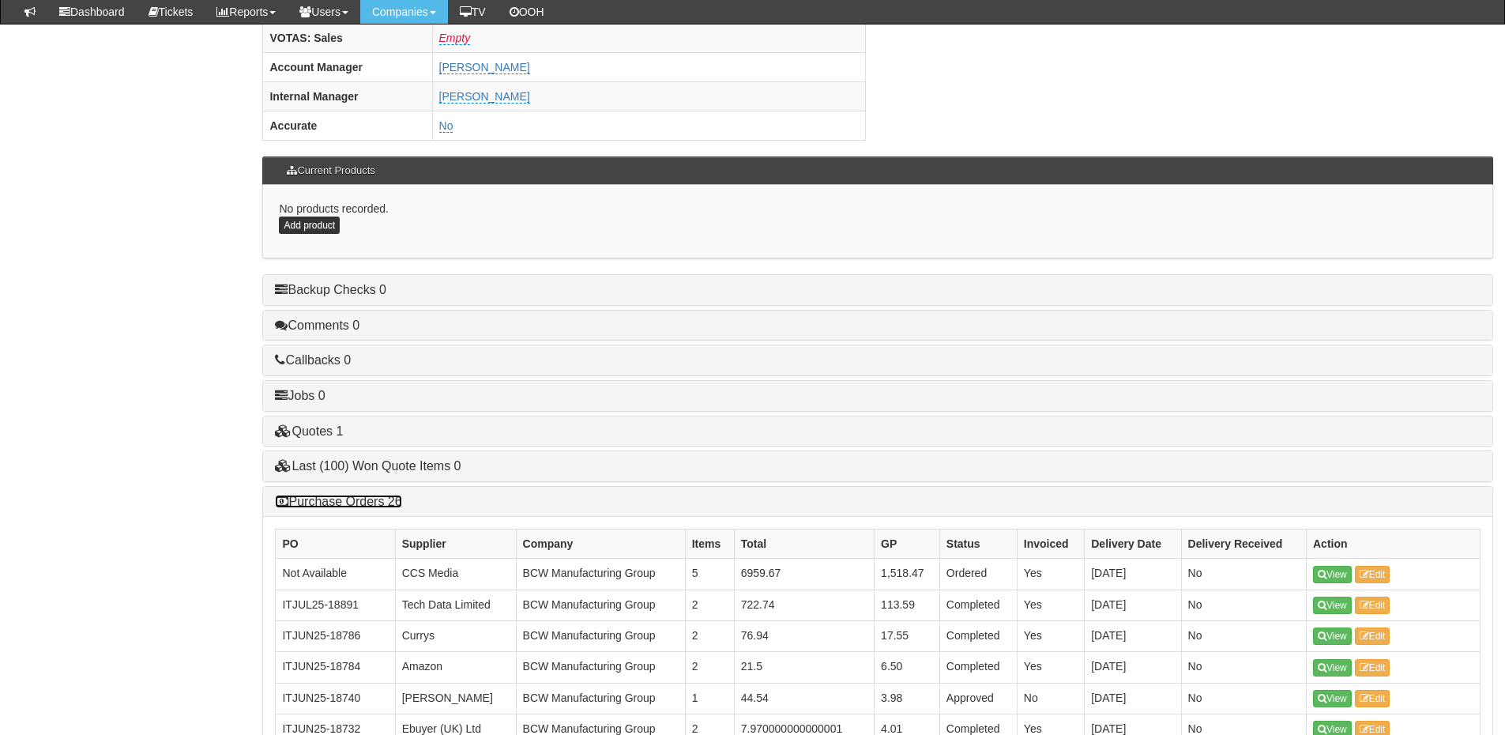
scroll to position [790, 0]
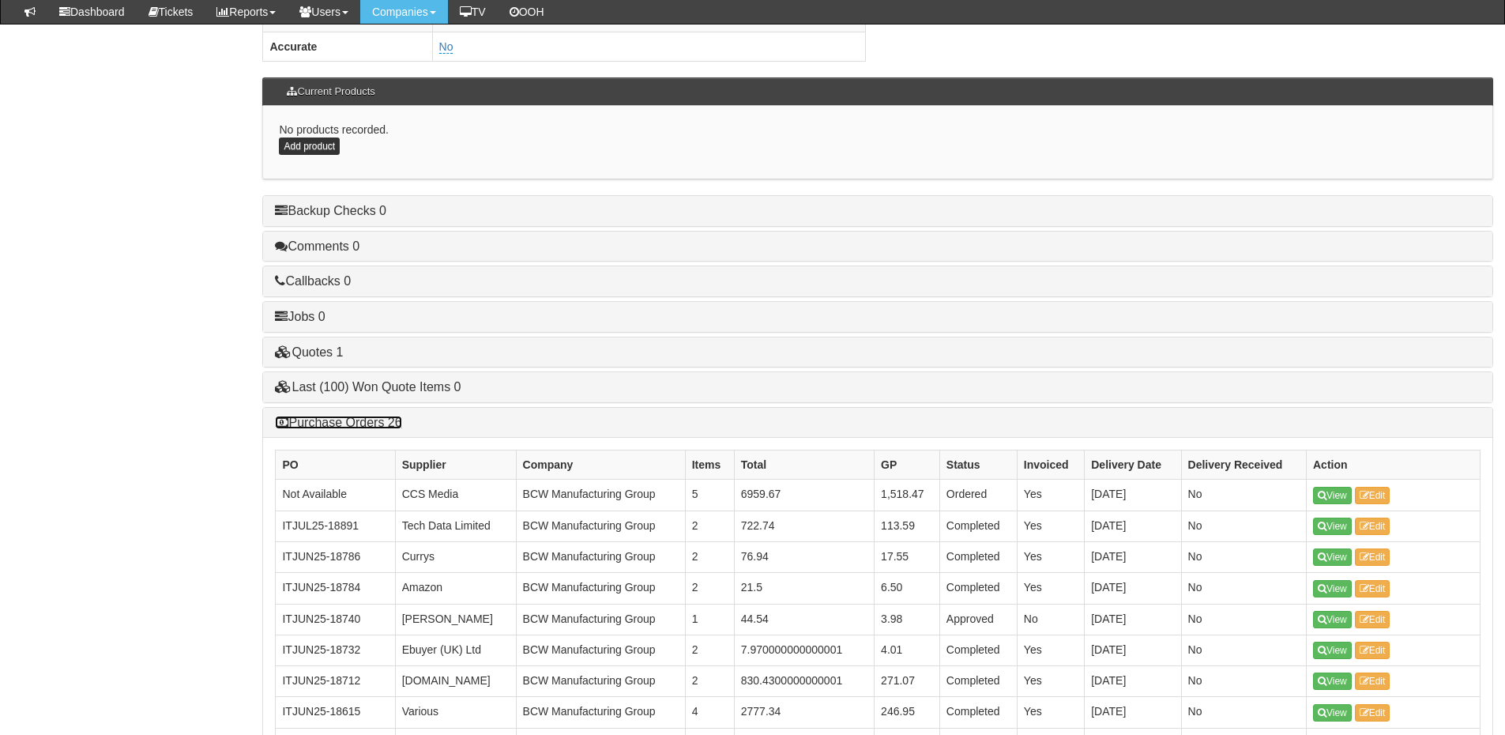
click at [349, 423] on link "Purchase Orders 26" at bounding box center [338, 421] width 126 height 13
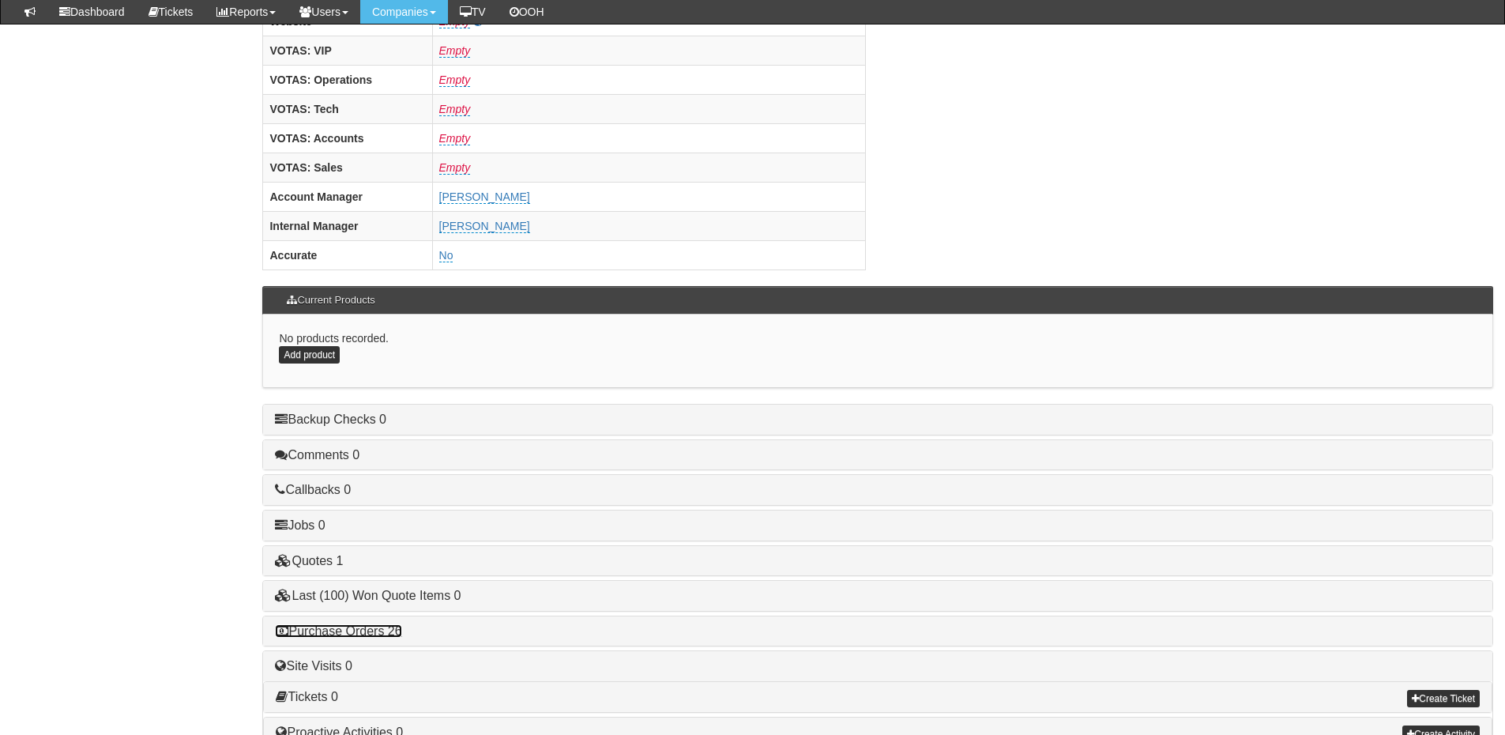
scroll to position [658, 0]
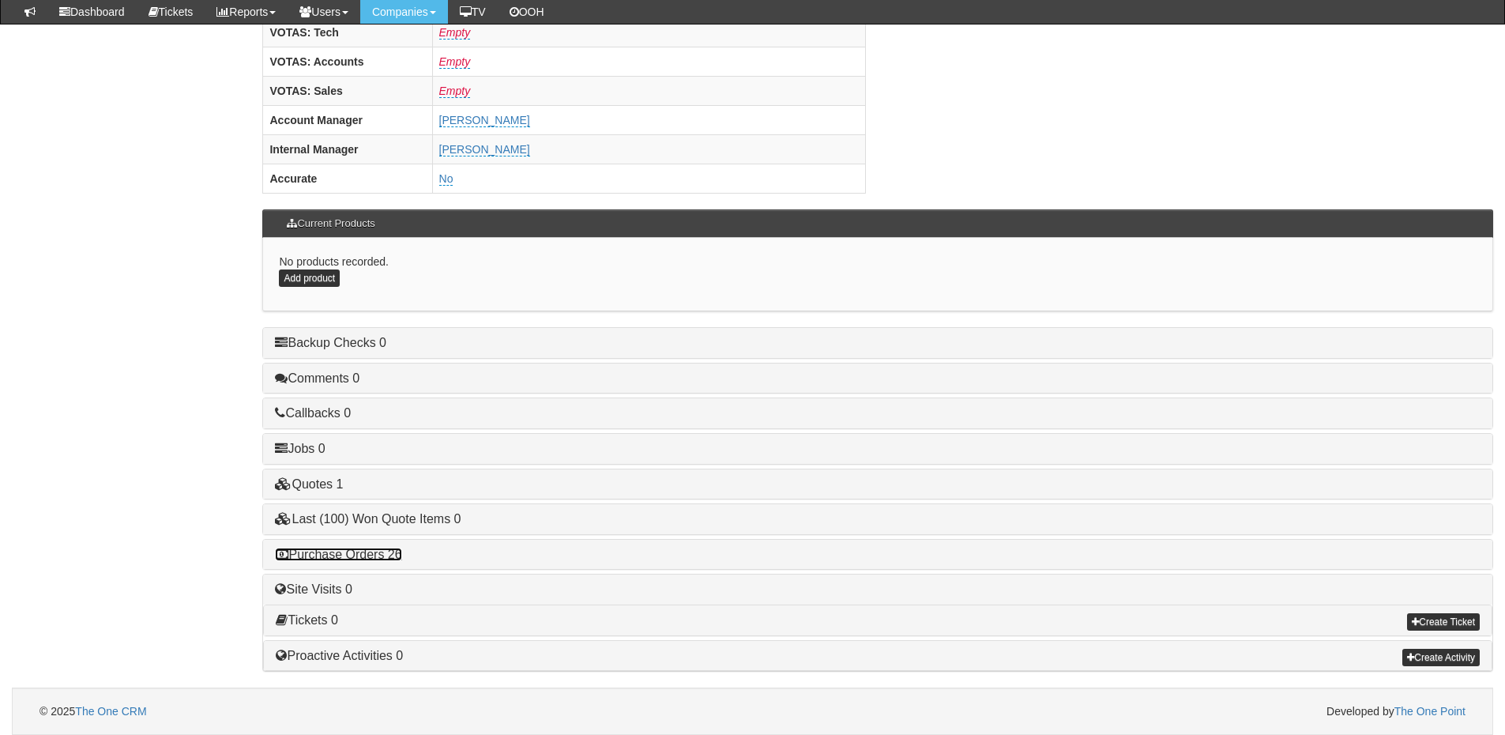
click at [385, 555] on link "Purchase Orders 26" at bounding box center [338, 553] width 126 height 13
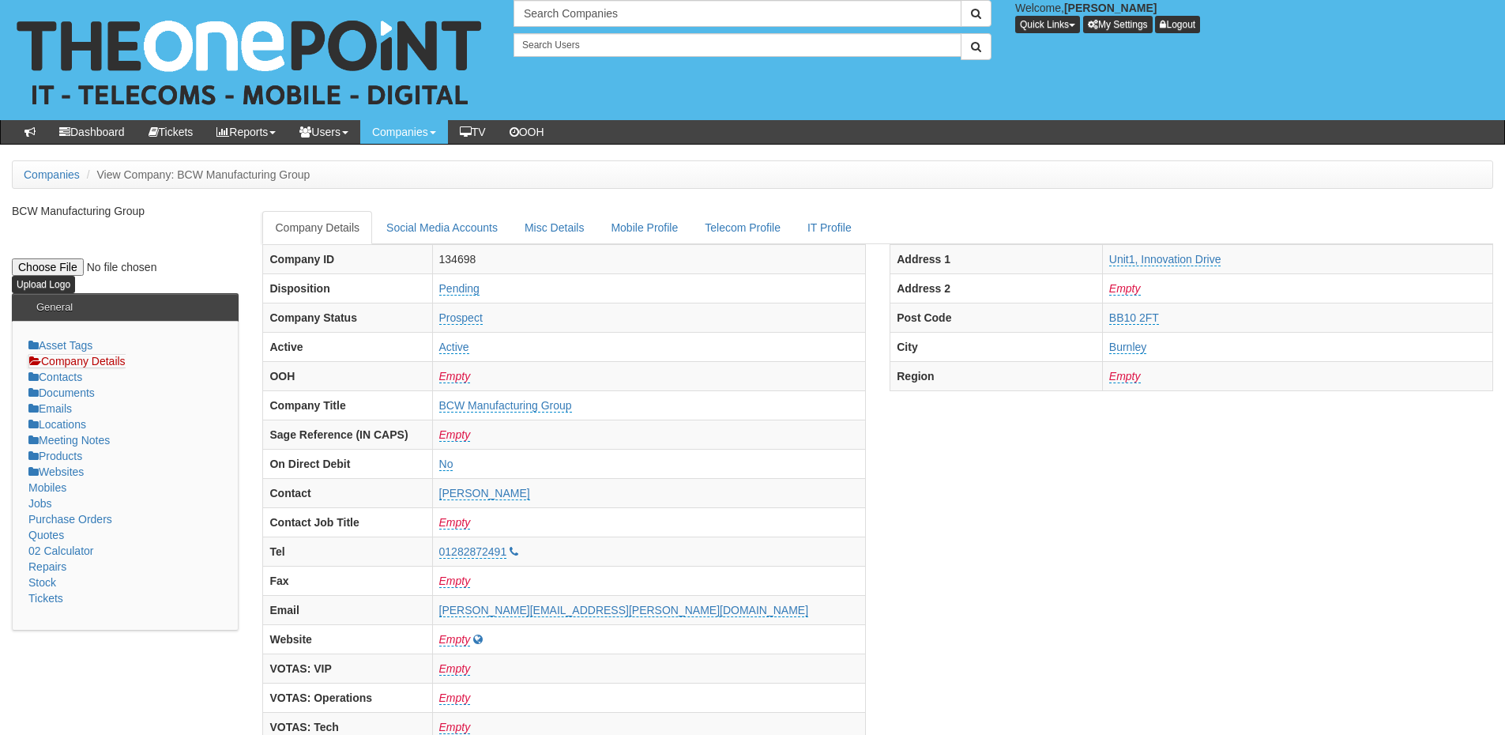
scroll to position [0, 0]
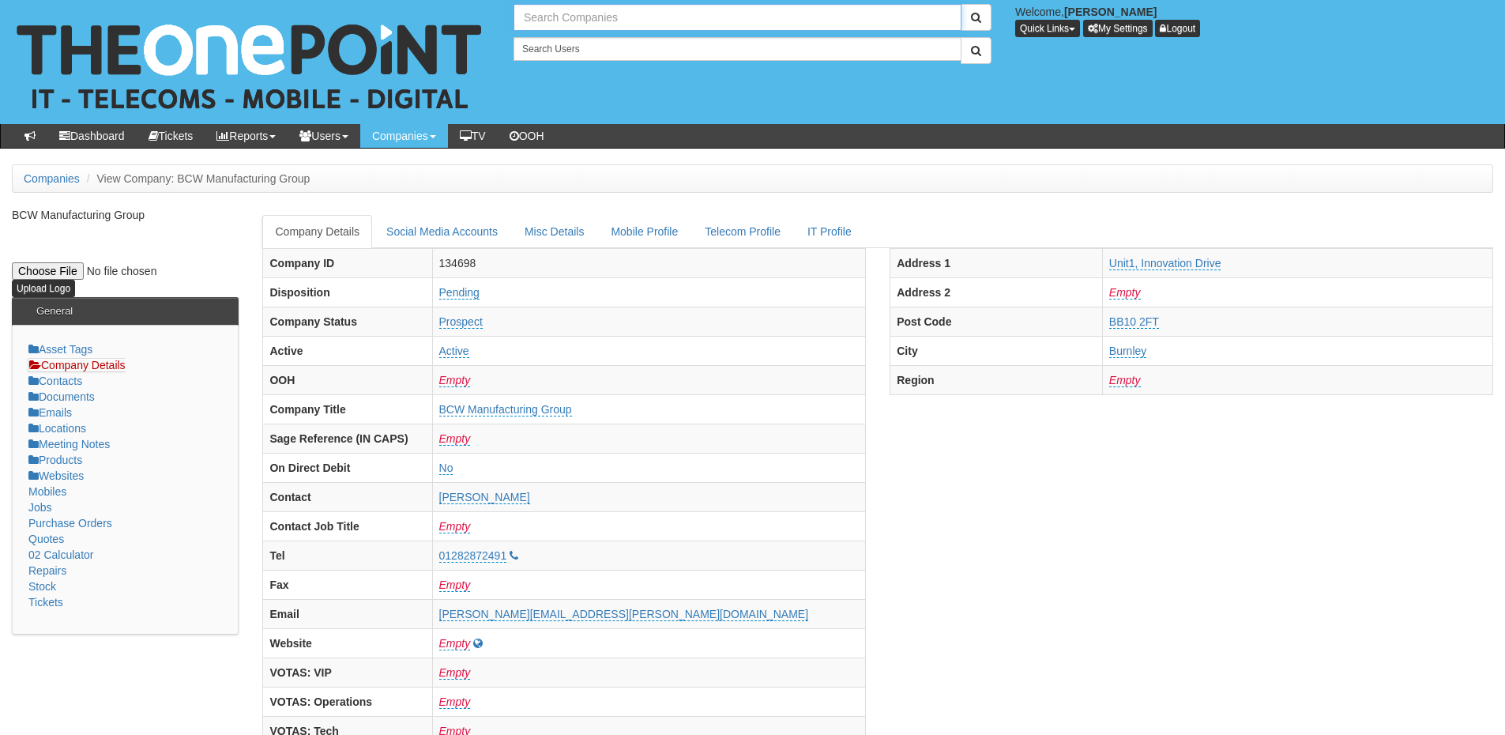
click at [576, 17] on input "text" at bounding box center [737, 17] width 448 height 27
click at [583, 39] on link "Run With It" at bounding box center [737, 43] width 445 height 23
type input "Run With It"
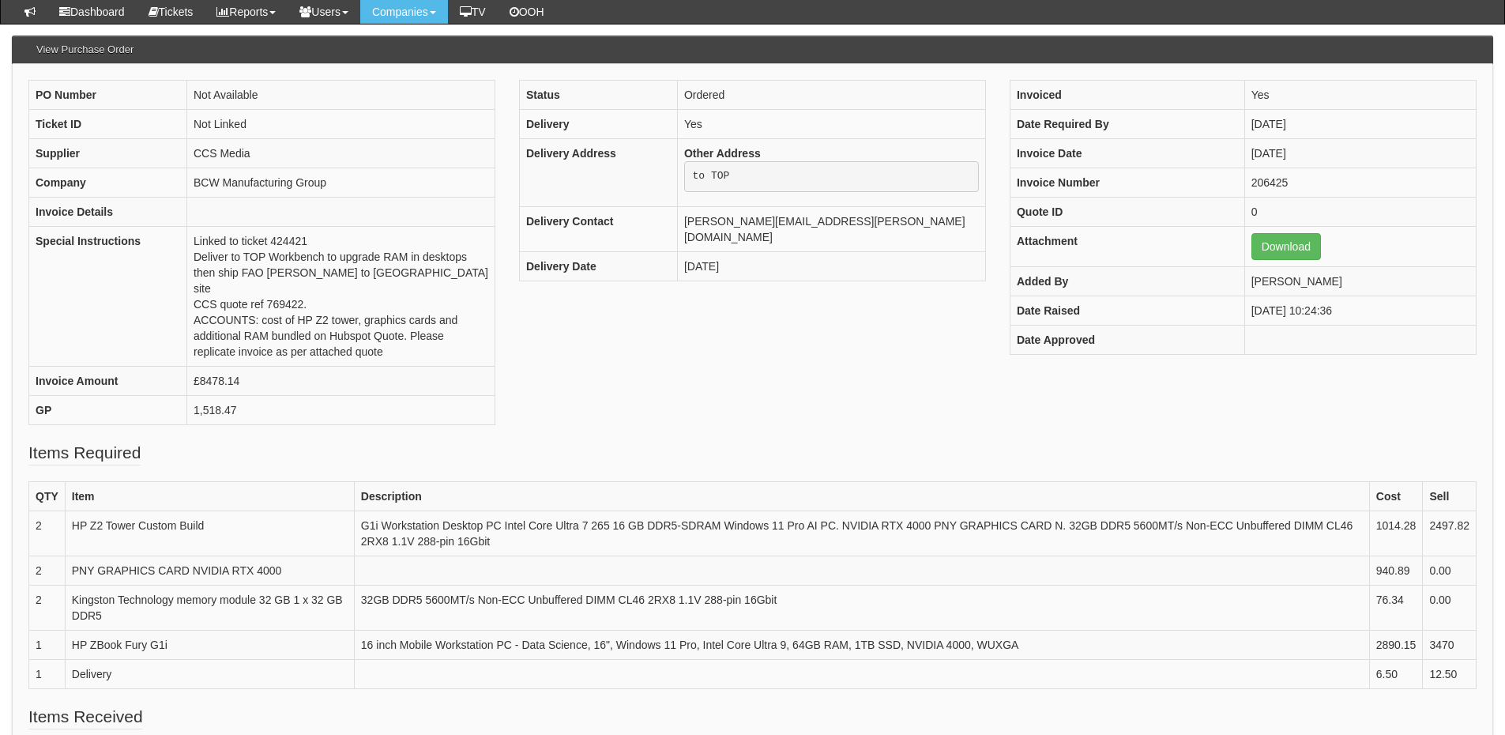
scroll to position [158, 0]
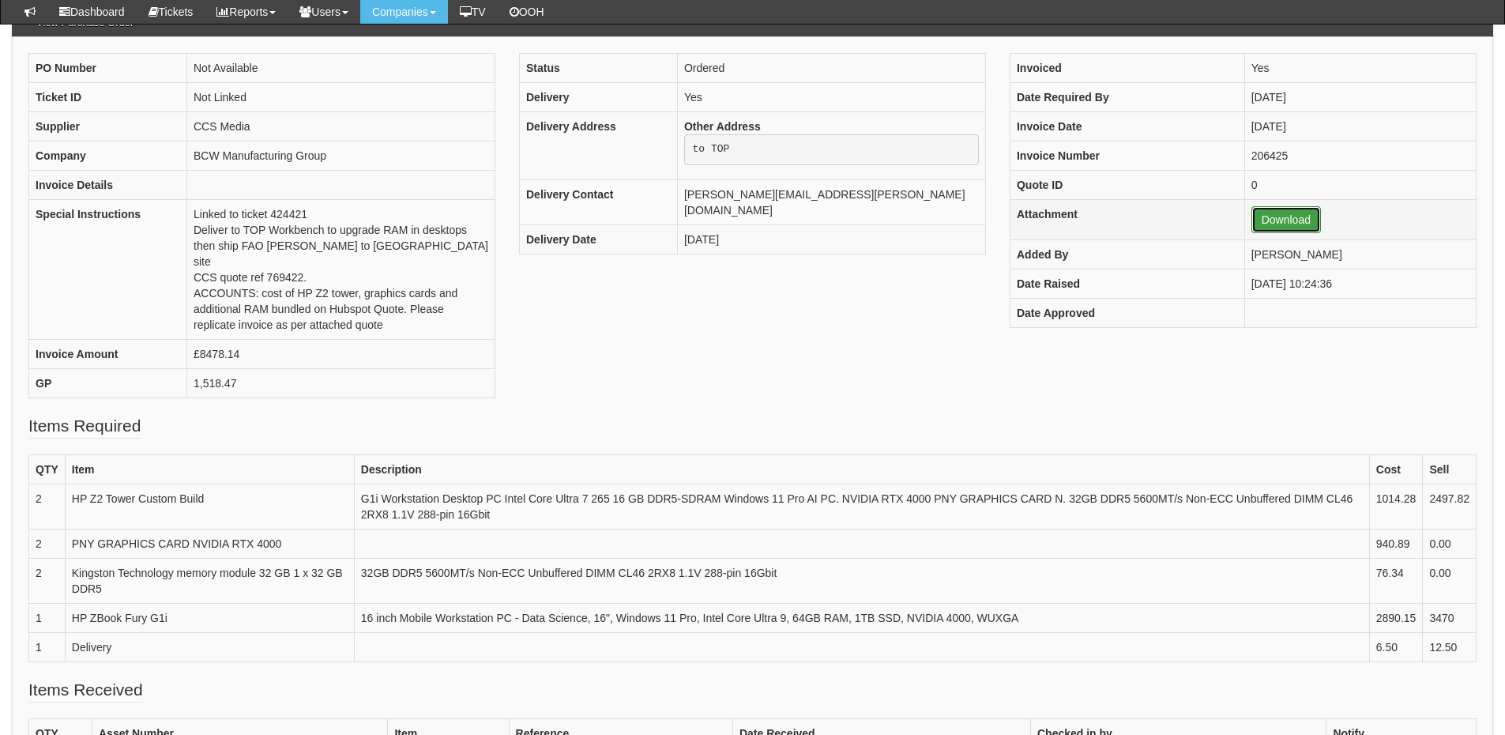
click at [1263, 220] on link "Download" at bounding box center [1286, 219] width 70 height 27
drag, startPoint x: 271, startPoint y: 210, endPoint x: 310, endPoint y: 209, distance: 39.5
click at [310, 209] on td "Linked to ticket 424421 Deliver to TOP Workbench to upgrade RAM in desktops the…" at bounding box center [341, 269] width 308 height 140
copy td "424421"
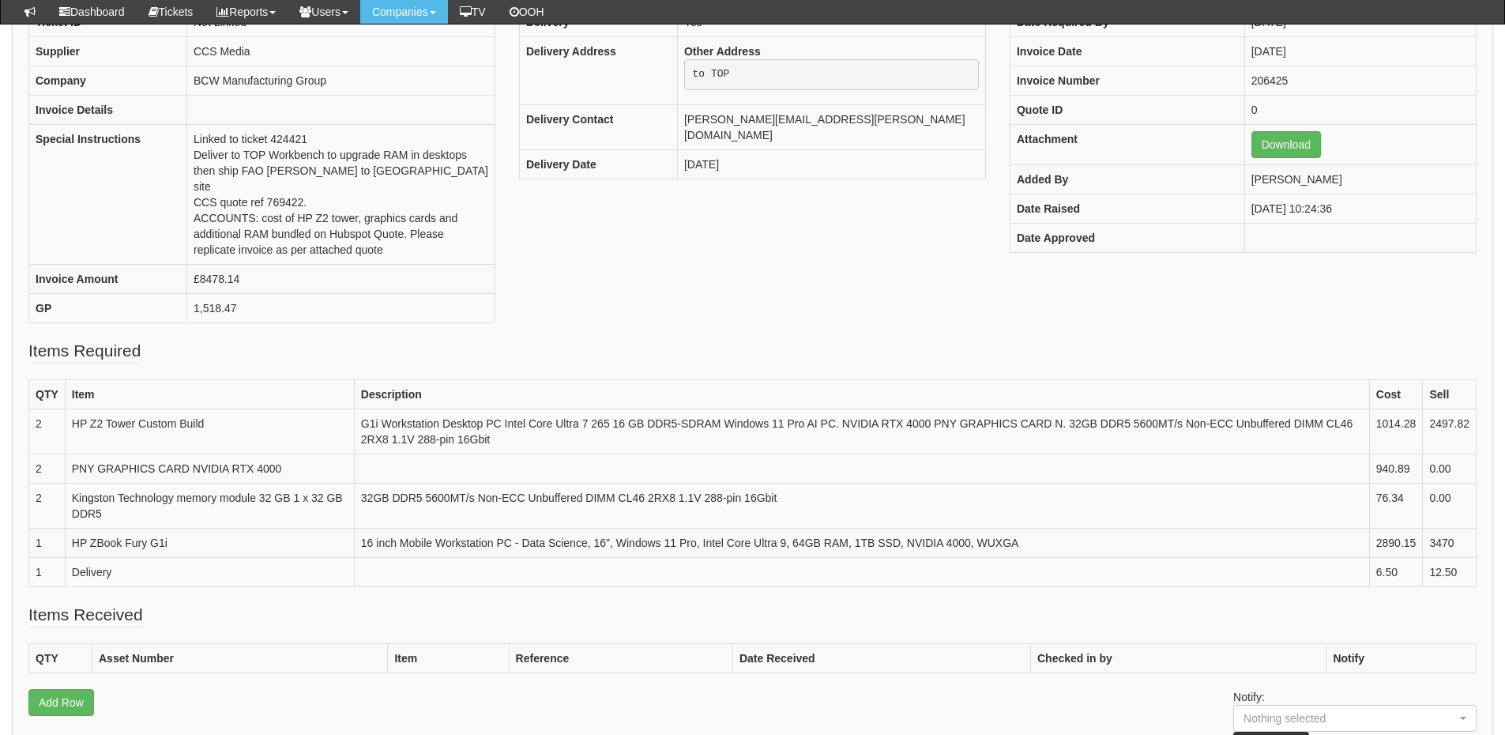
scroll to position [237, 0]
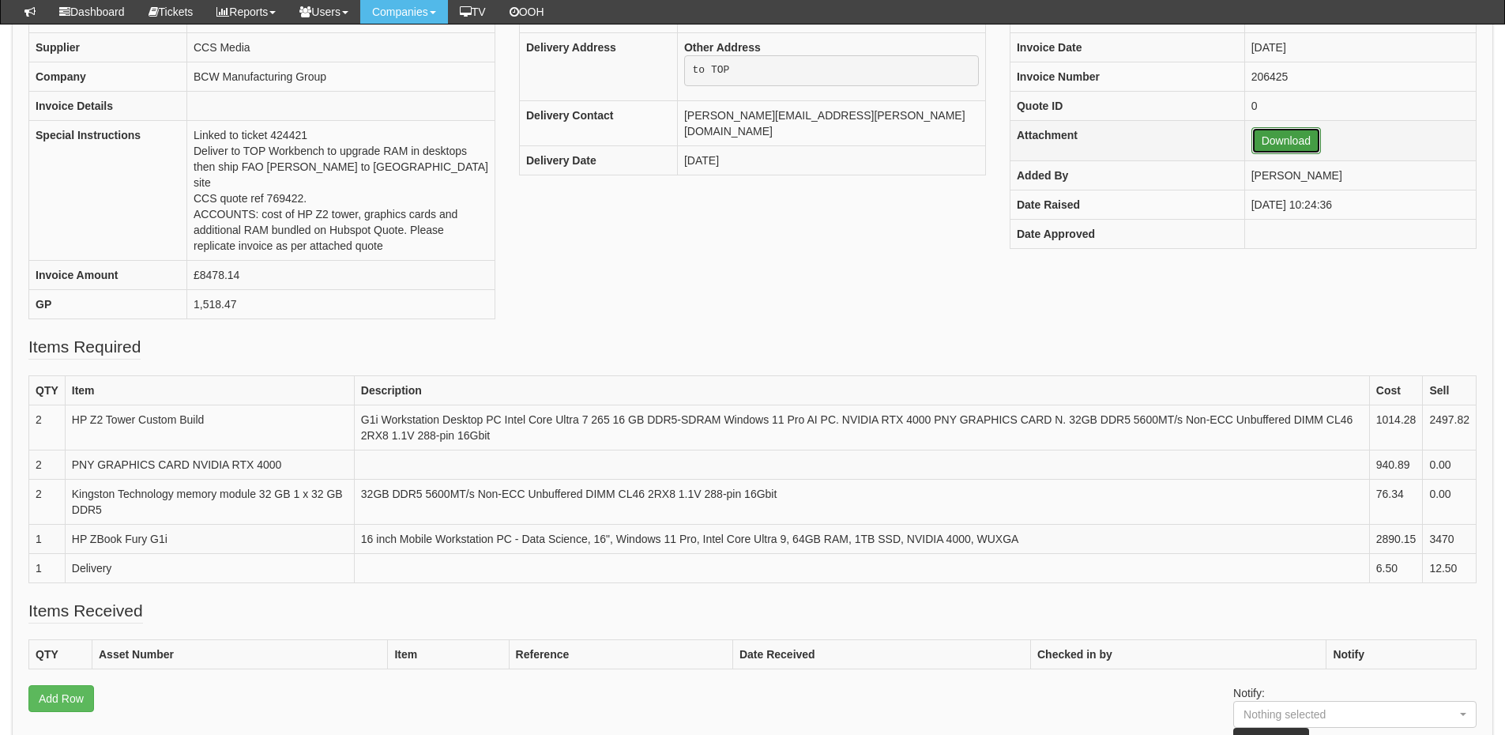
click at [1251, 147] on link "Download" at bounding box center [1286, 140] width 70 height 27
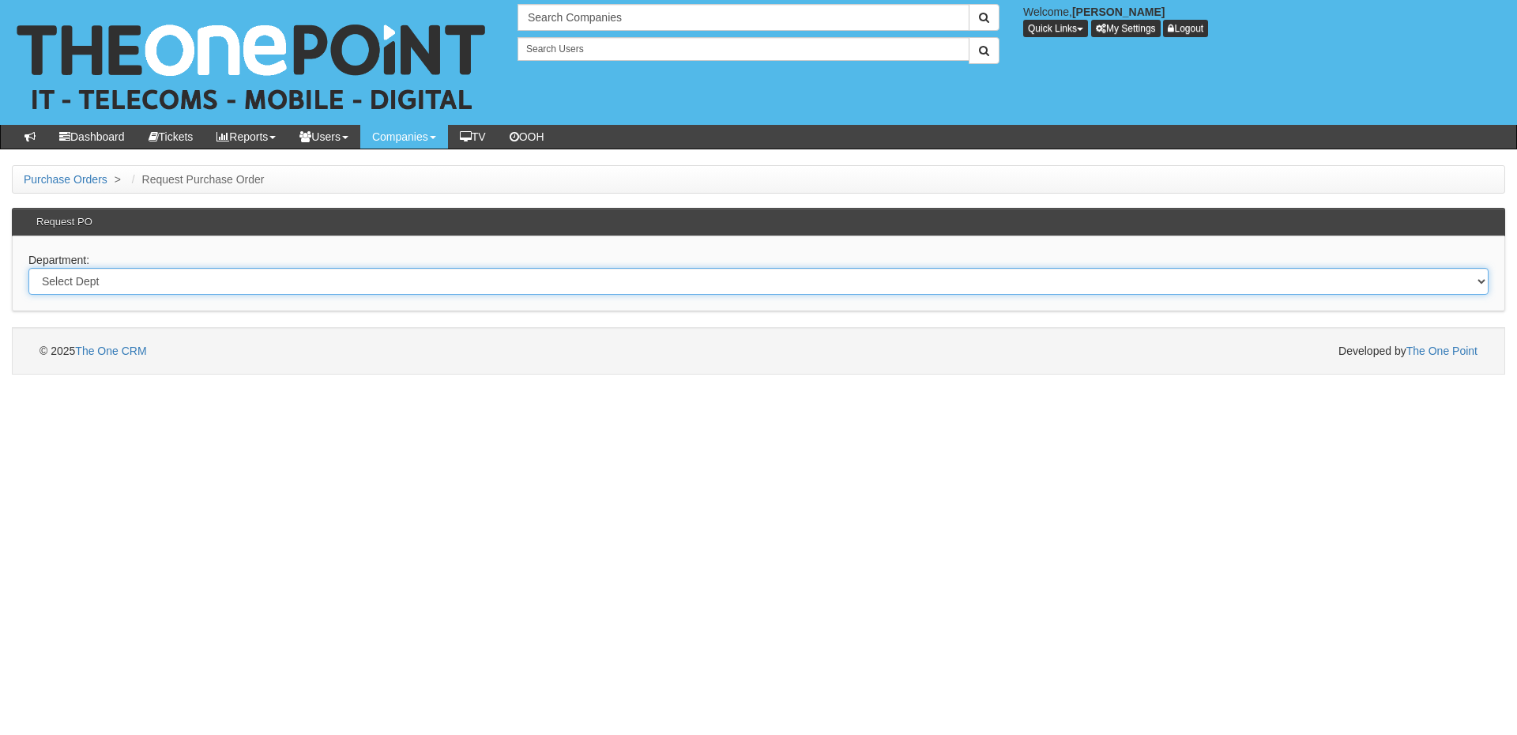
click at [224, 278] on select "Select Dept Digital Internal IT Mobiles Marketing Telecoms" at bounding box center [758, 281] width 1460 height 27
select select "?pipeID=&dept=MOB"
click at [28, 268] on select "Select Dept Digital Internal IT Mobiles Marketing Telecoms" at bounding box center [758, 281] width 1460 height 27
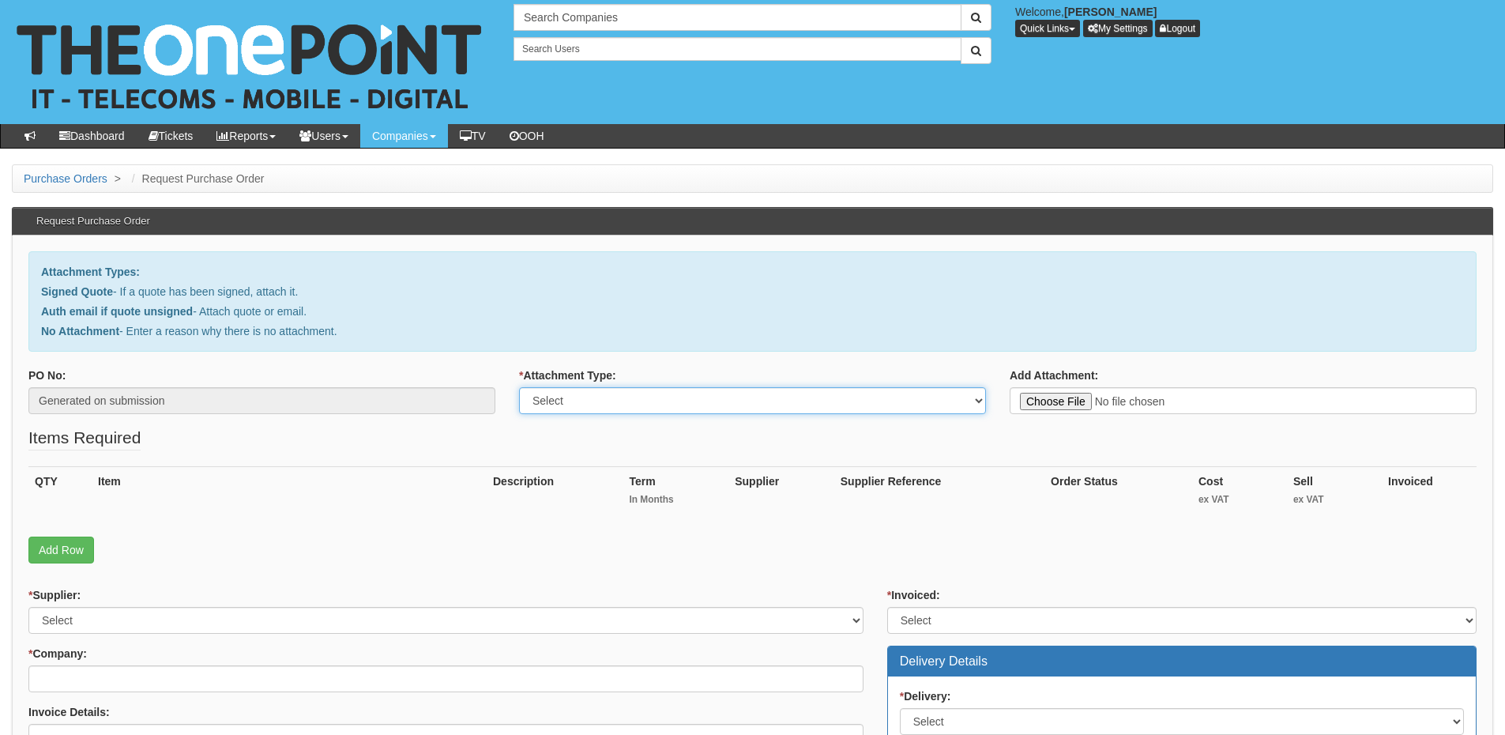
click at [585, 408] on select "Select Signed Quote Auth email with quote if unsigned No Attachment" at bounding box center [752, 400] width 467 height 27
select select "Signed Quote"
click at [519, 387] on select "Select Signed Quote Auth email with quote if unsigned No Attachment" at bounding box center [752, 400] width 467 height 27
type input "C:\fakepath\Robinson Contract Services - Mobile Renewal .pdf"
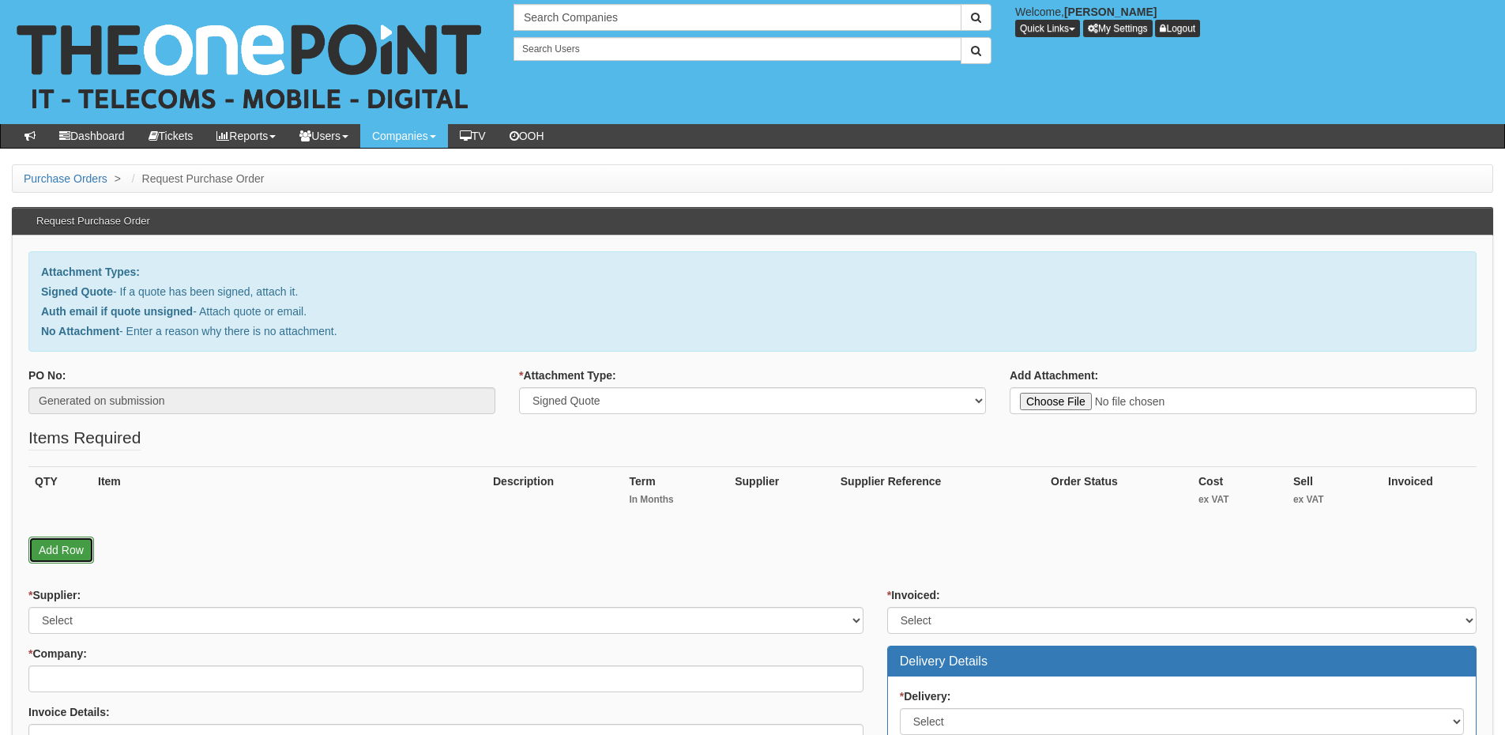
click at [78, 551] on link "Add Row" at bounding box center [61, 549] width 66 height 27
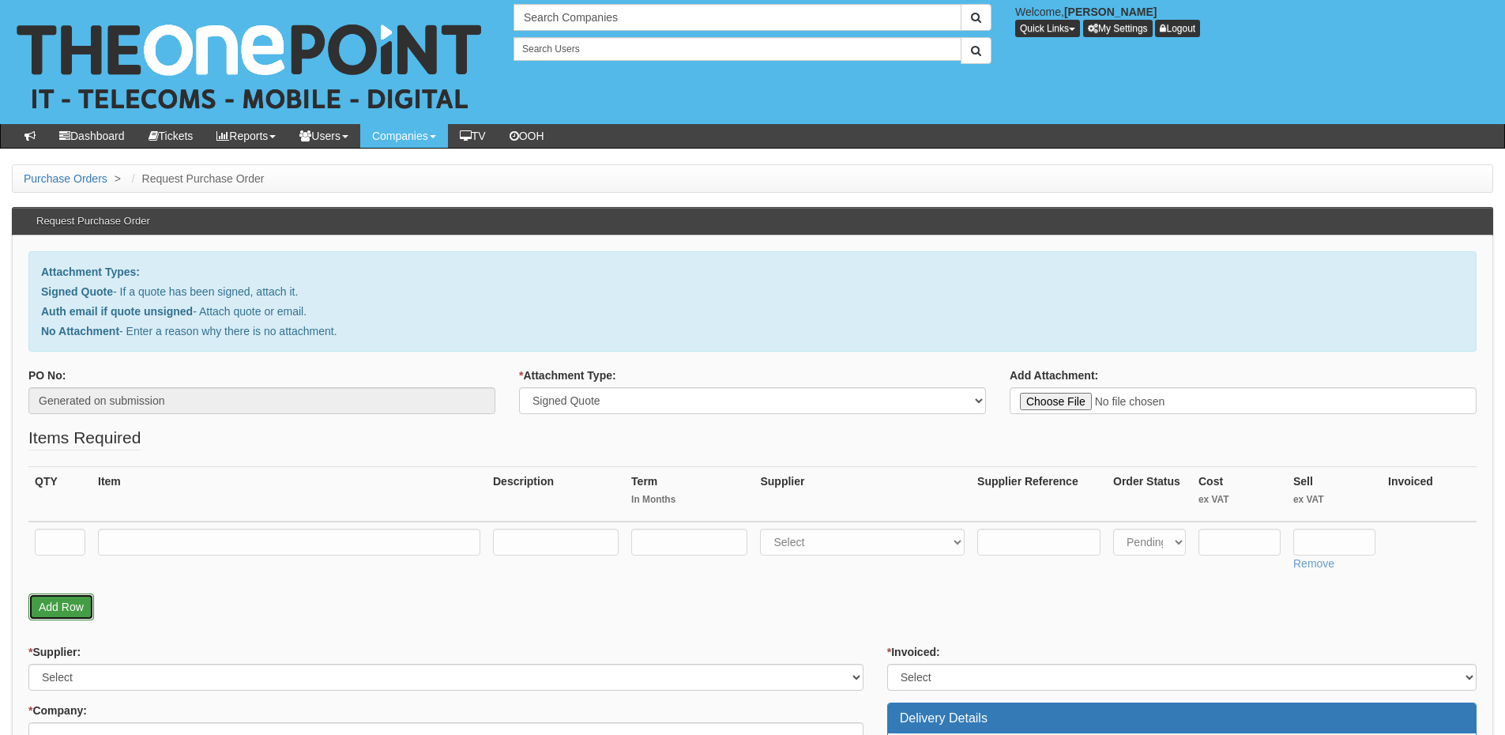
click at [67, 603] on link "Add Row" at bounding box center [61, 606] width 66 height 27
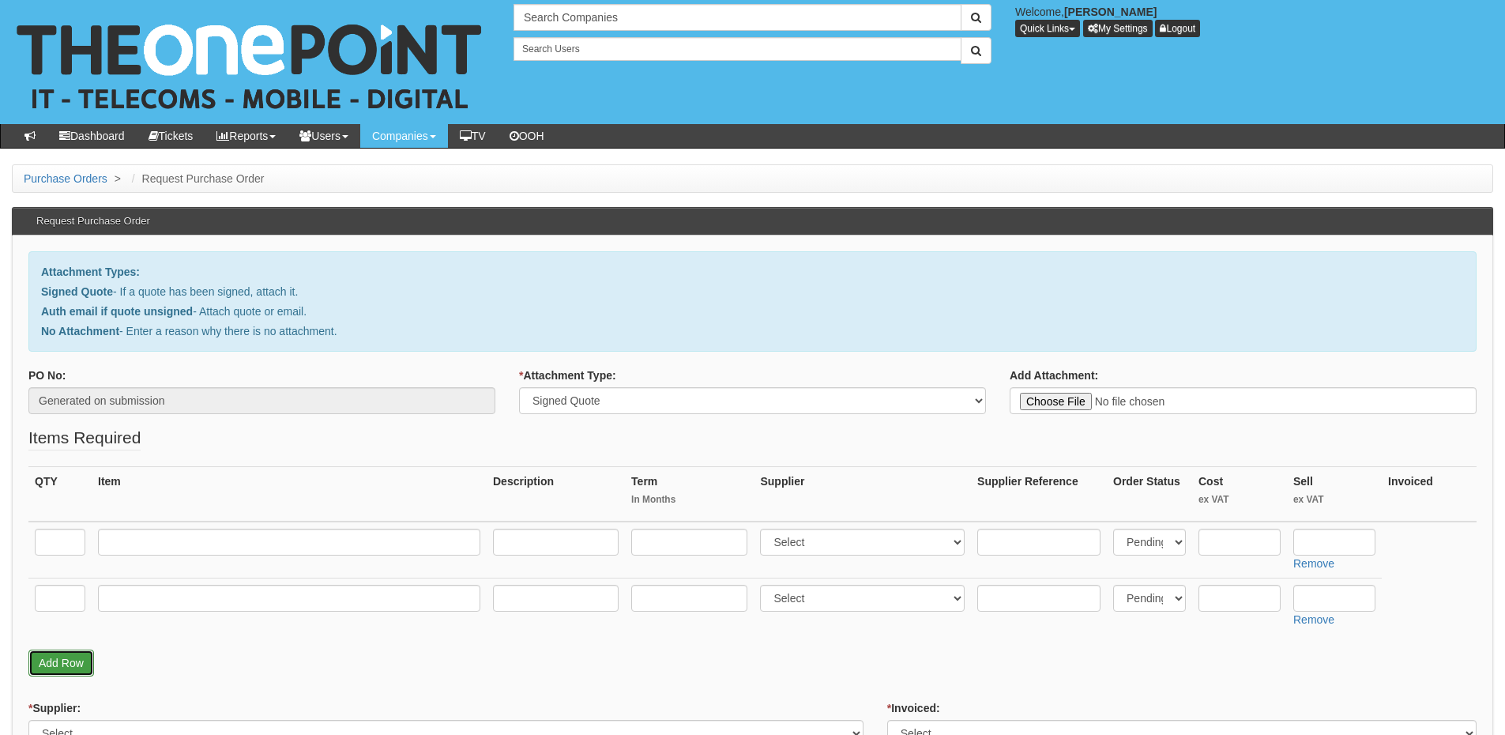
click at [70, 656] on link "Add Row" at bounding box center [61, 662] width 66 height 27
click at [69, 707] on link "Add Row" at bounding box center [61, 718] width 66 height 27
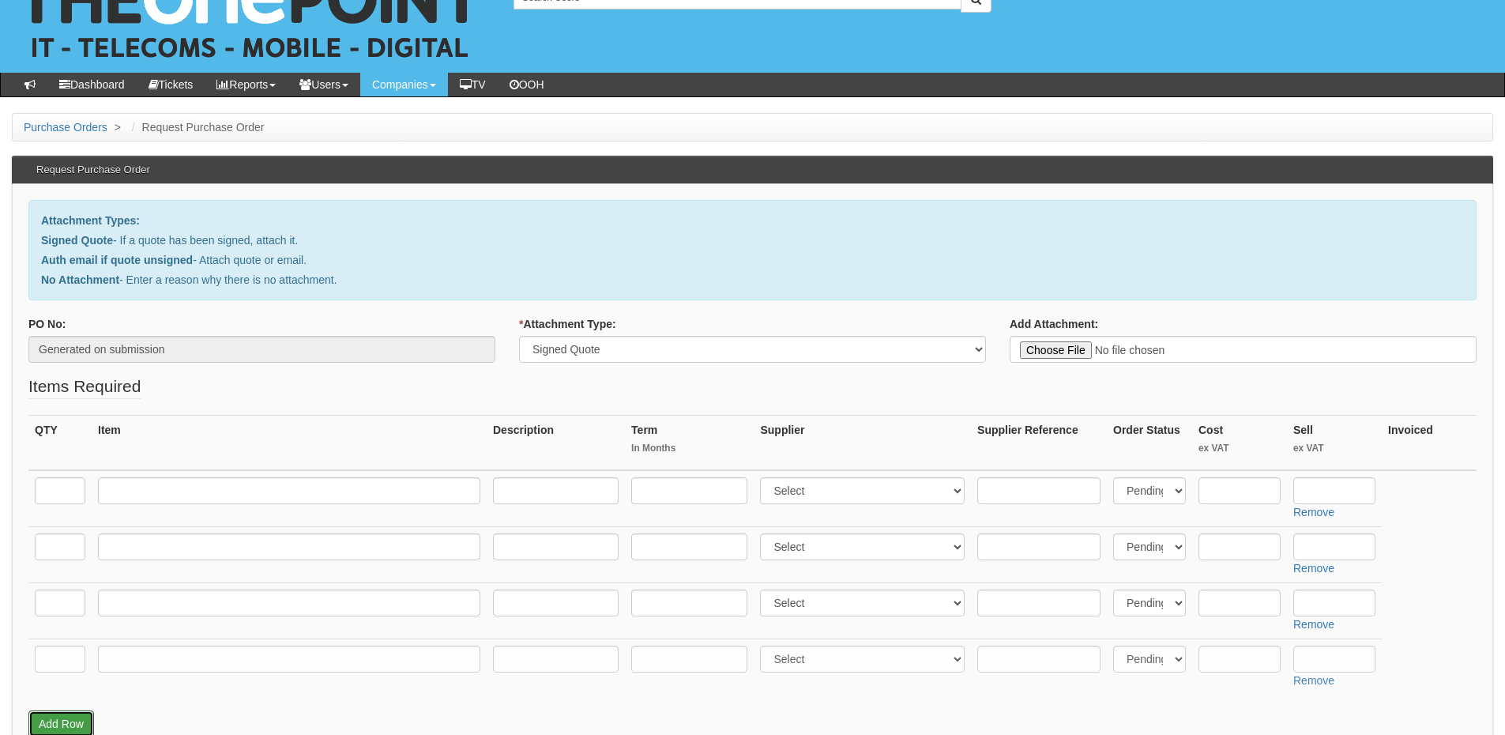
scroll to position [79, 0]
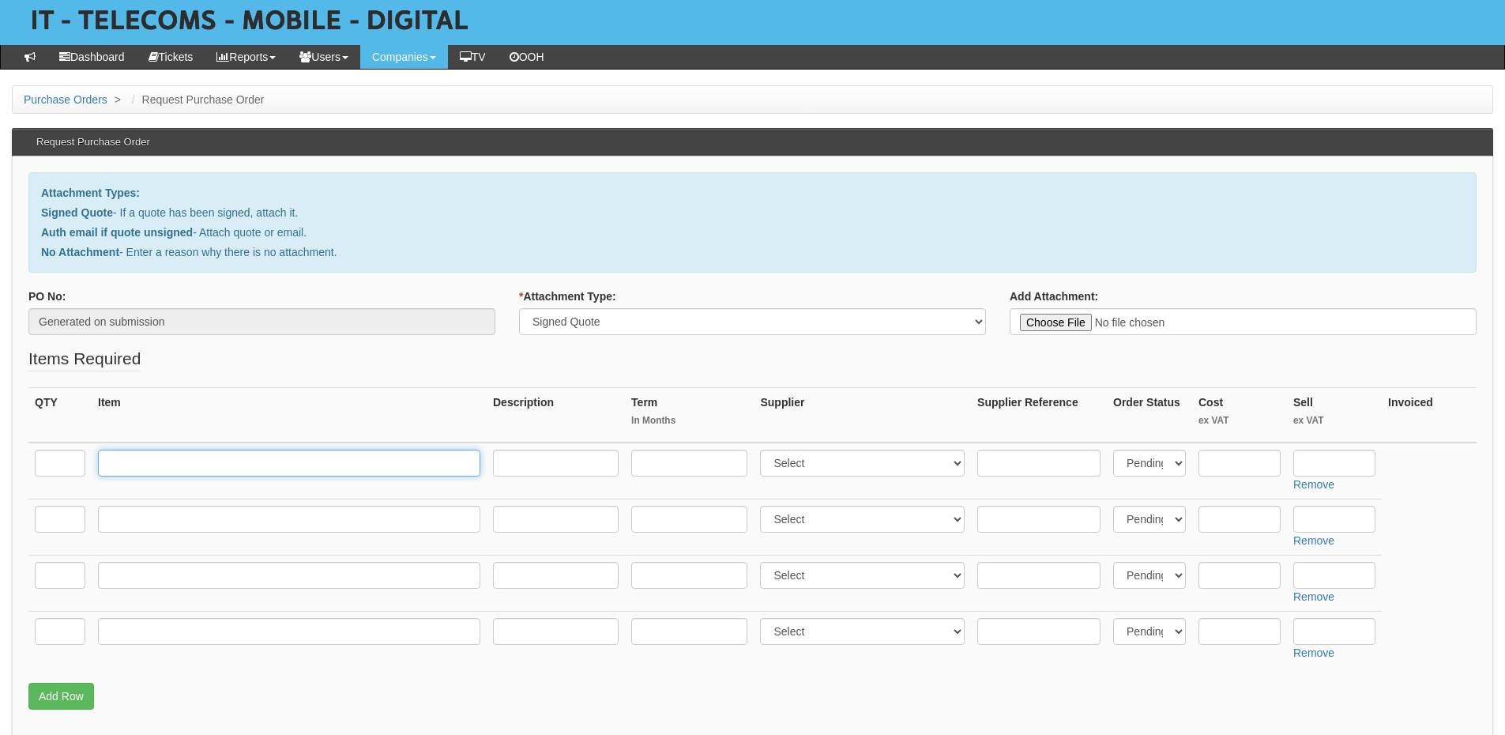
click at [152, 468] on input "text" at bounding box center [289, 462] width 382 height 27
paste input "Small Biz 70GB"
type input "Small Biz 70GB"
click at [55, 462] on input "text" at bounding box center [60, 462] width 51 height 27
type input "18"
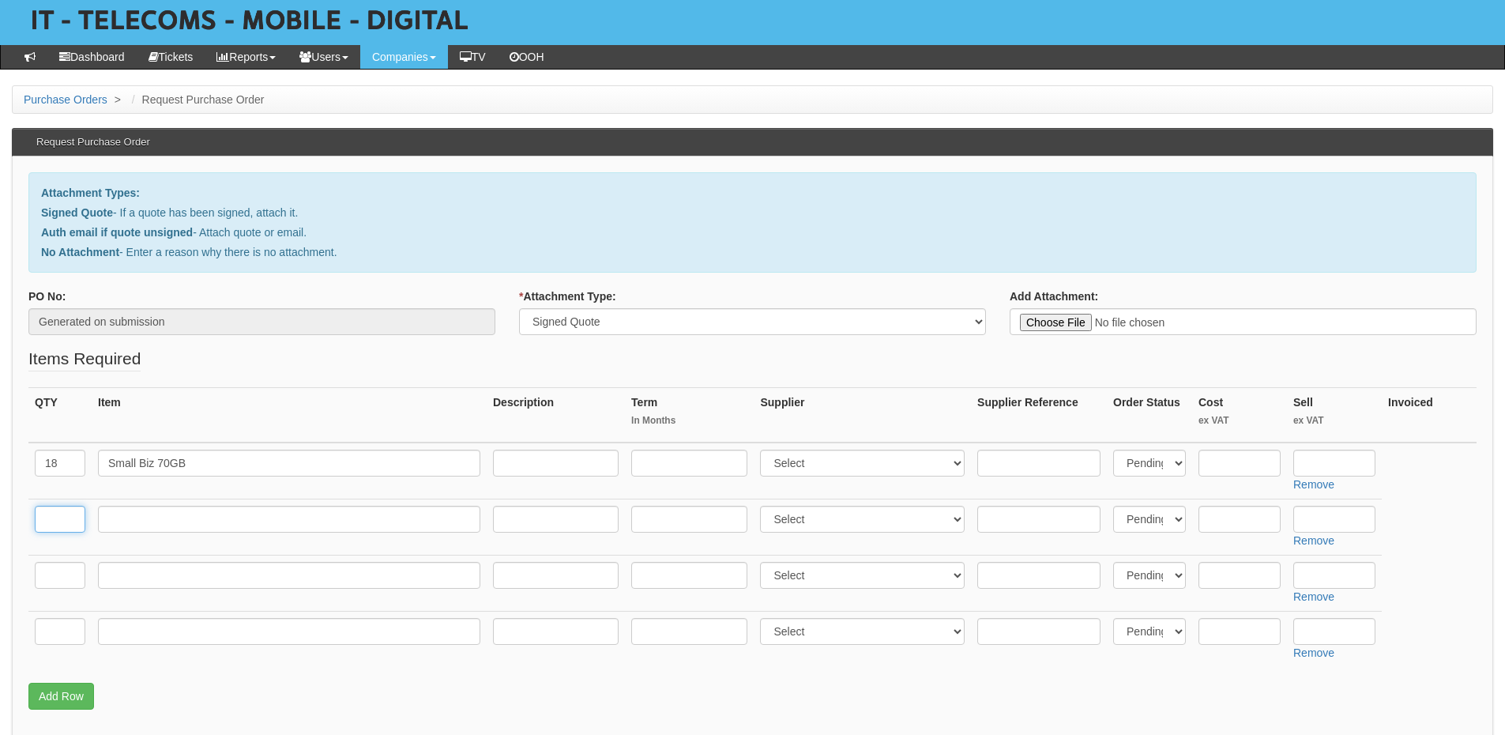
click at [60, 529] on input "text" at bounding box center [60, 519] width 51 height 27
click at [190, 524] on input "text" at bounding box center [289, 519] width 382 height 27
paste input "Small Biz 20GB"
type input "Small Biz 20GB"
click at [64, 521] on input "text" at bounding box center [60, 519] width 51 height 27
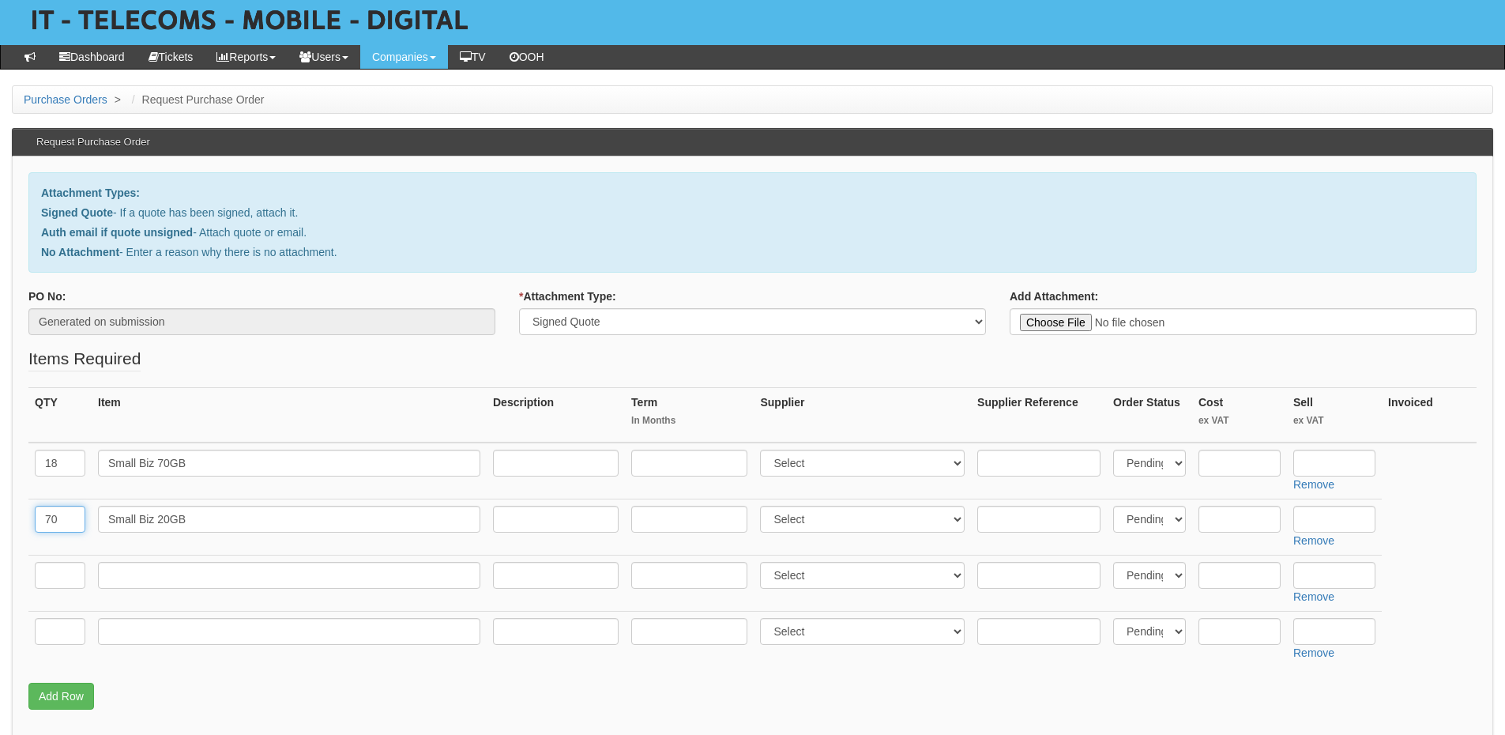
type input "70"
click at [62, 572] on input "text" at bounding box center [60, 575] width 51 height 27
type input "5"
click at [193, 577] on input "text" at bounding box center [289, 575] width 382 height 27
paste input "20GB Sim Only"
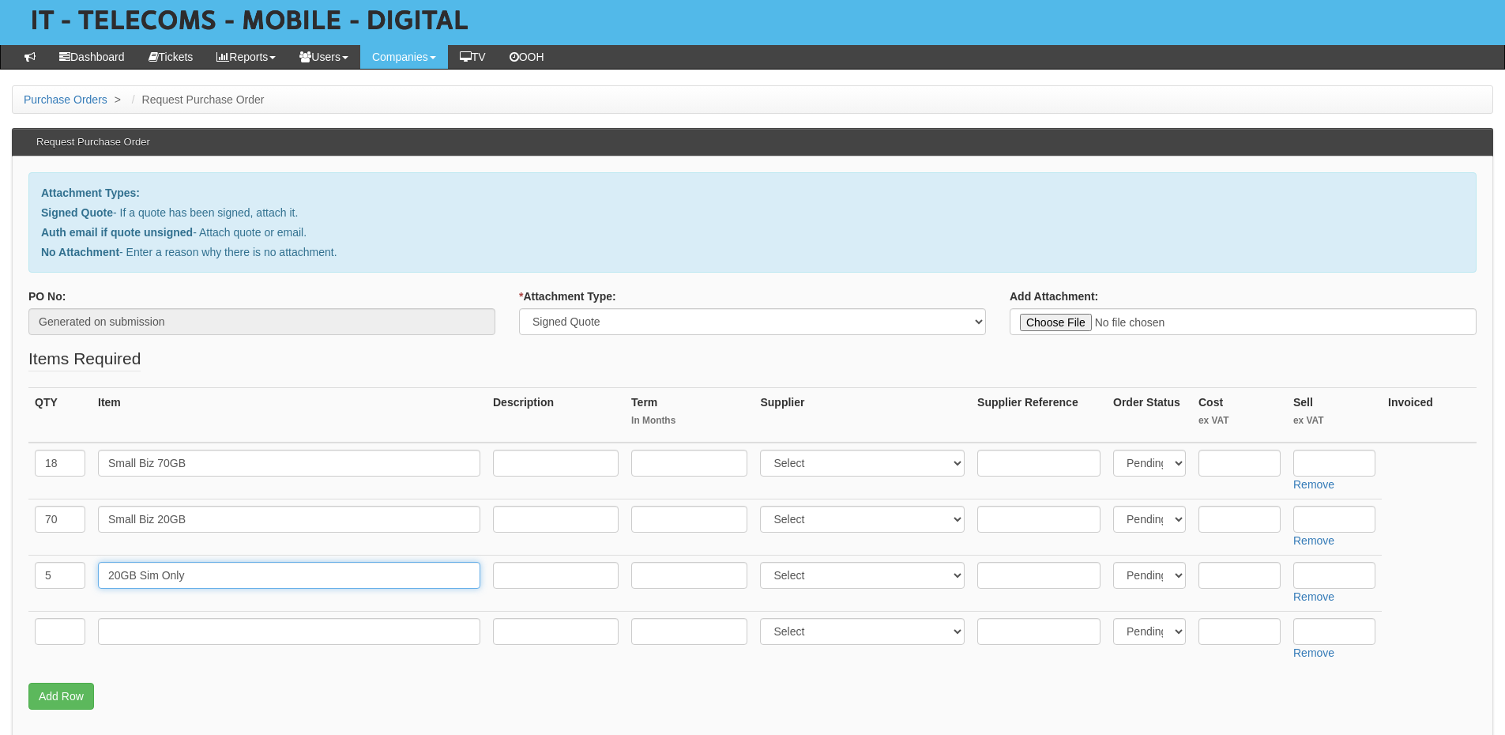
type input "20GB Sim Only"
click at [51, 634] on input "text" at bounding box center [60, 631] width 51 height 27
type input "1"
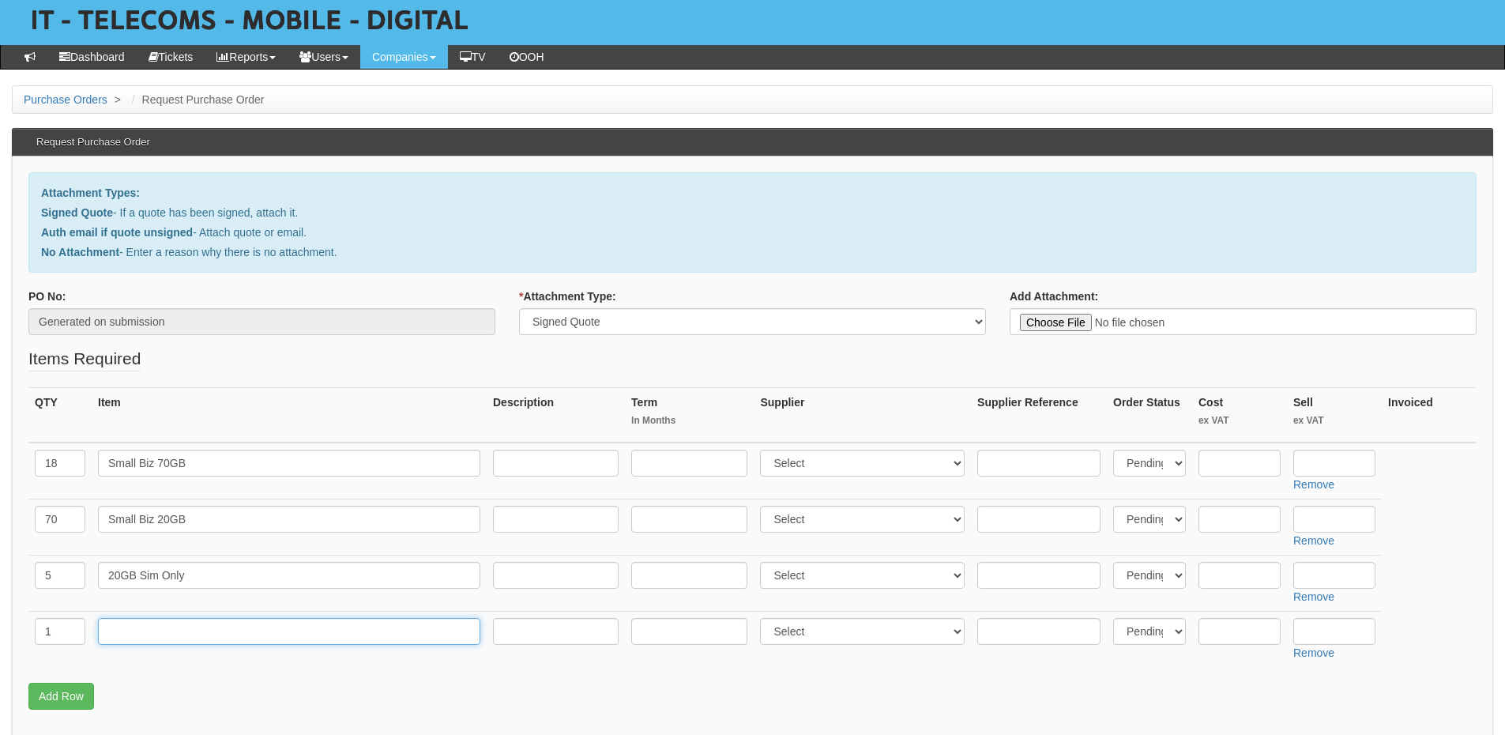
click at [121, 634] on input "text" at bounding box center [289, 631] width 382 height 27
type input "Kit Fund"
click at [73, 693] on link "Add Row" at bounding box center [61, 695] width 66 height 27
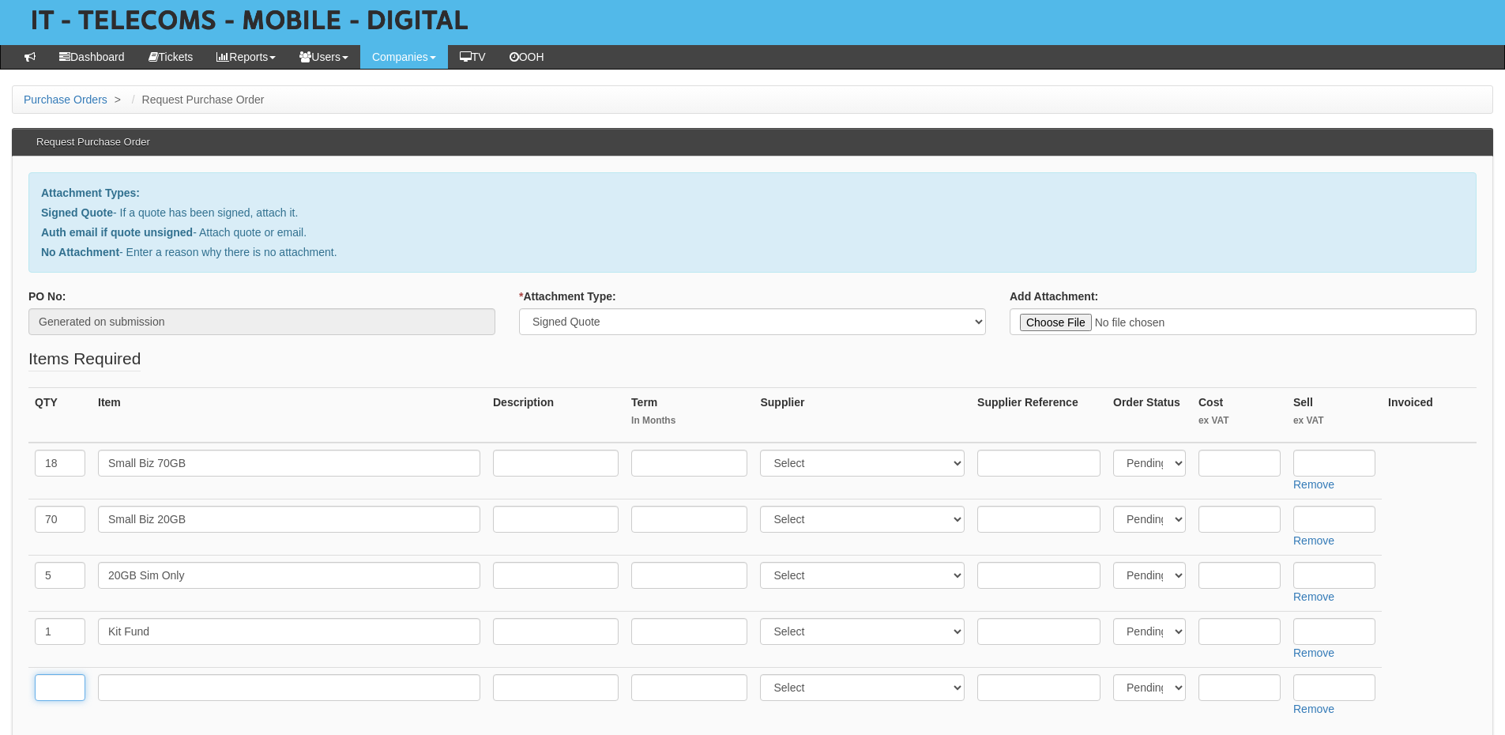
click at [66, 676] on input "text" at bounding box center [60, 687] width 51 height 27
type input "88"
click at [135, 682] on input "text" at bounding box center [289, 687] width 382 height 27
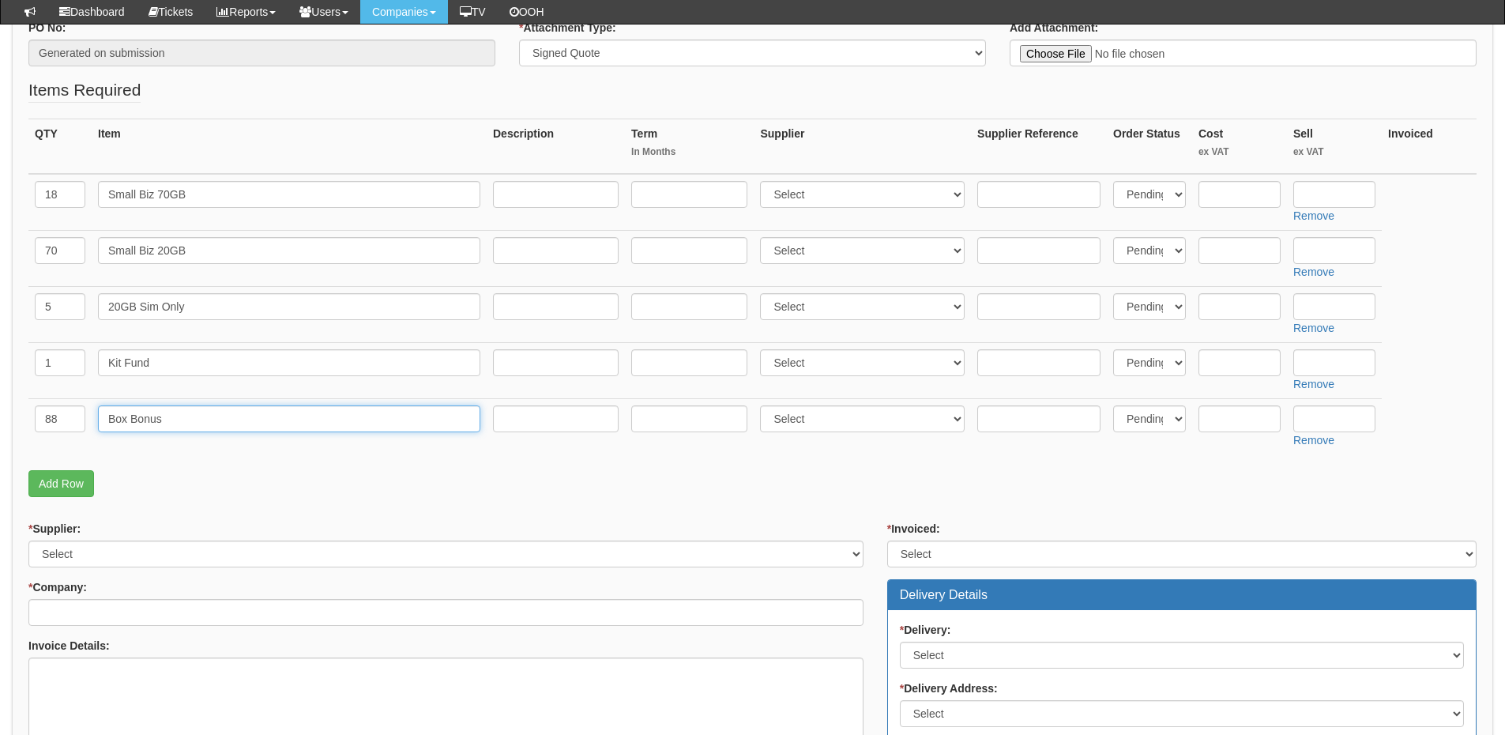
scroll to position [316, 0]
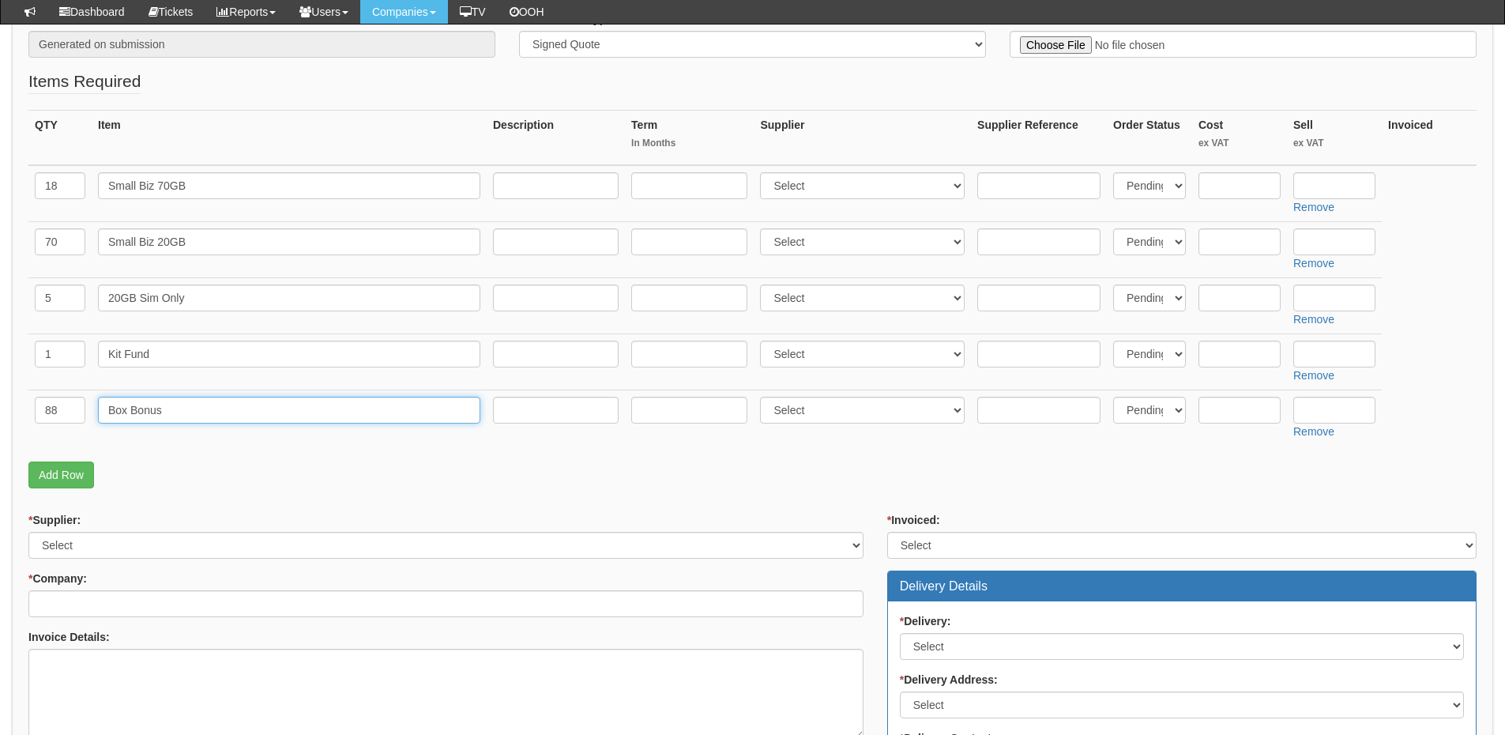
type input "Box Bonus"
click at [780, 412] on select "Select 123 REG.co.uk 1Password 3 4Gon AA Jones Electric Ltd Abzorb Access Group…" at bounding box center [862, 410] width 205 height 27
select select "54"
click at [764, 397] on select "Select 123 REG.co.uk 1Password 3 4Gon AA Jones Electric Ltd Abzorb Access Group…" at bounding box center [862, 410] width 205 height 27
click at [818, 186] on select "Select 123 REG.co.uk 1Password 3 4Gon AA Jones Electric Ltd Abzorb Access Group…" at bounding box center [862, 185] width 205 height 27
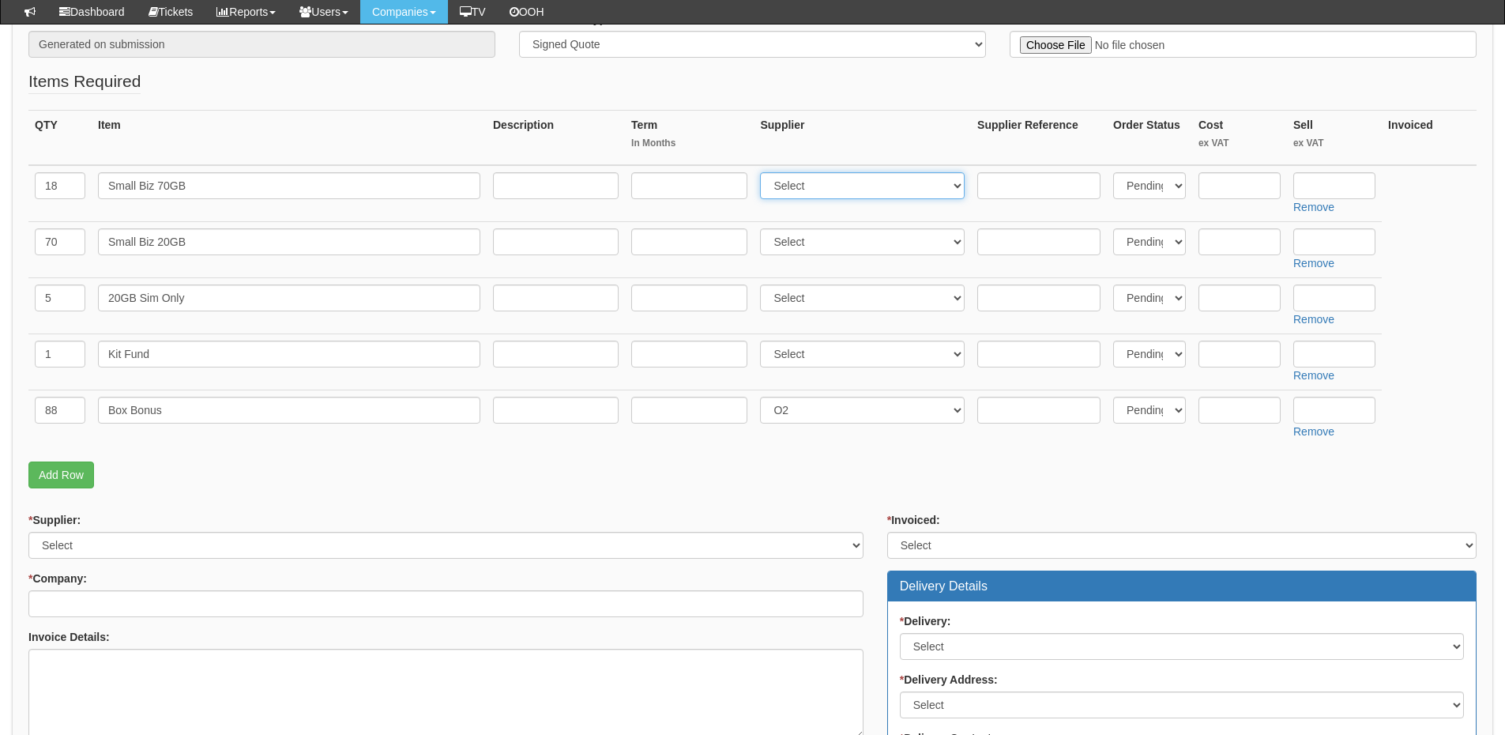
select select "54"
click at [764, 172] on select "Select 123 REG.co.uk 1Password 3 4Gon AA Jones Electric Ltd Abzorb Access Group…" at bounding box center [862, 185] width 205 height 27
click at [811, 246] on select "Select 123 REG.co.uk 1Password 3 4Gon AA Jones Electric Ltd Abzorb Access Group…" at bounding box center [862, 241] width 205 height 27
select select "54"
click at [764, 228] on select "Select 123 REG.co.uk 1Password 3 4Gon AA Jones Electric Ltd Abzorb Access Group…" at bounding box center [862, 241] width 205 height 27
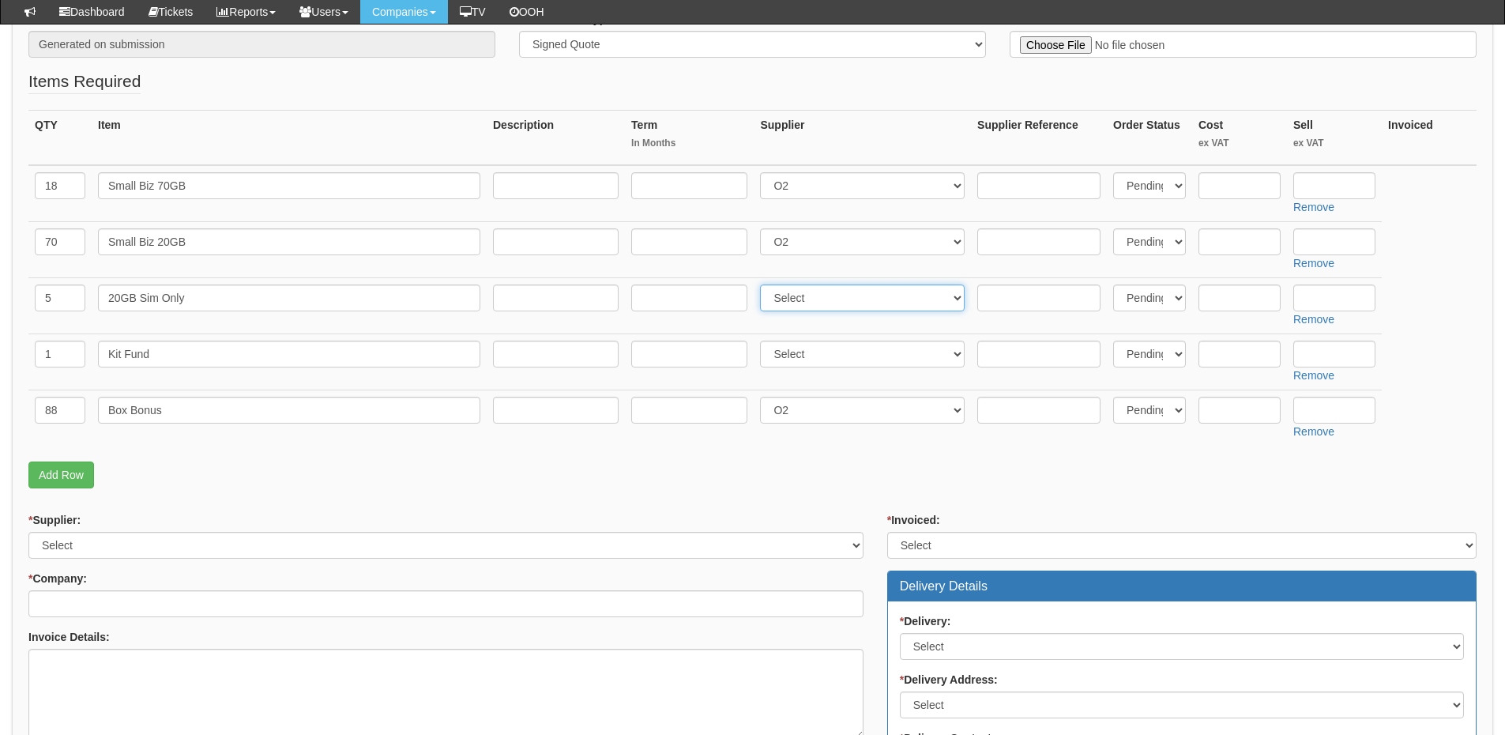
click at [799, 296] on select "Select 123 REG.co.uk 1Password 3 4Gon AA Jones Electric Ltd Abzorb Access Group…" at bounding box center [862, 297] width 205 height 27
select select "54"
click at [764, 284] on select "Select 123 REG.co.uk 1Password 3 4Gon AA Jones Electric Ltd Abzorb Access Group…" at bounding box center [862, 297] width 205 height 27
click at [689, 179] on input "text" at bounding box center [689, 185] width 116 height 27
type input "24"
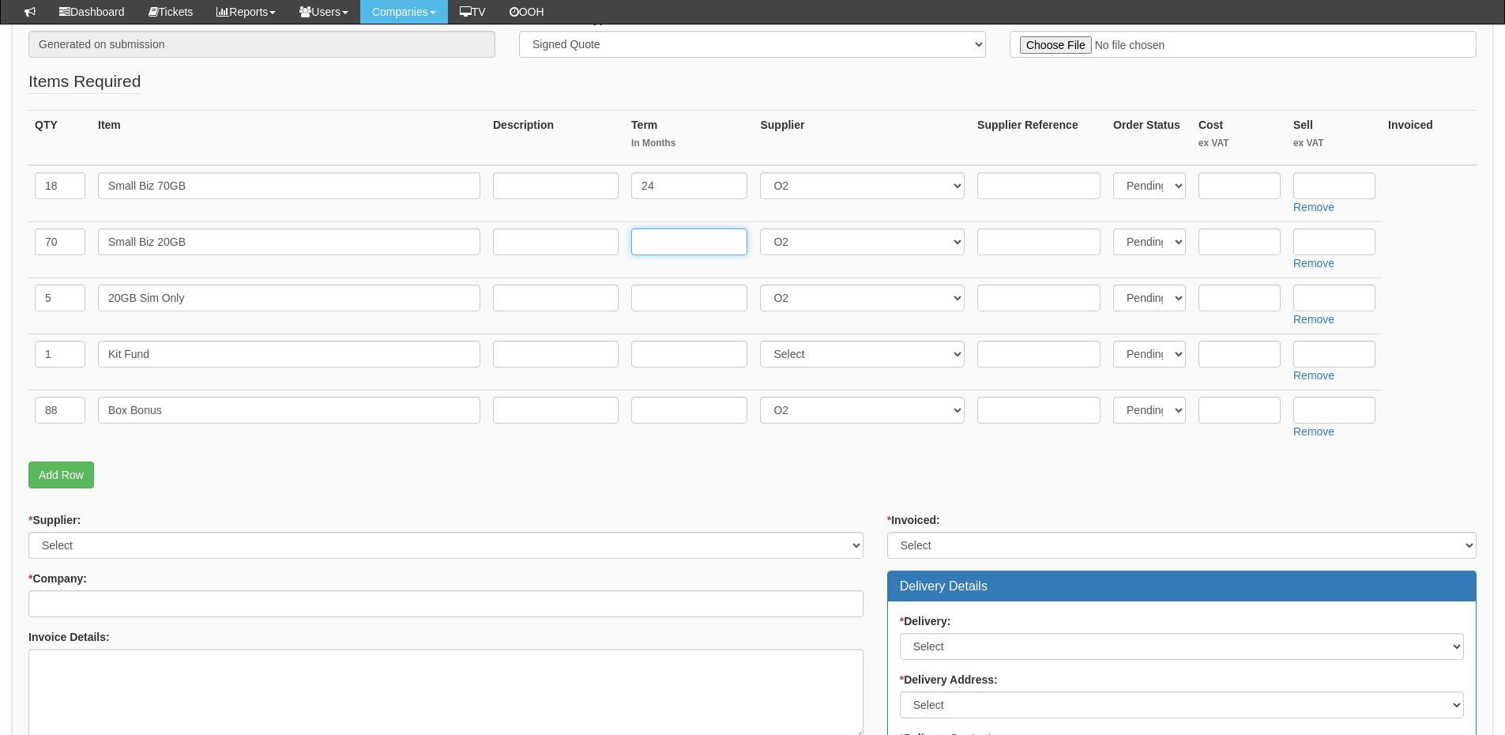
click at [681, 234] on input "text" at bounding box center [689, 241] width 116 height 27
type input "24"
click at [670, 289] on input "text" at bounding box center [689, 297] width 116 height 27
type input "24"
click at [659, 404] on input "text" at bounding box center [689, 410] width 116 height 27
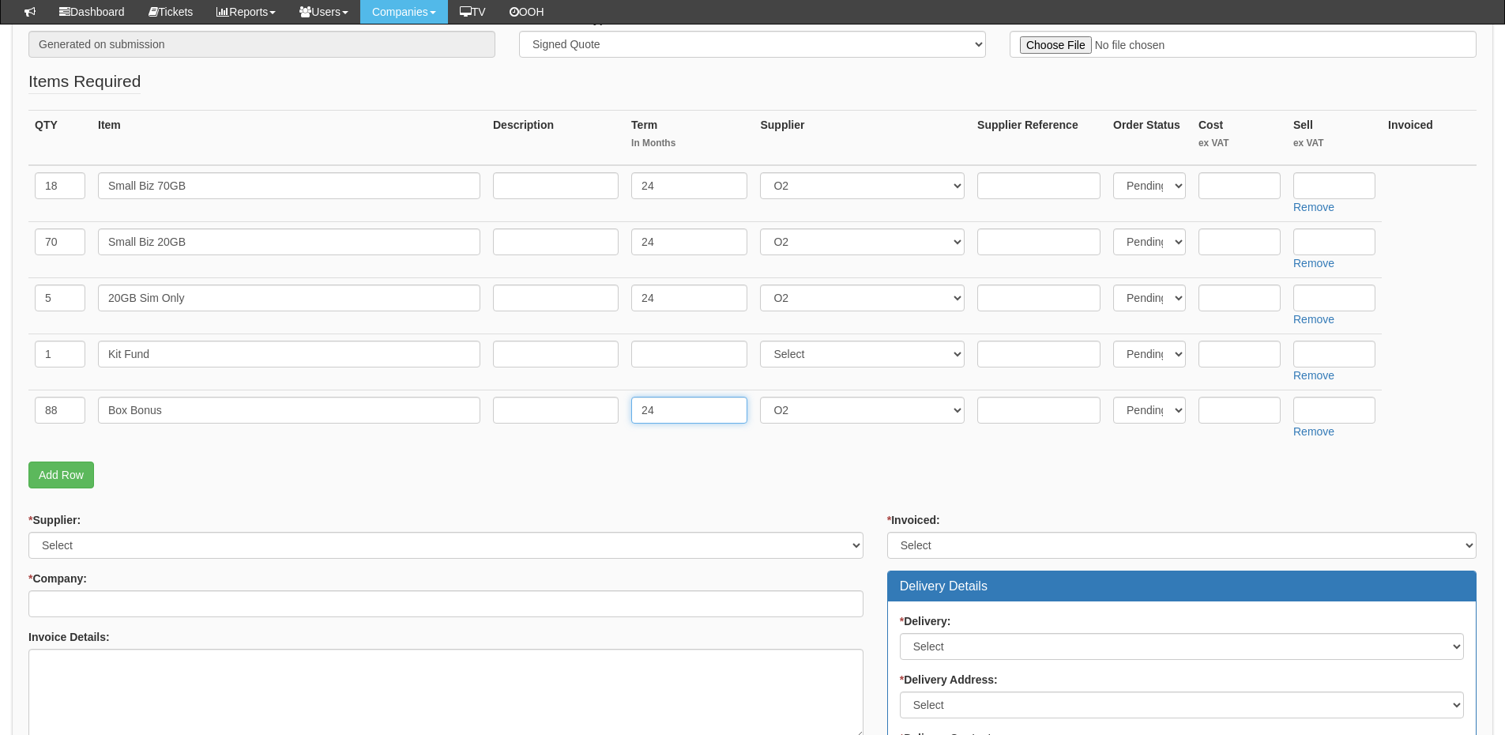
type input "24"
click at [1334, 415] on input "text" at bounding box center [1334, 410] width 82 height 27
type input "100"
click at [567, 190] on input "text" at bounding box center [556, 185] width 126 height 27
click at [544, 188] on input "£30.50 [p/m" at bounding box center [556, 185] width 126 height 27
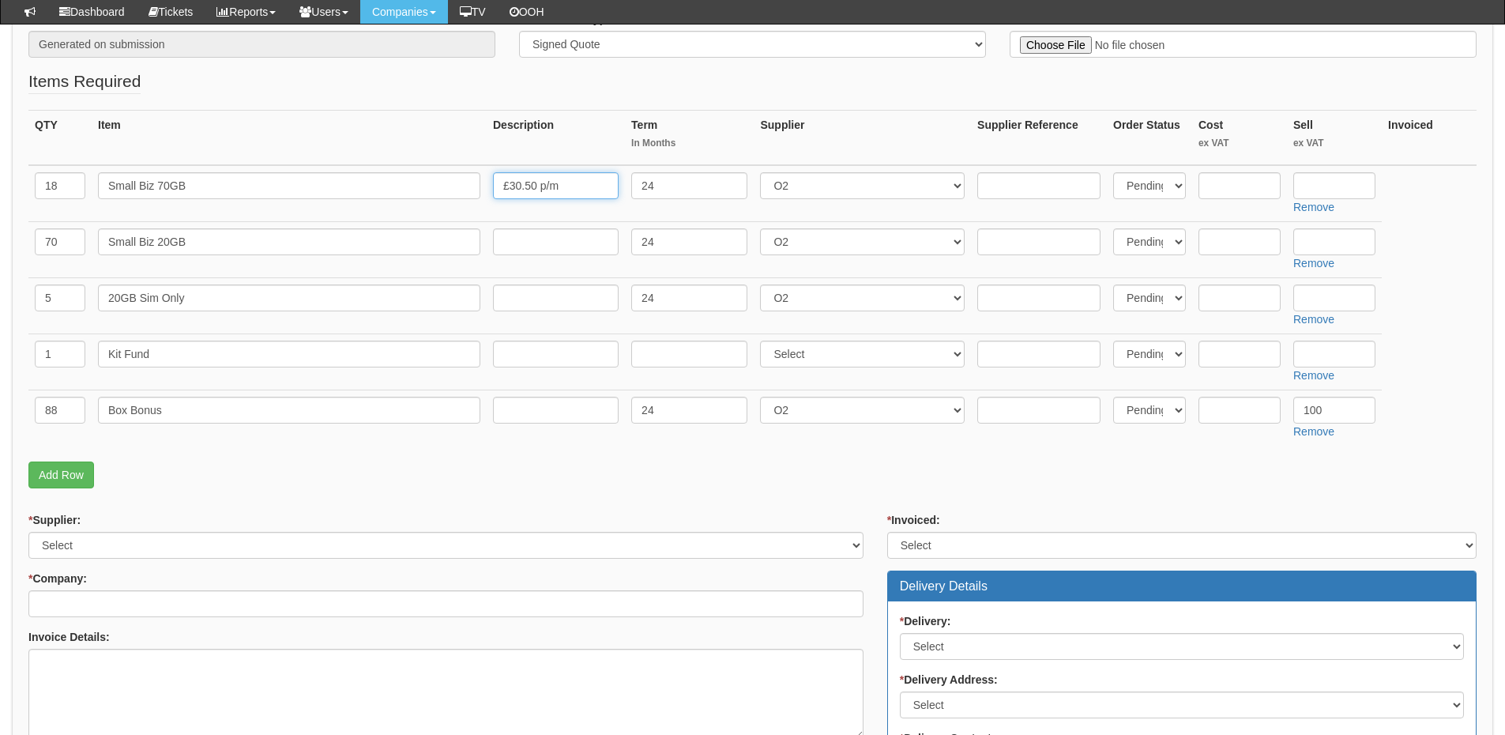
type input "£30.50 p/m"
click at [557, 234] on input "text" at bounding box center [556, 241] width 126 height 27
type input "£26.50 p/m"
click at [519, 301] on input "text" at bounding box center [556, 297] width 126 height 27
type input "£14 p/m"
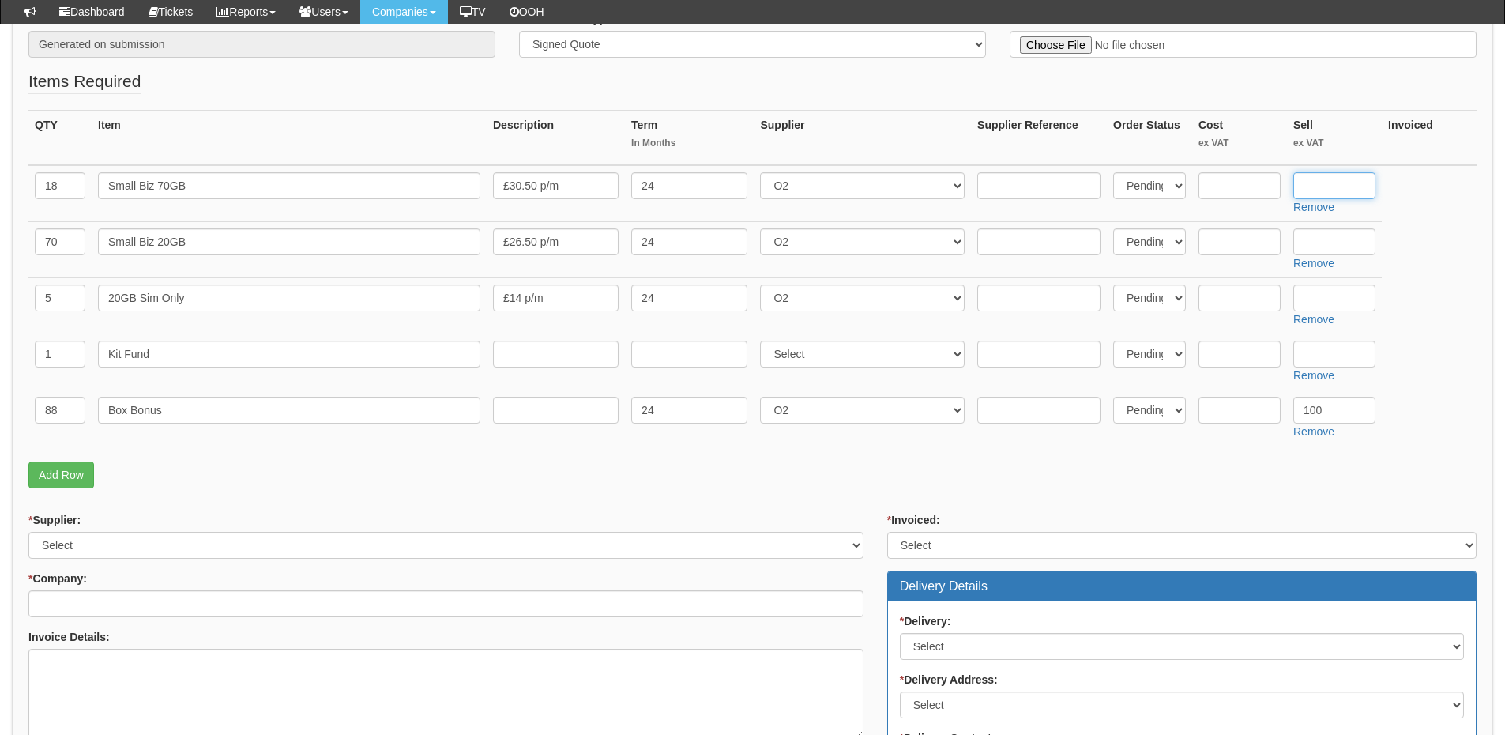
click at [1310, 185] on input "text" at bounding box center [1334, 185] width 82 height 27
type input "395.28"
click at [1326, 240] on input "text" at bounding box center [1334, 241] width 82 height 27
type input "343.44"
click at [1324, 293] on input "text" at bounding box center [1334, 297] width 82 height 27
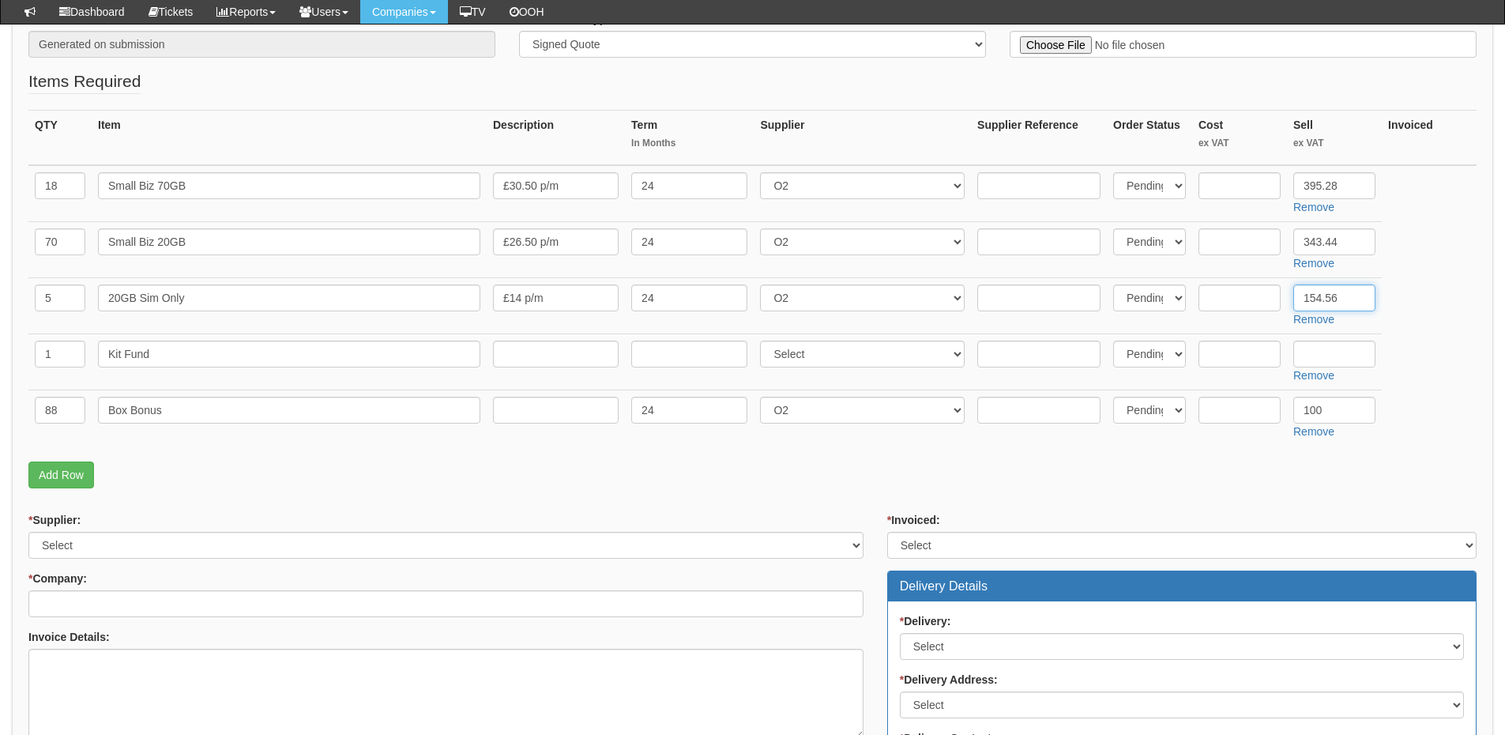
type input "154.56"
click at [1250, 348] on input "text" at bounding box center [1239, 353] width 82 height 27
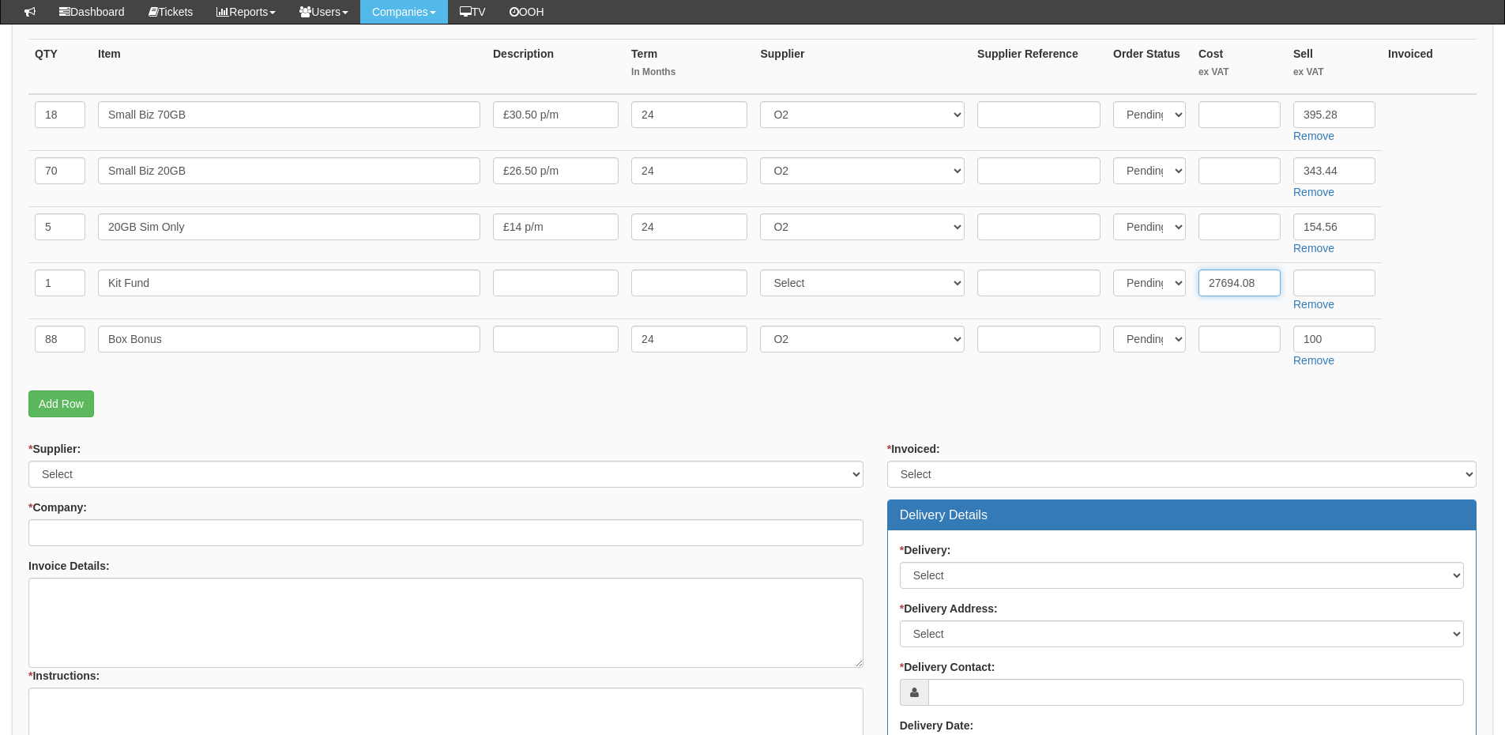
scroll to position [474, 0]
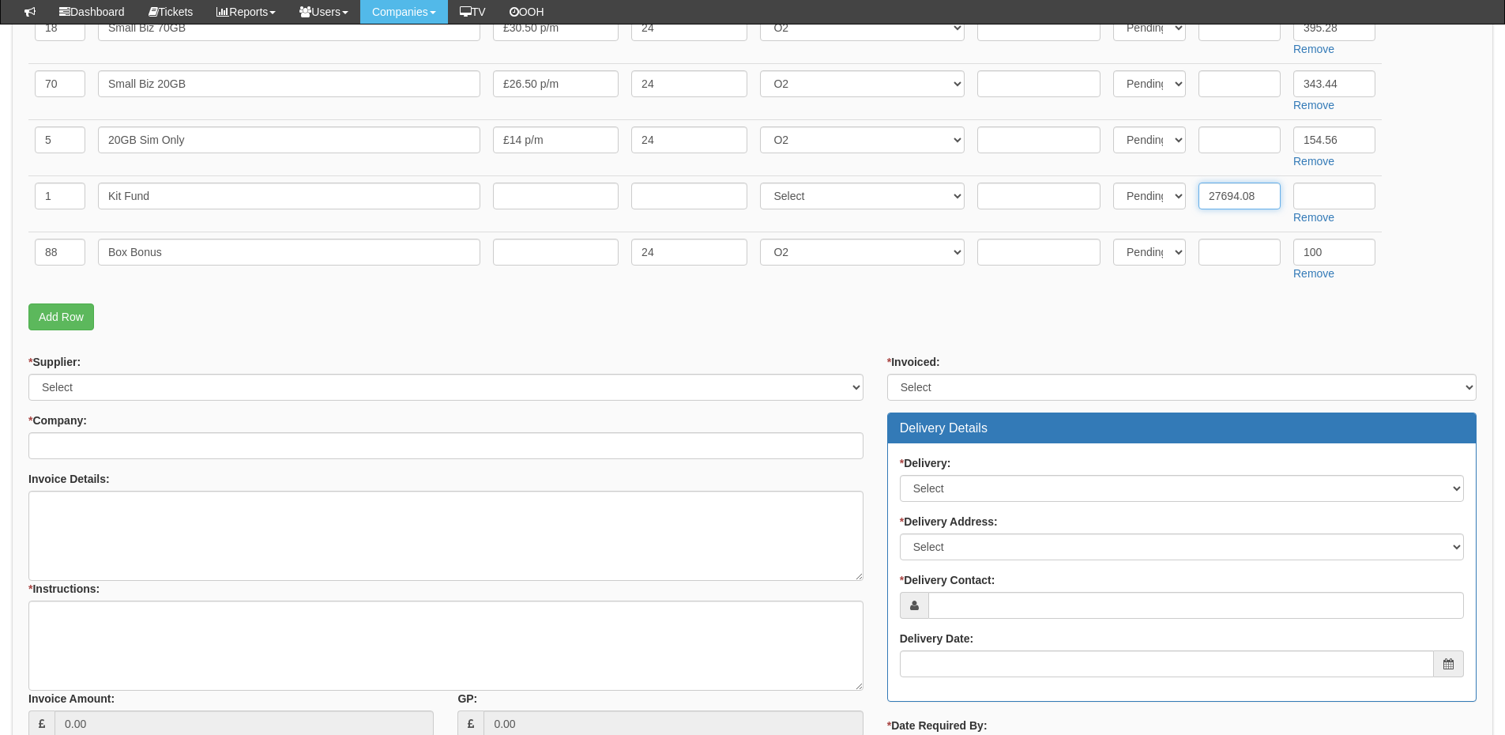
type input "27694.08"
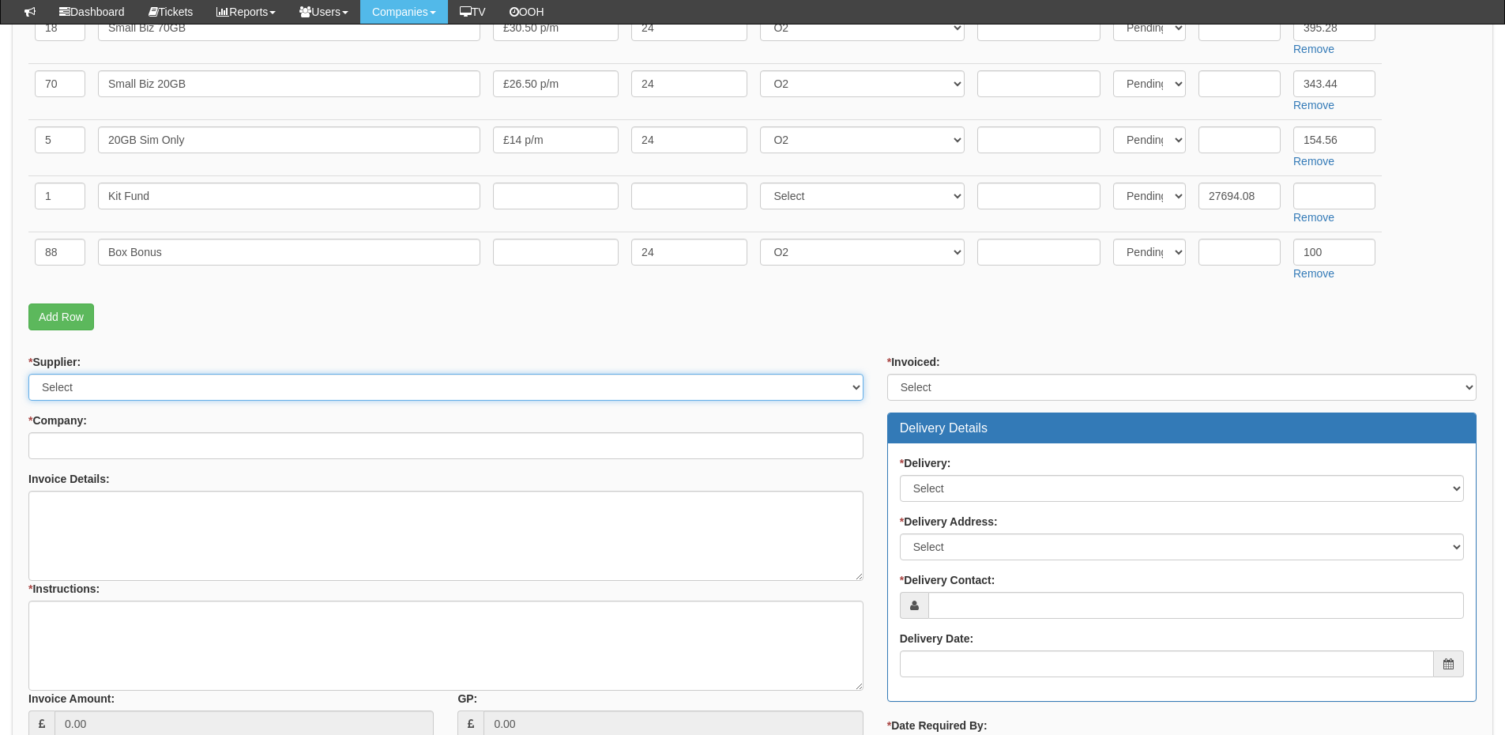
click at [204, 386] on select "Select 123 REG.co.uk 1Password 3 4Gon AA Jones Electric Ltd Abzorb Access Group…" at bounding box center [445, 387] width 835 height 27
select select "124"
click at [28, 374] on select "Select 123 REG.co.uk 1Password 3 4Gon AA Jones Electric Ltd Abzorb Access Group…" at bounding box center [445, 387] width 835 height 27
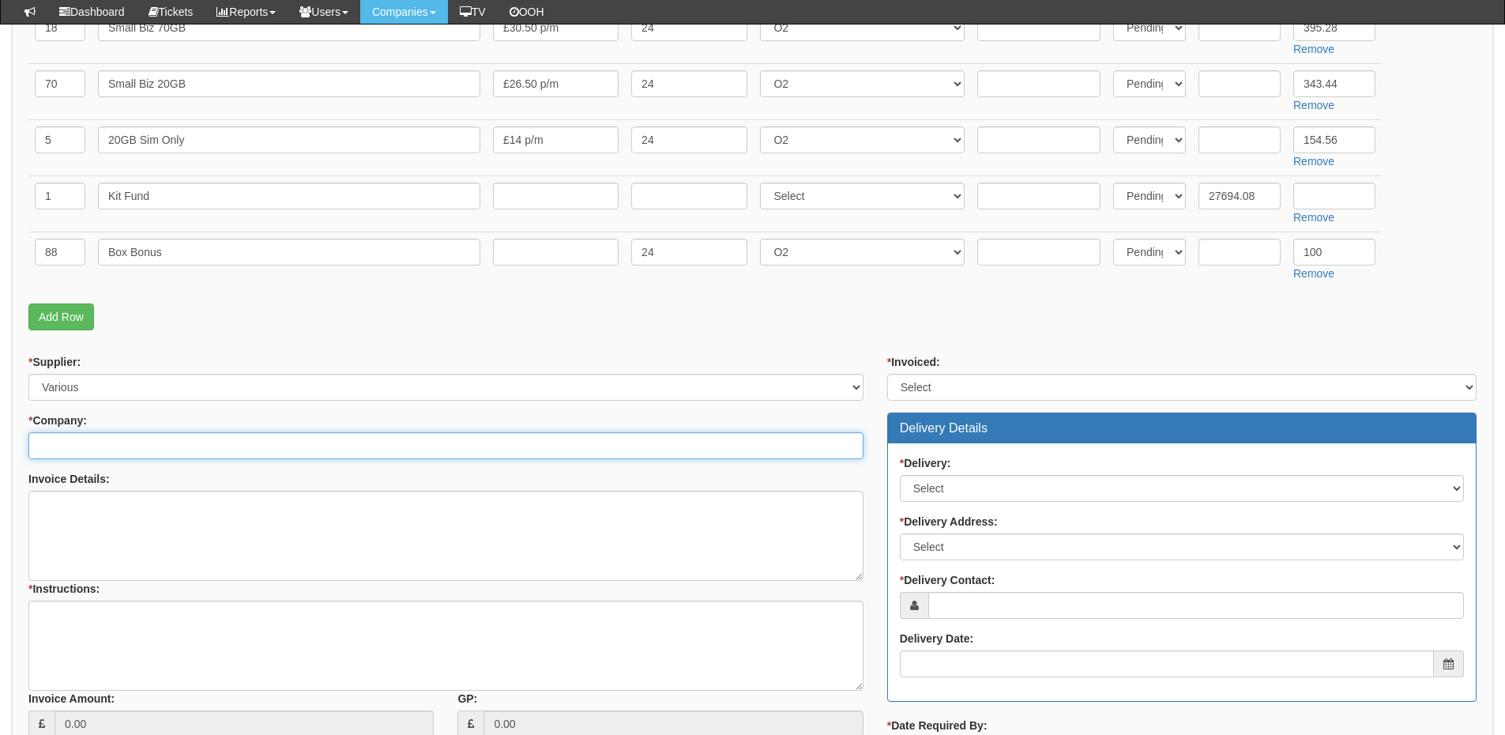
click at [185, 448] on input "* Company:" at bounding box center [445, 445] width 835 height 27
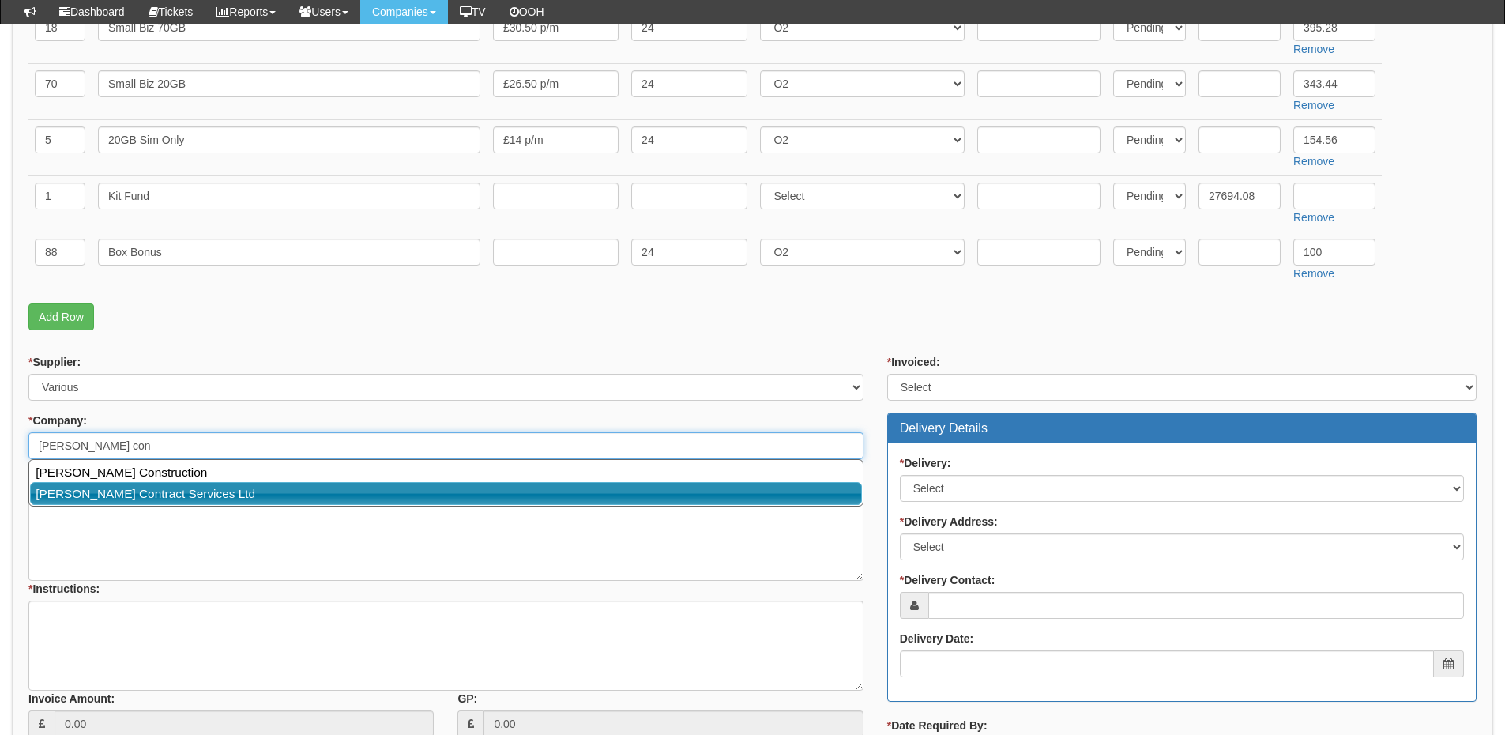
click at [156, 490] on link "Robinson Contract Services Ltd" at bounding box center [446, 493] width 832 height 23
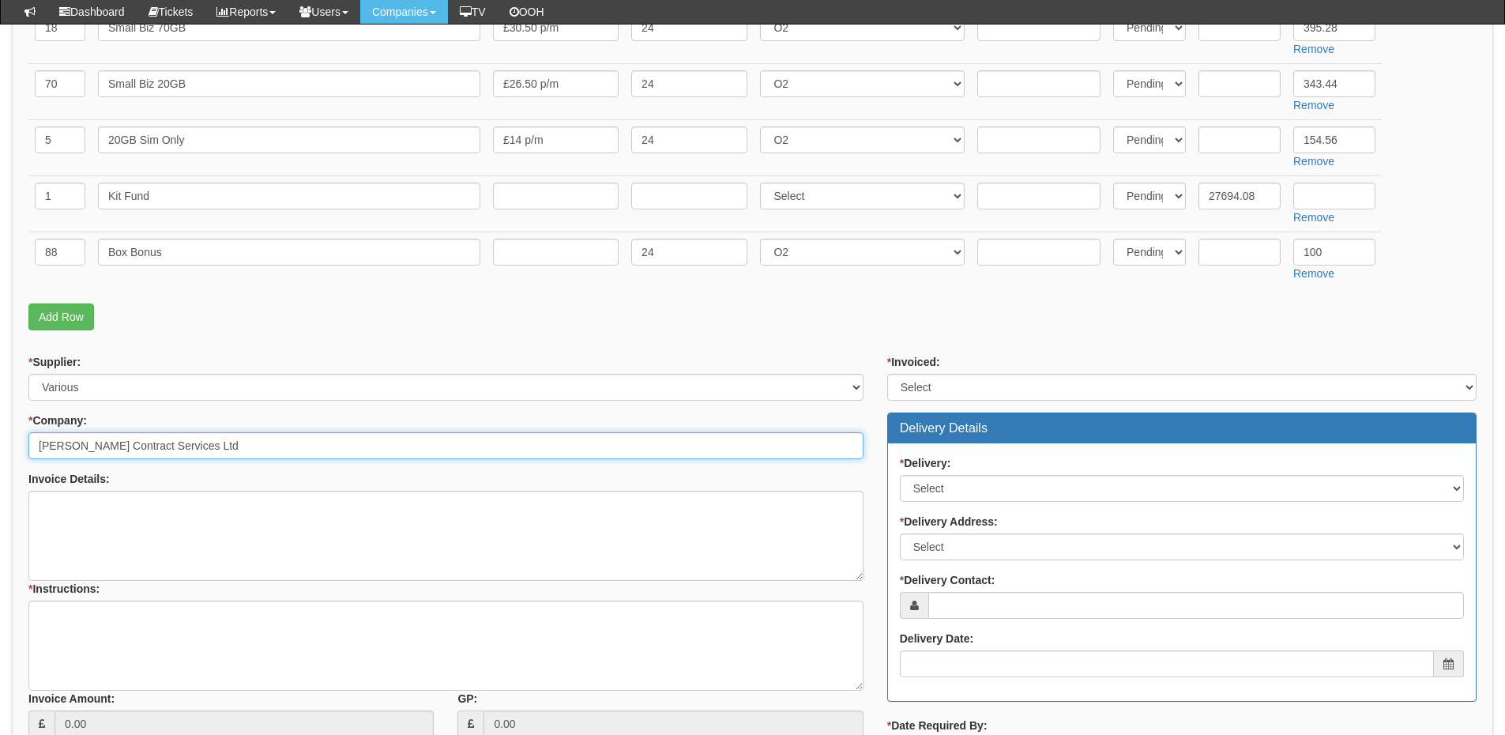
type input "Robinson Contract Services Ltd"
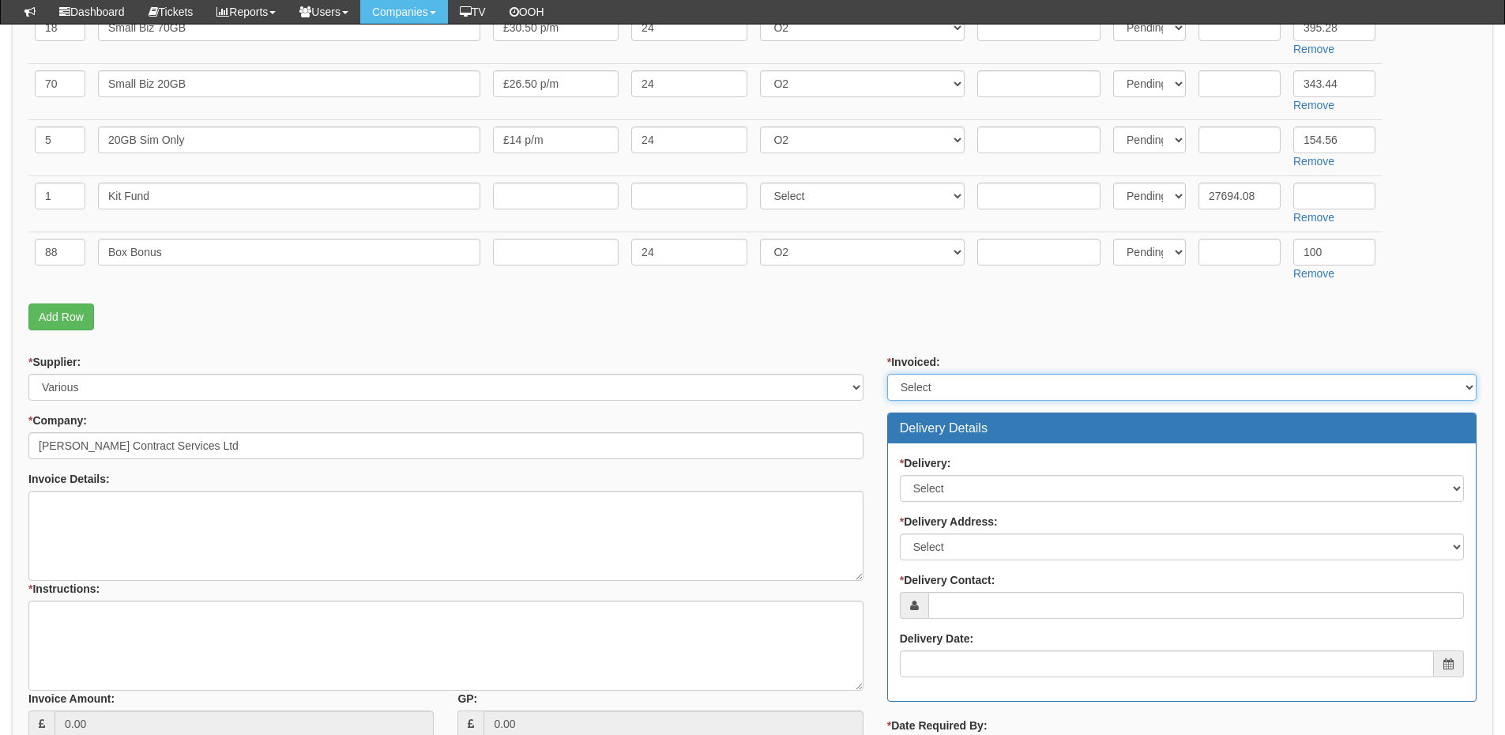
click at [955, 386] on select "Select Yes No N/A STB (part of order)" at bounding box center [1181, 387] width 589 height 27
select select "2"
click at [887, 374] on select "Select Yes No N/A STB (part of order)" at bounding box center [1181, 387] width 589 height 27
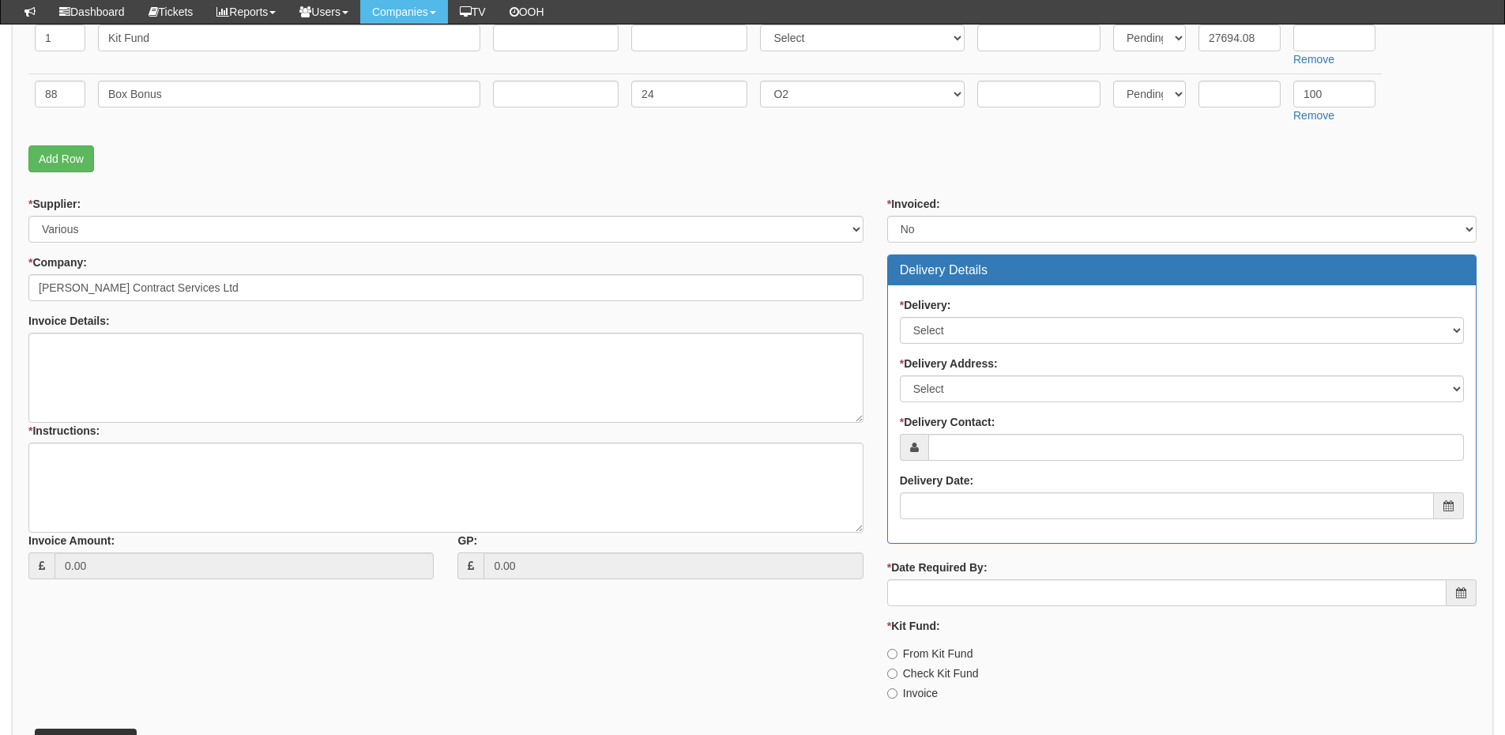
click at [948, 306] on label "* Delivery:" at bounding box center [925, 305] width 51 height 16
click at [948, 317] on select "Select No Not Applicable Yes" at bounding box center [1182, 330] width 564 height 27
click at [949, 320] on select "Select No Not Applicable Yes" at bounding box center [1182, 330] width 564 height 27
select select "3"
click at [900, 317] on select "Select No Not Applicable Yes" at bounding box center [1182, 330] width 564 height 27
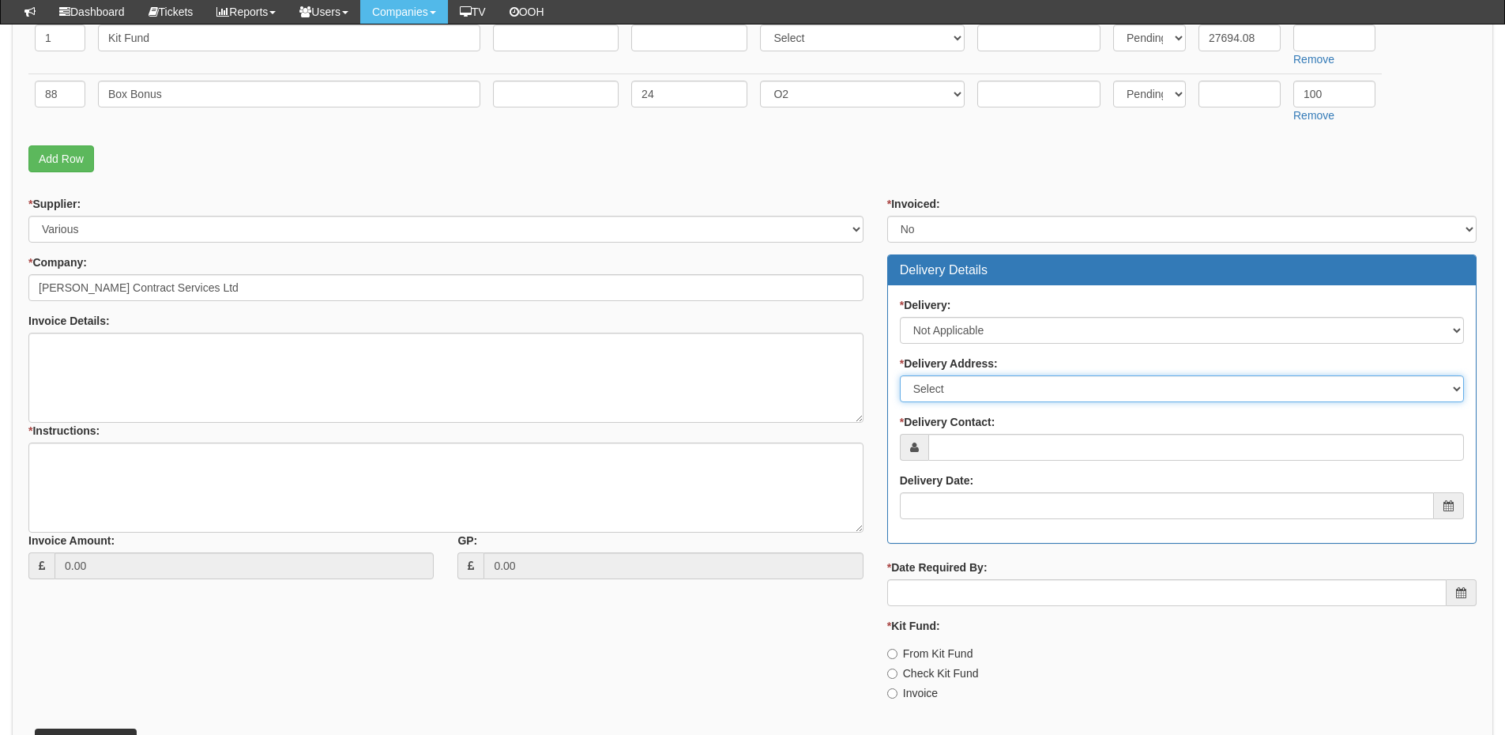
click at [950, 386] on select "Select Not Applicable Main Address - YO25 8EJ Other" at bounding box center [1182, 388] width 564 height 27
select select "N/A"
click at [900, 375] on select "Select Not Applicable Main Address - YO25 8EJ Other" at bounding box center [1182, 388] width 564 height 27
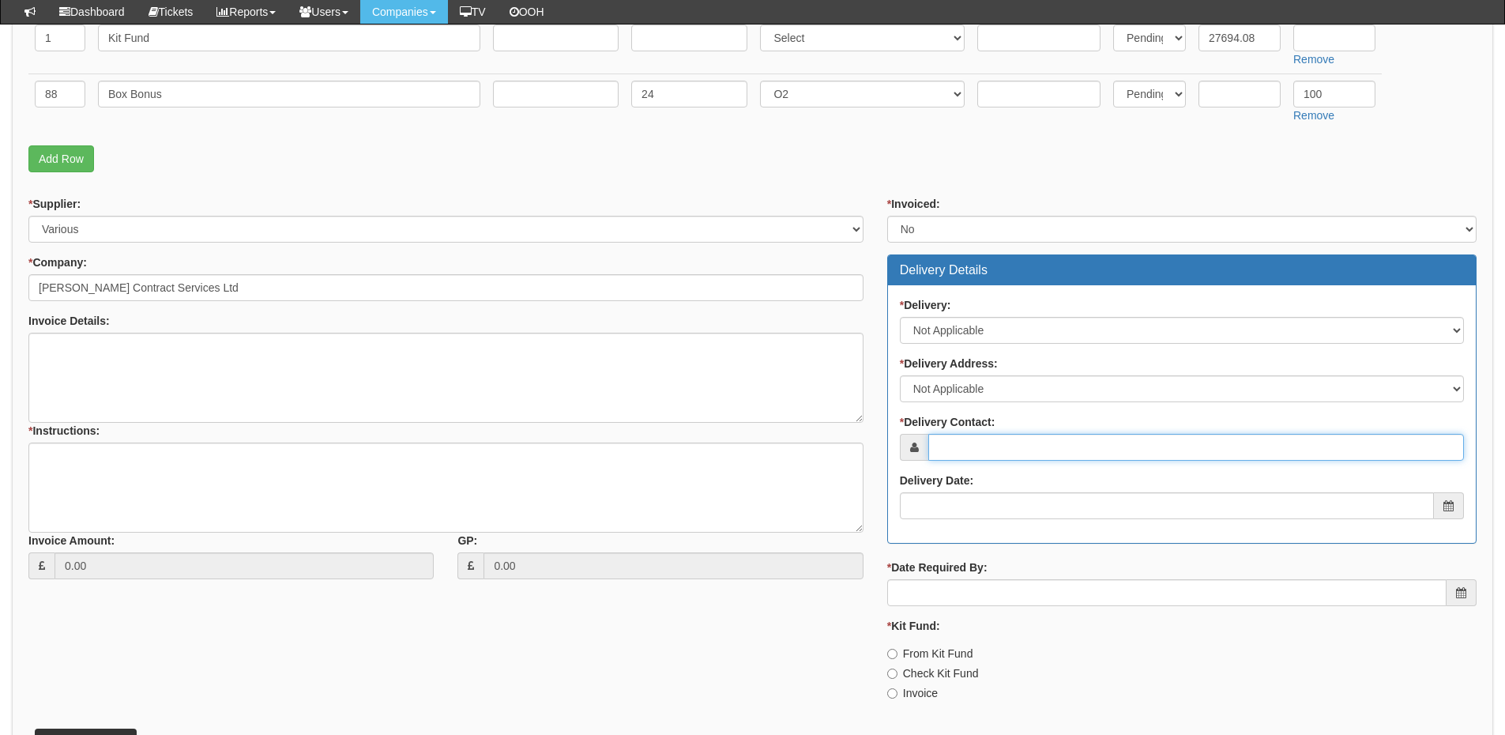
click at [963, 451] on input "* Delivery Contact:" at bounding box center [1196, 447] width 536 height 27
type input "Matthew Jones"
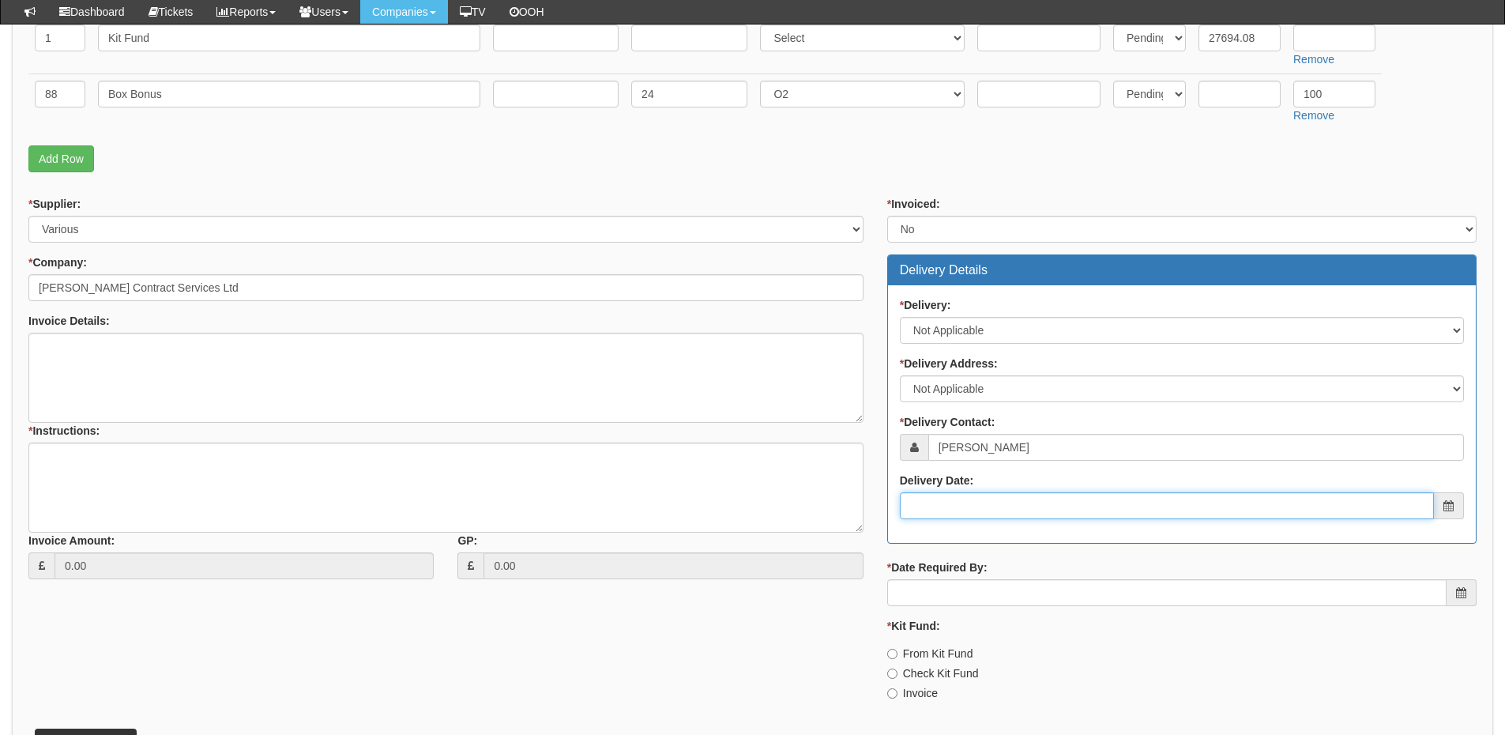
click at [987, 511] on input "Delivery Date:" at bounding box center [1167, 505] width 534 height 27
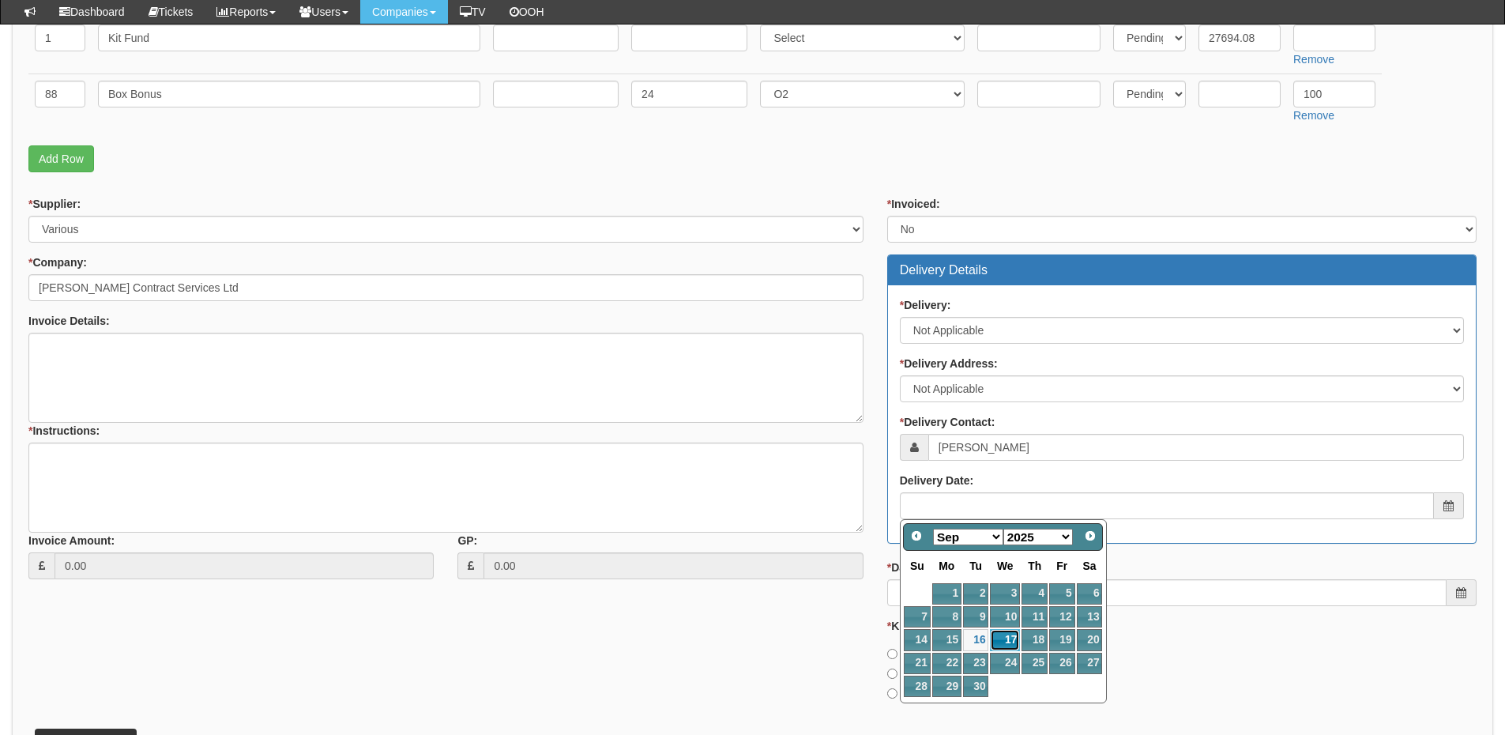
click at [1009, 634] on link "17" at bounding box center [1005, 639] width 30 height 21
type input "2025-09-17"
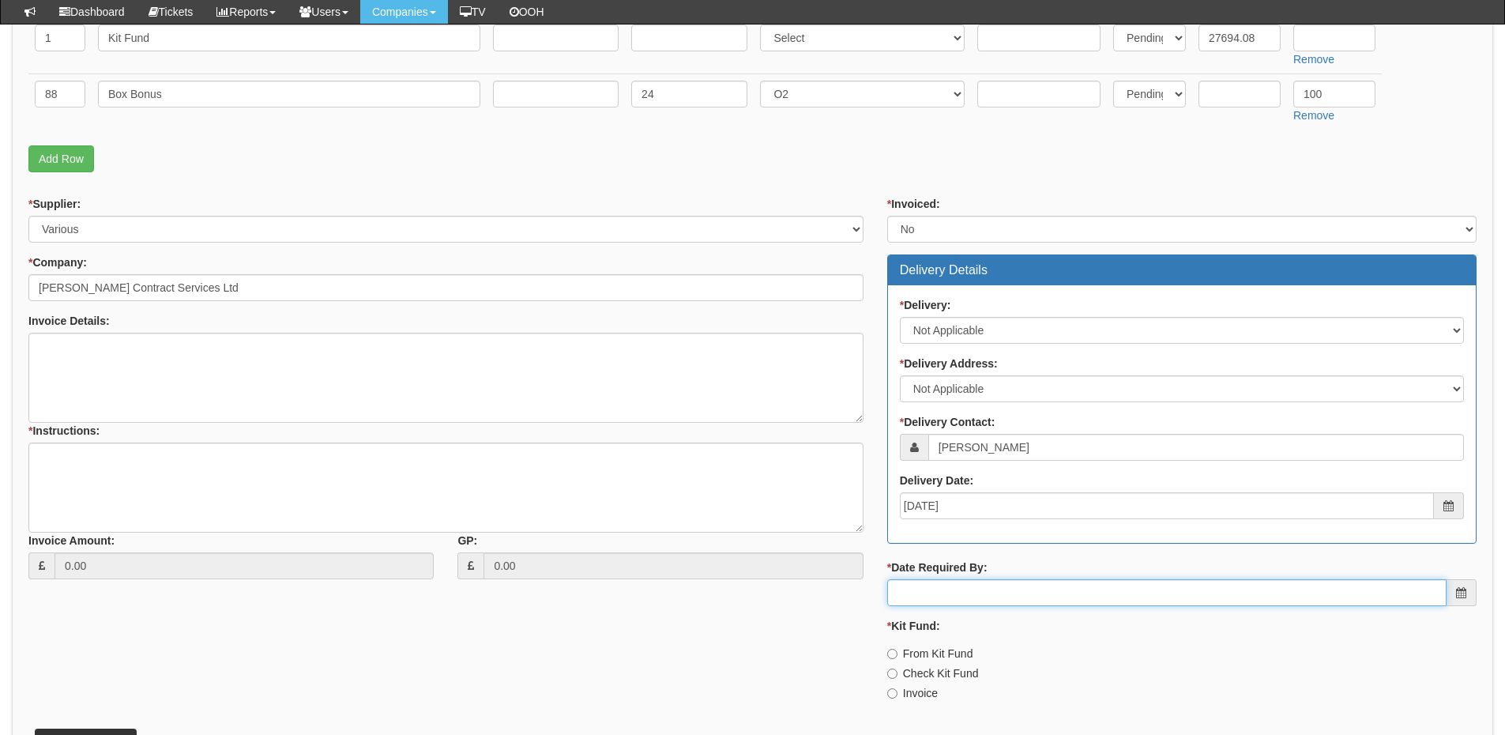
click at [985, 592] on input "* Date Required By:" at bounding box center [1166, 592] width 559 height 27
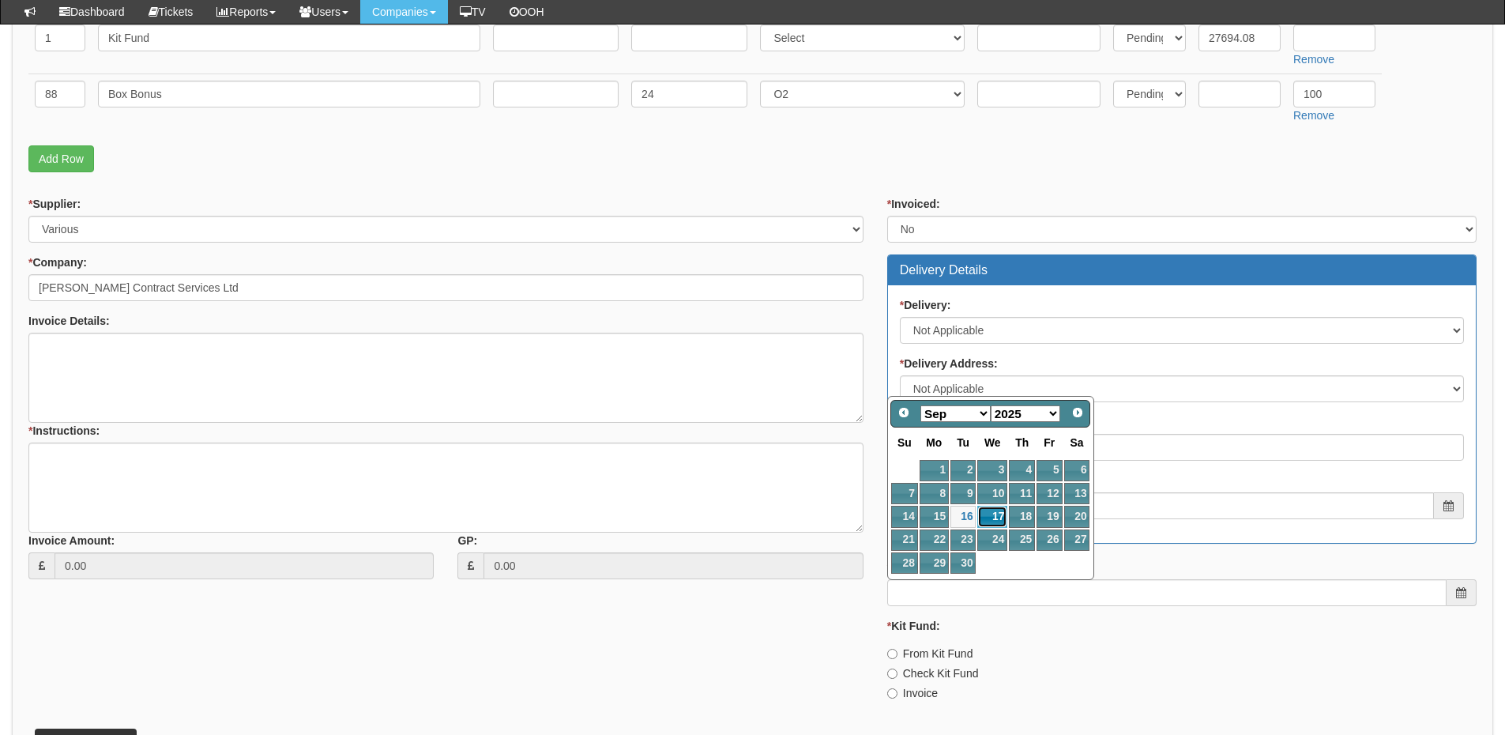
click at [991, 513] on link "17" at bounding box center [992, 516] width 30 height 21
type input "2025-09-17"
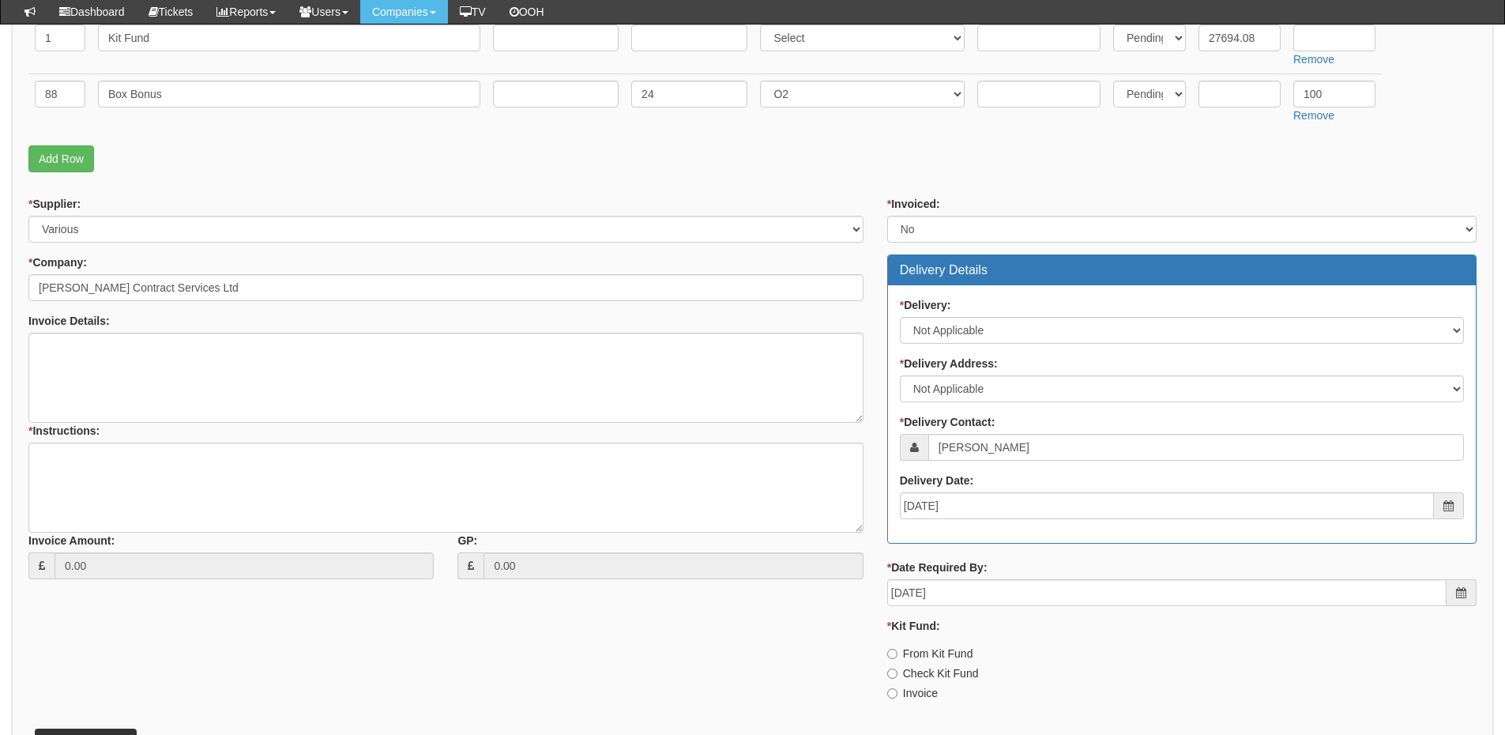
click at [917, 694] on label "Invoice" at bounding box center [912, 693] width 51 height 16
click at [897, 694] on input "Invoice" at bounding box center [892, 693] width 10 height 10
radio input "true"
click at [279, 449] on textarea "* Instructions:" at bounding box center [445, 487] width 835 height 90
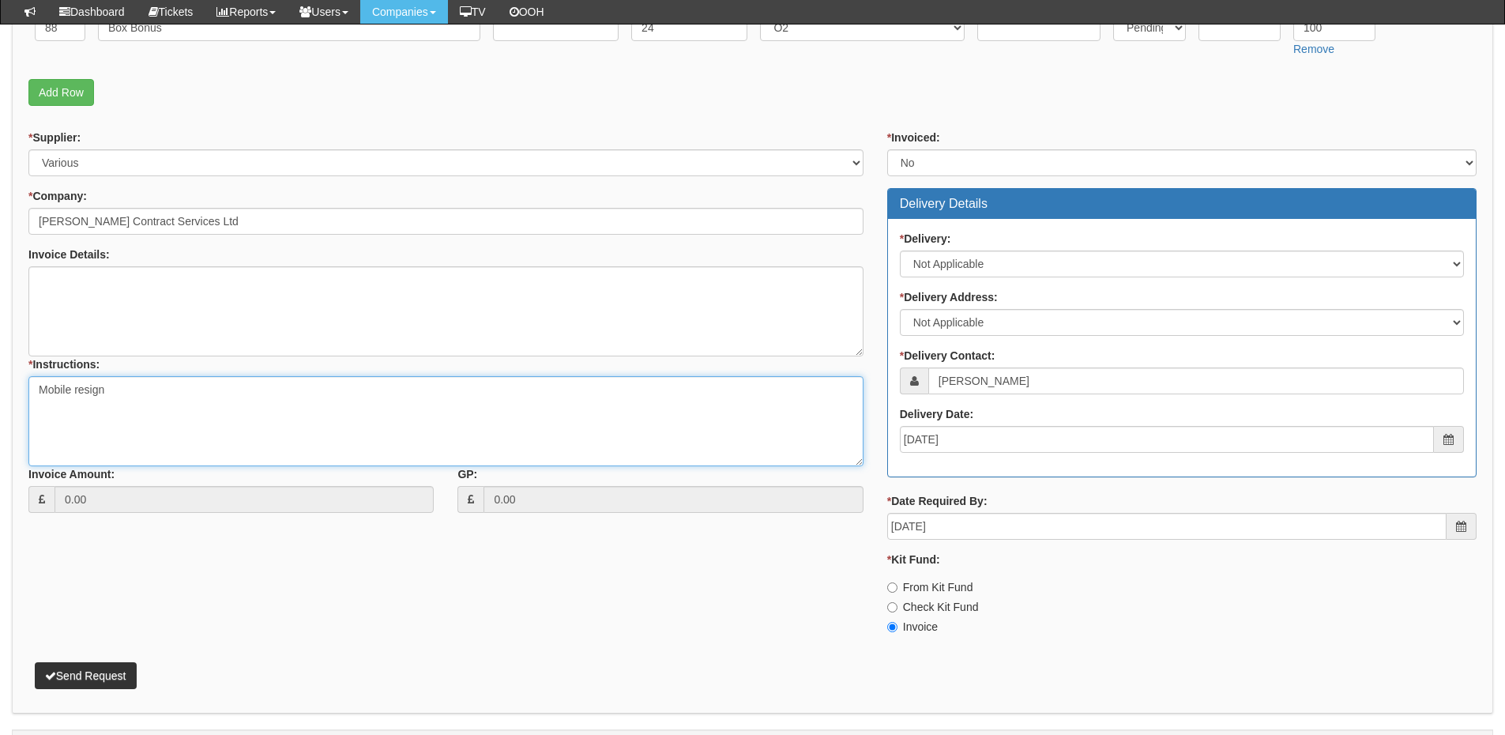
scroll to position [740, 0]
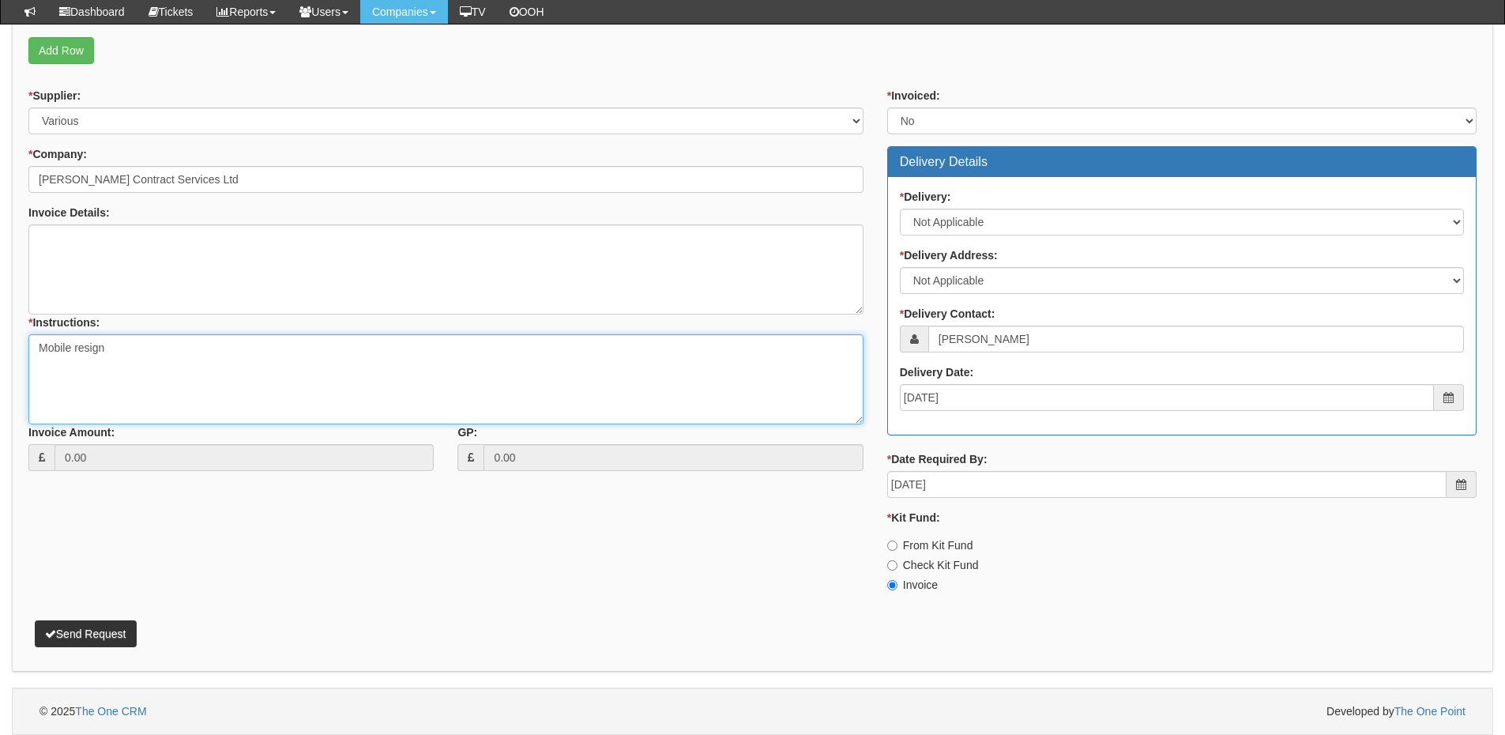
type textarea "Mobile resign"
click at [103, 627] on button "Send Request" at bounding box center [86, 633] width 102 height 27
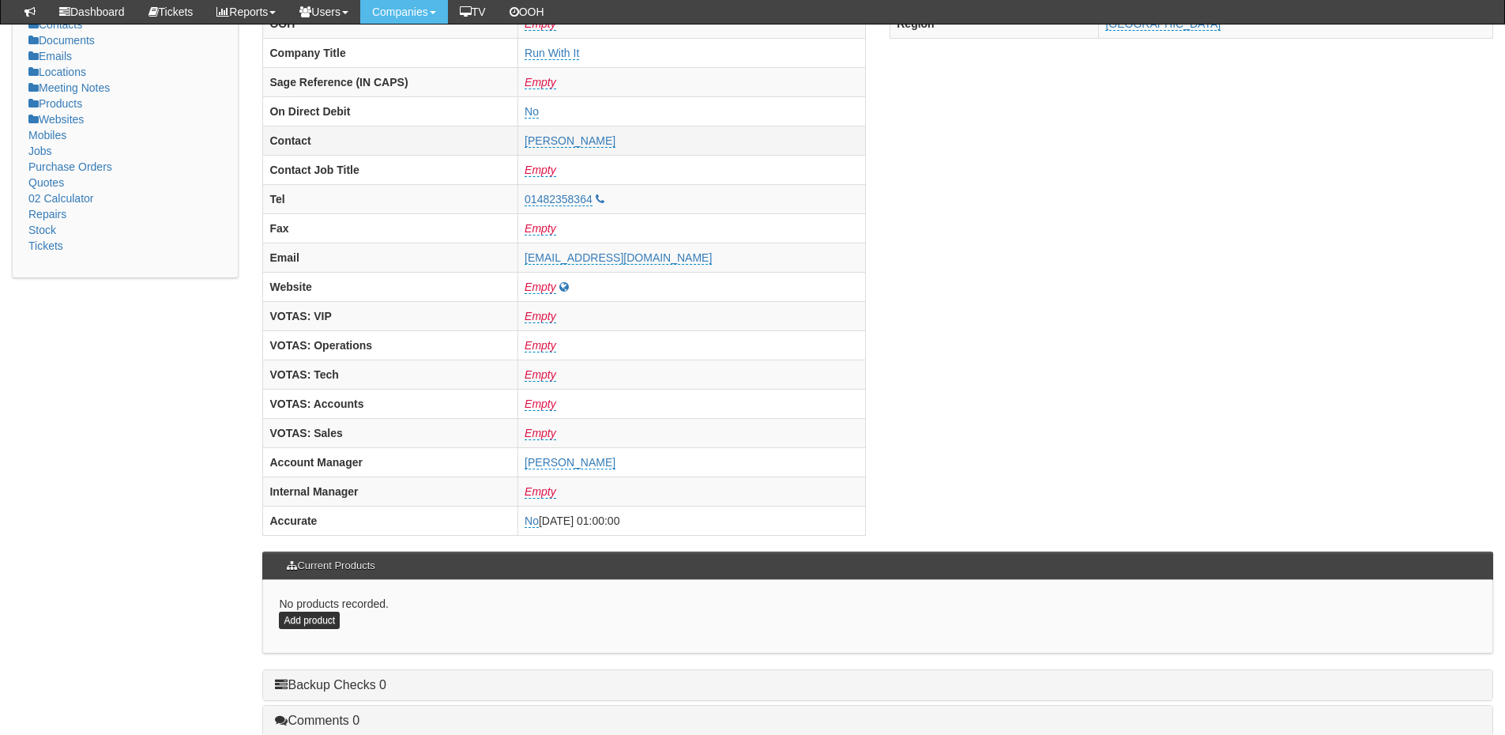
scroll to position [632, 0]
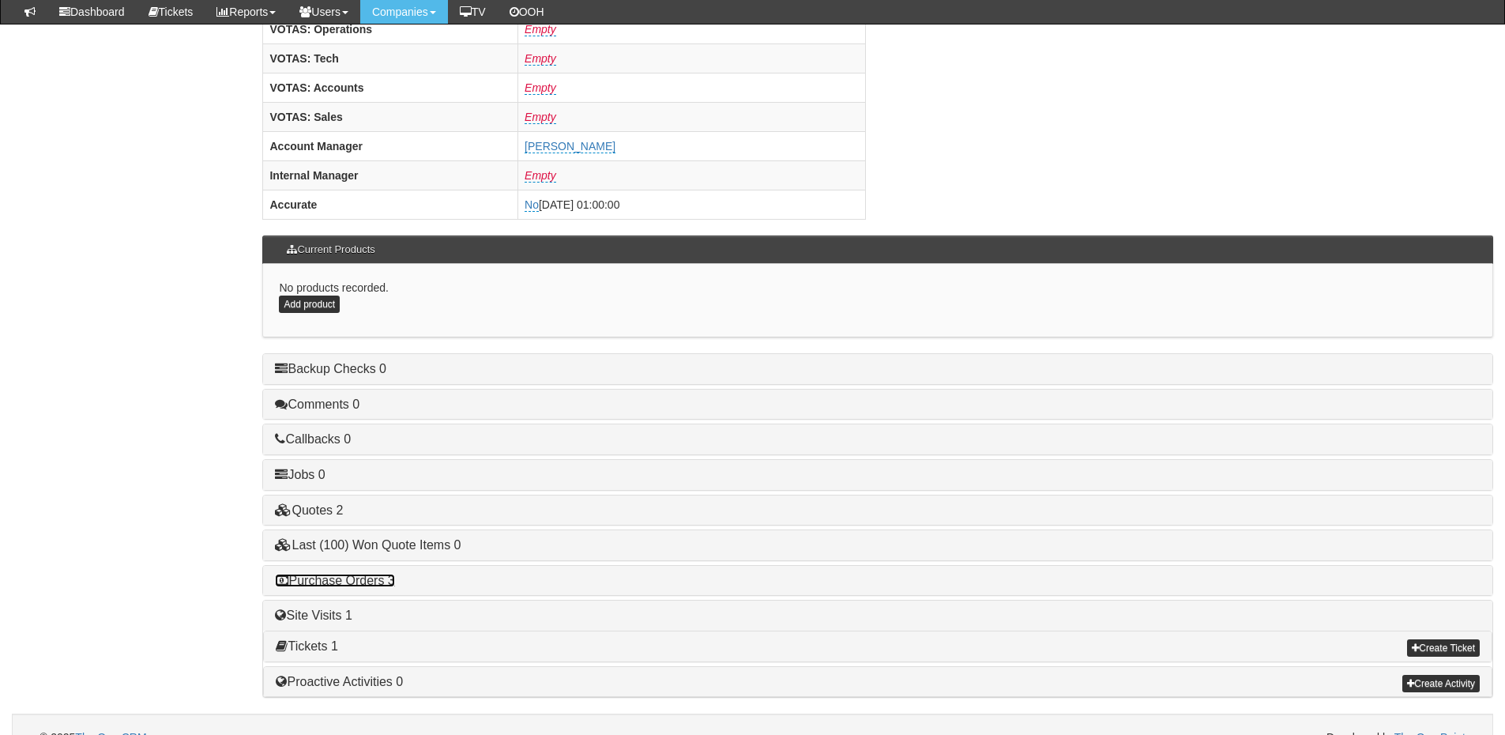
click at [391, 581] on link "Purchase Orders 3" at bounding box center [334, 579] width 119 height 13
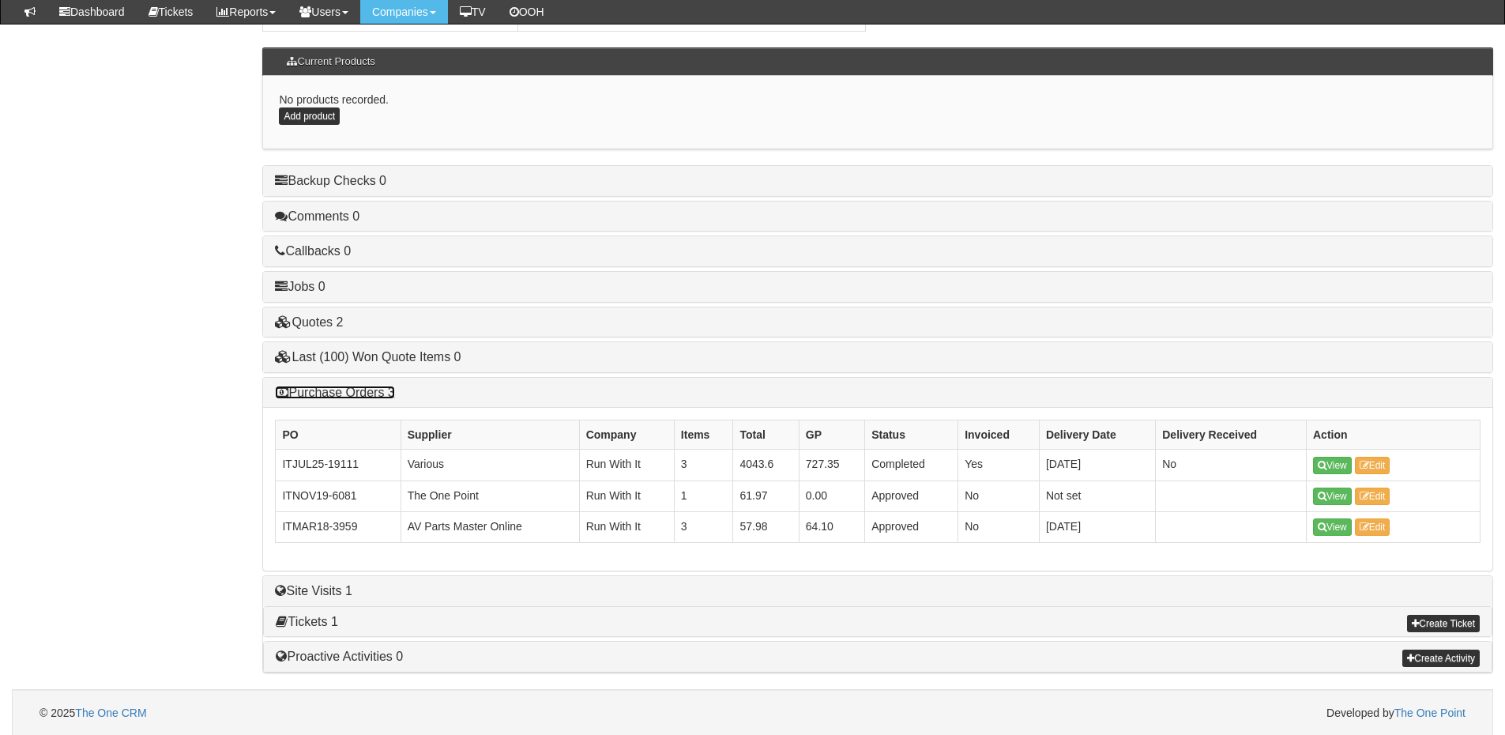
scroll to position [821, 0]
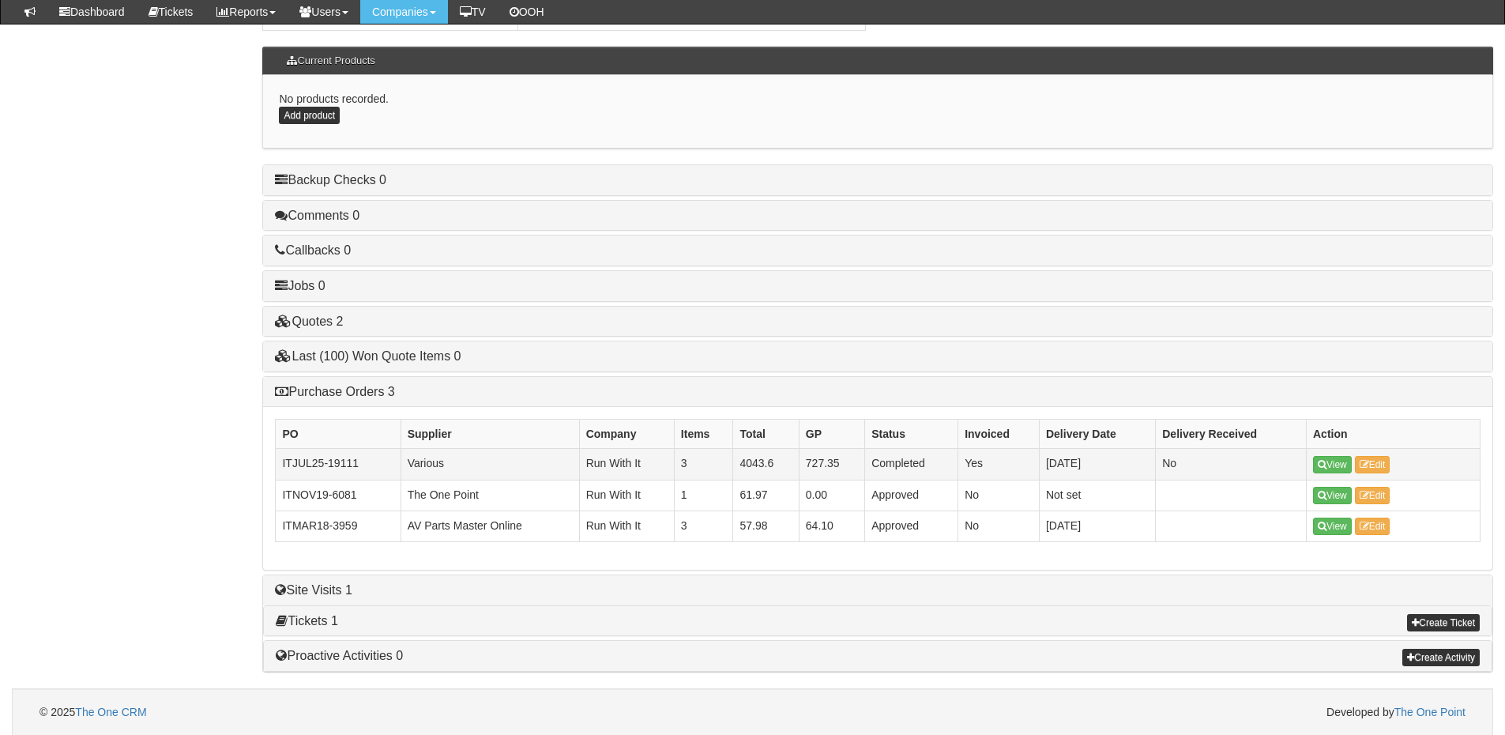
drag, startPoint x: 1338, startPoint y: 467, endPoint x: 1251, endPoint y: 476, distance: 87.3
click at [1251, 476] on td "No" at bounding box center [1231, 464] width 151 height 31
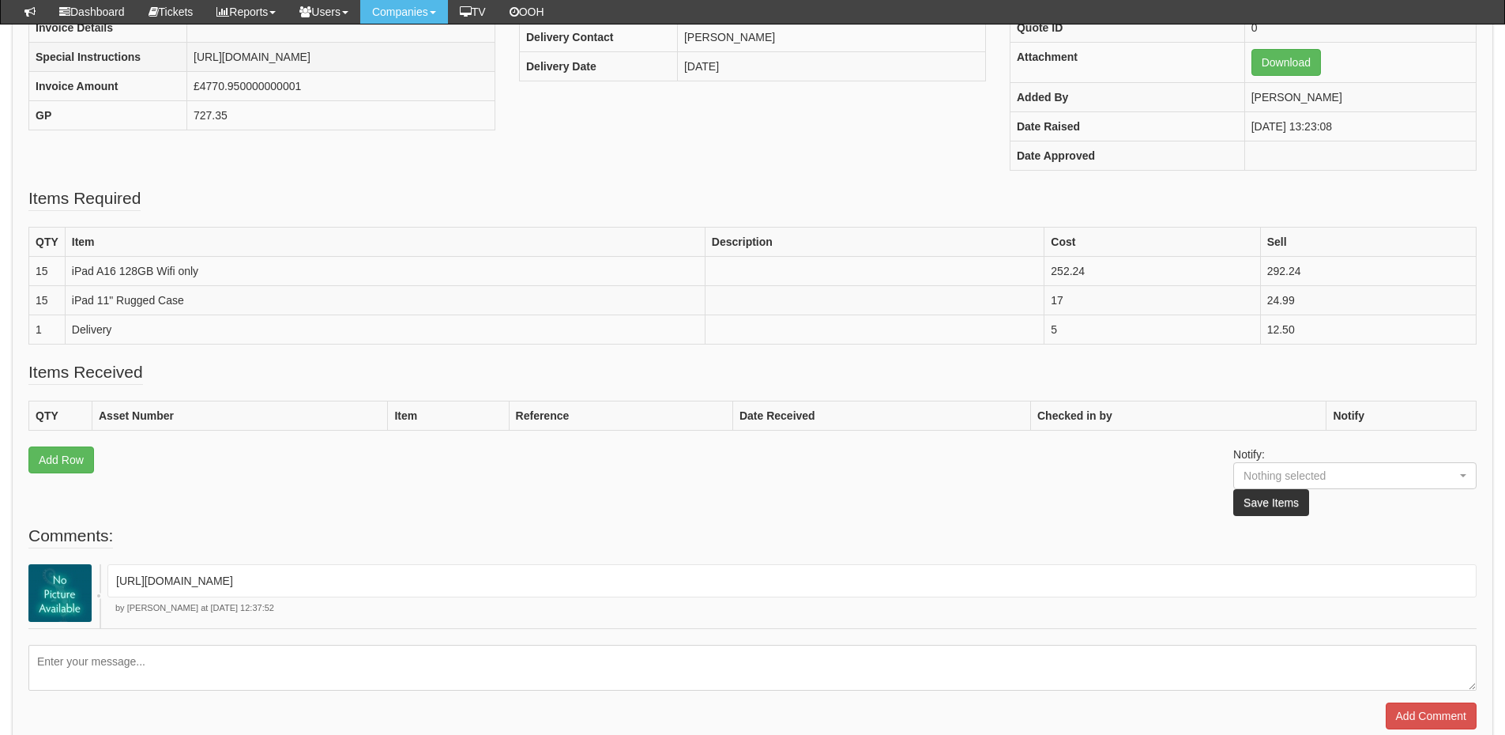
scroll to position [316, 0]
drag, startPoint x: 698, startPoint y: 651, endPoint x: 735, endPoint y: 651, distance: 36.3
click at [735, 588] on p "[URL][DOMAIN_NAME]" at bounding box center [791, 580] width 1351 height 16
copy p "406535"
